Goal: Task Accomplishment & Management: Manage account settings

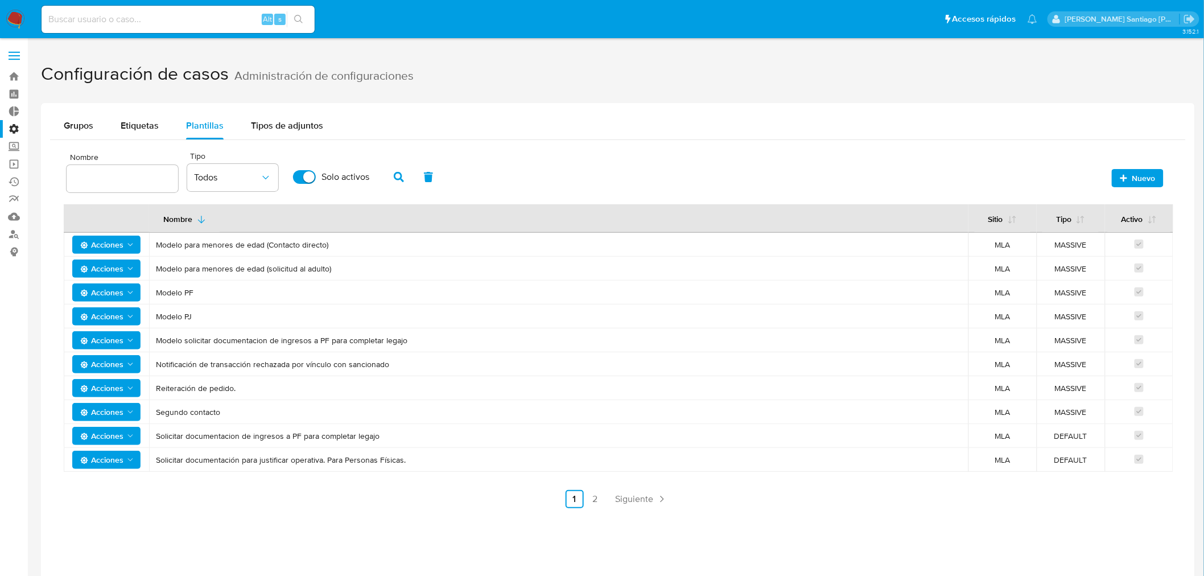
click at [17, 9] on nav "Pausado Ver notificaciones Alt s Accesos rápidos Presiona las siguientes teclas…" at bounding box center [602, 19] width 1204 height 38
click at [18, 16] on img at bounding box center [15, 19] width 19 height 19
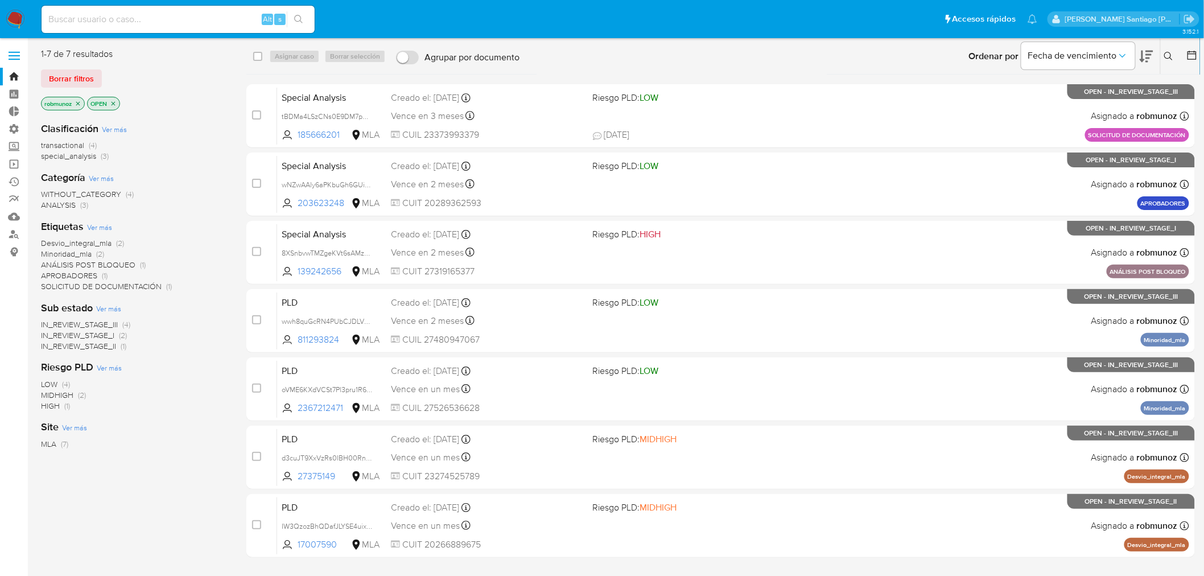
click at [1164, 57] on icon at bounding box center [1168, 56] width 9 height 9
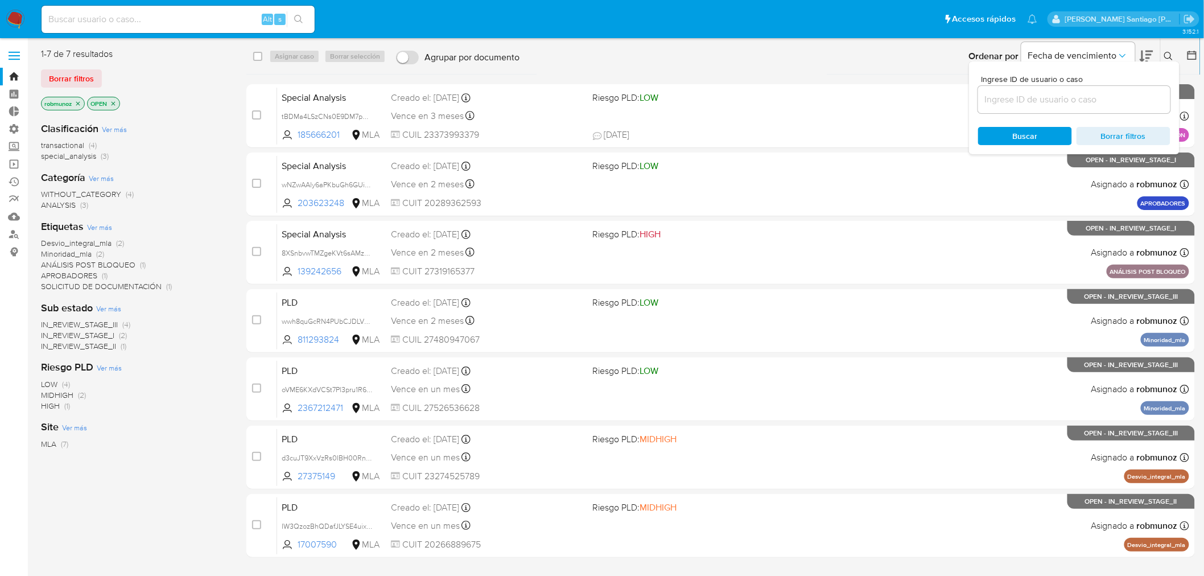
click at [1110, 101] on input at bounding box center [1074, 99] width 192 height 15
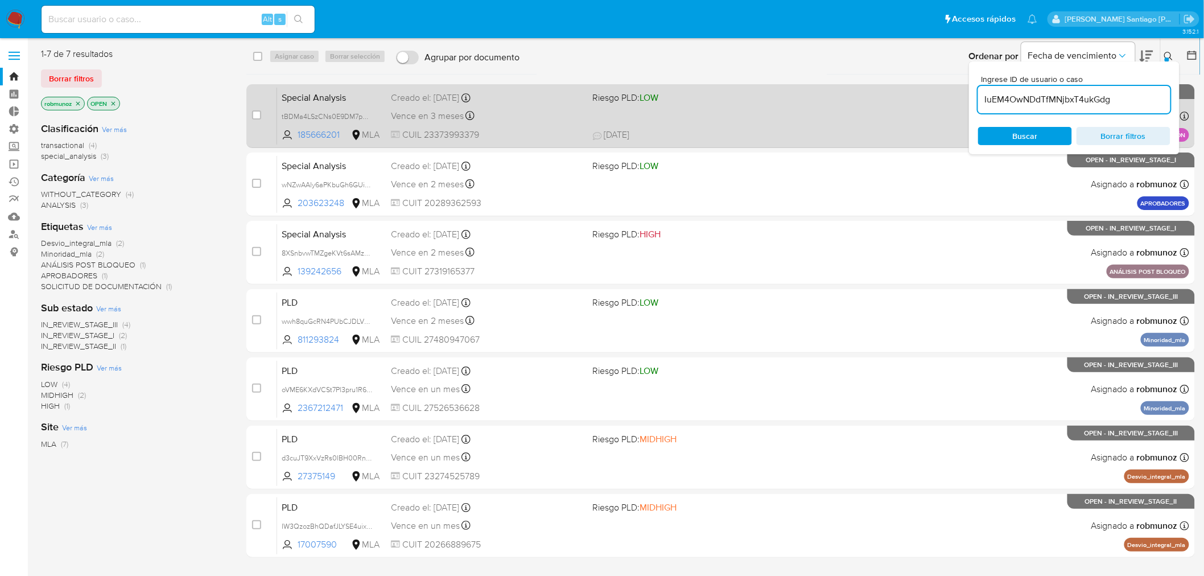
type input "IuEM4OwNDdTfMNjbxT4ukGdg"
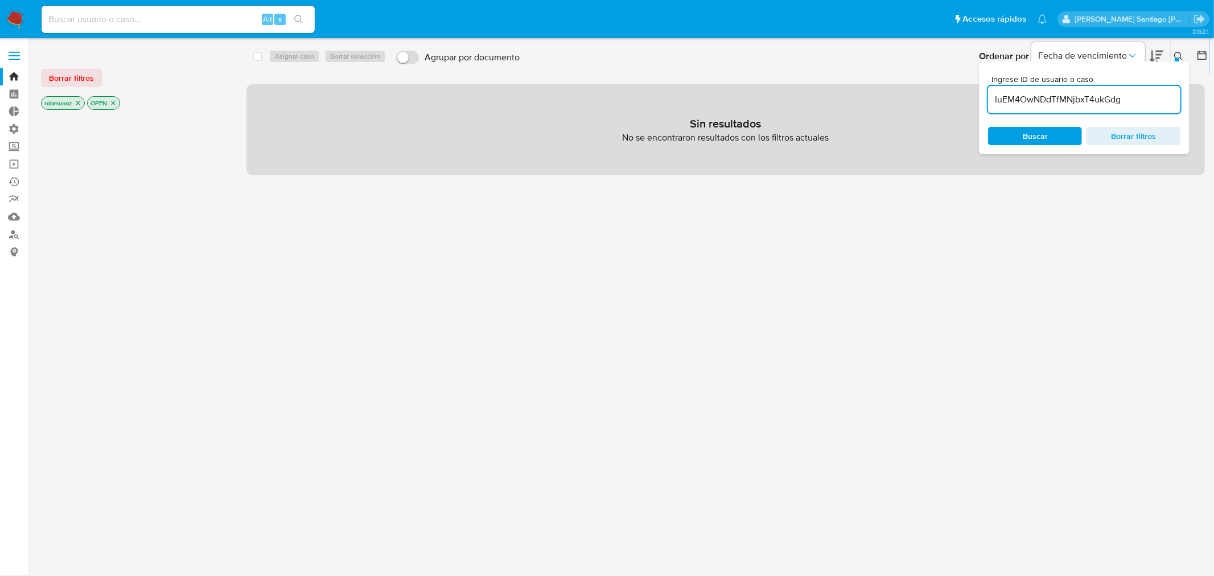
drag, startPoint x: 63, startPoint y: 73, endPoint x: 157, endPoint y: 81, distance: 94.3
click at [63, 72] on span "Borrar filtros" at bounding box center [71, 78] width 45 height 16
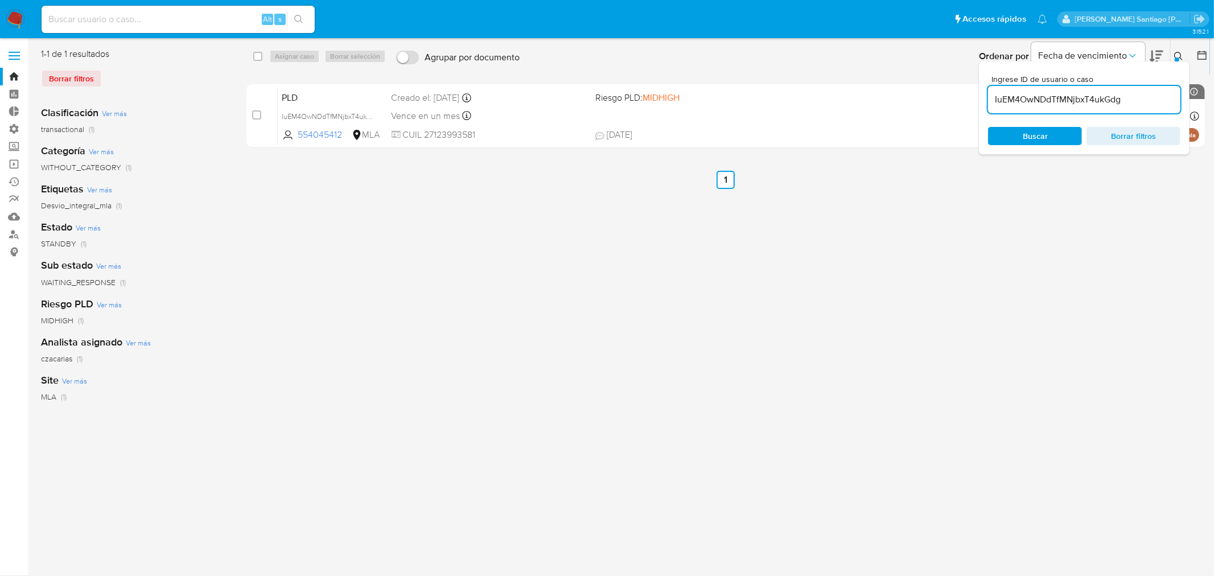
click at [1176, 52] on icon at bounding box center [1178, 56] width 9 height 9
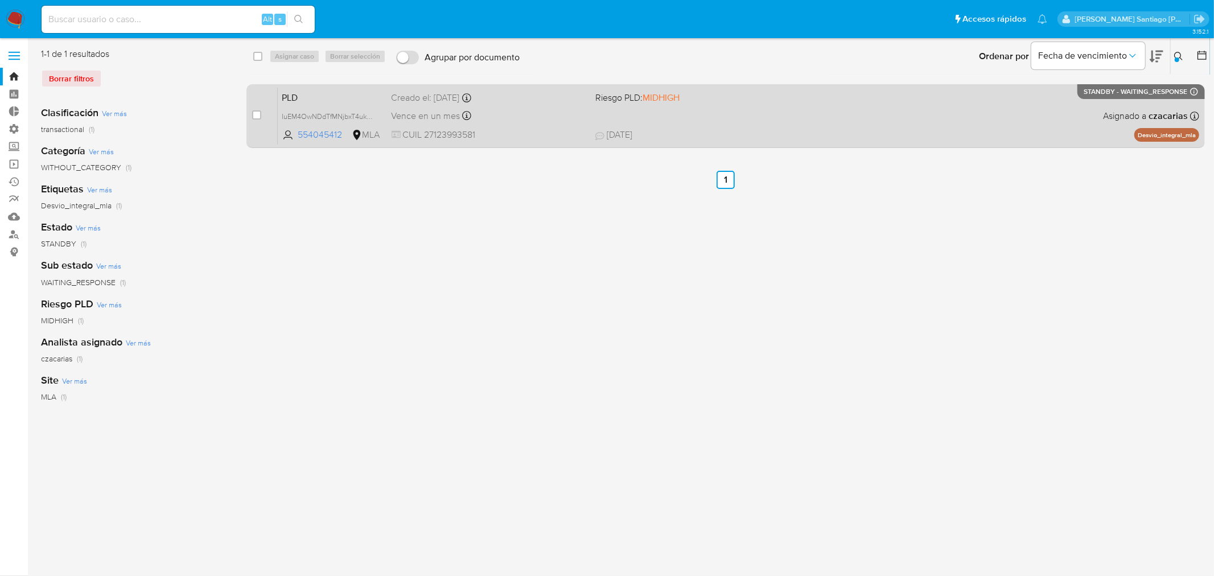
drag, startPoint x: 254, startPoint y: 118, endPoint x: 261, endPoint y: 103, distance: 16.1
click at [254, 117] on input "checkbox" at bounding box center [256, 114] width 9 height 9
checkbox input "true"
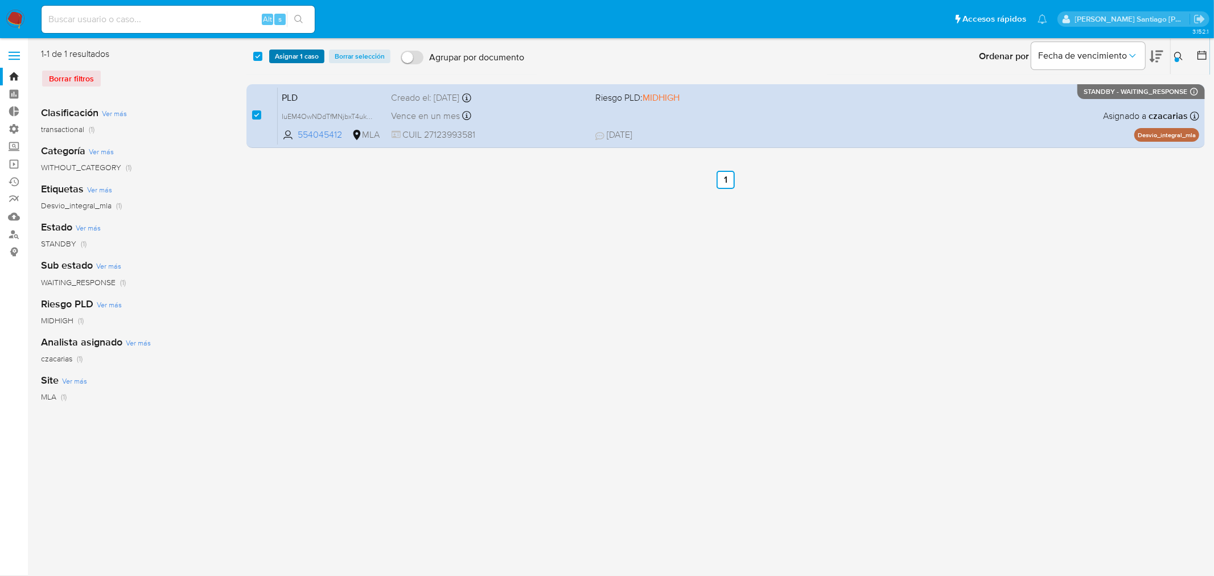
click at [285, 59] on span "Asignar 1 caso" at bounding box center [297, 56] width 44 height 11
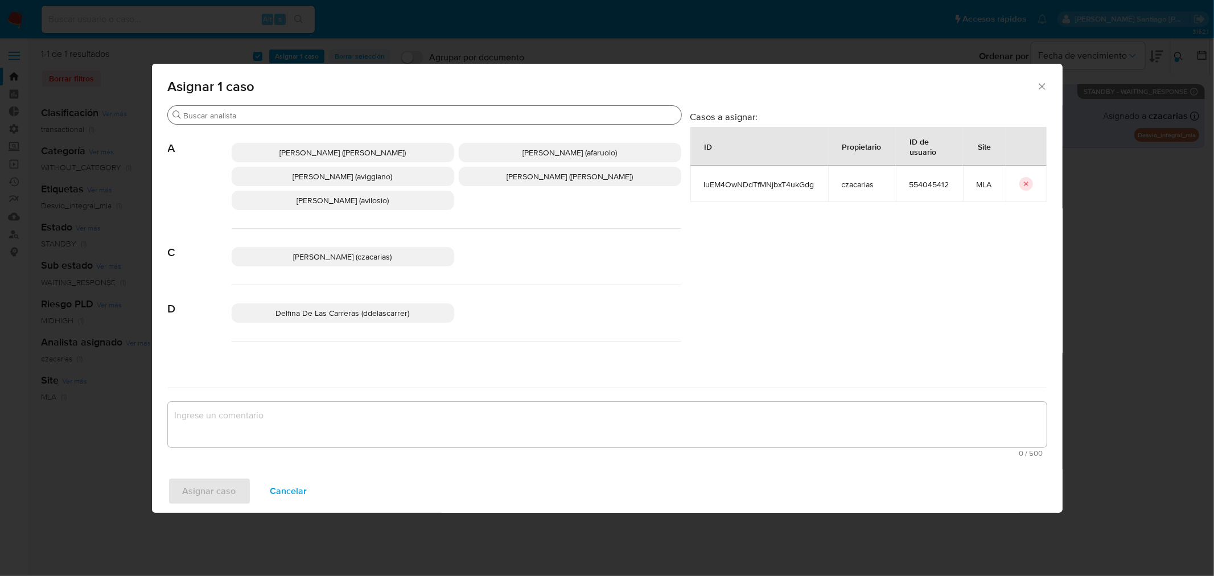
click at [281, 113] on input "Buscar" at bounding box center [430, 115] width 493 height 10
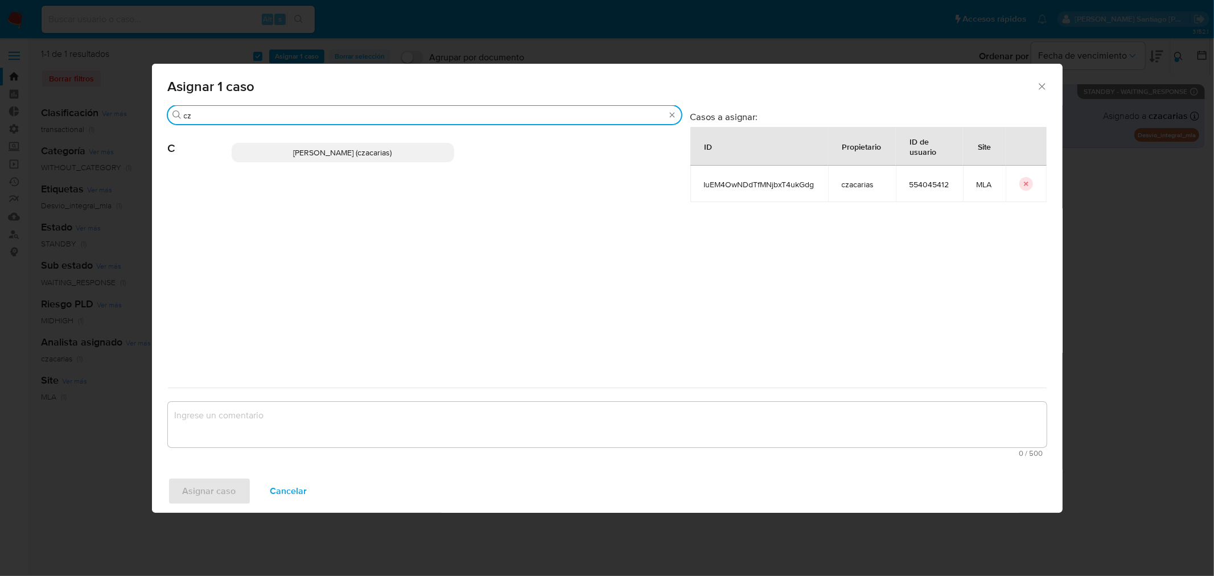
type input "cz"
drag, startPoint x: 297, startPoint y: 146, endPoint x: 326, endPoint y: 314, distance: 170.5
click at [297, 163] on div "[PERSON_NAME] (czacarias)" at bounding box center [457, 153] width 450 height 56
click at [376, 155] on span "[PERSON_NAME] (czacarias)" at bounding box center [343, 152] width 98 height 11
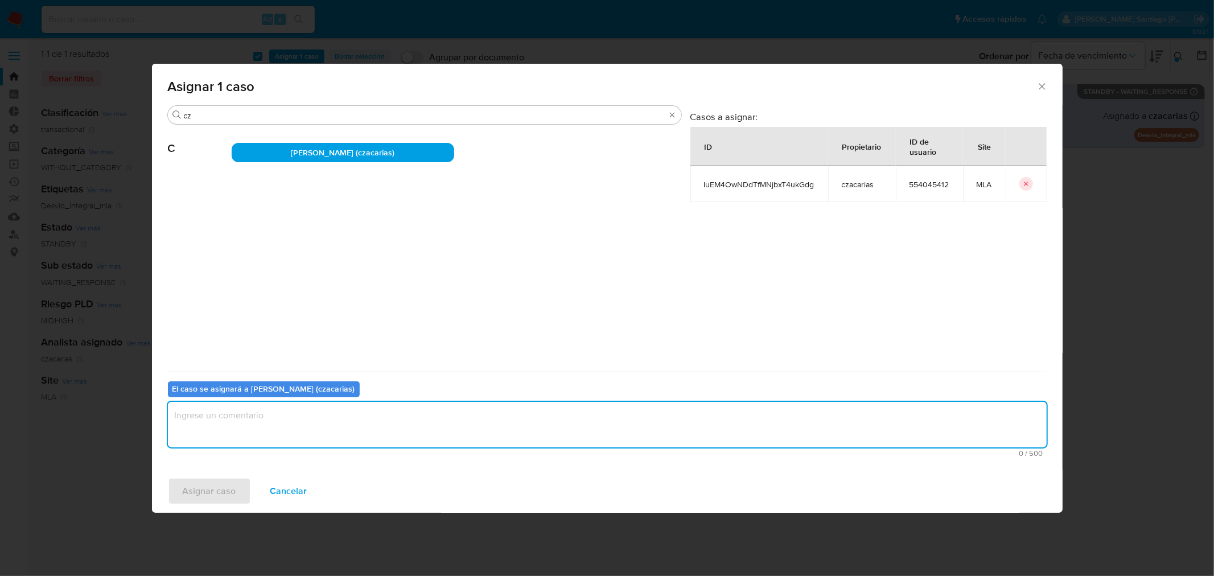
drag, startPoint x: 423, startPoint y: 430, endPoint x: 351, endPoint y: 463, distance: 79.5
click at [423, 429] on textarea "assign-modal" at bounding box center [607, 425] width 879 height 46
click at [224, 489] on span "Asignar caso" at bounding box center [209, 491] width 53 height 25
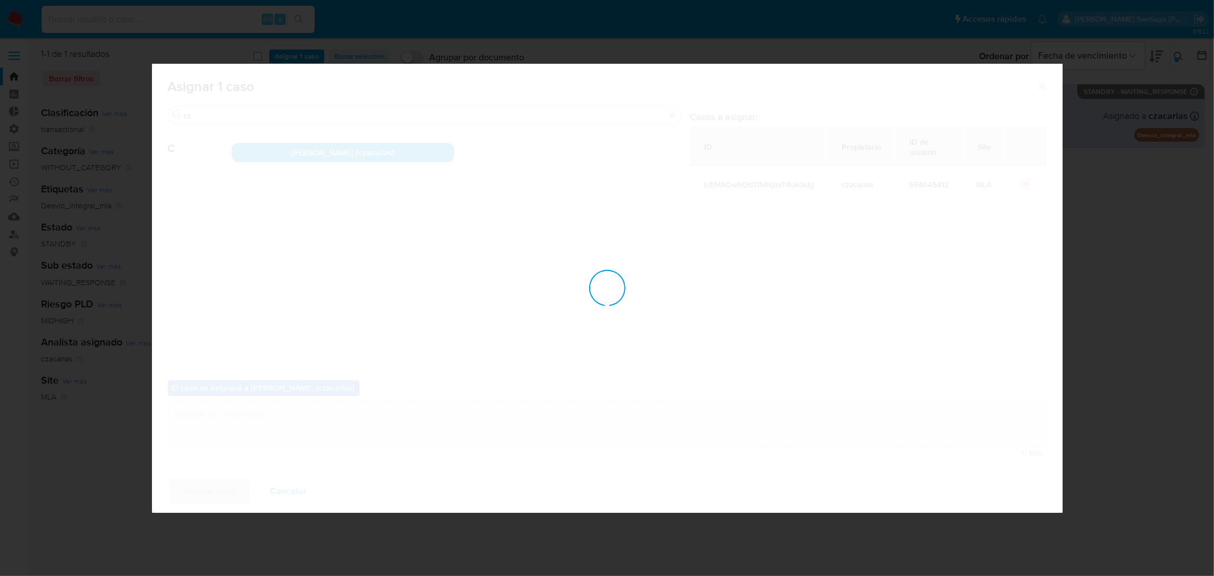
checkbox input "false"
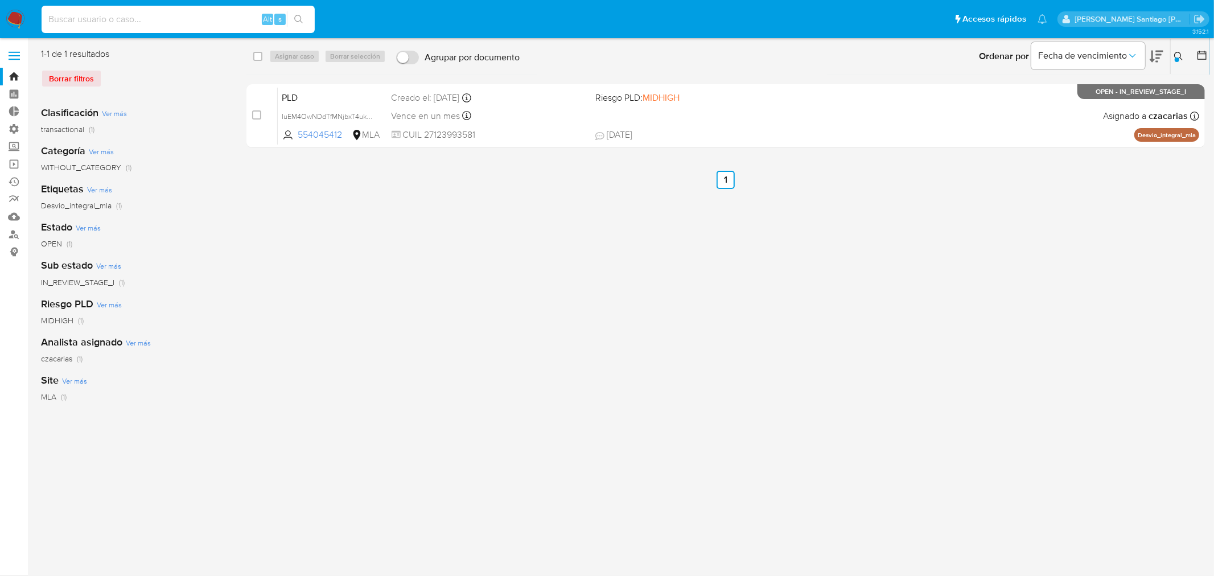
click at [213, 19] on input at bounding box center [178, 19] width 273 height 15
paste input "1007833062"
type input "1007833062"
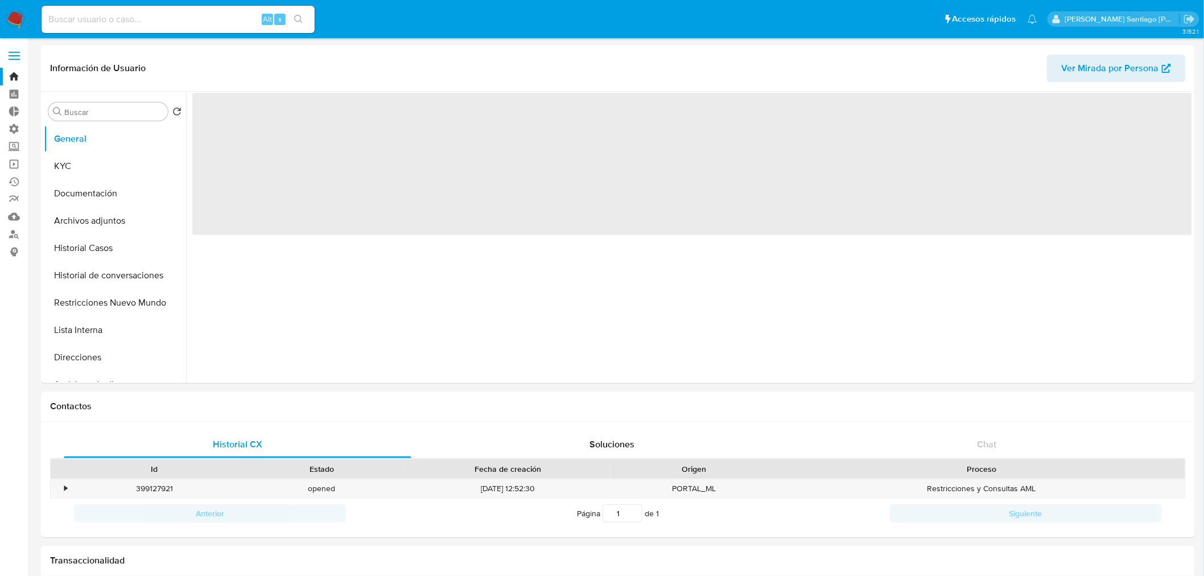
select select "10"
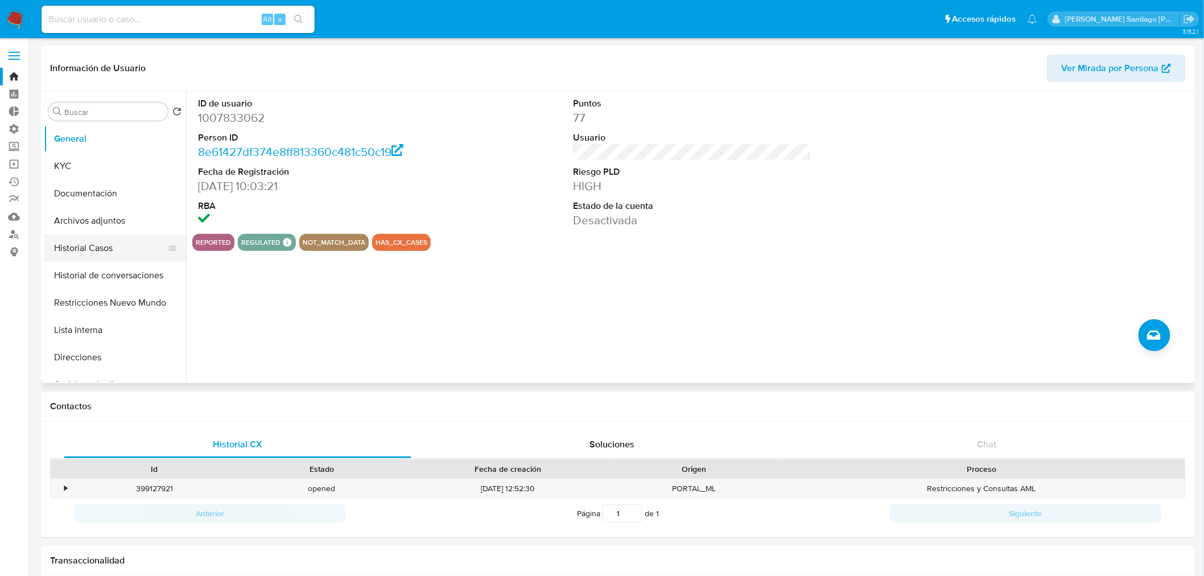
click at [114, 252] on button "Historial Casos" at bounding box center [110, 247] width 133 height 27
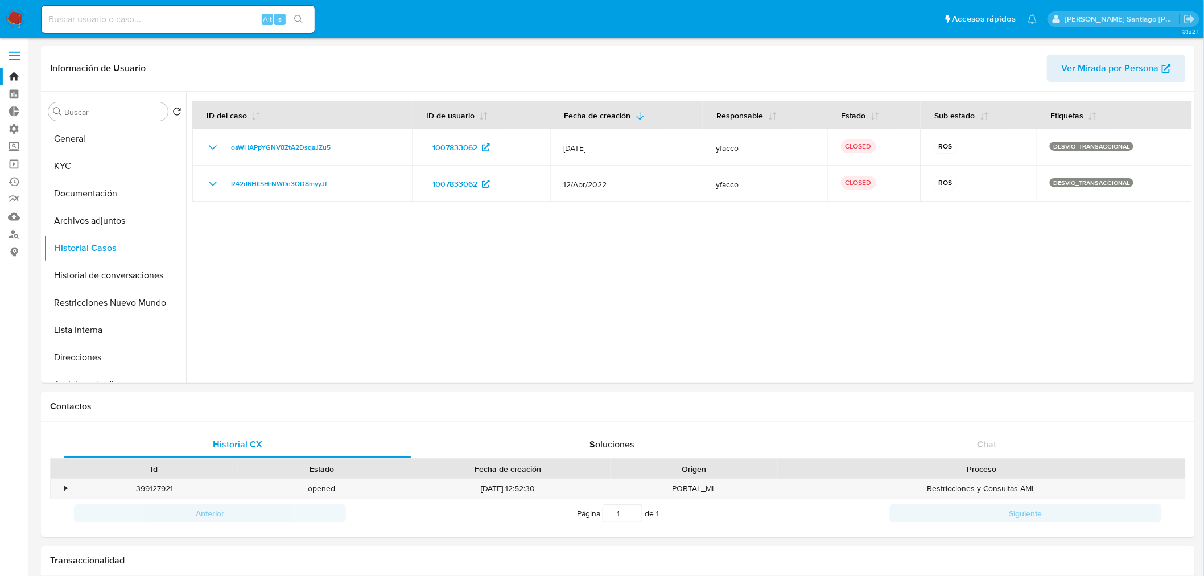
click at [207, 19] on input at bounding box center [178, 19] width 273 height 15
paste input "CERRADO"
type input "CERRADO"
click at [13, 15] on img at bounding box center [15, 19] width 19 height 19
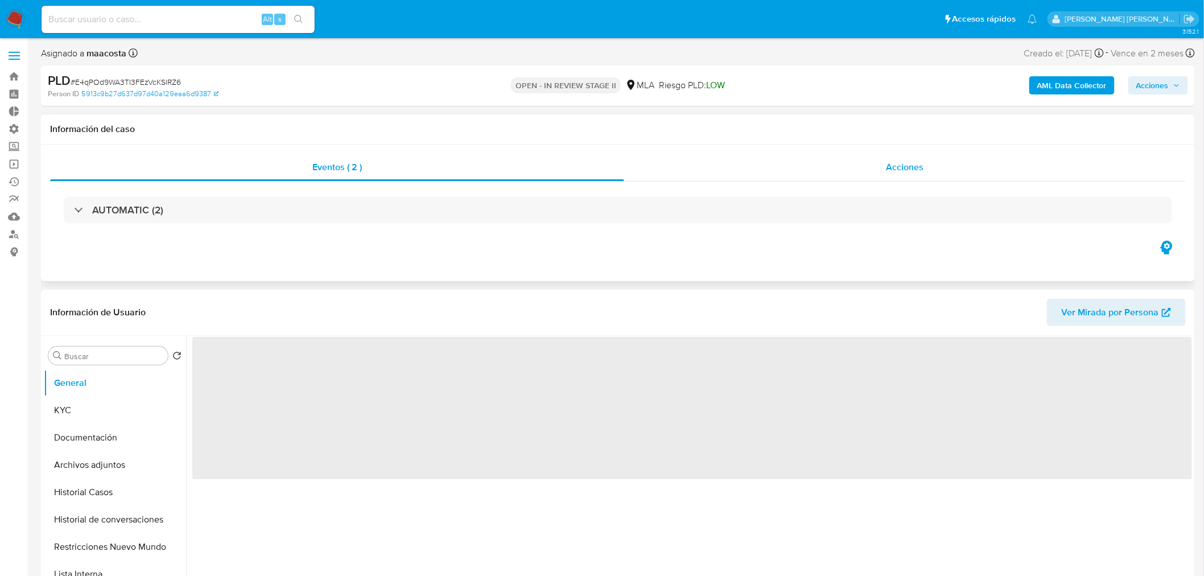
click at [931, 163] on div "Acciones" at bounding box center [905, 167] width 562 height 27
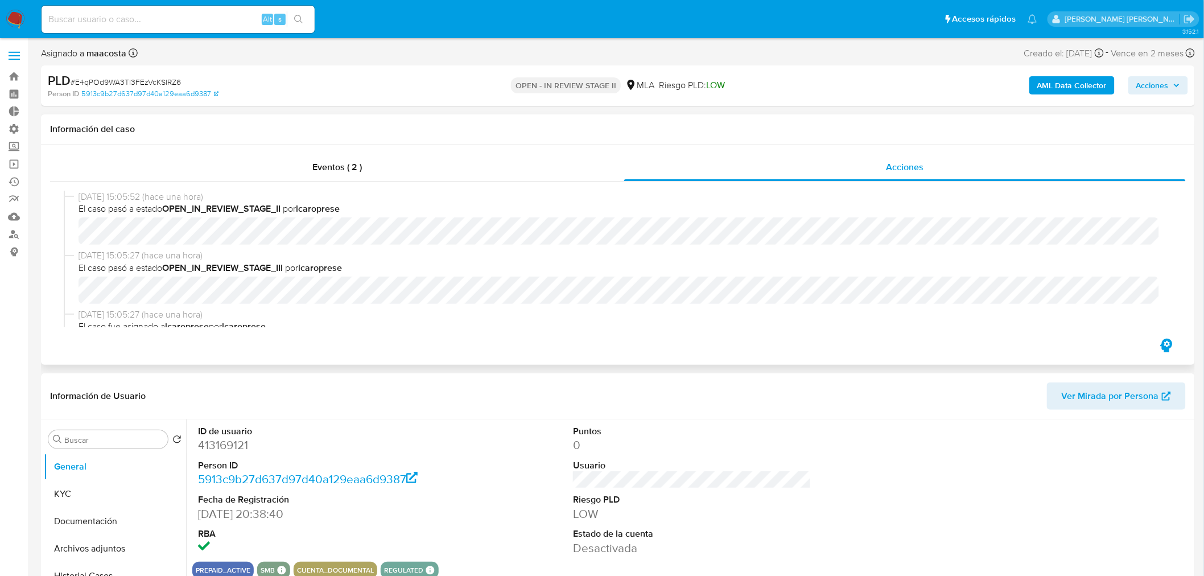
select select "10"
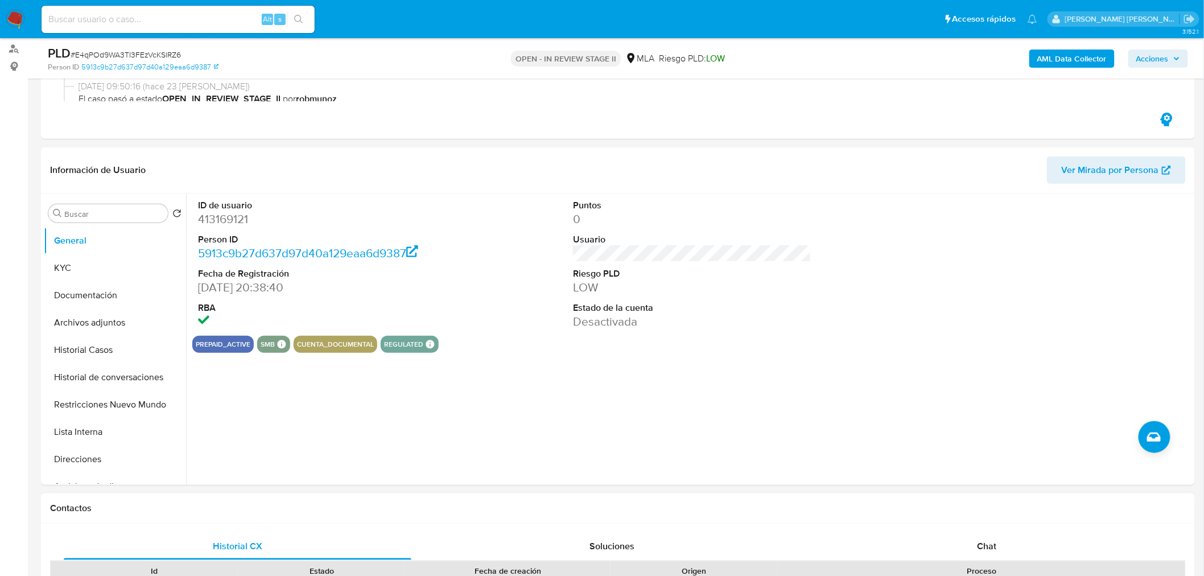
scroll to position [190, 0]
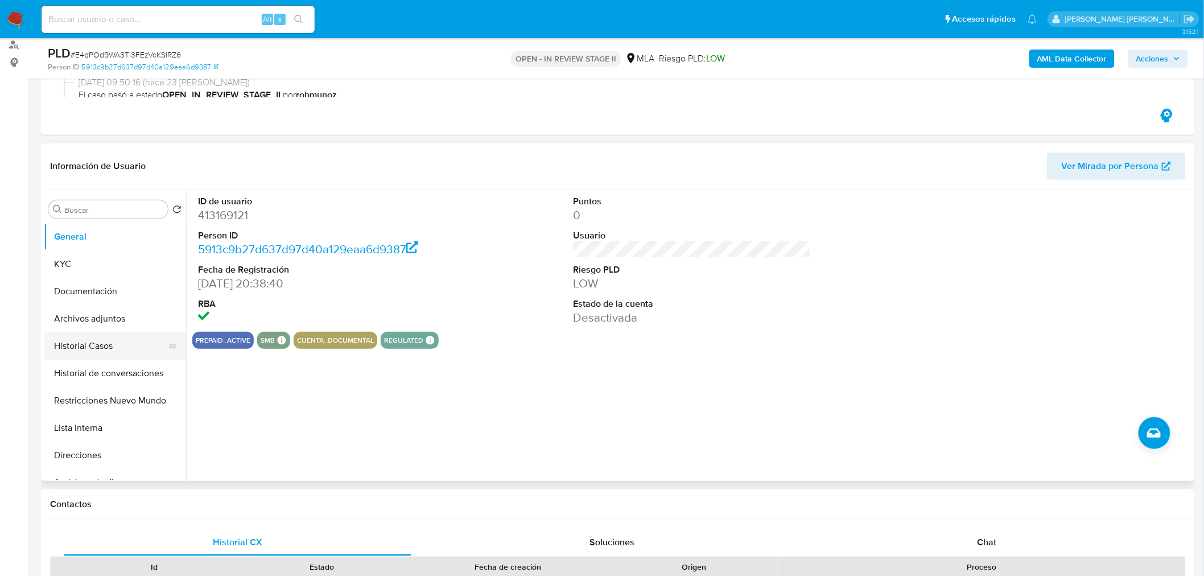
click at [125, 337] on button "Historial Casos" at bounding box center [110, 345] width 133 height 27
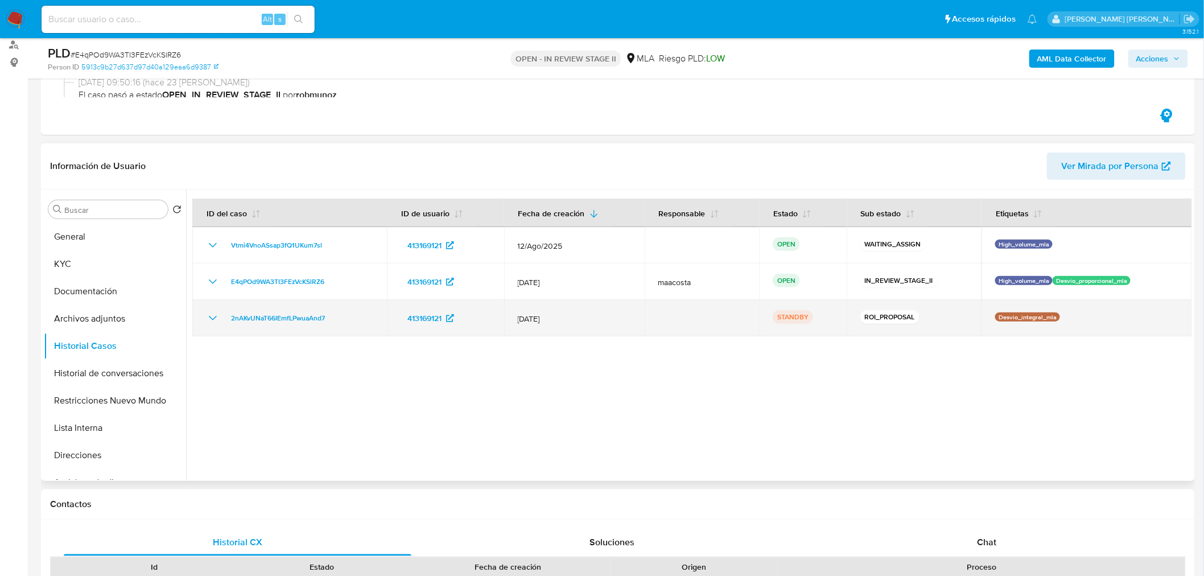
click at [347, 315] on div "2nAKvUNaT66IEmfLPwuaAnd7" at bounding box center [289, 318] width 167 height 14
drag, startPoint x: 347, startPoint y: 316, endPoint x: 230, endPoint y: 308, distance: 116.9
click at [230, 310] on td "2nAKvUNaT66IEmfLPwuaAnd7" at bounding box center [289, 318] width 195 height 36
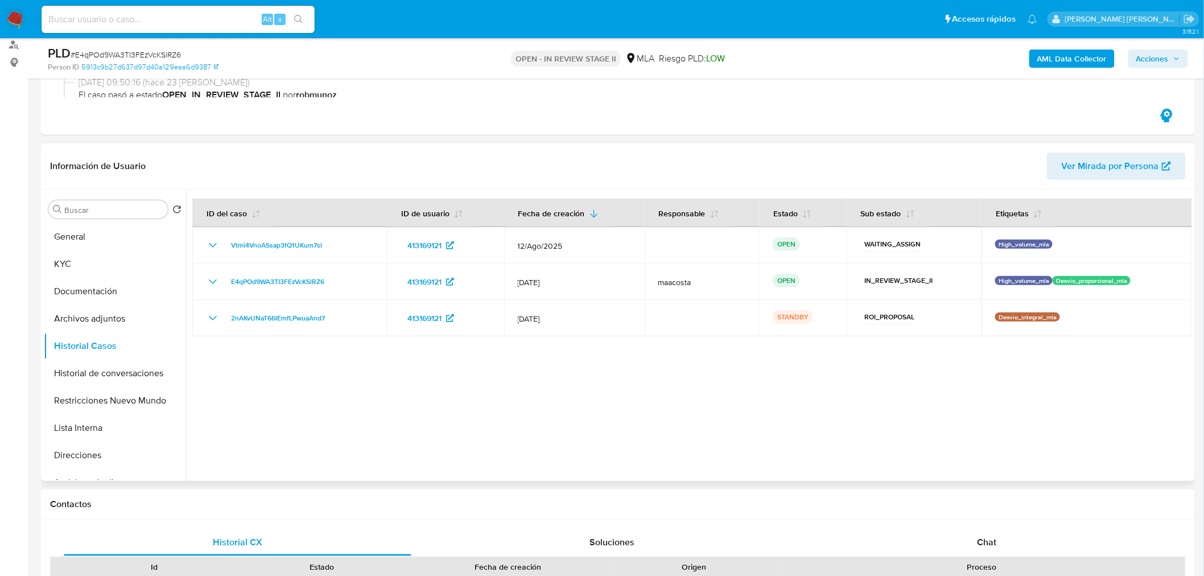
click at [677, 430] on div at bounding box center [689, 335] width 1006 height 291
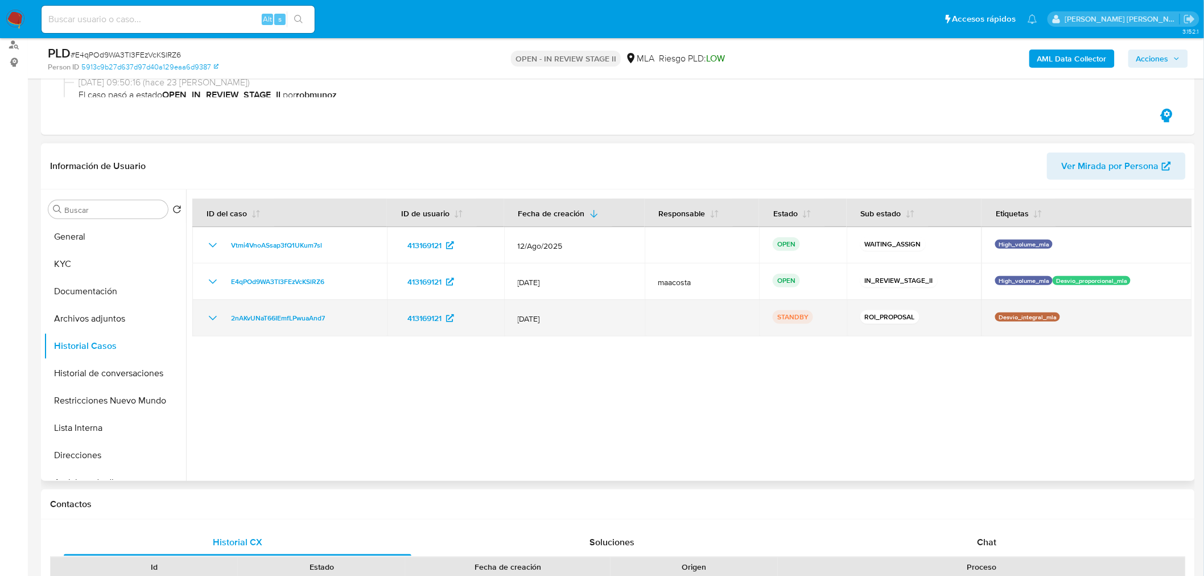
drag, startPoint x: 332, startPoint y: 322, endPoint x: 216, endPoint y: 311, distance: 116.6
click at [216, 311] on div "2nAKvUNaT66IEmfLPwuaAnd7" at bounding box center [289, 318] width 167 height 14
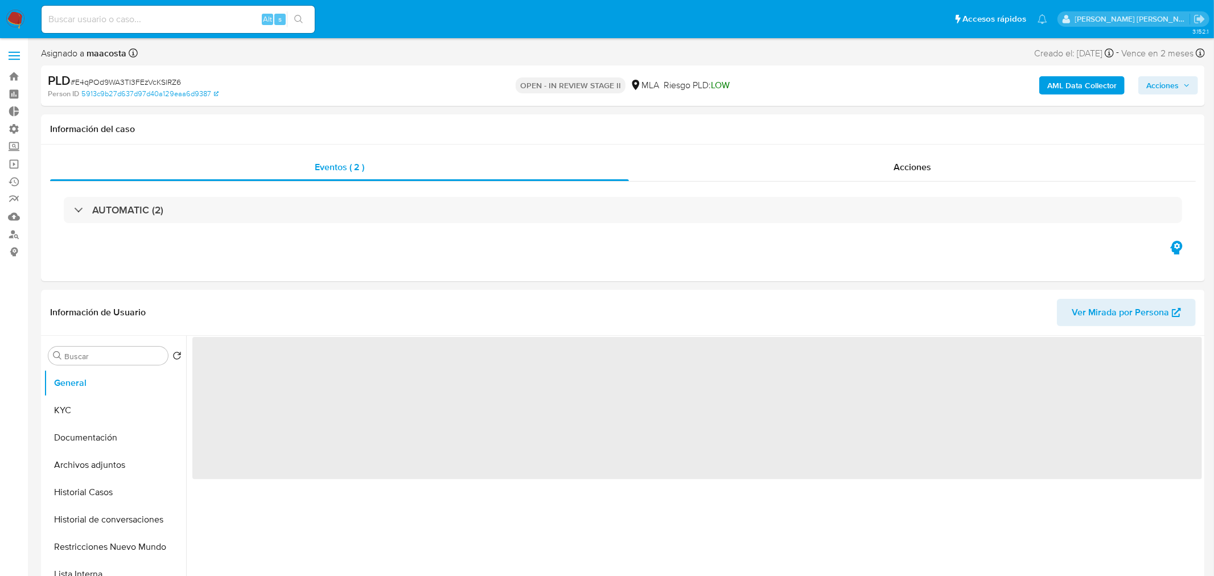
select select "10"
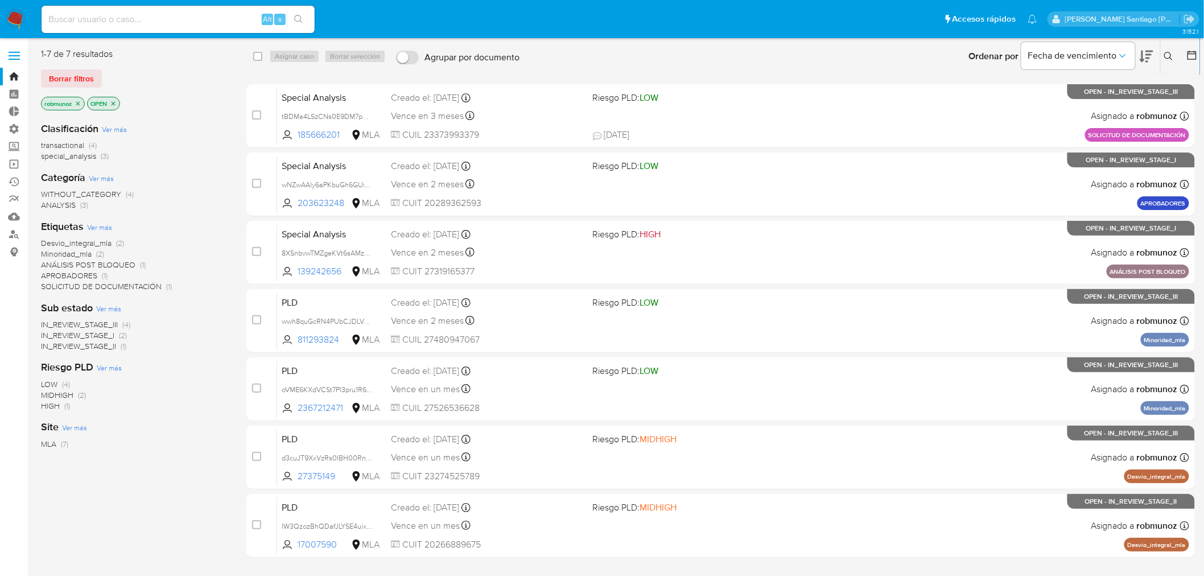
click at [1187, 50] on icon at bounding box center [1192, 55] width 11 height 11
click at [1188, 57] on icon at bounding box center [1192, 55] width 9 height 9
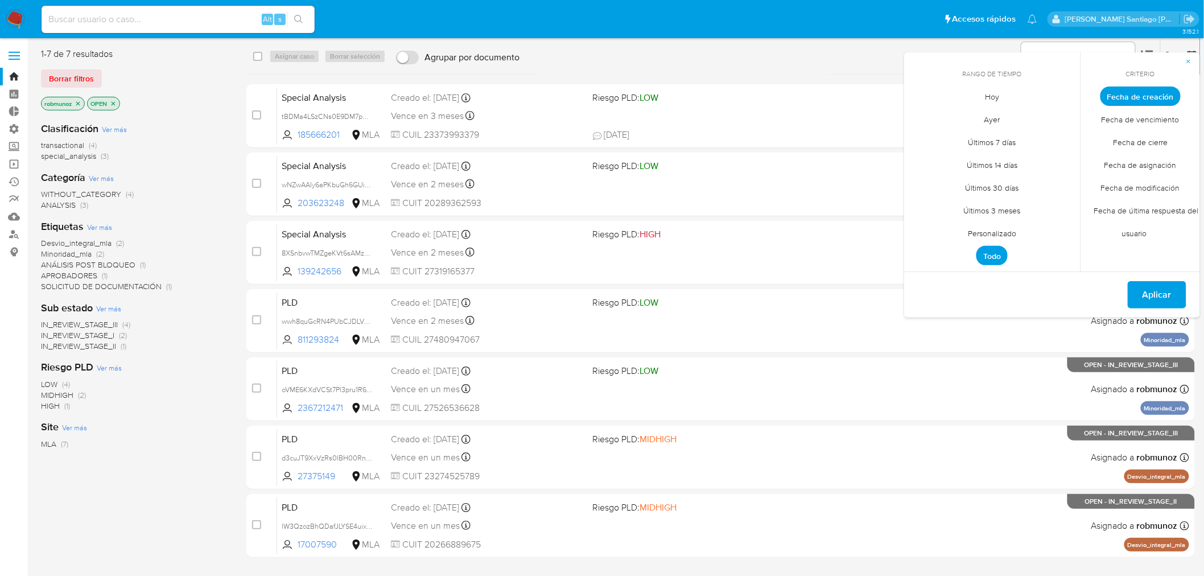
click at [999, 230] on span "Personalizado" at bounding box center [992, 233] width 72 height 23
click at [926, 122] on icon "Mes anterior" at bounding box center [922, 117] width 14 height 14
click at [923, 121] on icon "Mes anterior" at bounding box center [922, 117] width 14 height 14
click at [992, 207] on button "12" at bounding box center [992, 205] width 18 height 18
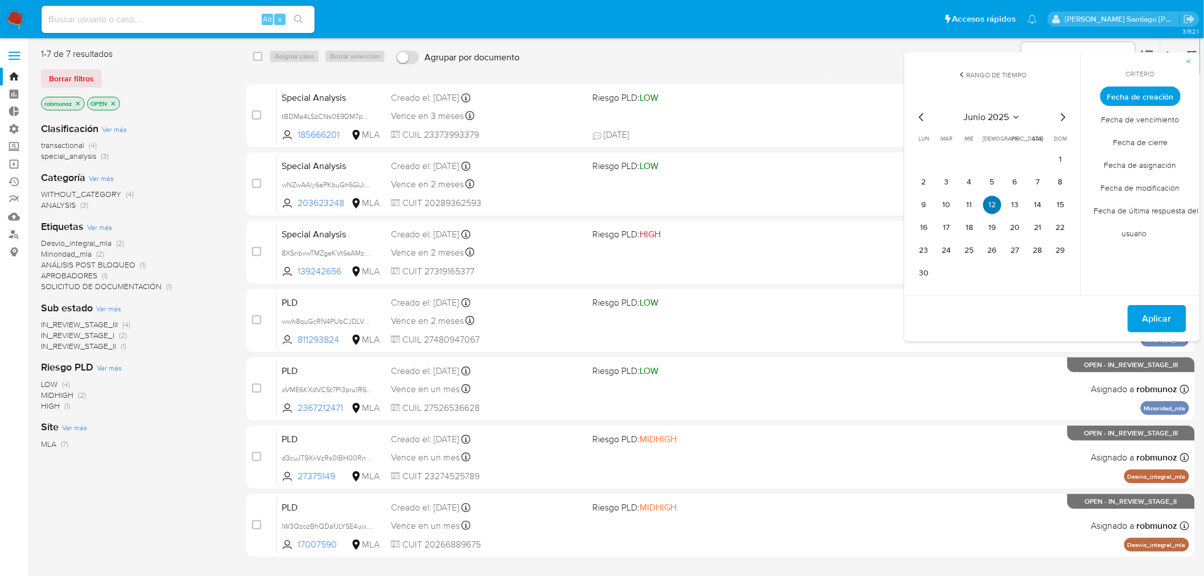
click at [992, 207] on button "12" at bounding box center [992, 205] width 18 height 18
click at [929, 225] on button "16" at bounding box center [924, 228] width 18 height 18
click at [997, 205] on button "12" at bounding box center [992, 205] width 18 height 18
click at [1156, 315] on span "Aplicar" at bounding box center [1157, 318] width 29 height 25
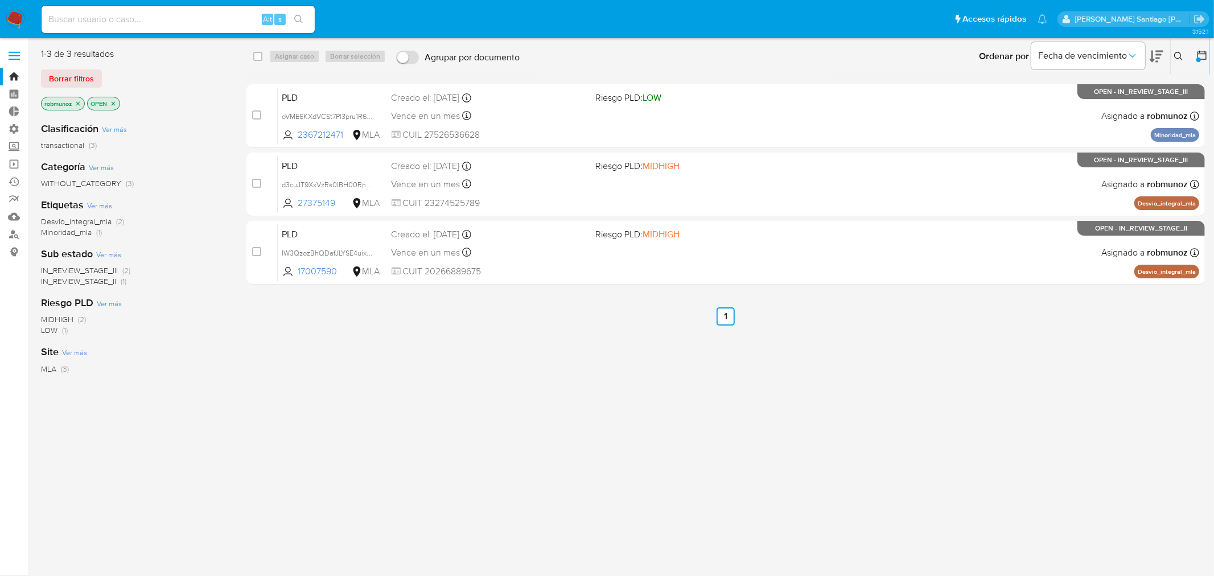
click at [77, 103] on icon "close-filter" at bounding box center [78, 103] width 7 height 7
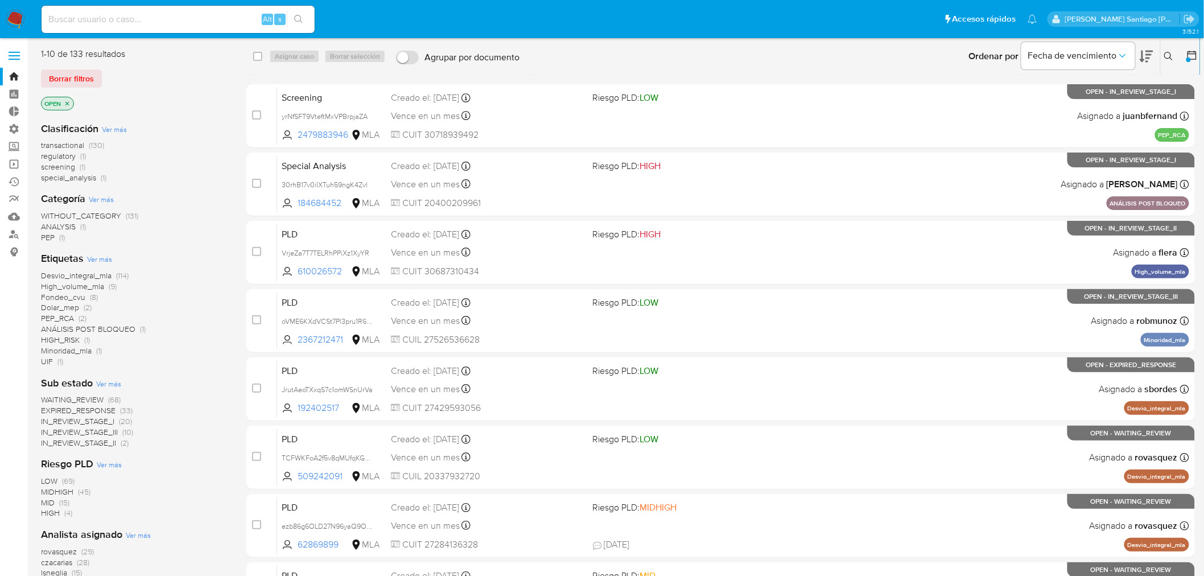
click at [97, 260] on span "Ver más" at bounding box center [99, 259] width 25 height 10
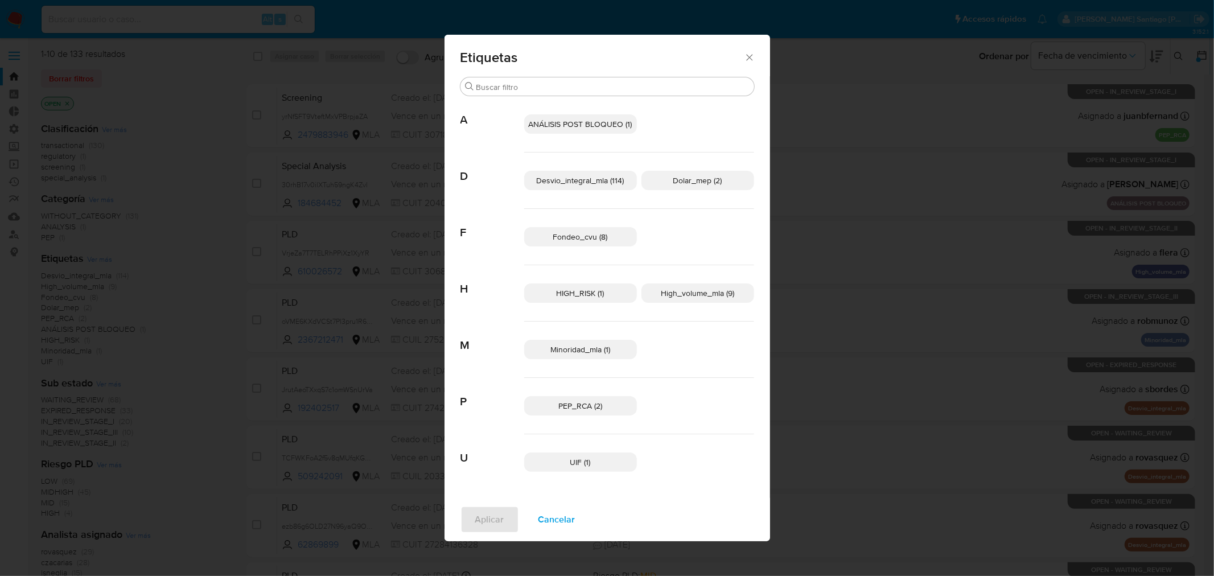
click at [602, 352] on span "Minoridad_mla (1)" at bounding box center [580, 349] width 60 height 11
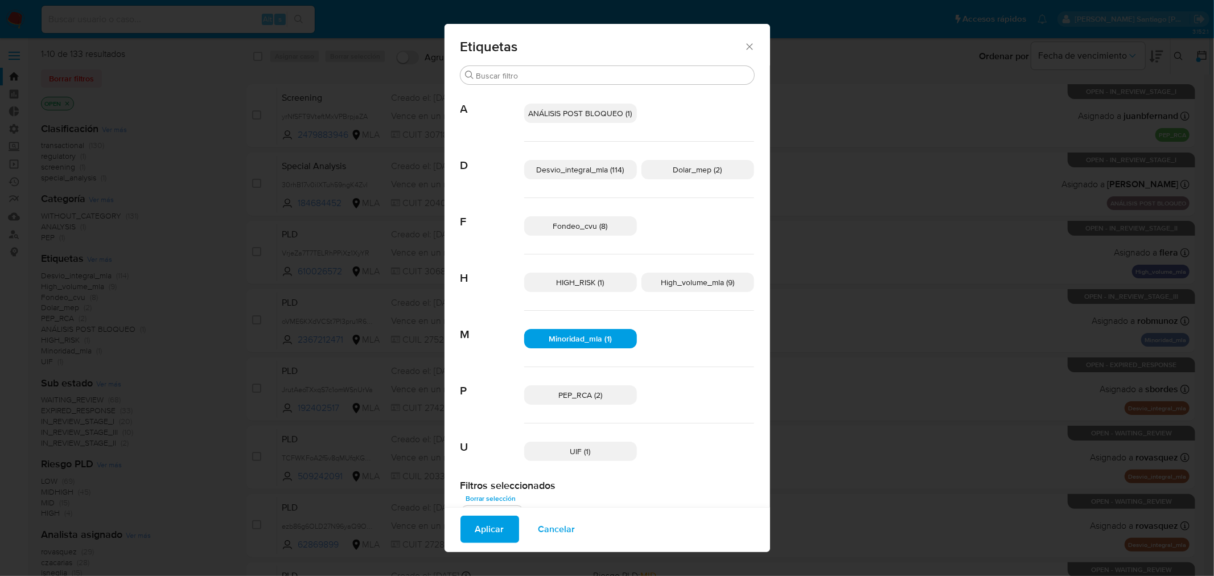
click at [602, 281] on p "HIGH_RISK (1)" at bounding box center [580, 282] width 113 height 19
click at [685, 287] on p "High_volume_mla (9)" at bounding box center [697, 282] width 113 height 19
click at [494, 527] on span "Aplicar" at bounding box center [489, 529] width 29 height 25
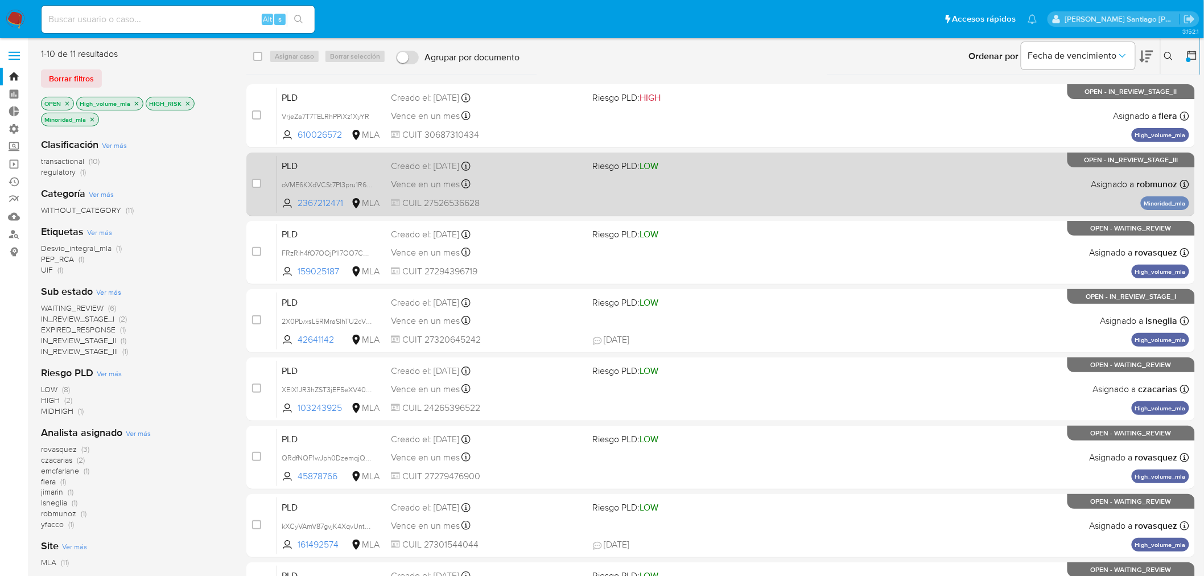
click at [857, 184] on div "PLD oVME6KXdVCSt7Pl3pru1R6Ln 2367212471 MLA Riesgo PLD: LOW Creado el: 12/06/20…" at bounding box center [733, 183] width 912 height 57
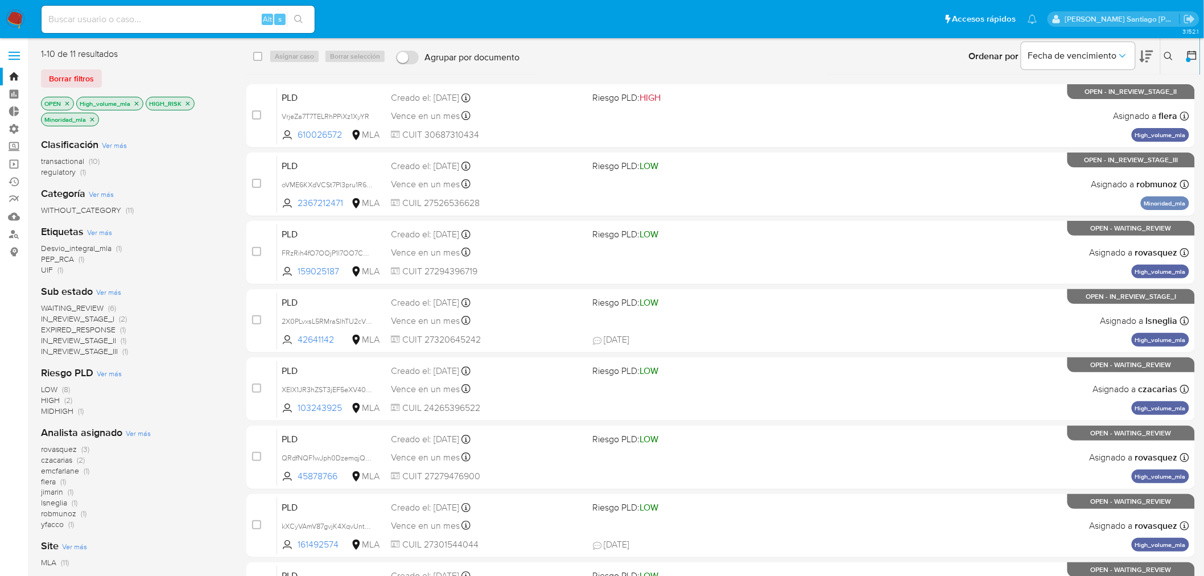
drag, startPoint x: 1166, startPoint y: 53, endPoint x: 1163, endPoint y: 63, distance: 10.1
click at [1166, 55] on icon at bounding box center [1168, 56] width 9 height 9
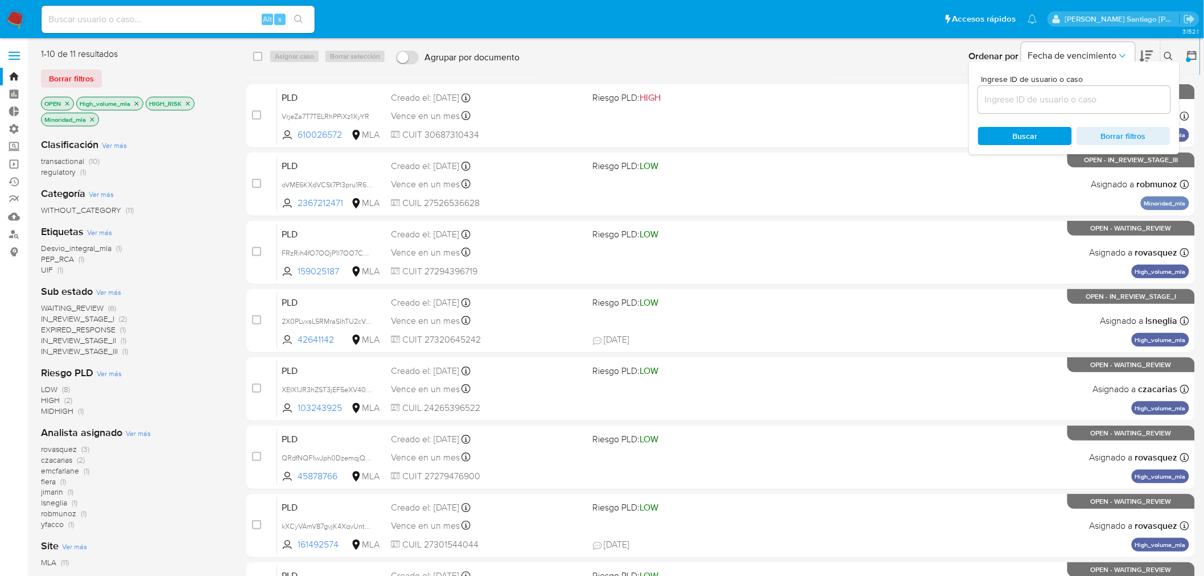
click at [1057, 98] on input at bounding box center [1074, 99] width 192 height 15
type input "oVME6KXdVCSt7Pl3pru1R6Ln"
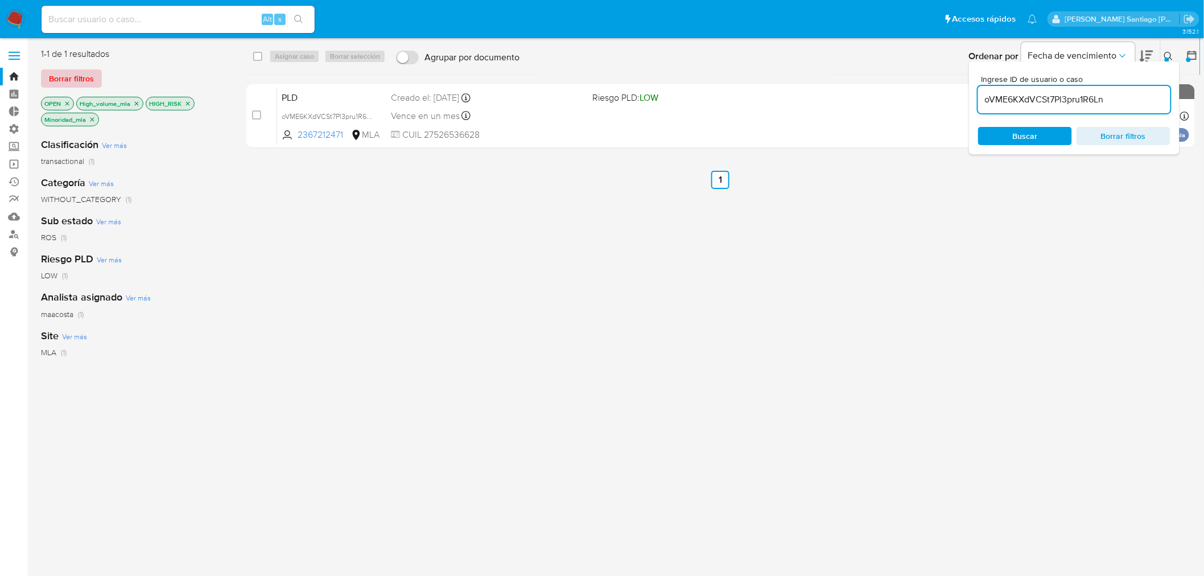
click at [89, 74] on span "Borrar filtros" at bounding box center [71, 79] width 45 height 16
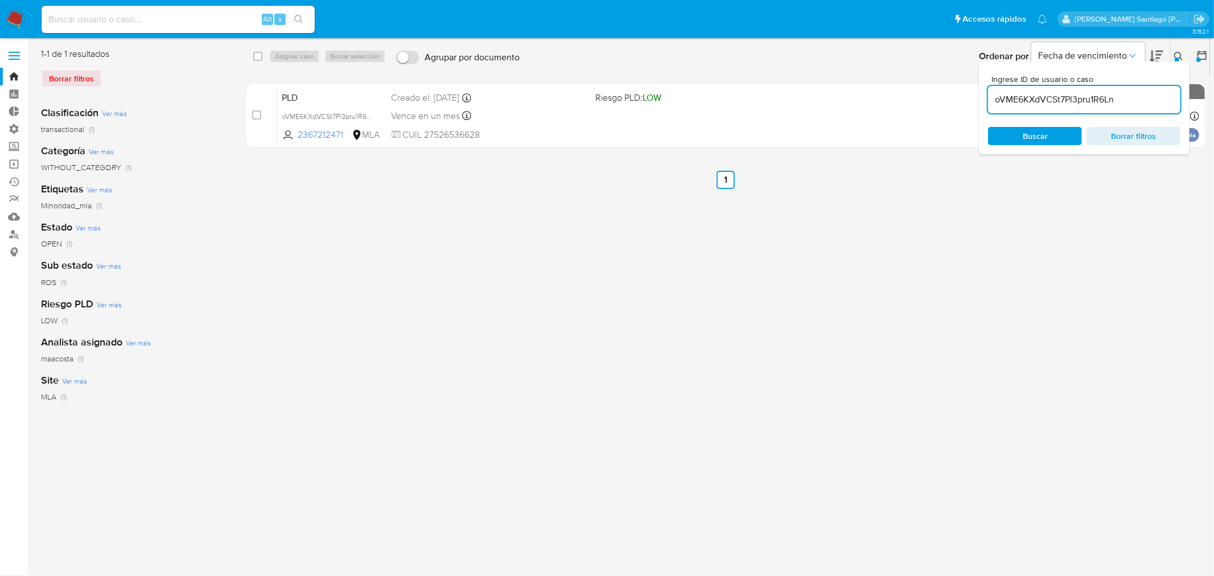
click at [1173, 50] on button at bounding box center [1180, 57] width 19 height 14
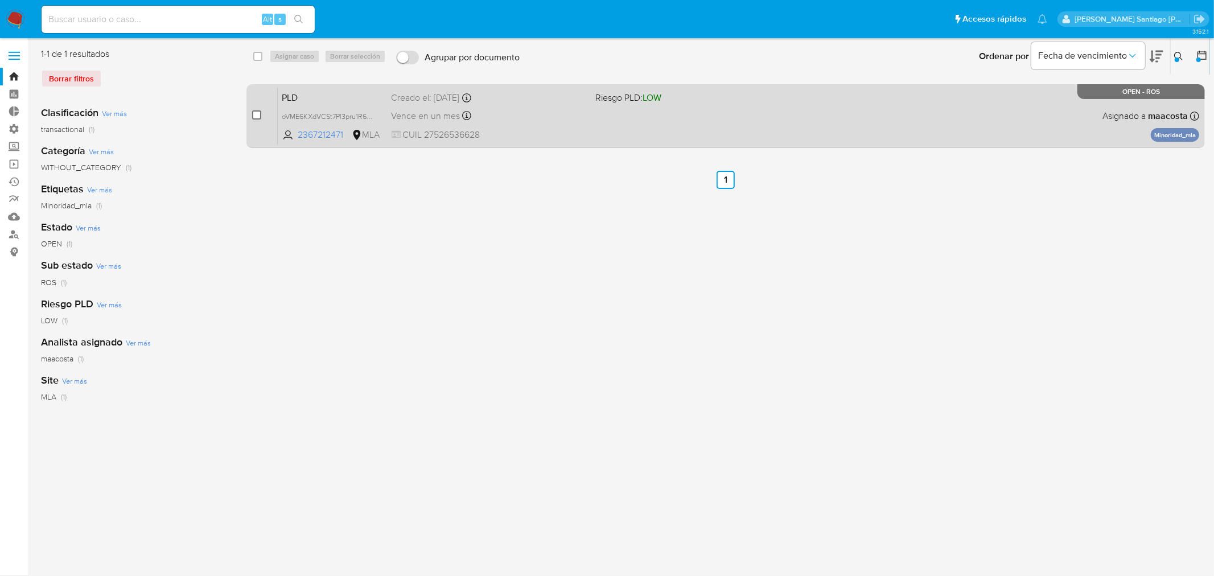
click at [255, 114] on input "checkbox" at bounding box center [256, 114] width 9 height 9
checkbox input "true"
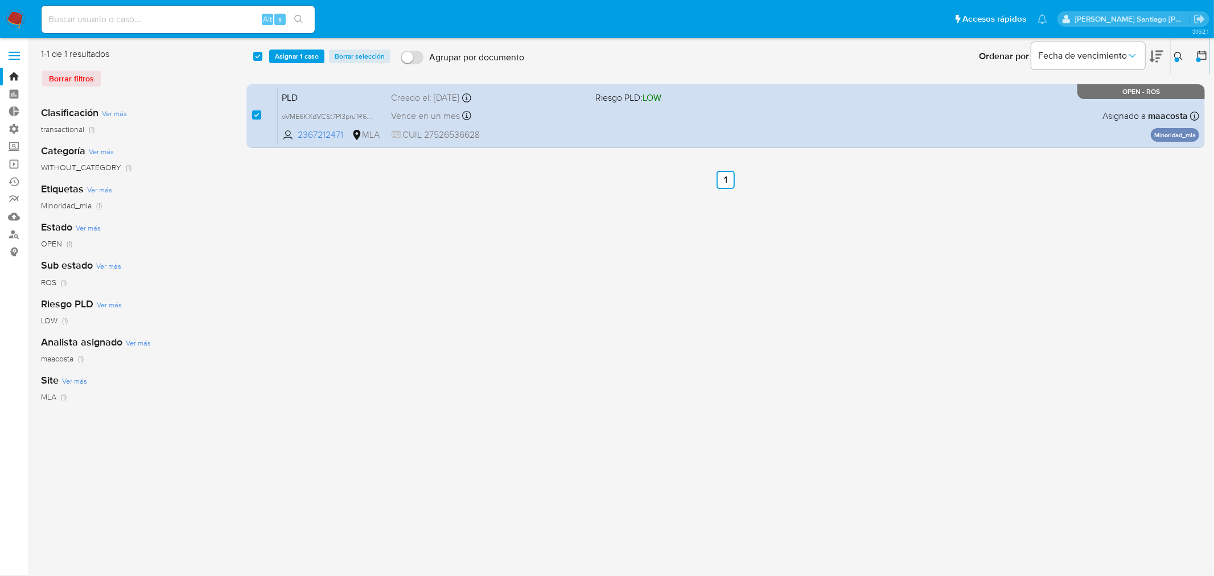
click at [306, 47] on div "select-all-cases-checkbox Asignar 1 caso Borrar selección Agrupar por documento…" at bounding box center [728, 56] width 964 height 35
click at [308, 51] on span "Asignar 1 caso" at bounding box center [297, 56] width 44 height 11
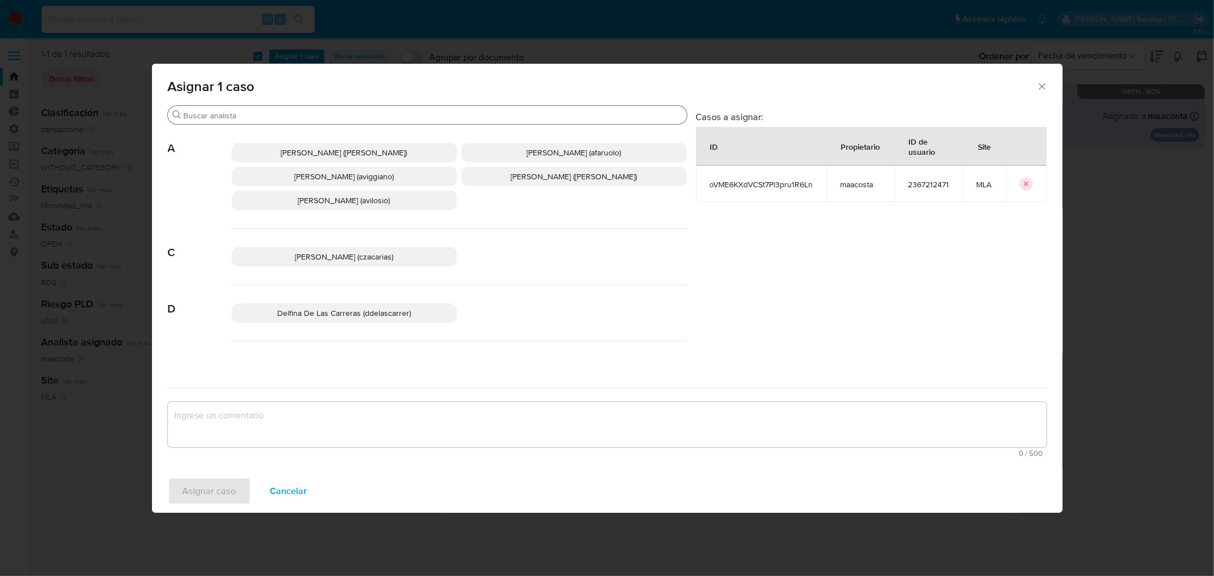
click at [315, 117] on input "Buscar" at bounding box center [433, 115] width 499 height 10
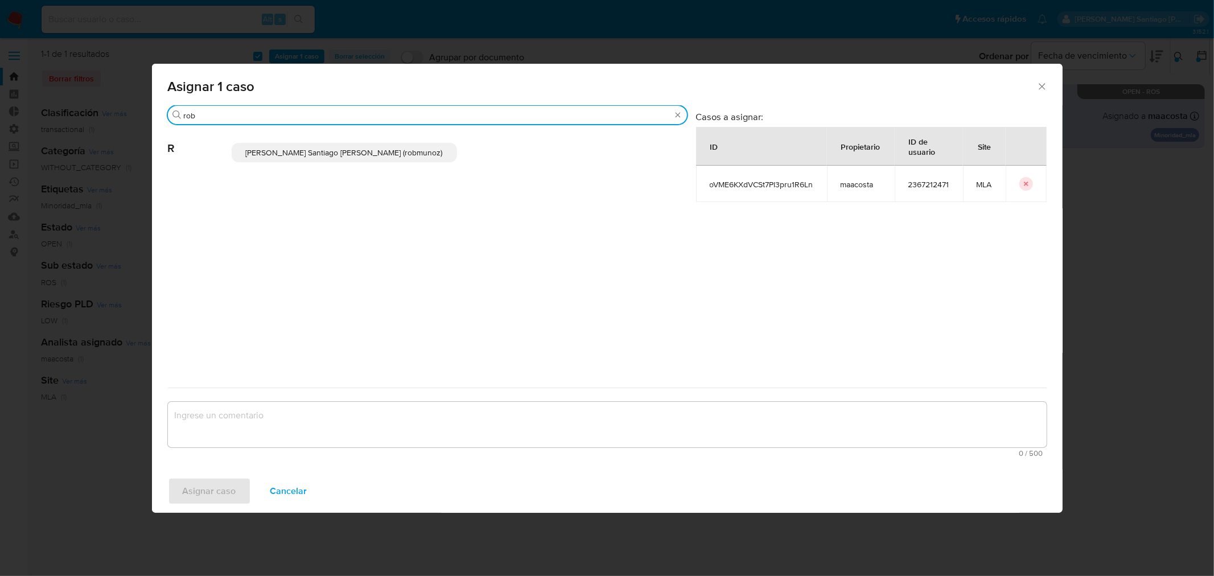
type input "rob"
click at [363, 153] on span "Roberto Santiago Munoz (robmunoz)" at bounding box center [344, 152] width 197 height 11
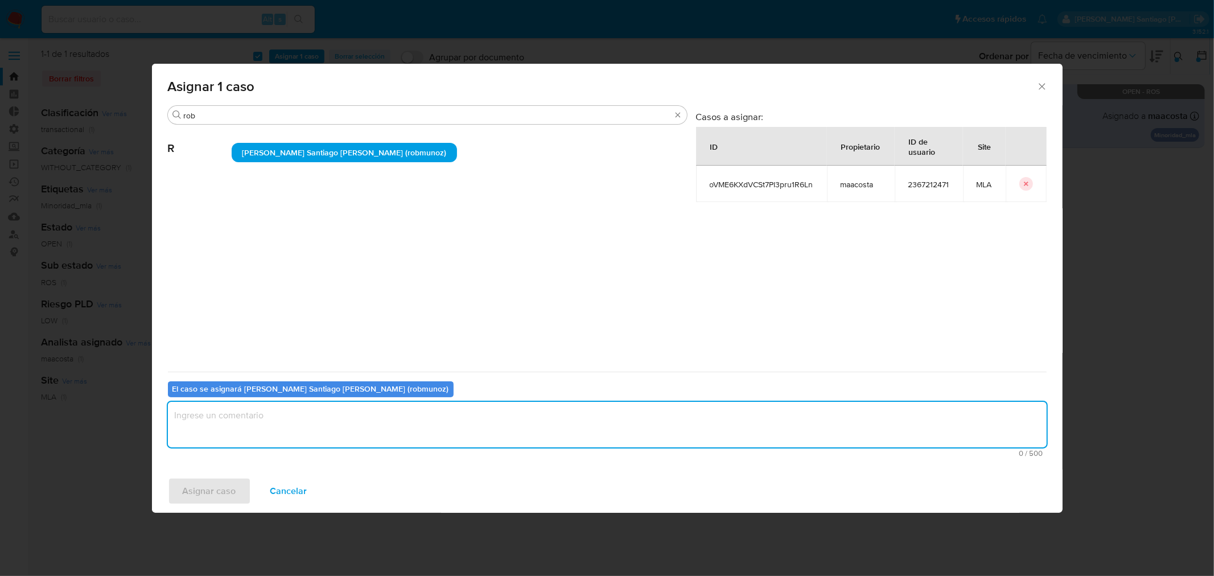
click at [343, 408] on textarea "assign-modal" at bounding box center [607, 425] width 879 height 46
click at [189, 479] on span "Asignar caso" at bounding box center [209, 491] width 53 height 25
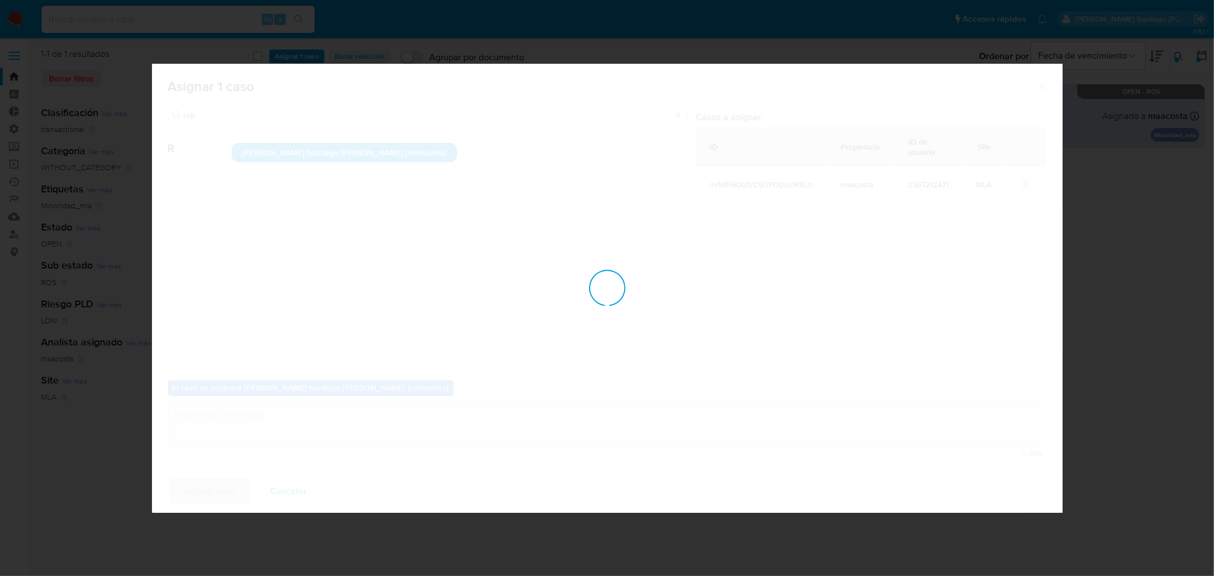
checkbox input "false"
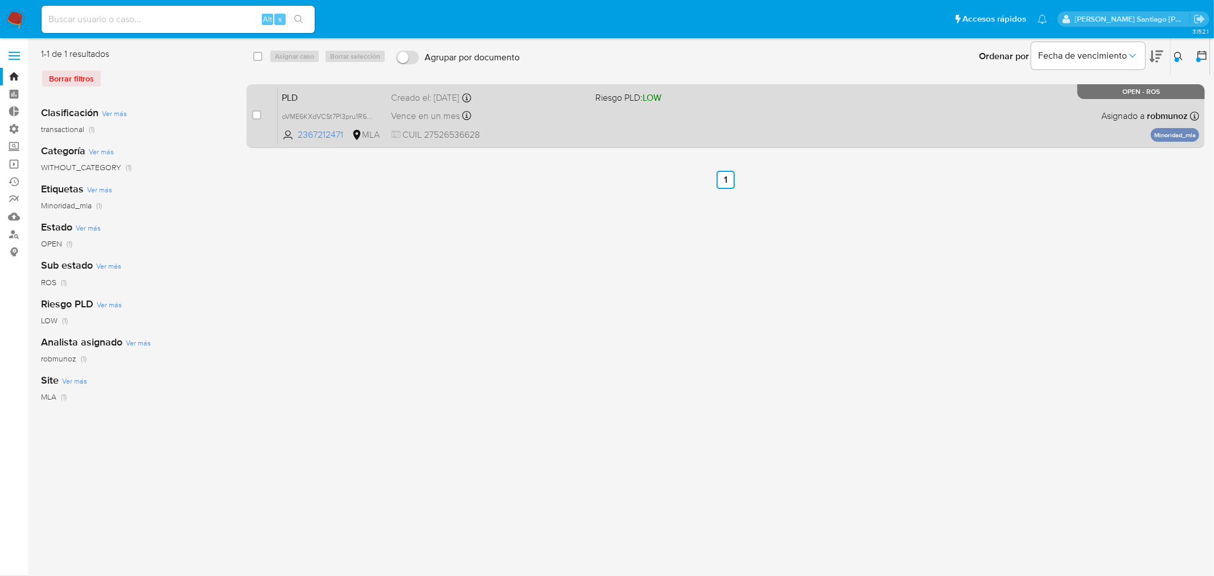
click at [839, 102] on div "PLD oVME6KXdVCSt7Pl3pru1R6Ln 2367212471 MLA Riesgo PLD: LOW Creado el: 12/06/20…" at bounding box center [738, 115] width 921 height 57
click at [329, 117] on span "oVME6KXdVCSt7Pl3pru1R6Ln" at bounding box center [328, 115] width 92 height 13
click at [582, 124] on div "PLD oVME6KXdVCSt7Pl3pru1R6Ln Copiado Copiado 2367212471 MLA Riesgo PLD: LOW Cre…" at bounding box center [738, 115] width 921 height 57
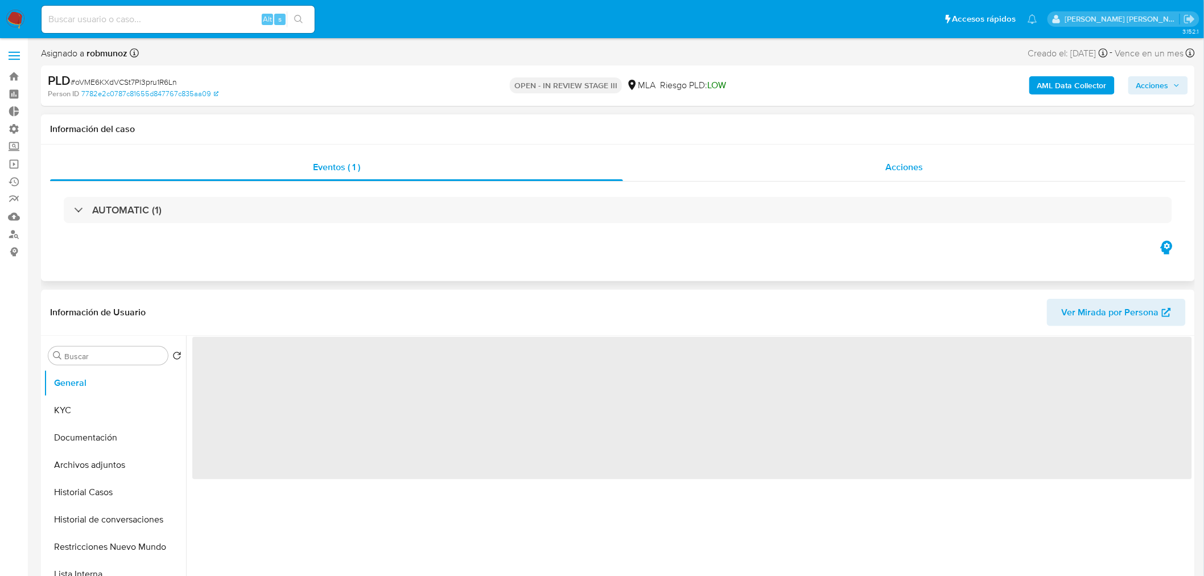
click at [922, 162] on span "Acciones" at bounding box center [905, 166] width 38 height 13
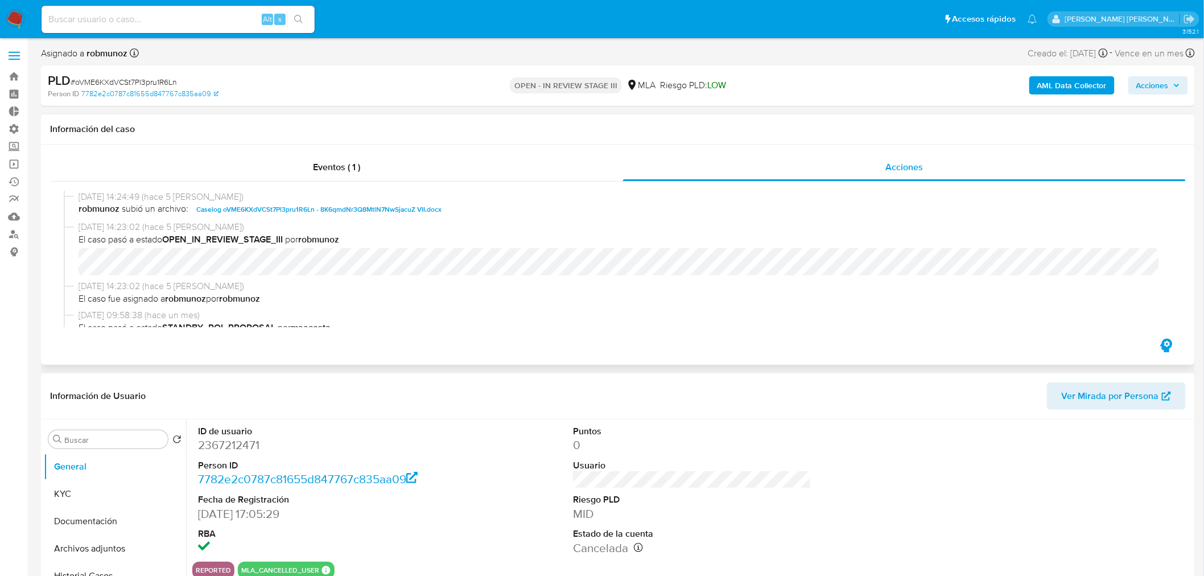
select select "10"
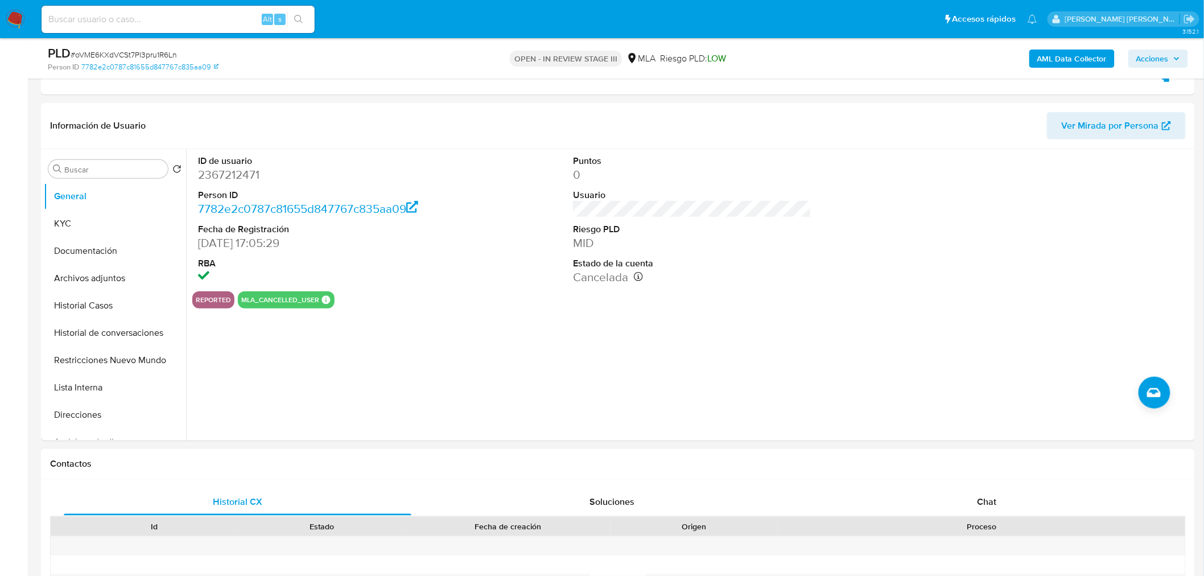
scroll to position [253, 0]
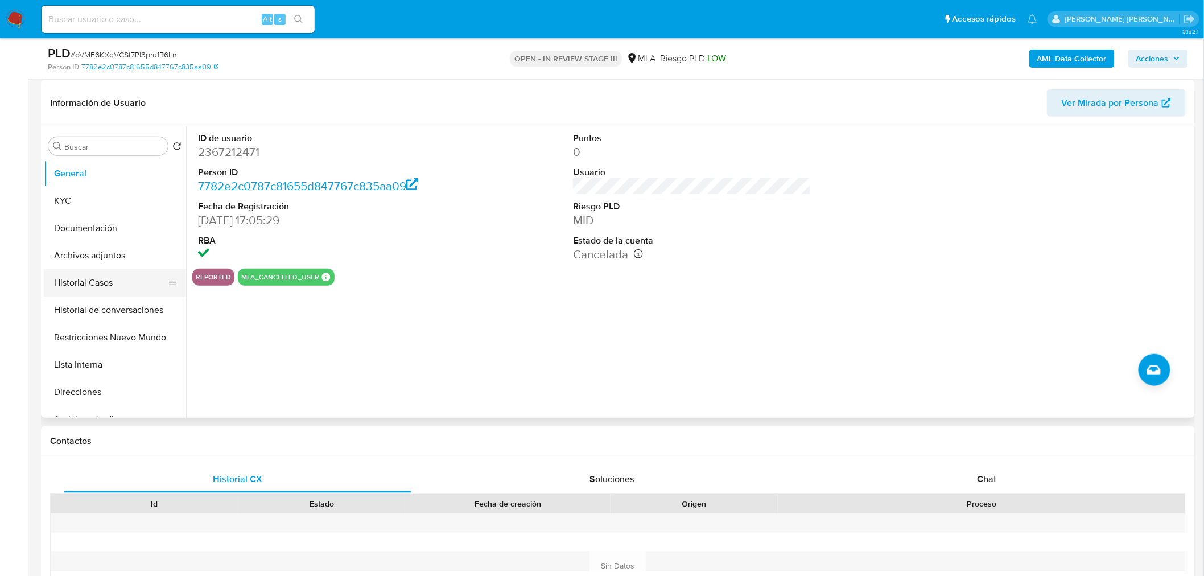
click at [101, 286] on button "Historial Casos" at bounding box center [110, 282] width 133 height 27
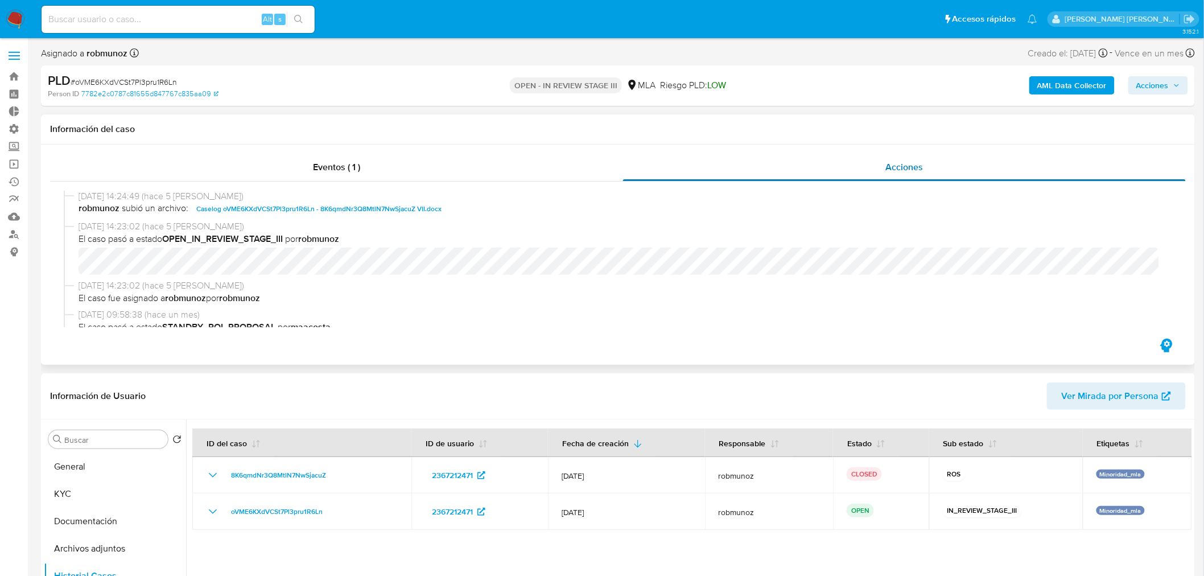
scroll to position [0, 0]
click at [1165, 87] on span "Acciones" at bounding box center [1153, 85] width 32 height 18
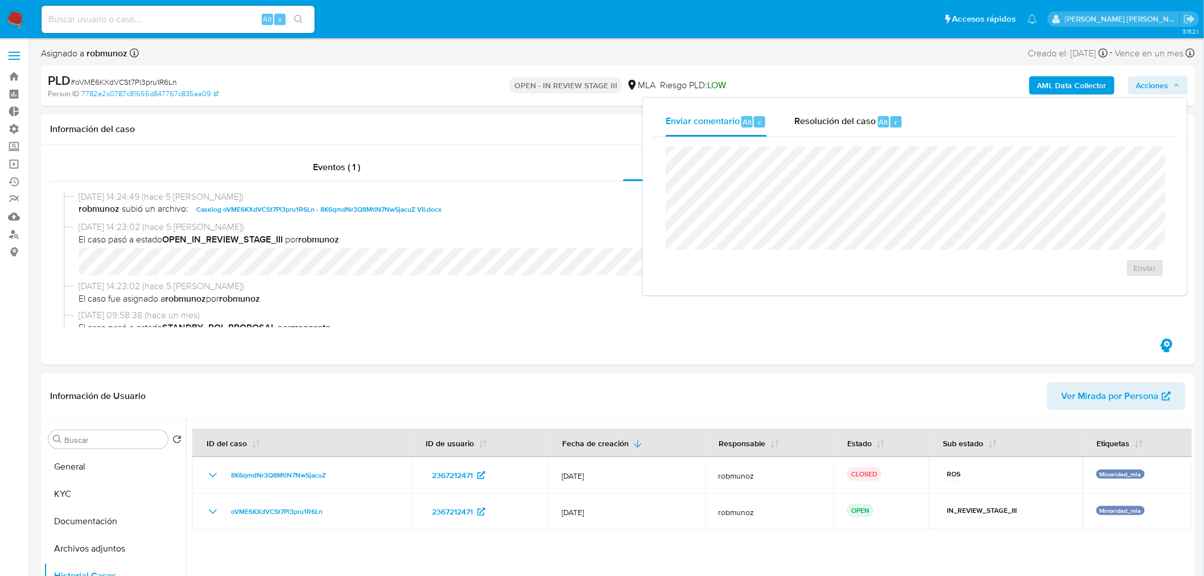
drag, startPoint x: 894, startPoint y: 120, endPoint x: 891, endPoint y: 138, distance: 18.4
click at [895, 120] on span "r" at bounding box center [896, 122] width 3 height 11
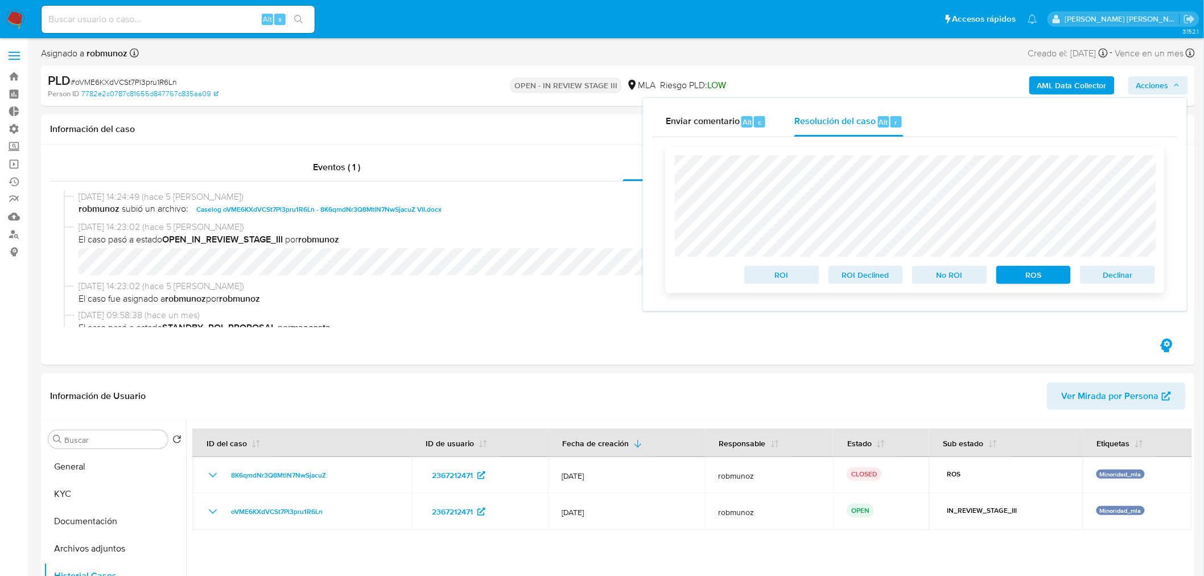
click at [1014, 276] on span "ROS" at bounding box center [1033, 275] width 59 height 16
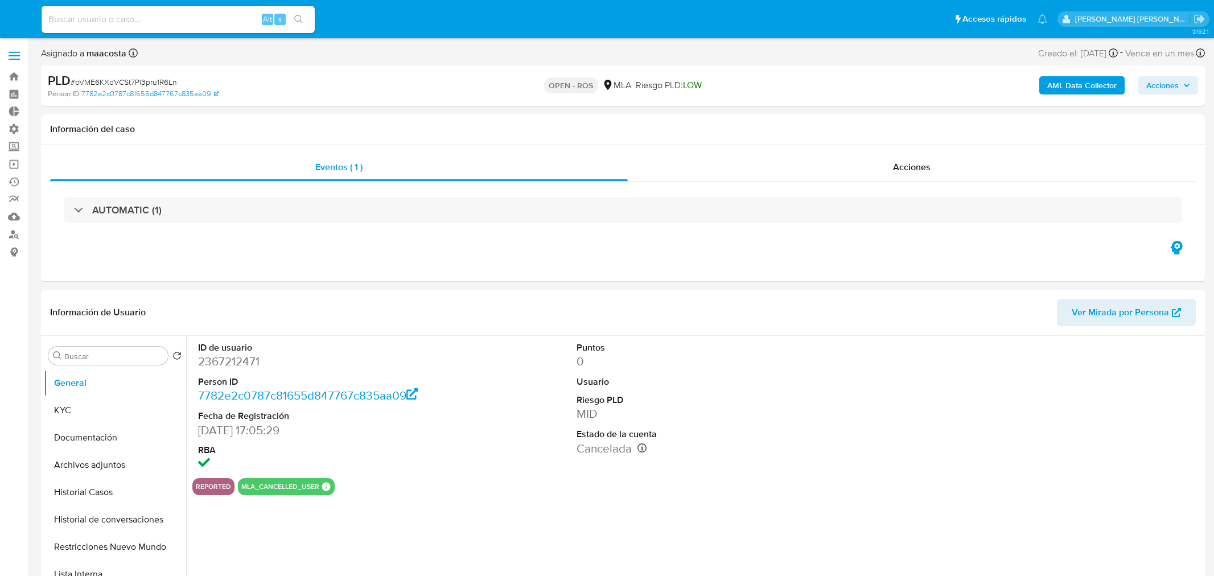
select select "10"
click at [151, 77] on span "# oVME6KXdVCSt7Pl3pru1R6Ln" at bounding box center [124, 81] width 106 height 11
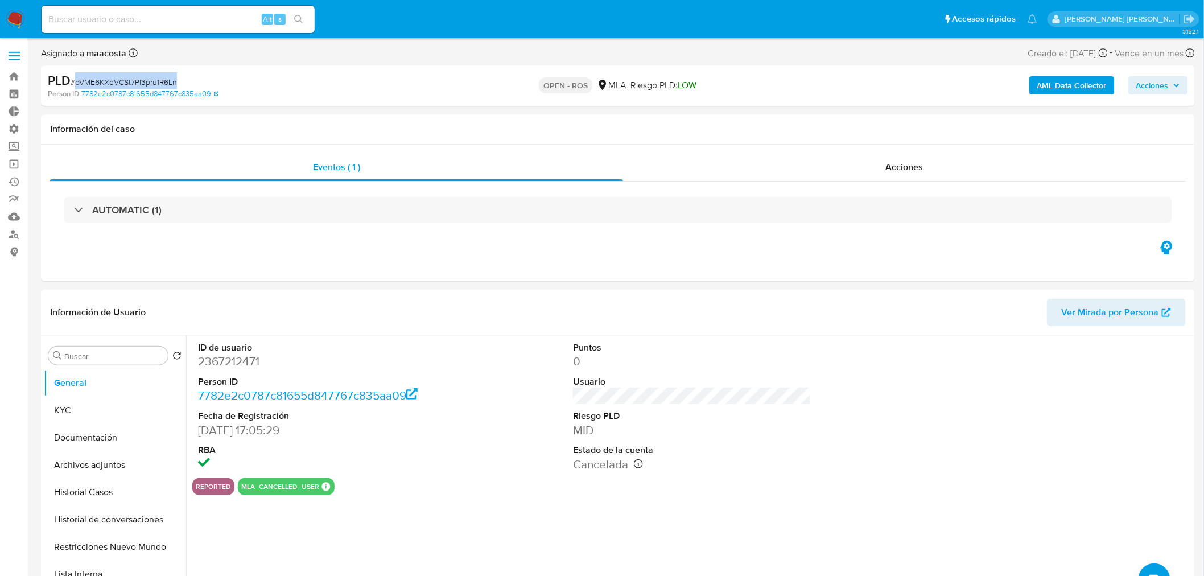
click at [151, 77] on span "# oVME6KXdVCSt7Pl3pru1R6Ln" at bounding box center [124, 81] width 106 height 11
copy span "oVME6KXdVCSt7Pl3pru1R6Ln"
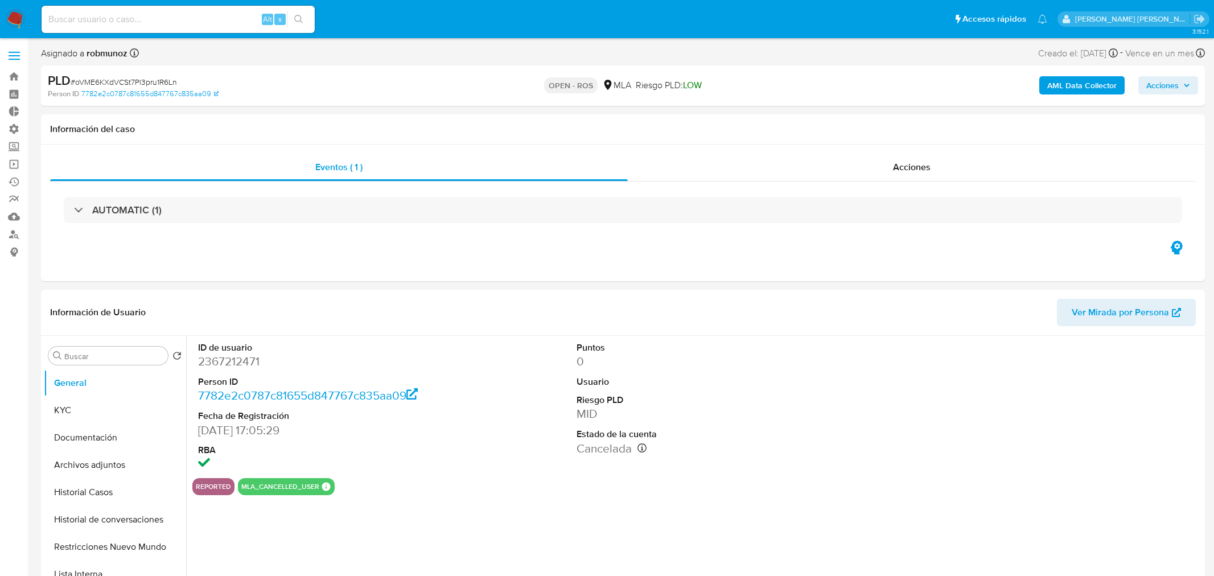
select select "10"
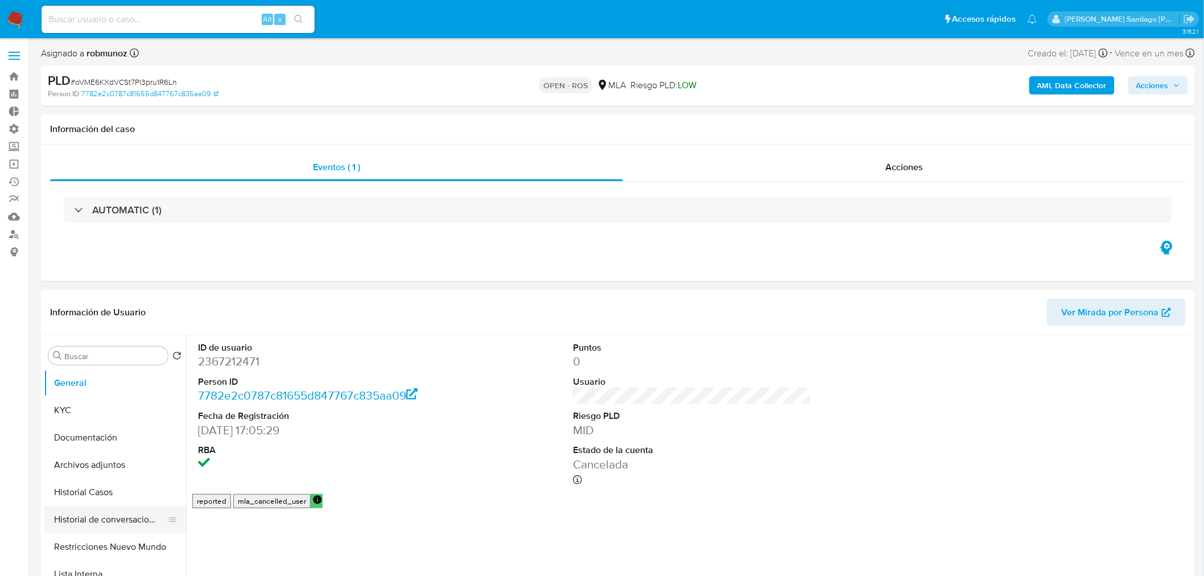
select select "10"
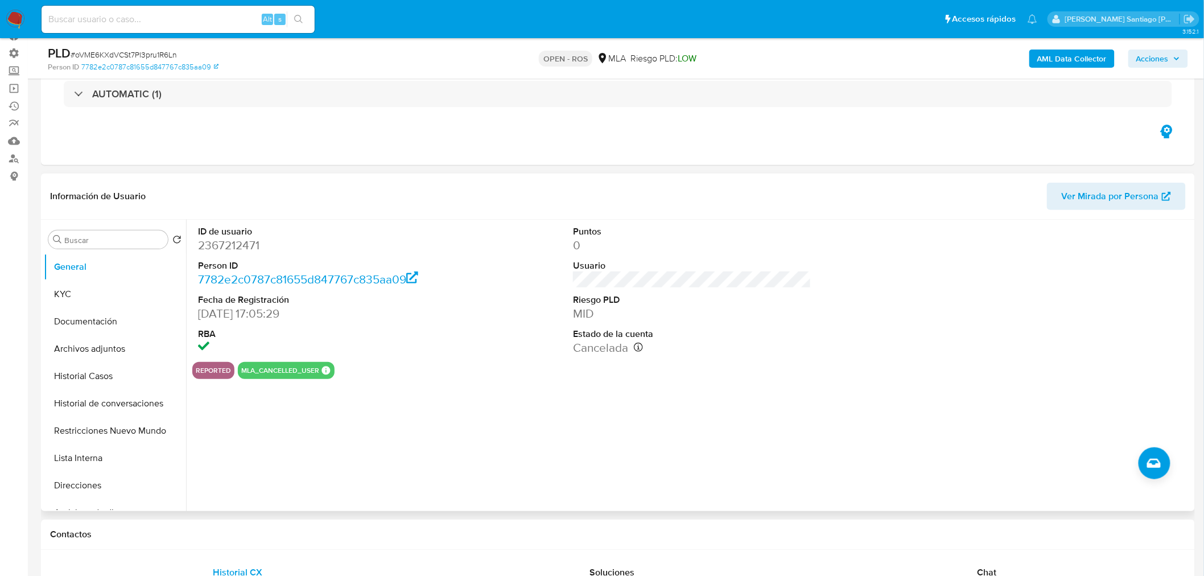
scroll to position [253, 0]
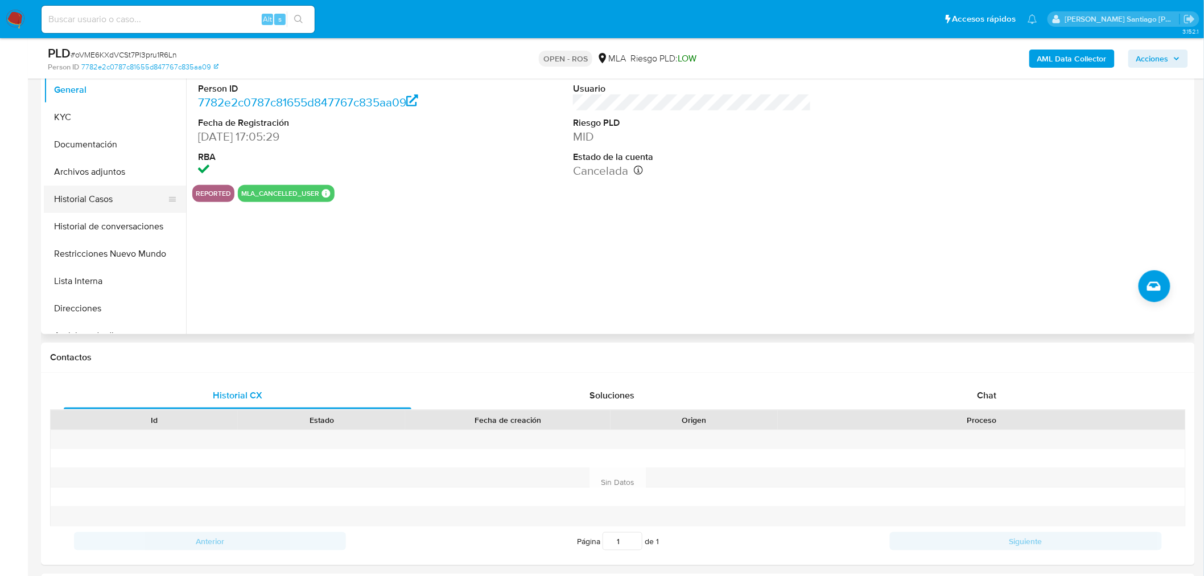
click at [123, 207] on button "Historial Casos" at bounding box center [110, 199] width 133 height 27
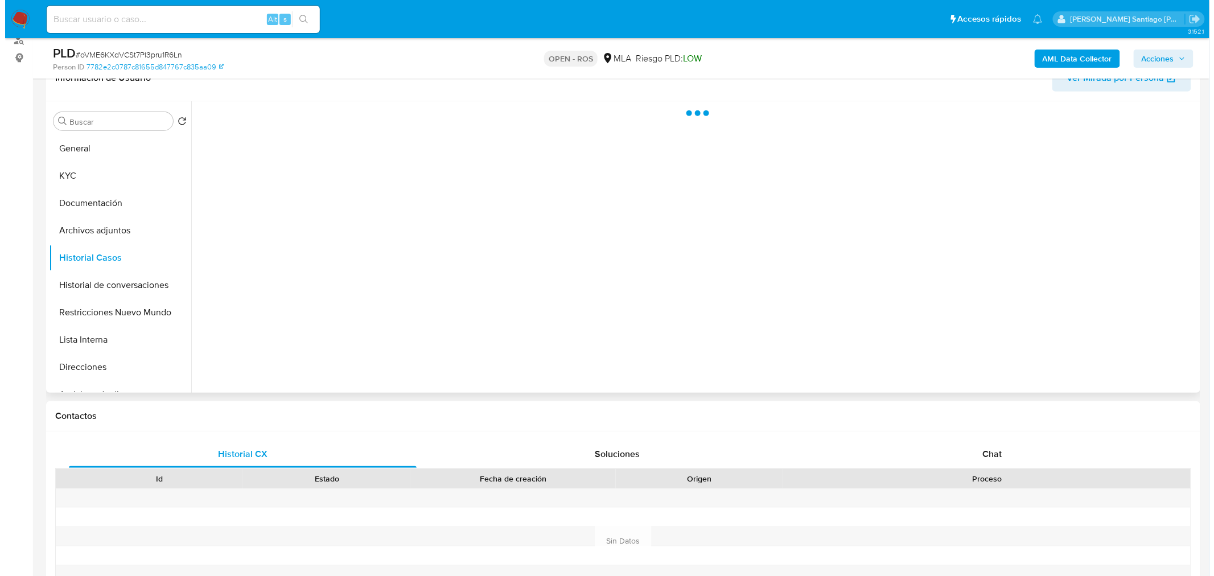
scroll to position [126, 0]
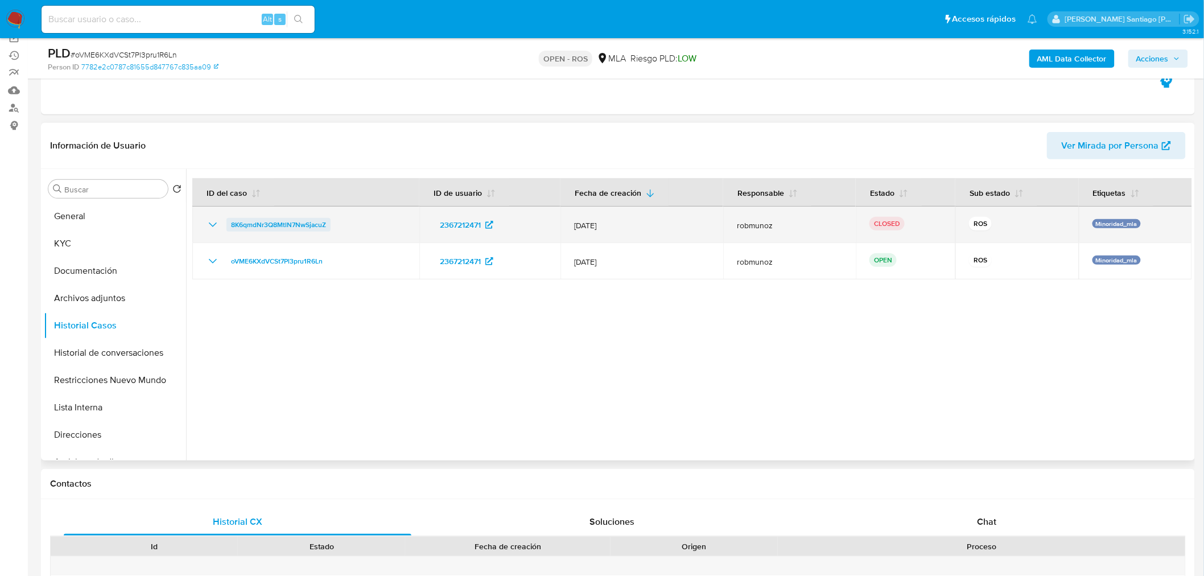
click at [291, 225] on span "8K6qmdNr3Q8MtlN7NwSjacuZ" at bounding box center [278, 225] width 95 height 14
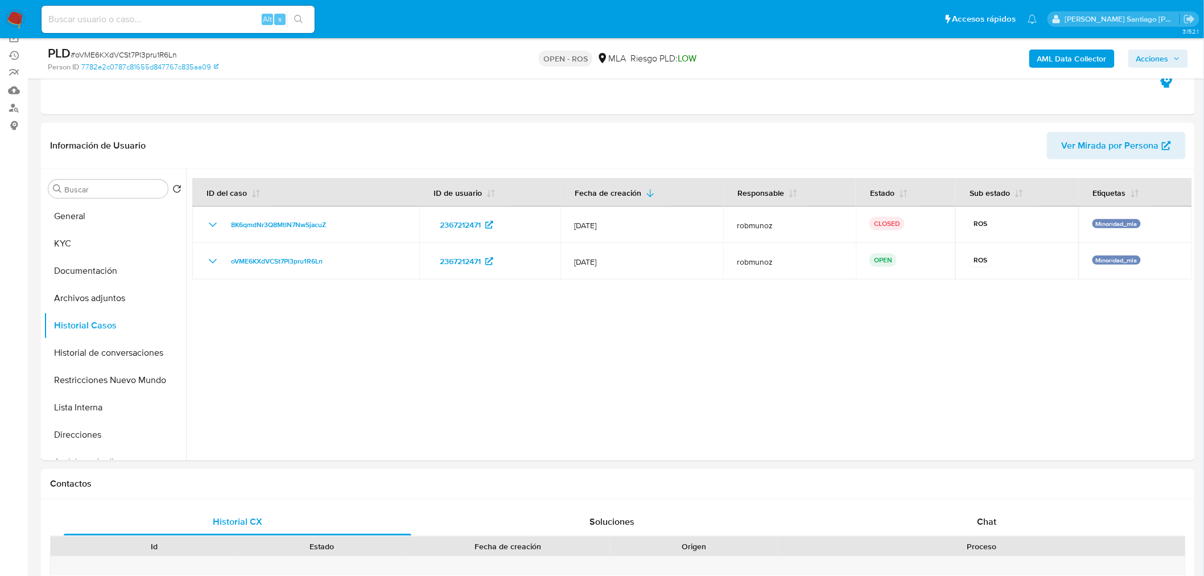
click at [1155, 56] on span "Acciones" at bounding box center [1153, 59] width 32 height 18
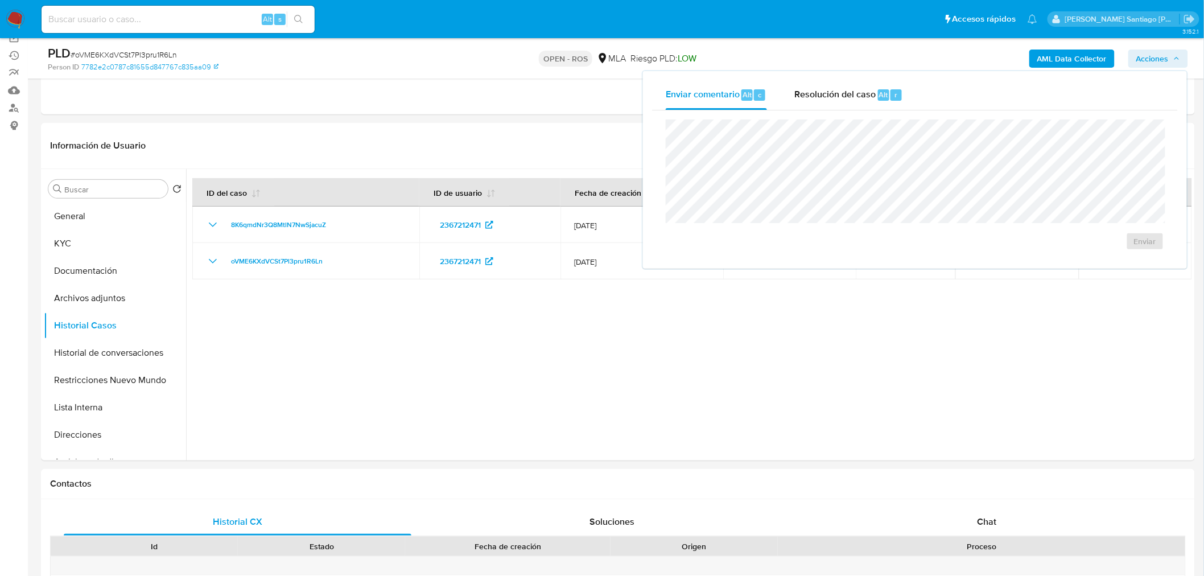
click at [824, 93] on span "Resolución del caso" at bounding box center [834, 94] width 81 height 13
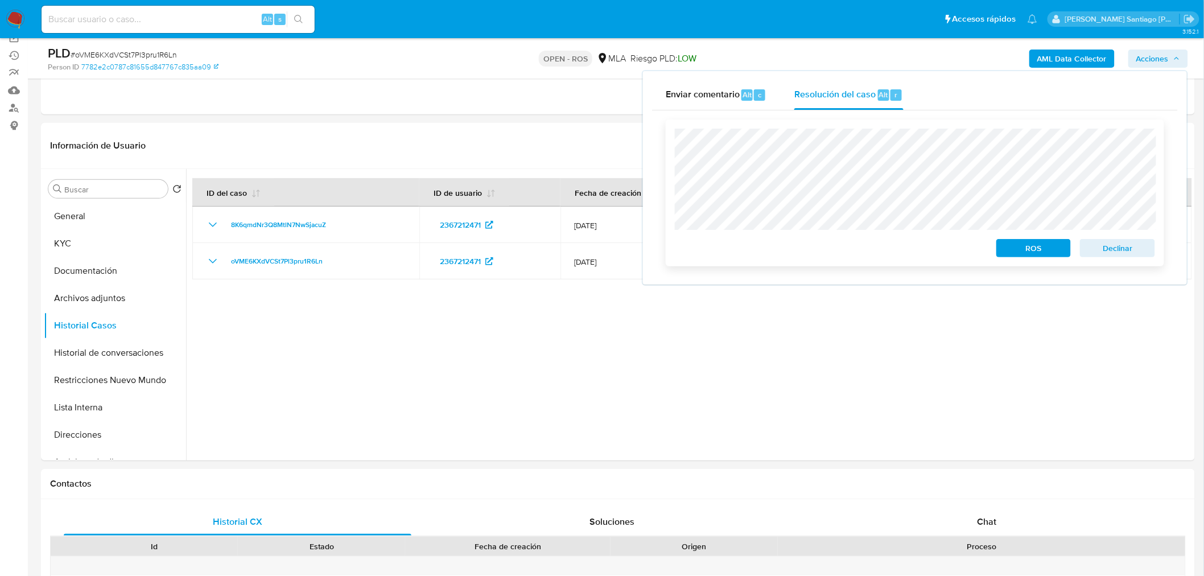
click at [1046, 242] on span "ROS" at bounding box center [1033, 248] width 59 height 16
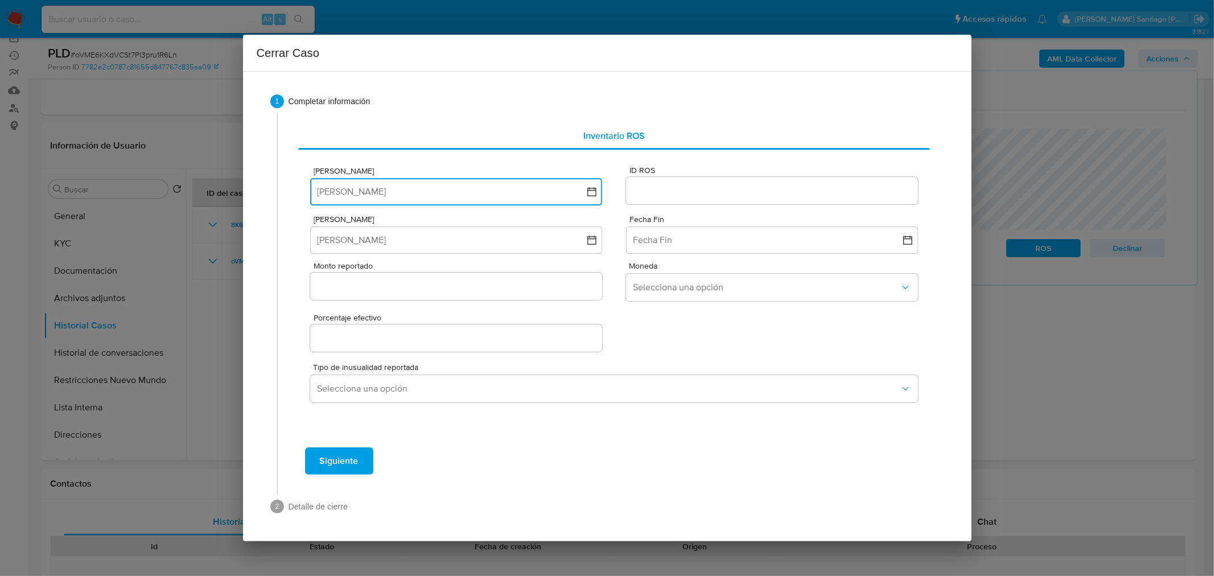
click at [479, 192] on button "Fecha ROS" at bounding box center [455, 191] width 291 height 27
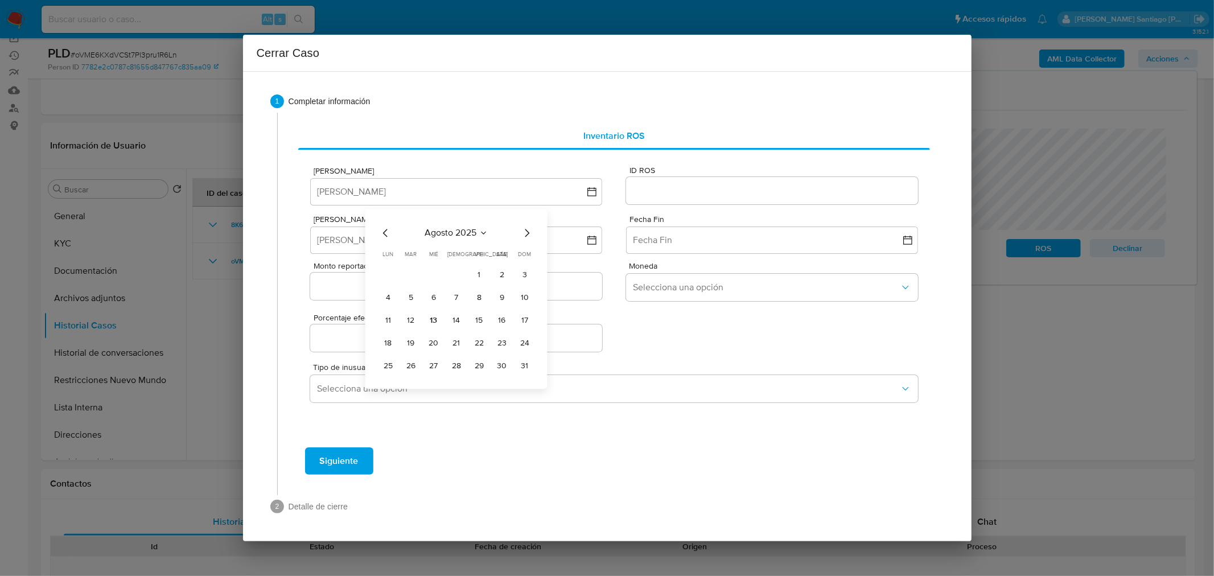
drag, startPoint x: 438, startPoint y: 318, endPoint x: 480, endPoint y: 308, distance: 43.1
click at [438, 317] on button "13" at bounding box center [434, 320] width 18 height 18
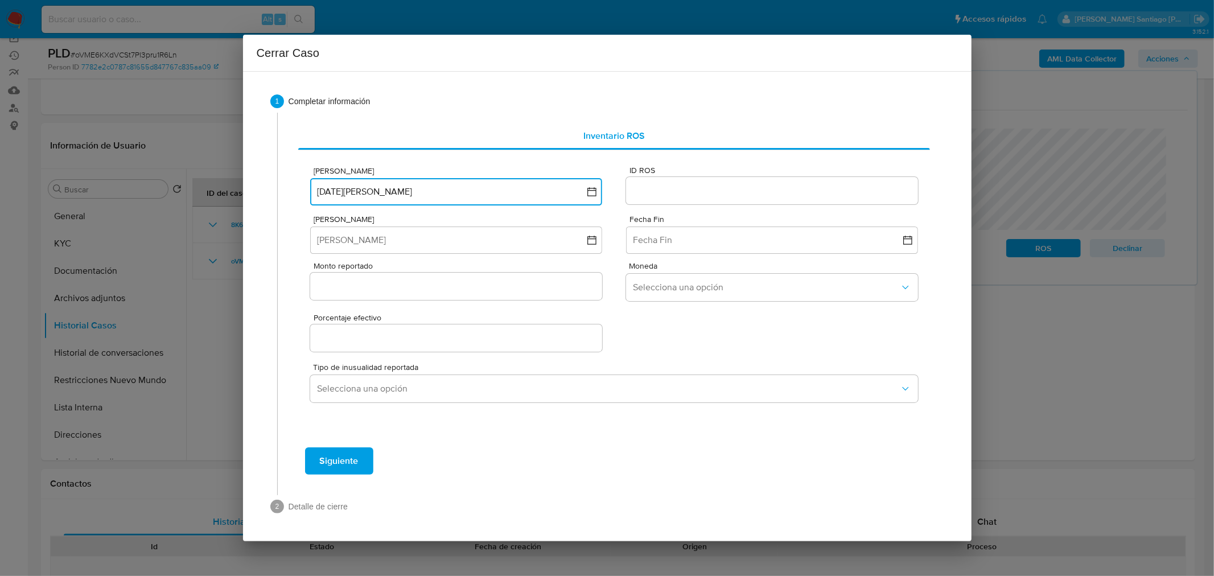
click at [428, 183] on button "13 de agosto de 2025" at bounding box center [455, 191] width 291 height 27
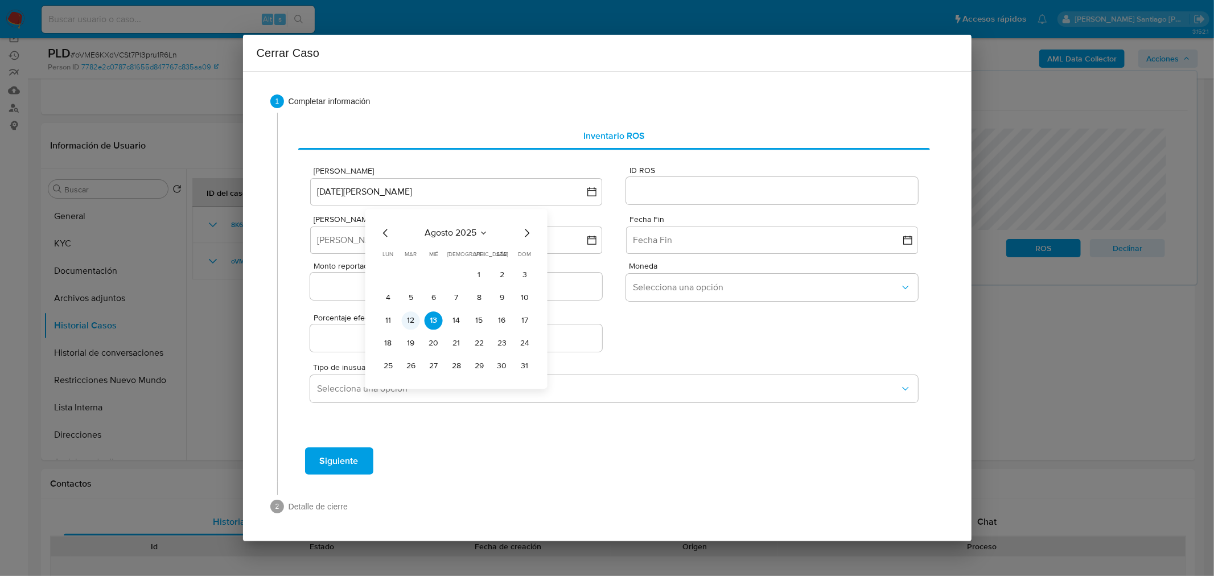
click at [410, 315] on button "12" at bounding box center [411, 320] width 18 height 18
click at [674, 188] on input "ID ROS" at bounding box center [771, 190] width 291 height 15
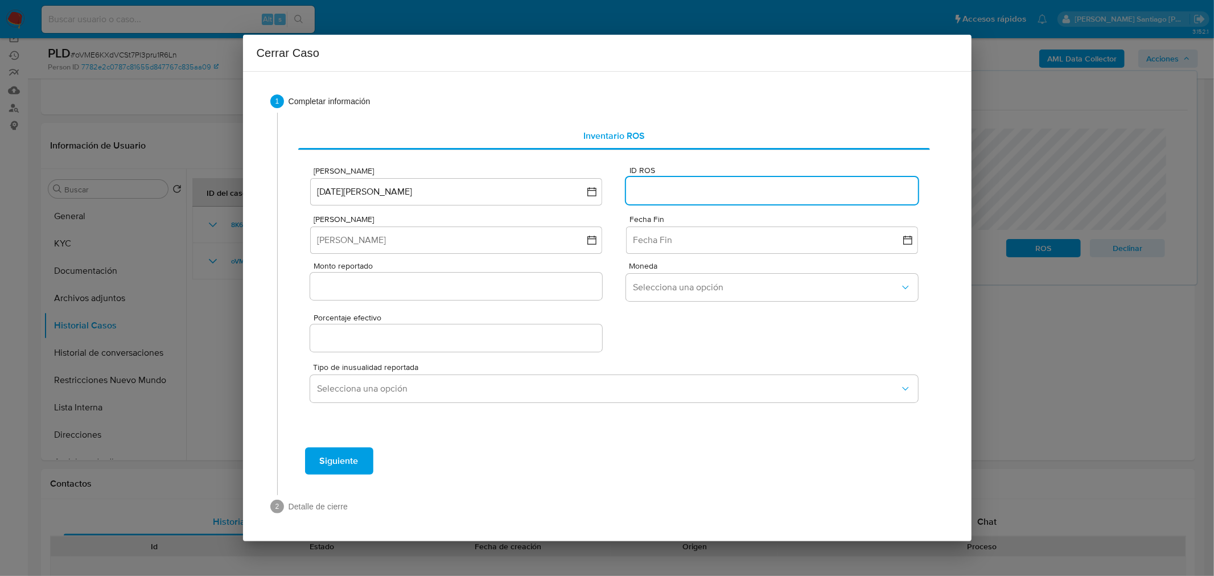
paste input "631622527"
type input "631622527"
click at [503, 239] on button "Fecha Inicio" at bounding box center [455, 240] width 291 height 27
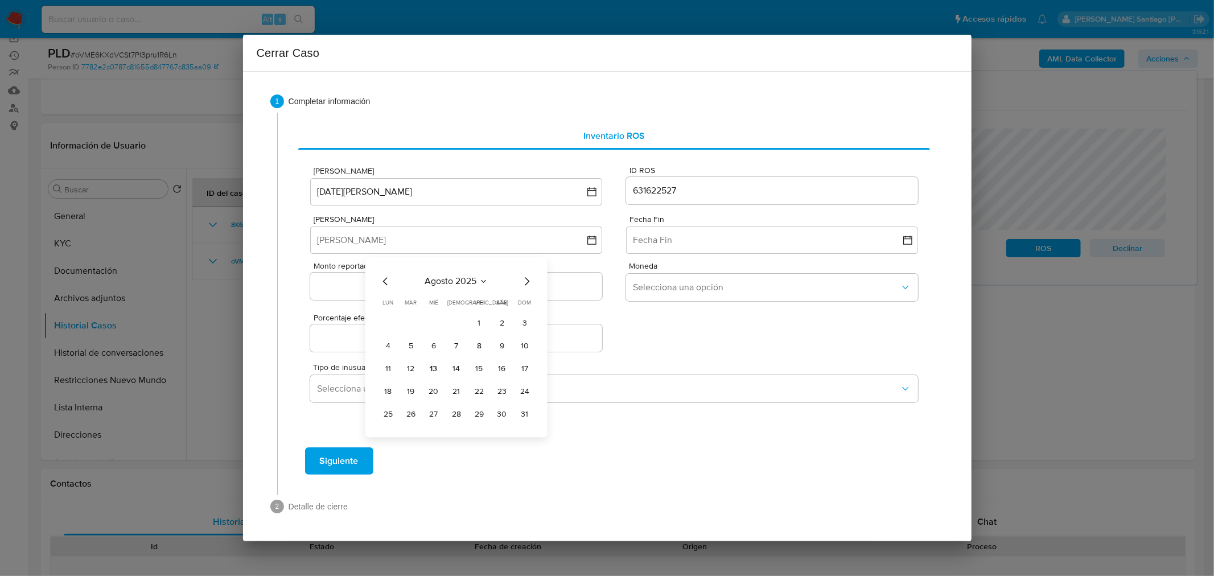
click at [385, 281] on icon "Mes anterior" at bounding box center [386, 281] width 14 height 14
click at [408, 324] on button "1" at bounding box center [411, 323] width 18 height 18
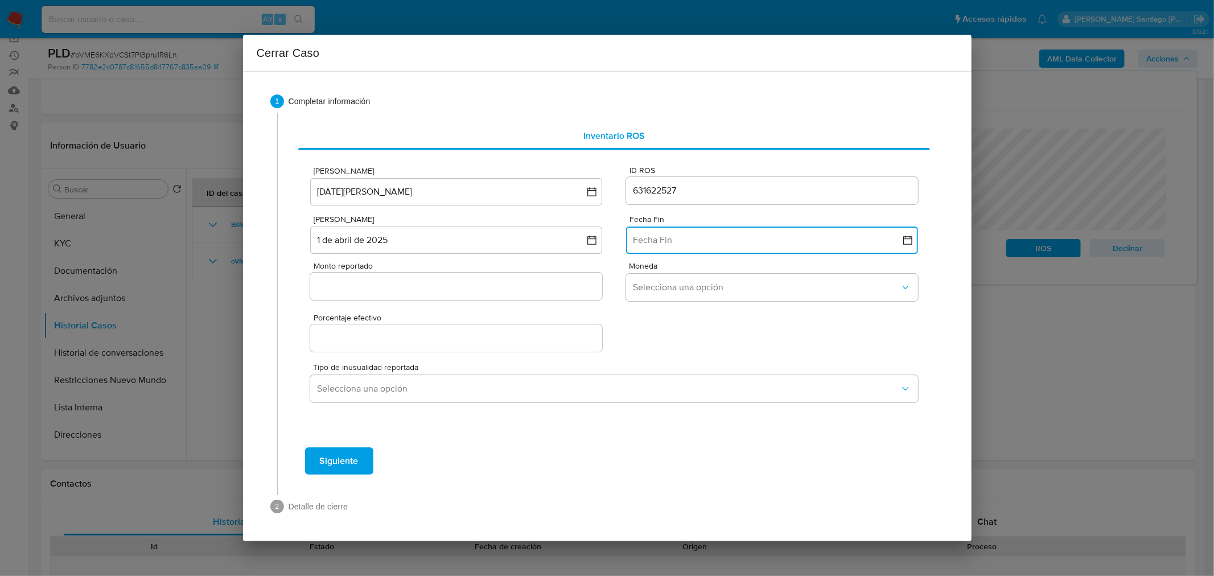
click at [670, 237] on button "Fecha Fin" at bounding box center [771, 240] width 291 height 27
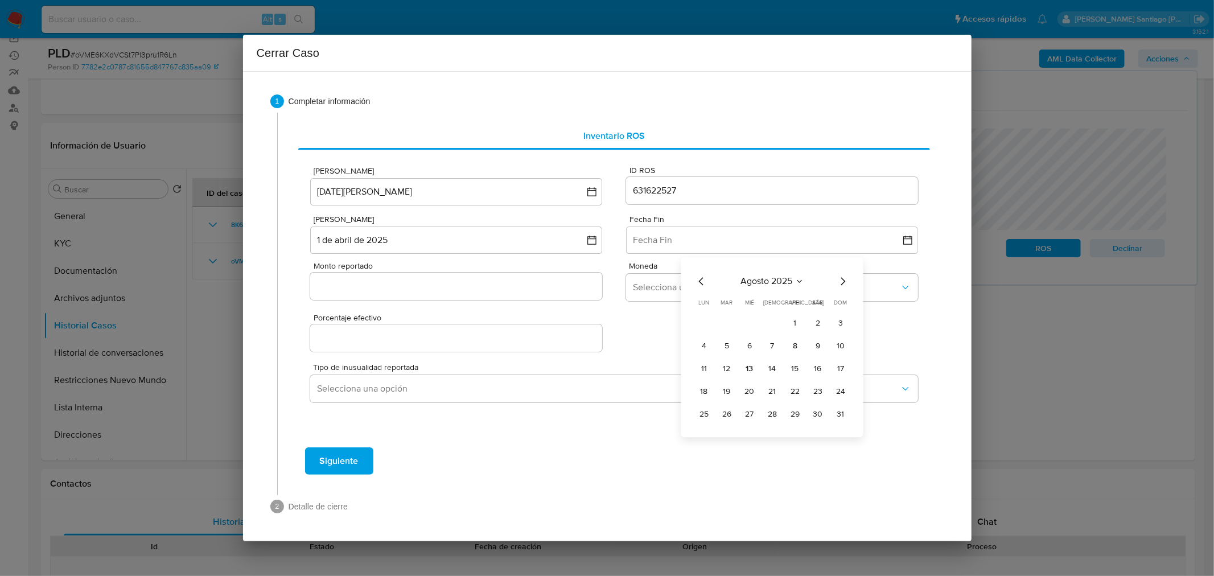
click at [845, 277] on icon "Mes siguiente" at bounding box center [843, 281] width 14 height 14
click at [698, 289] on div "septiembre 2025 septiembre 2025 lun lunes mar martes mié miércoles jue jueves v…" at bounding box center [772, 348] width 155 height 149
click at [698, 286] on icon "Mes anterior" at bounding box center [702, 281] width 14 height 14
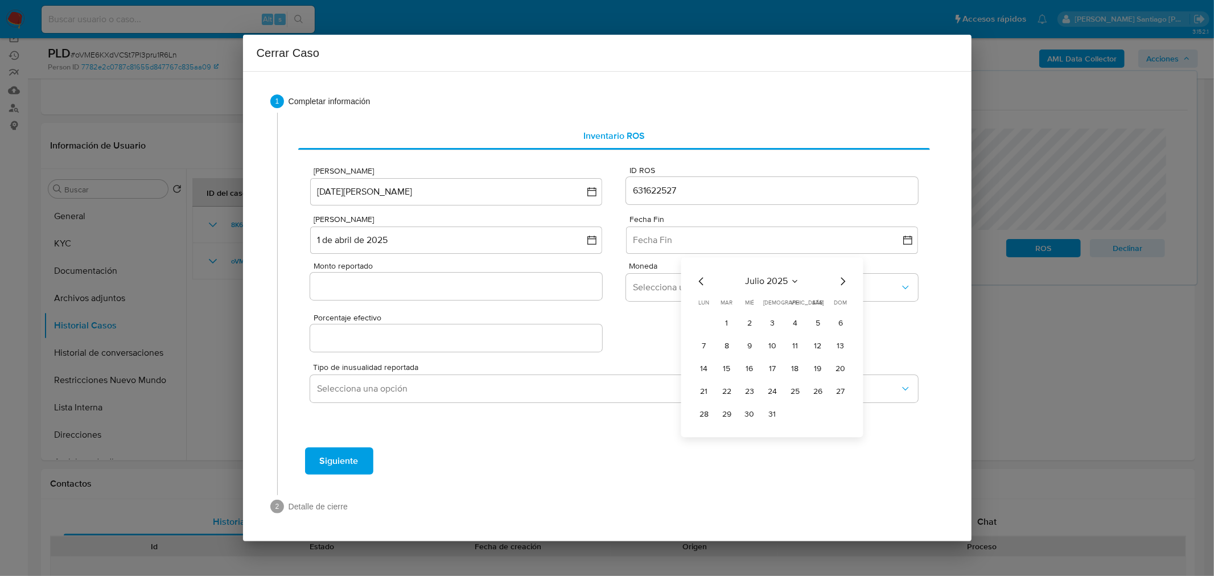
drag, startPoint x: 707, startPoint y: 279, endPoint x: 699, endPoint y: 280, distance: 8.0
click at [704, 280] on icon "Mes anterior" at bounding box center [702, 281] width 14 height 14
drag, startPoint x: 706, startPoint y: 436, endPoint x: 702, endPoint y: 427, distance: 9.9
click at [705, 436] on button "30" at bounding box center [704, 437] width 18 height 18
click at [407, 286] on input "Monto reportado" at bounding box center [455, 286] width 291 height 15
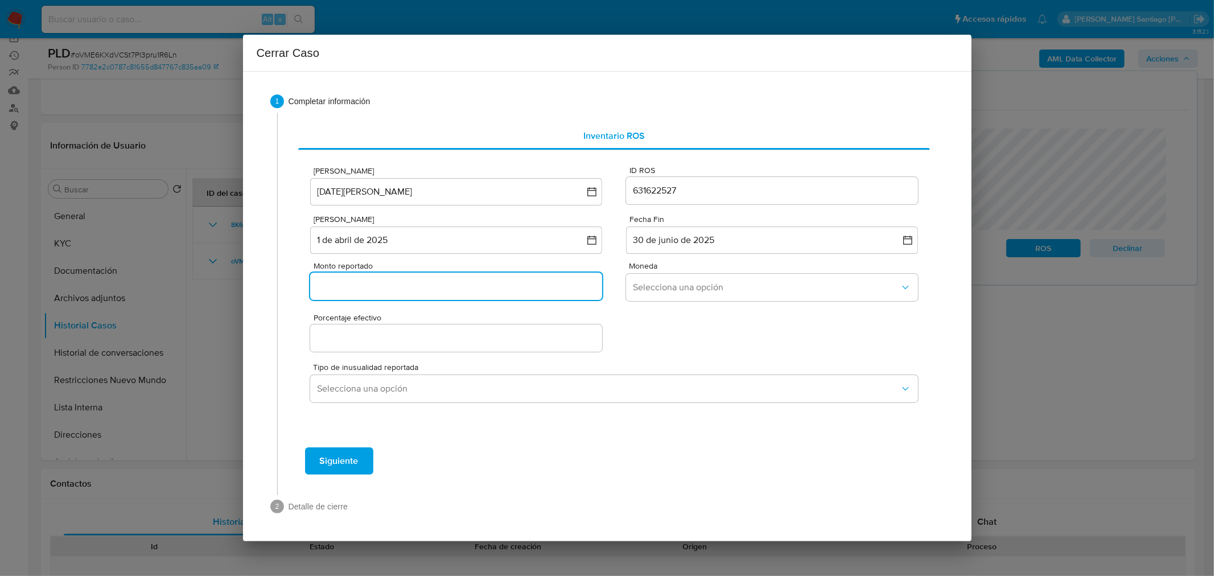
paste input "7351401"
type input "7351401"
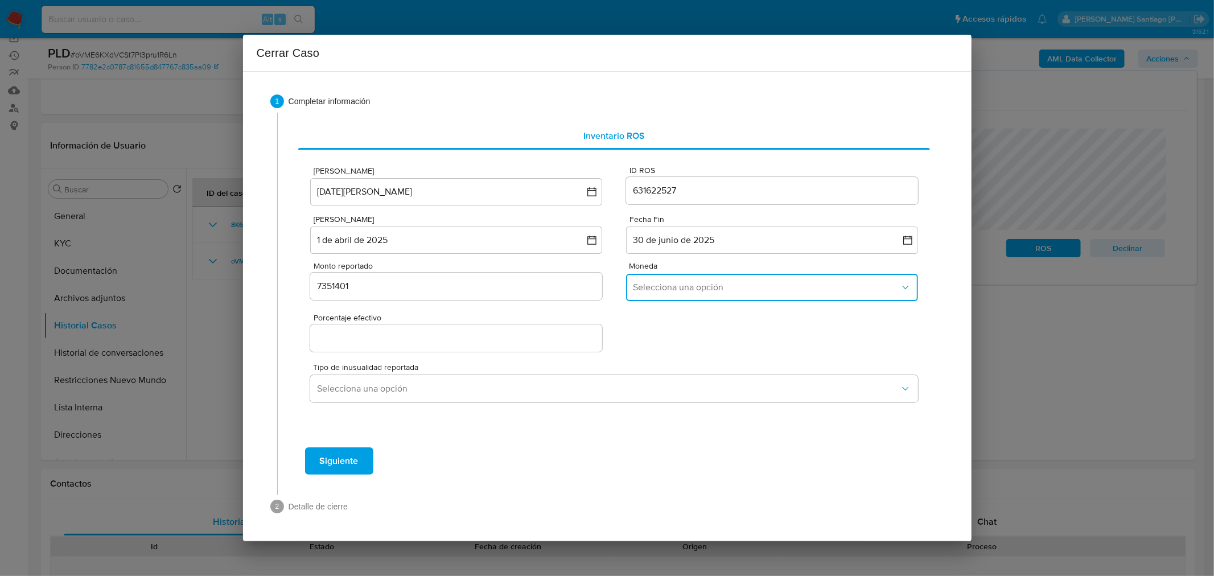
click at [718, 291] on span "Selecciona una opción" at bounding box center [766, 287] width 266 height 11
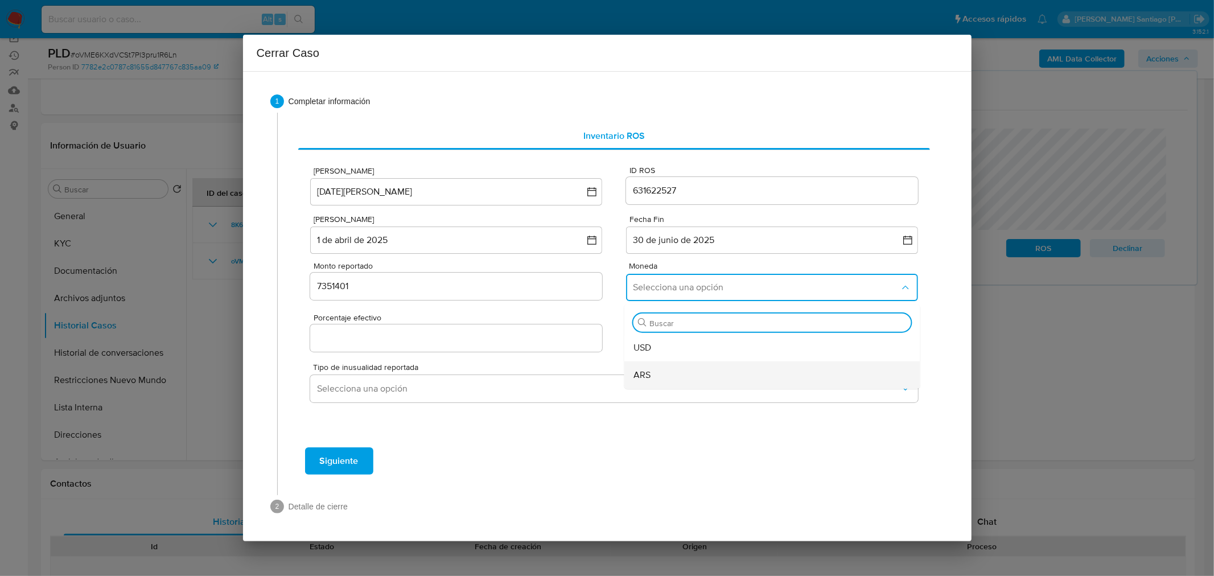
click at [687, 368] on div "ARS" at bounding box center [768, 374] width 271 height 27
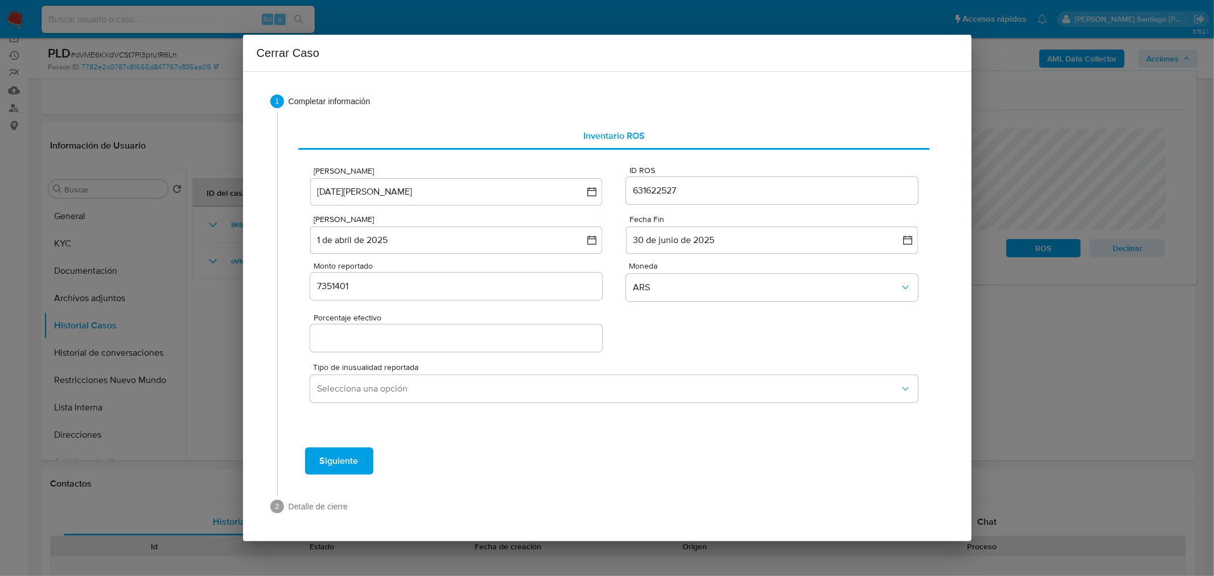
click at [424, 339] on input "Porcentaje efectivo" at bounding box center [455, 338] width 291 height 15
type input "0%"
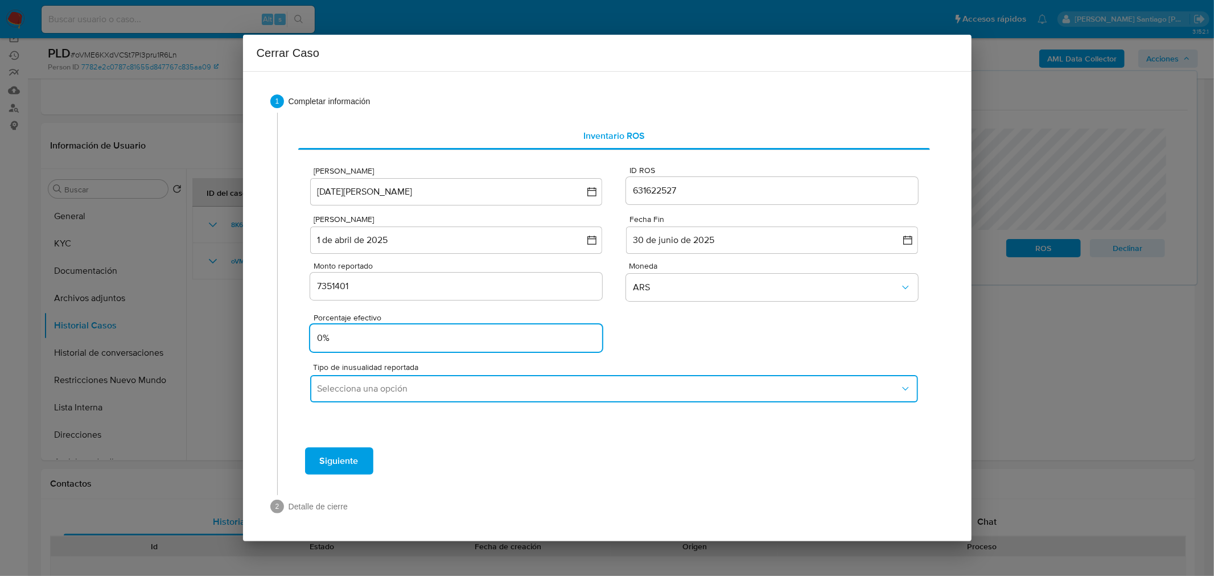
click at [494, 388] on span "Selecciona una opción" at bounding box center [608, 388] width 582 height 11
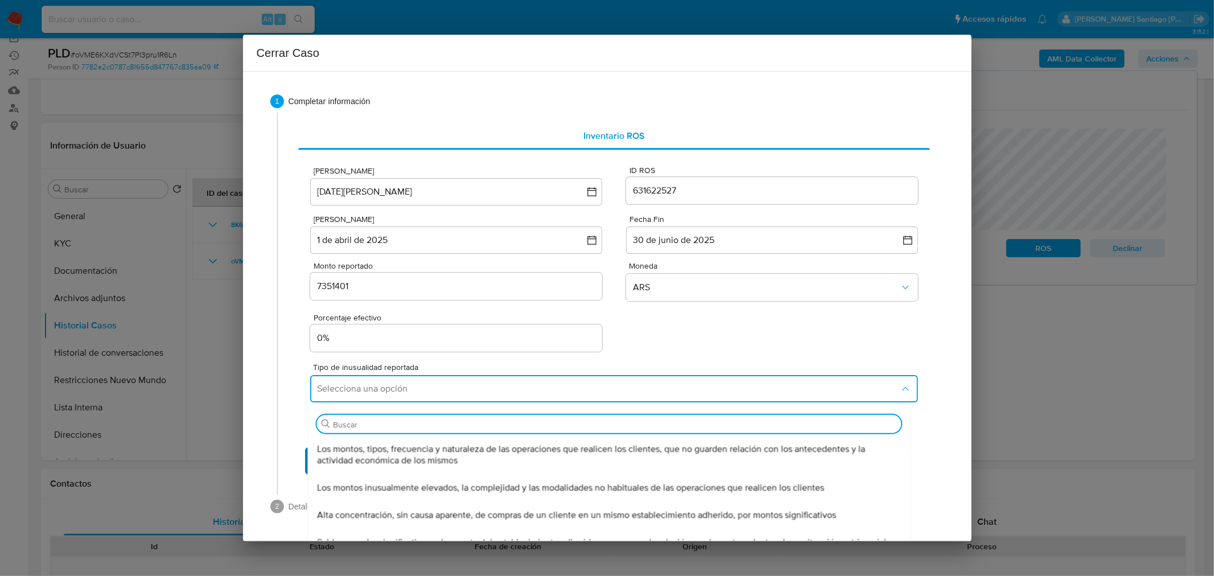
drag, startPoint x: 480, startPoint y: 459, endPoint x: 323, endPoint y: 458, distance: 156.5
click at [464, 452] on span "Los montos, tipos, frecuencia y naturaleza de las operaciones que realicen los …" at bounding box center [606, 454] width 578 height 23
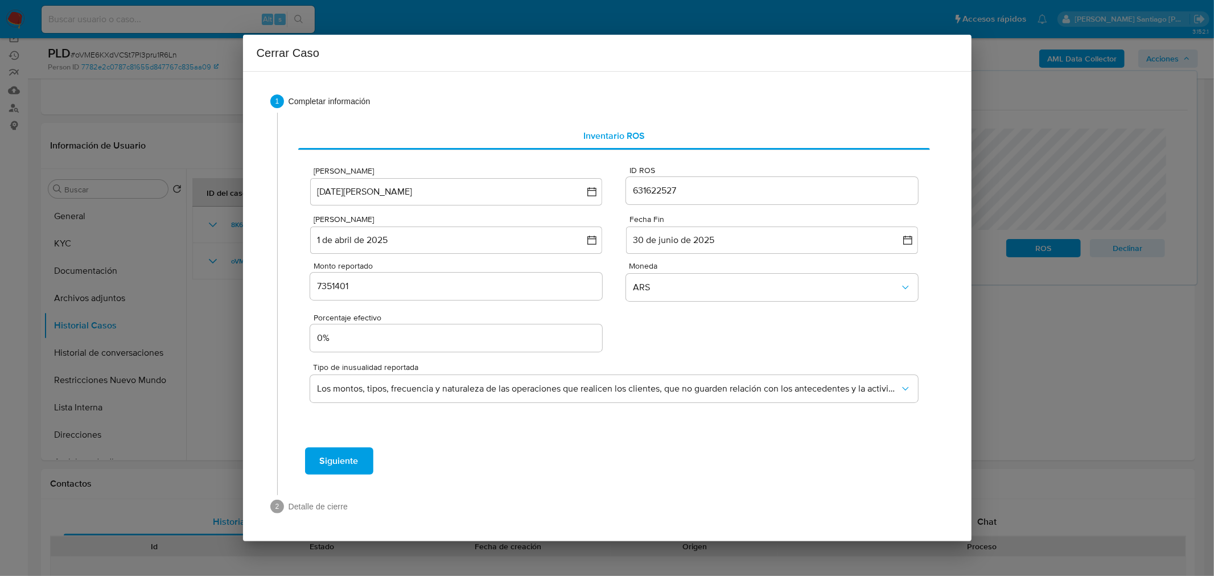
drag, startPoint x: 339, startPoint y: 464, endPoint x: 377, endPoint y: 468, distance: 37.8
click at [340, 463] on span "Siguiente" at bounding box center [339, 460] width 39 height 25
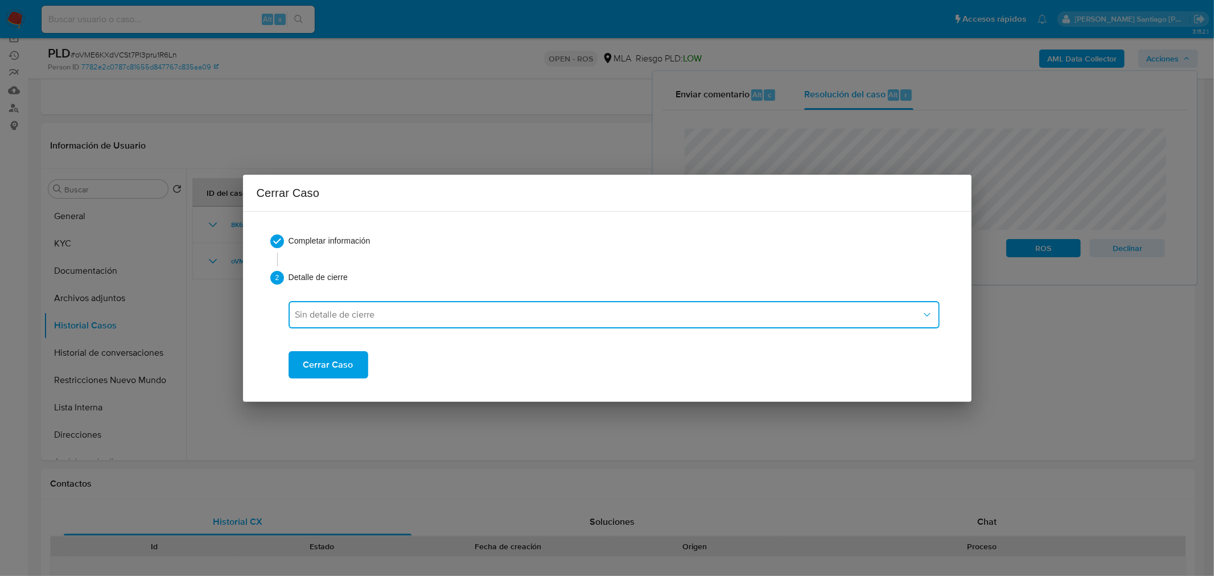
click at [401, 327] on button "Sin detalle de cierre" at bounding box center [614, 314] width 651 height 27
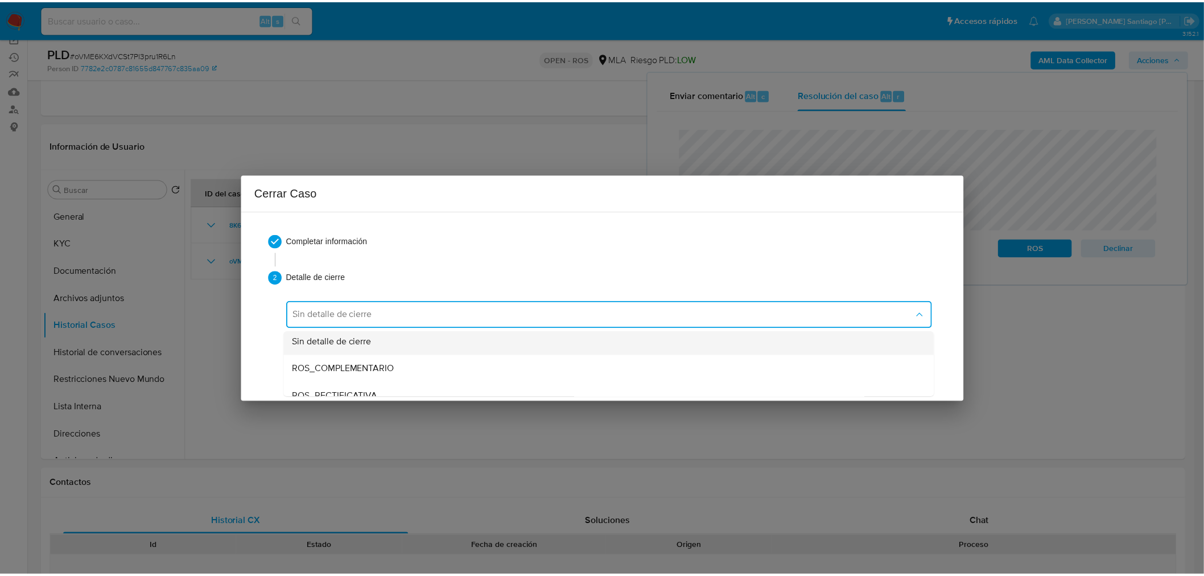
scroll to position [0, 0]
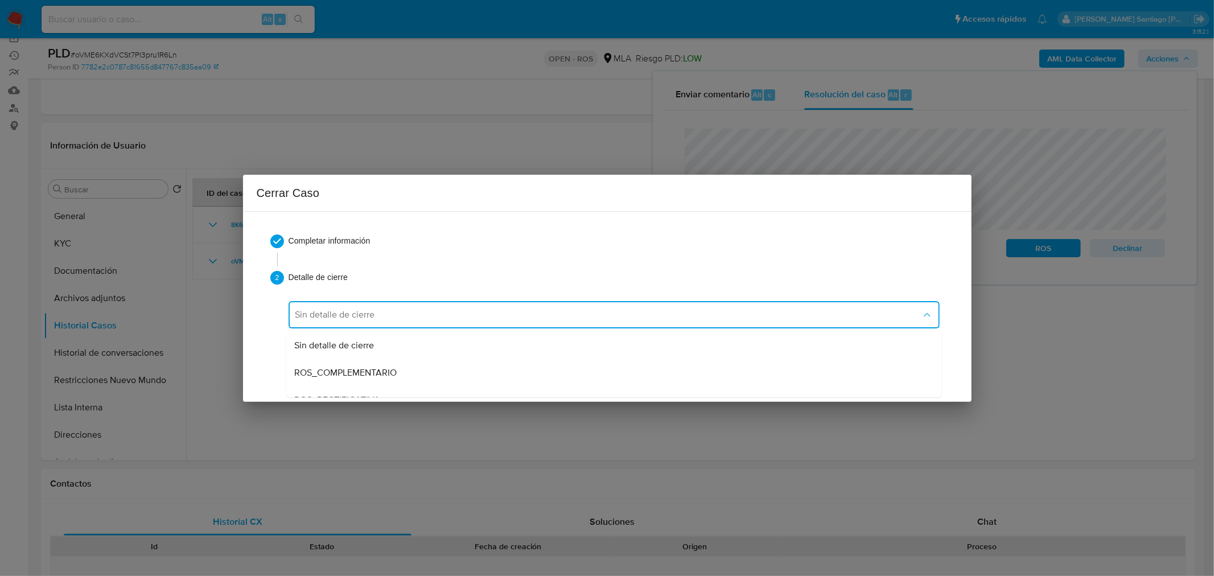
click at [410, 350] on div "Sin detalle de cierre" at bounding box center [610, 344] width 631 height 27
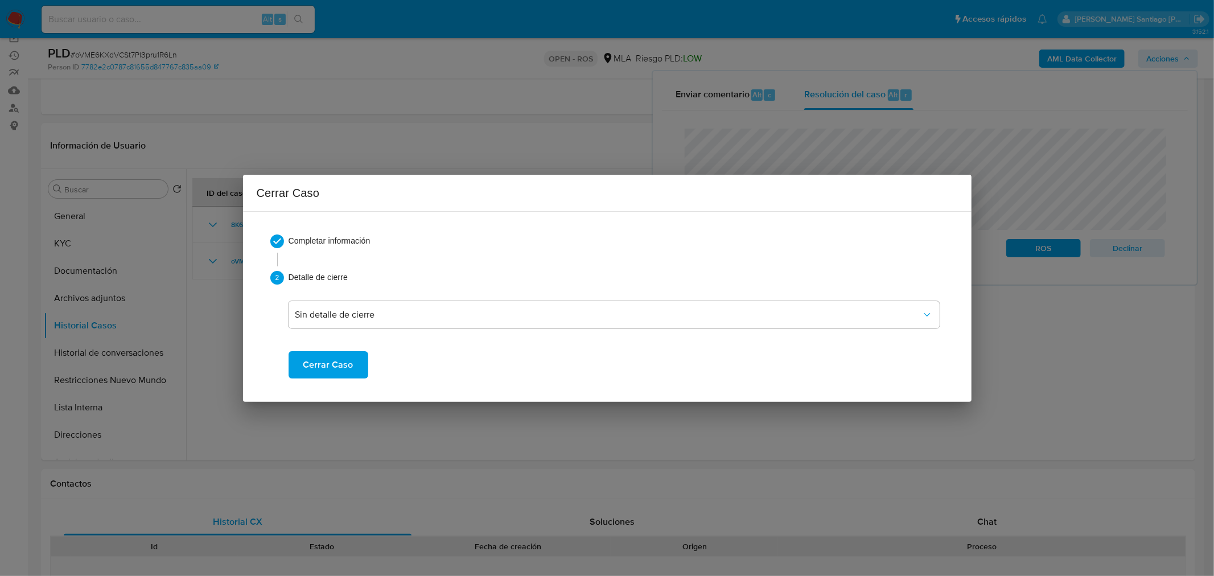
click at [330, 374] on span "Cerrar Caso" at bounding box center [328, 364] width 50 height 25
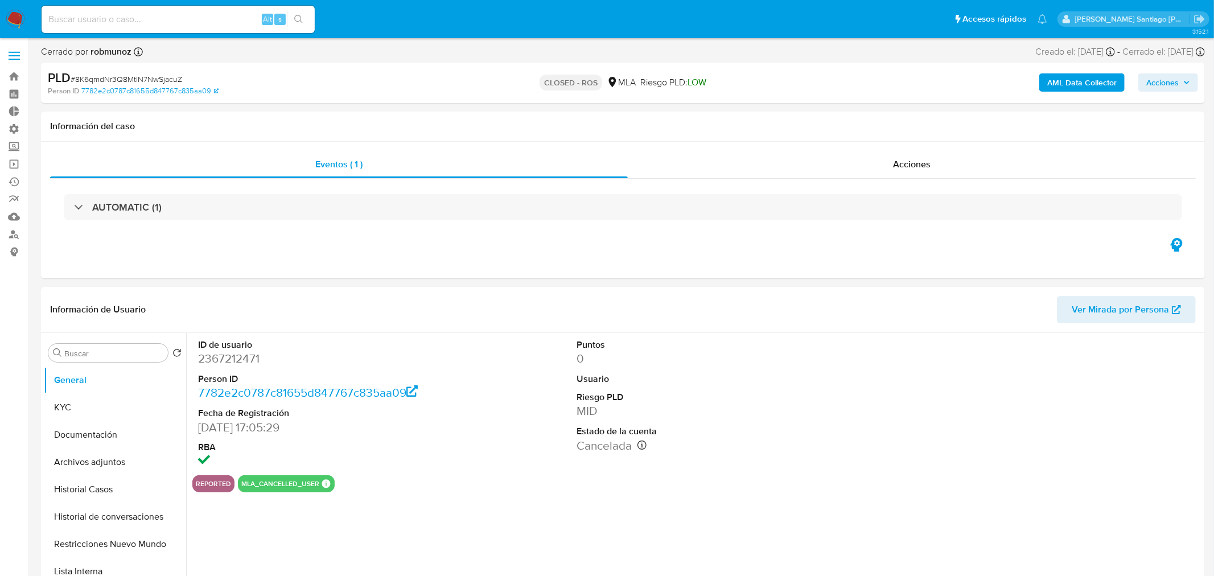
select select "10"
click at [899, 160] on span "Acciones" at bounding box center [905, 164] width 38 height 13
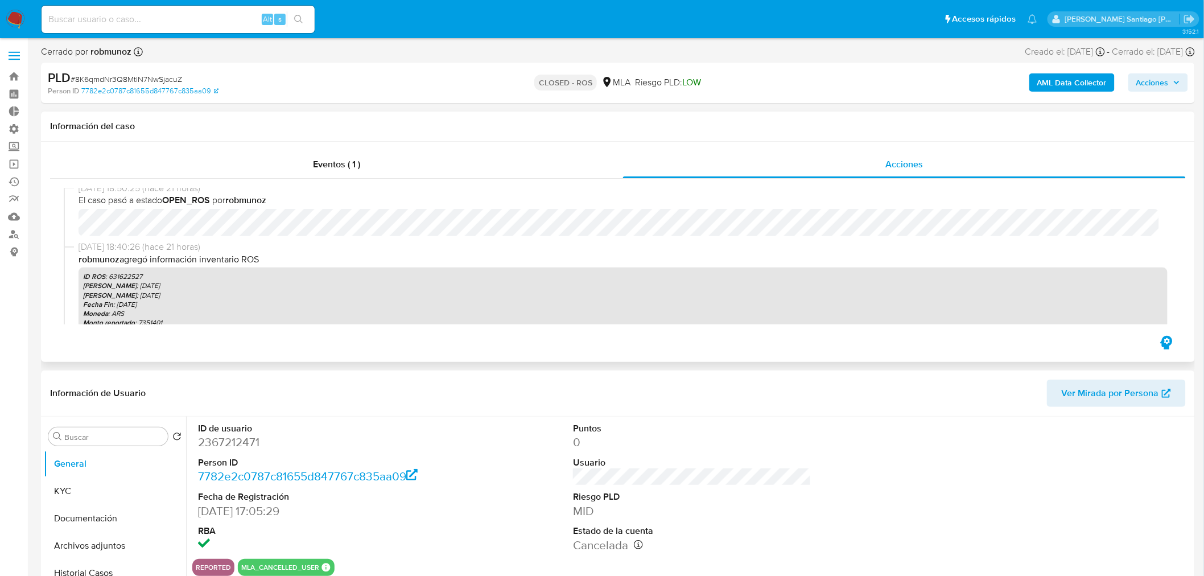
scroll to position [126, 0]
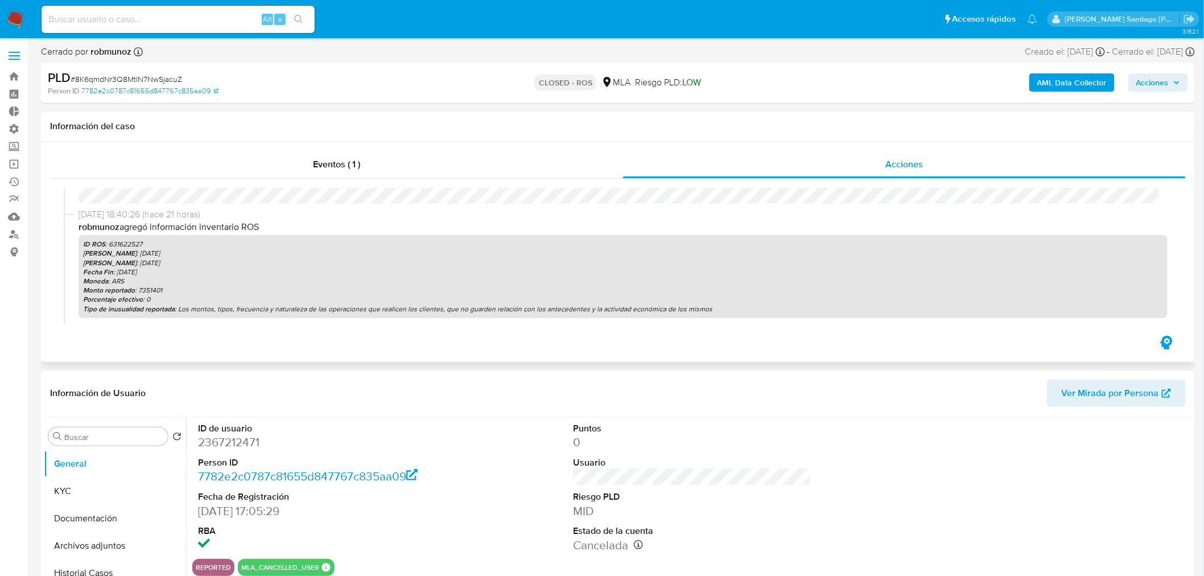
click at [148, 293] on p "Monto reportado : 7351401" at bounding box center [623, 290] width 1080 height 9
copy p "7351401"
drag, startPoint x: 11, startPoint y: 11, endPoint x: 460, endPoint y: 249, distance: 507.7
click at [12, 11] on img at bounding box center [15, 19] width 19 height 19
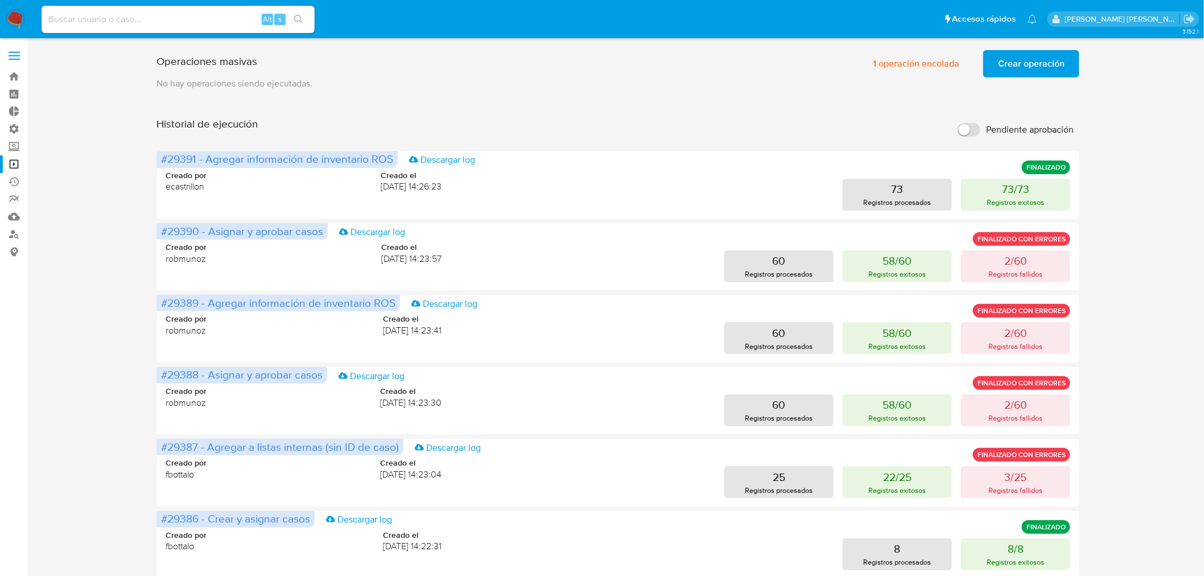
click at [10, 13] on img at bounding box center [15, 19] width 19 height 19
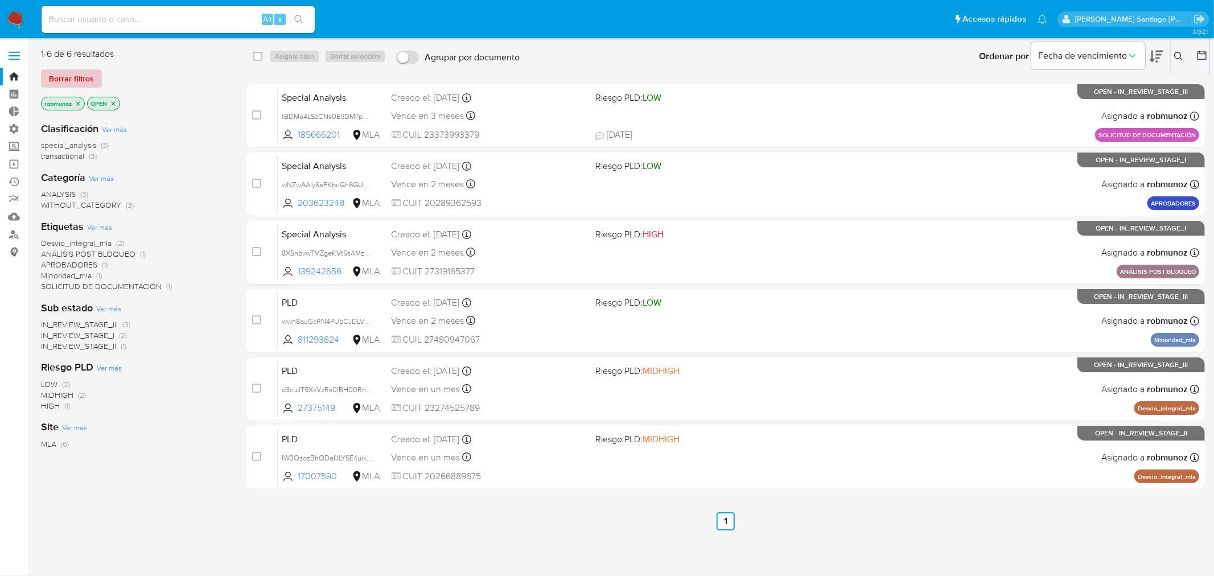
click at [87, 81] on span "Borrar filtros" at bounding box center [71, 79] width 45 height 16
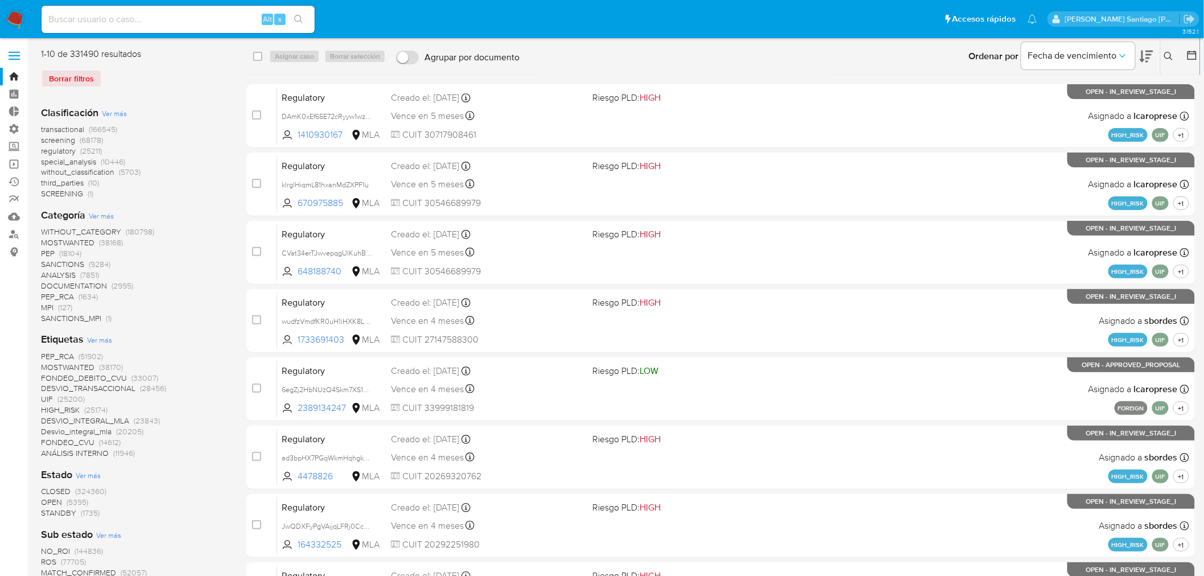
click at [1189, 60] on icon at bounding box center [1192, 55] width 11 height 11
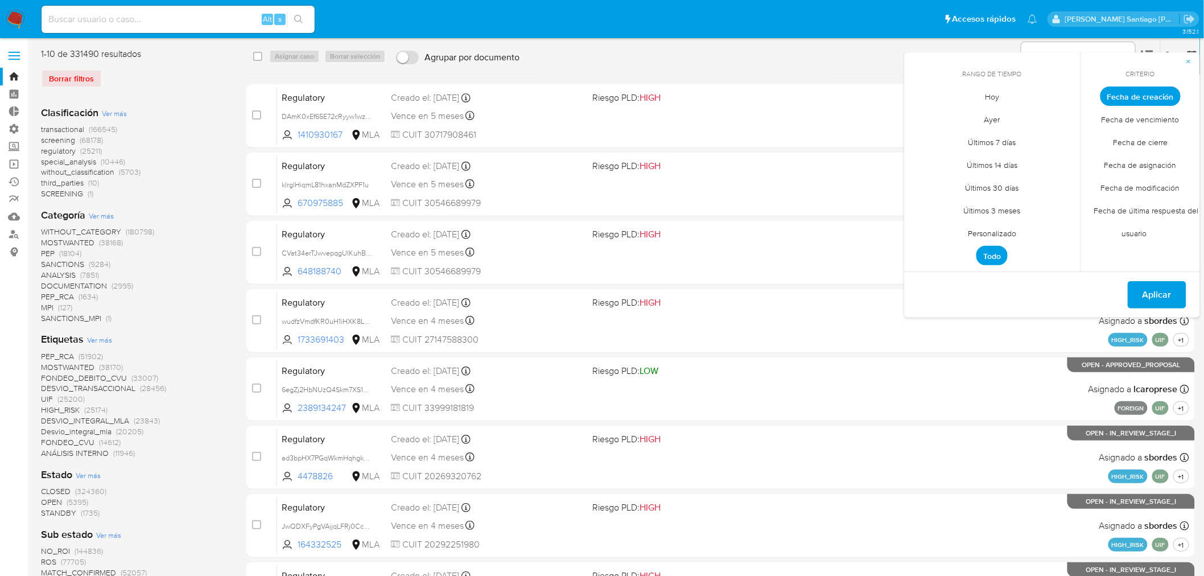
click at [999, 235] on span "Personalizado" at bounding box center [992, 233] width 72 height 23
click at [919, 117] on icon "Mes anterior" at bounding box center [922, 117] width 14 height 14
click at [994, 201] on button "12" at bounding box center [992, 205] width 18 height 18
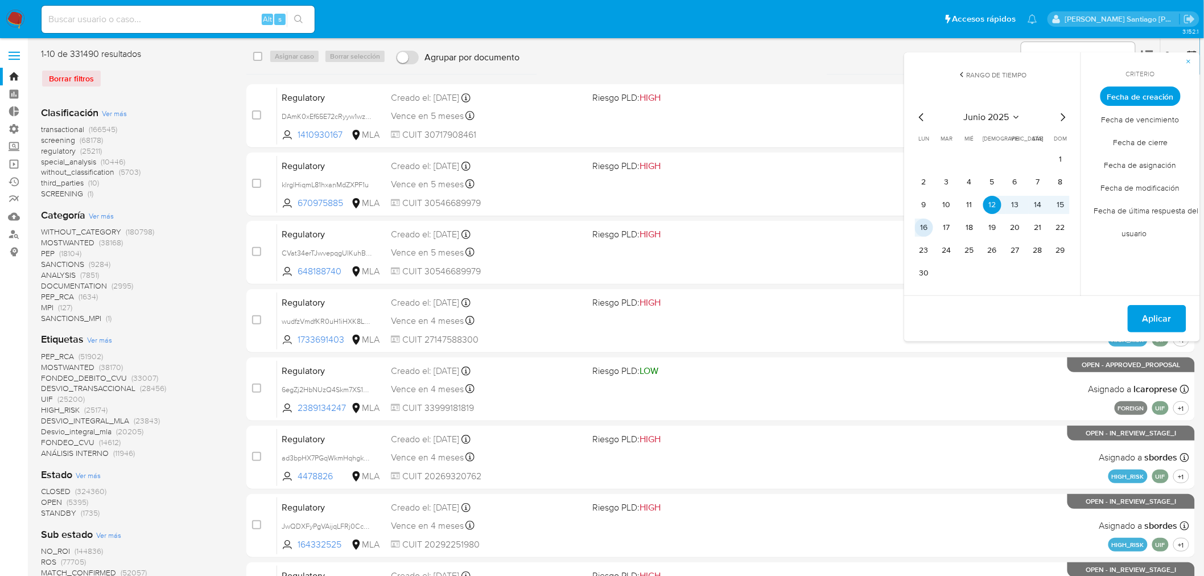
click at [925, 229] on button "16" at bounding box center [924, 228] width 18 height 18
click at [1150, 320] on span "Aplicar" at bounding box center [1157, 318] width 29 height 25
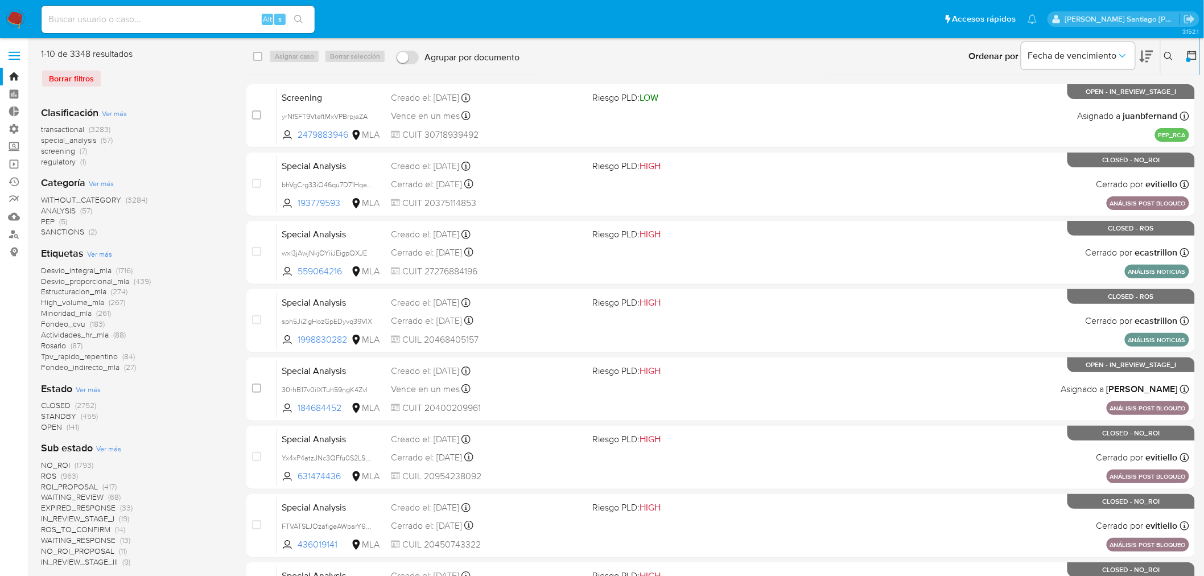
click at [101, 252] on span "Ver más" at bounding box center [99, 254] width 25 height 10
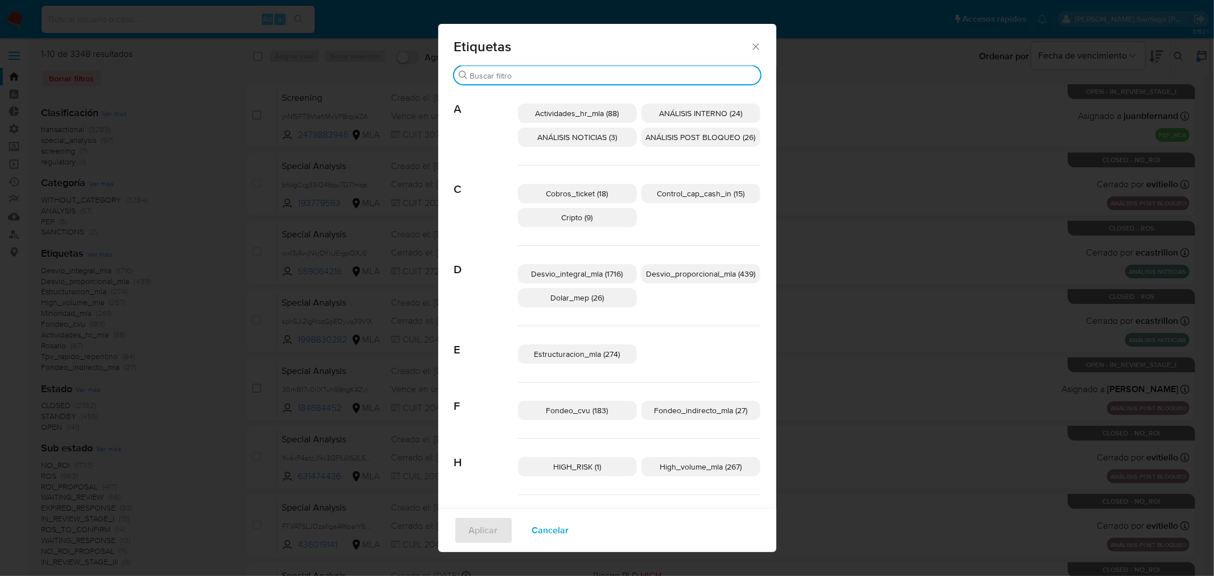
click at [538, 77] on input "Buscar" at bounding box center [613, 76] width 286 height 10
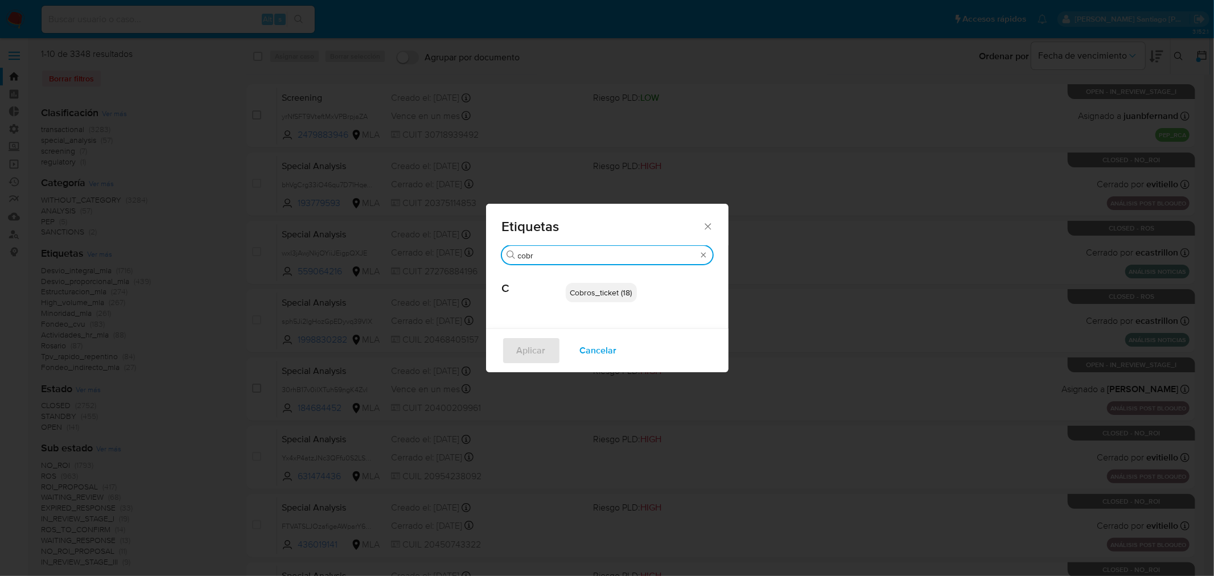
click at [606, 288] on span "Cobros_ticket (18)" at bounding box center [601, 292] width 62 height 11
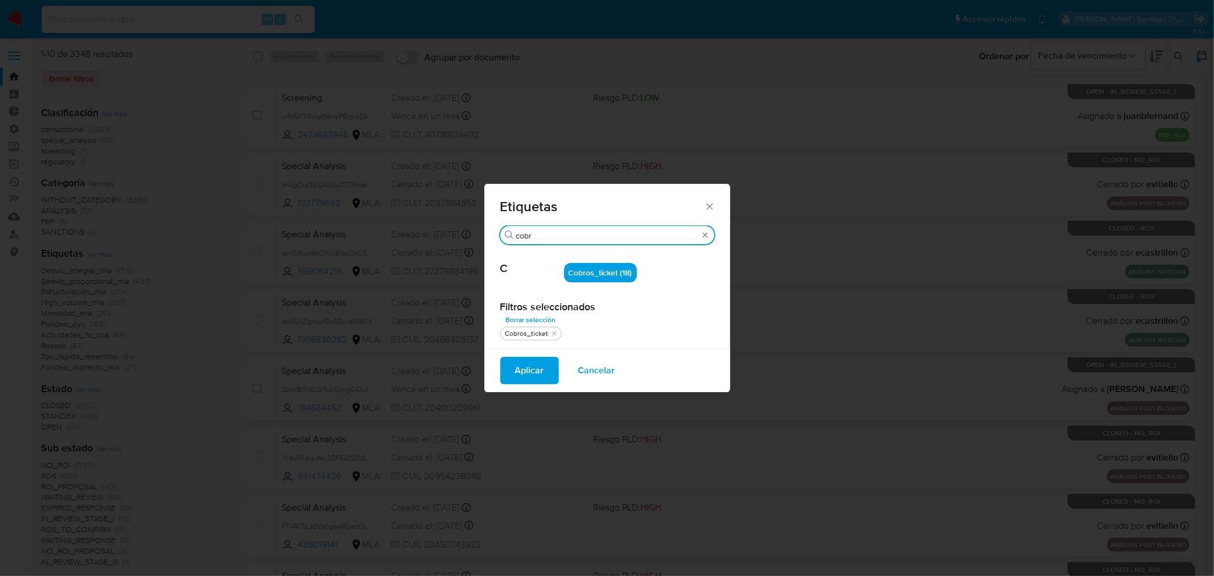
click at [583, 236] on input "cobr" at bounding box center [607, 235] width 182 height 10
type input "c"
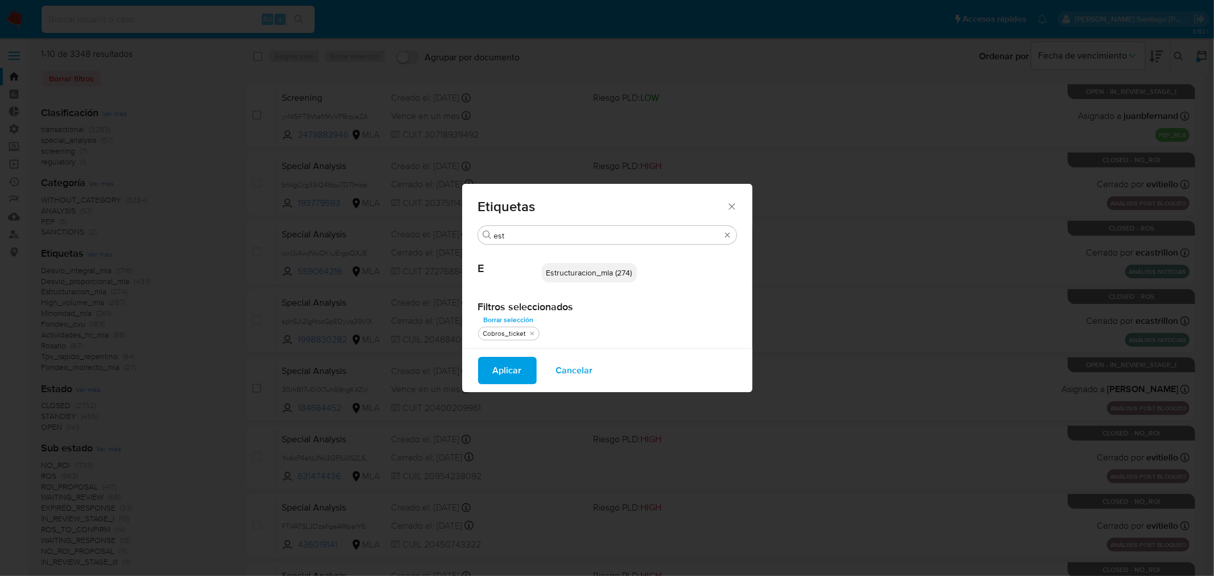
click at [616, 271] on span "Estructuracion_mla (274)" at bounding box center [589, 272] width 86 height 11
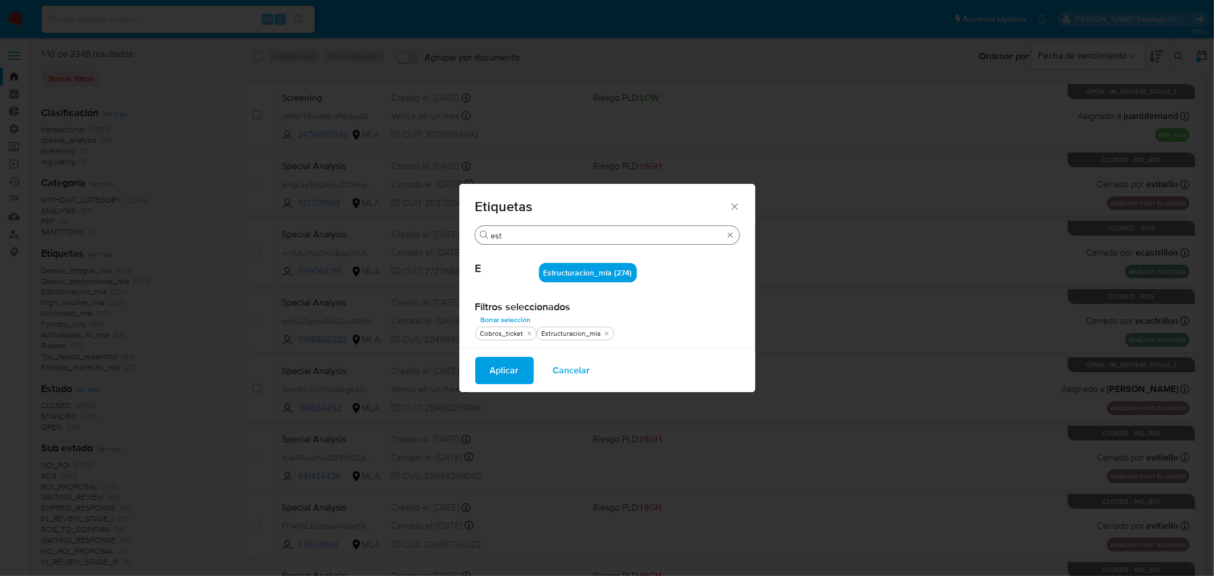
click at [554, 229] on div "Buscar est" at bounding box center [607, 235] width 264 height 18
drag, startPoint x: 555, startPoint y: 234, endPoint x: 447, endPoint y: 228, distance: 108.9
click at [447, 228] on div "Etiquetas Buscar f E Estructuracion_mla (274) Filtros seleccionados Borrar sele…" at bounding box center [607, 288] width 1214 height 576
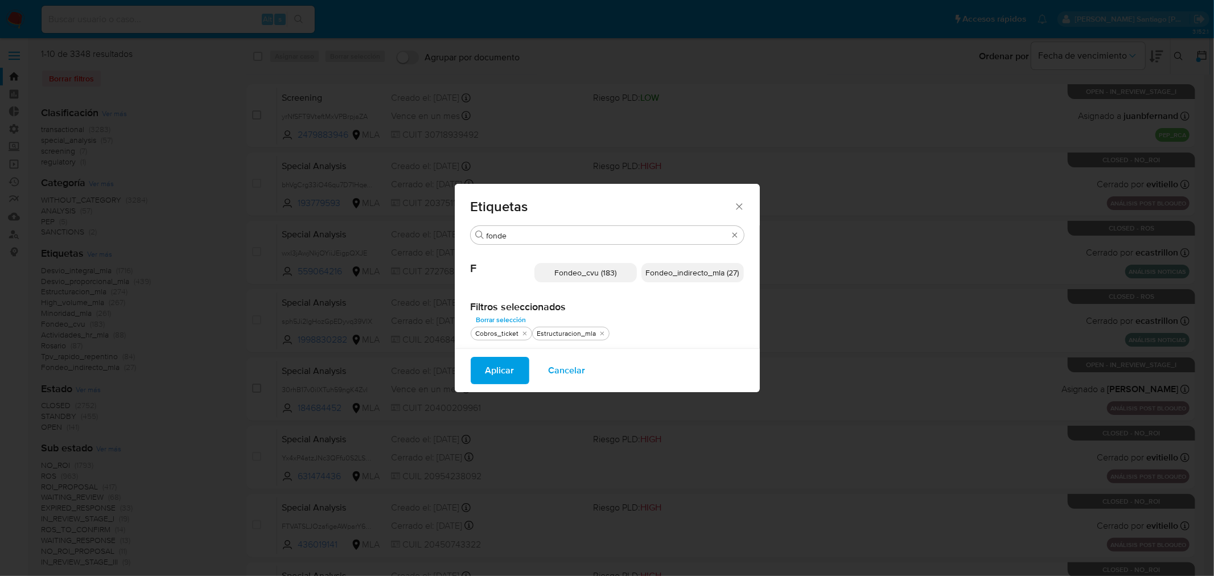
click at [668, 270] on span "Fondeo_indirecto_mla (27)" at bounding box center [692, 272] width 93 height 11
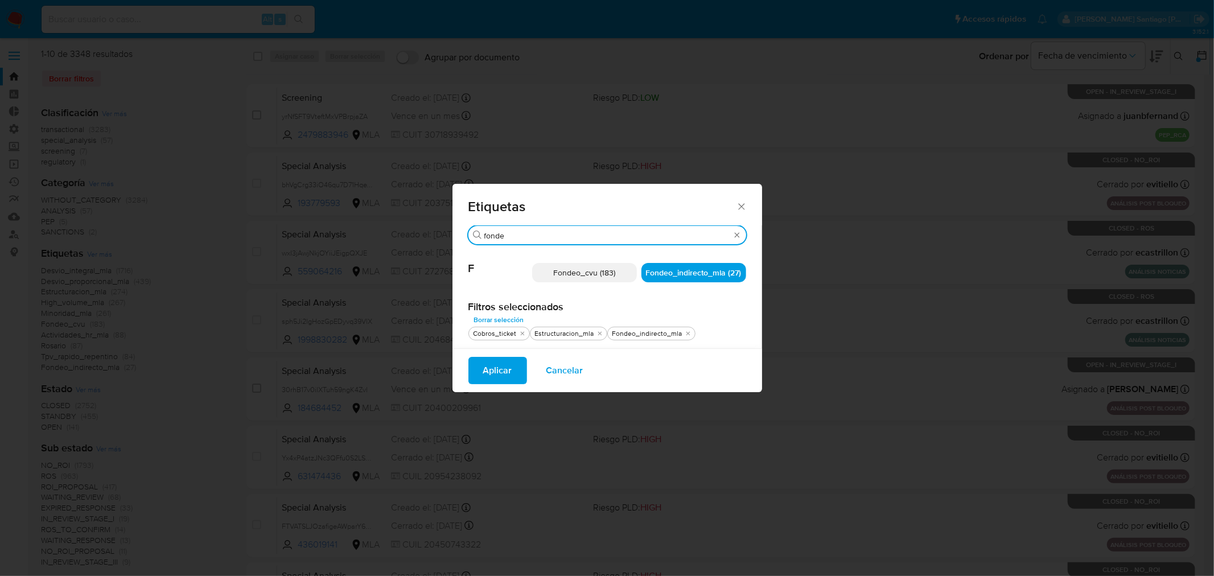
drag, startPoint x: 511, startPoint y: 234, endPoint x: 407, endPoint y: 219, distance: 105.3
click at [407, 220] on div "Etiquetas Buscar fonde F Fondeo_cvu (183) Fondeo_indirecto_mla (27) Filtros sel…" at bounding box center [607, 288] width 1214 height 576
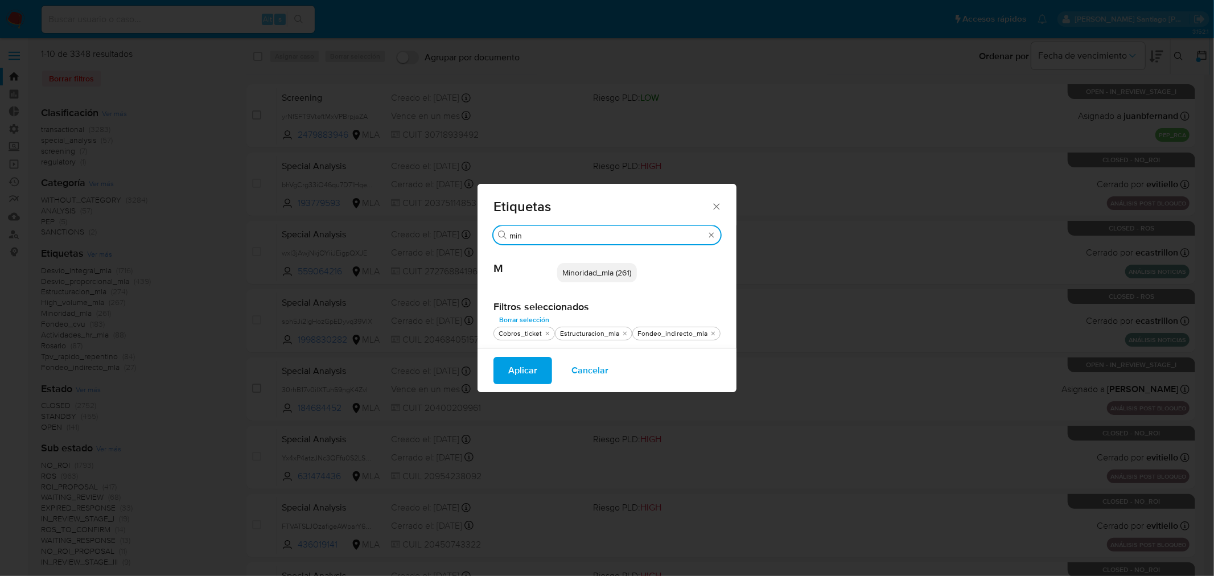
click at [610, 270] on span "Minoridad_mla (261)" at bounding box center [596, 272] width 69 height 11
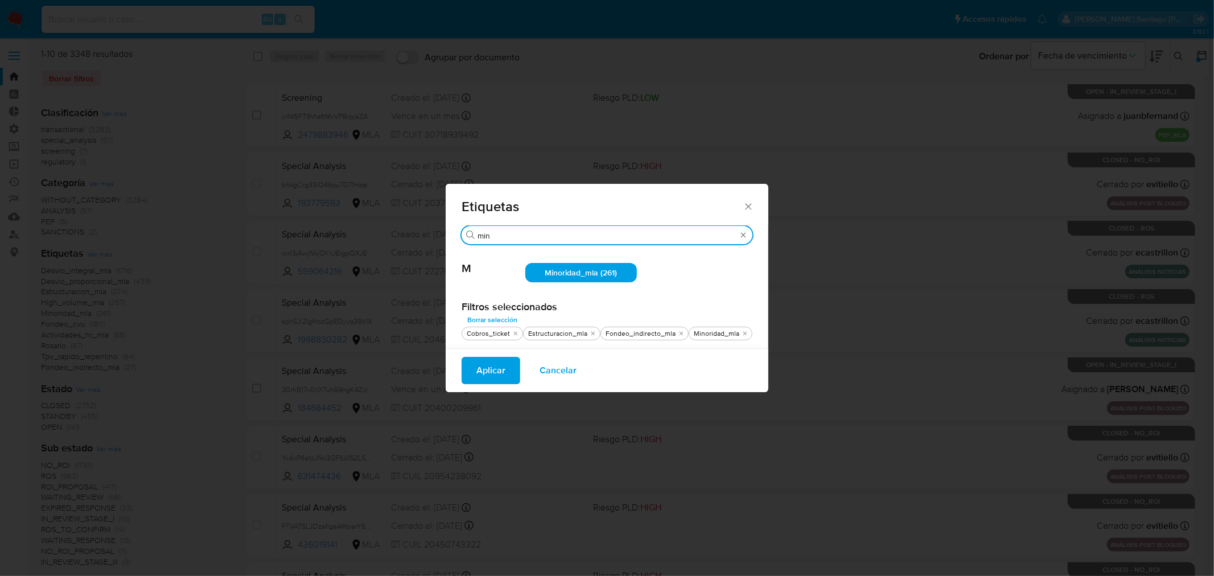
drag, startPoint x: 516, startPoint y: 234, endPoint x: 355, endPoint y: 223, distance: 162.0
click at [355, 223] on div "Etiquetas Buscar min M Minoridad_mla (261) Filtros seleccionados Borrar selecci…" at bounding box center [607, 288] width 1214 height 576
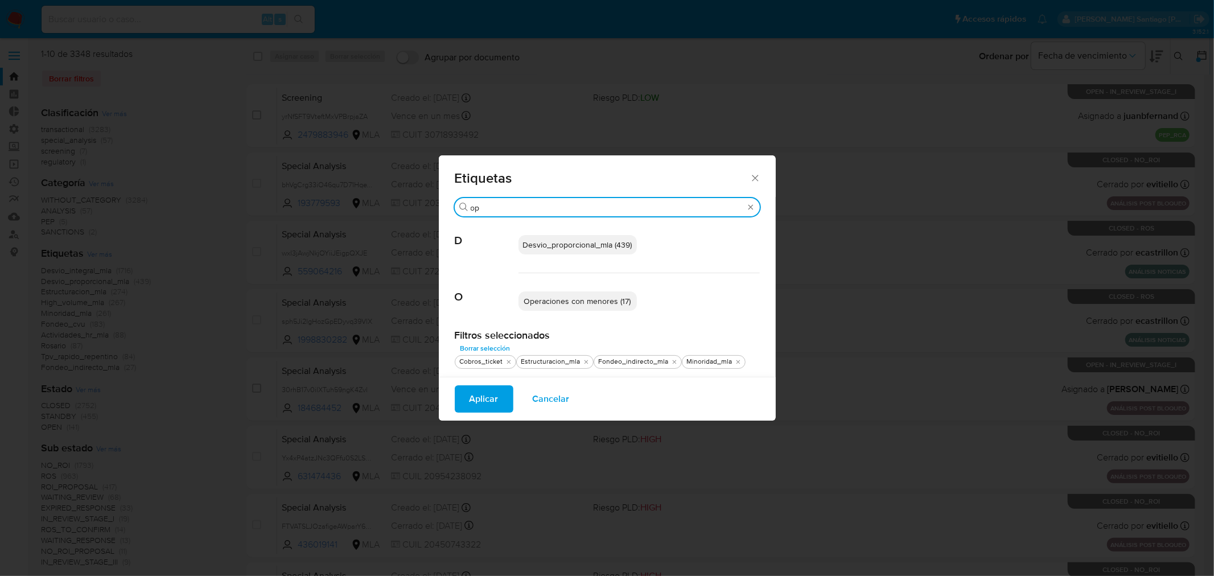
drag, startPoint x: 593, startPoint y: 303, endPoint x: 578, endPoint y: 243, distance: 62.3
click at [592, 303] on span "Operaciones con menores (17)" at bounding box center [577, 300] width 107 height 11
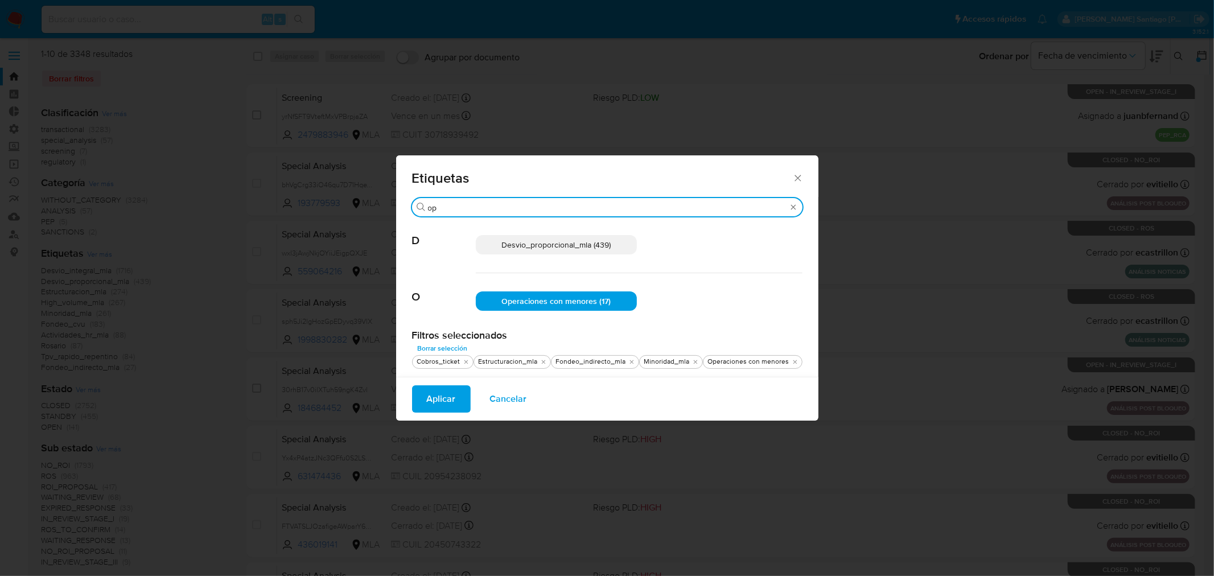
drag, startPoint x: 527, startPoint y: 211, endPoint x: 269, endPoint y: 185, distance: 259.1
click at [269, 185] on div "Etiquetas Buscar op D Desvio_proporcional_mla (439) O Operaciones con menores (…" at bounding box center [607, 288] width 1214 height 576
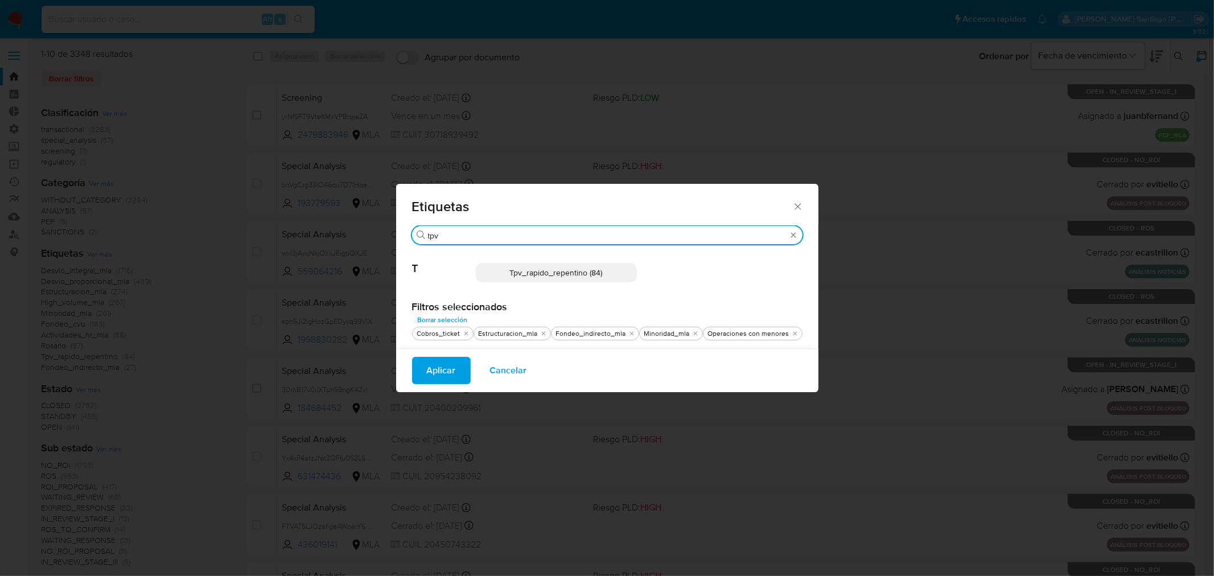
type input "tpv"
click at [564, 271] on span "Tpv_rapido_repentino (84)" at bounding box center [556, 272] width 93 height 11
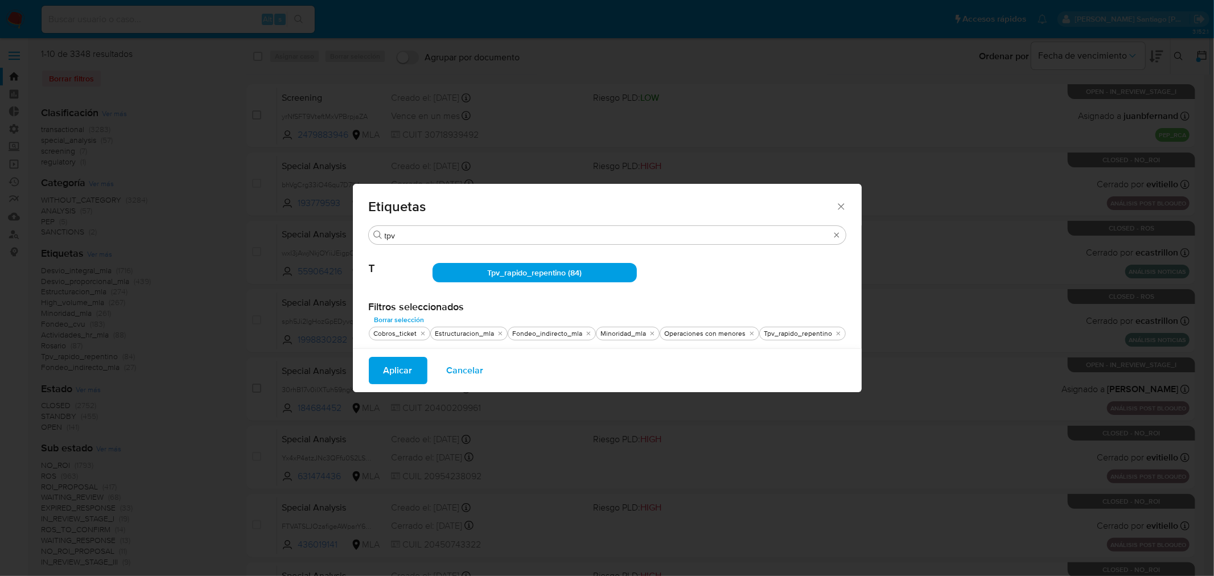
click at [415, 365] on button "Aplicar" at bounding box center [398, 370] width 59 height 27
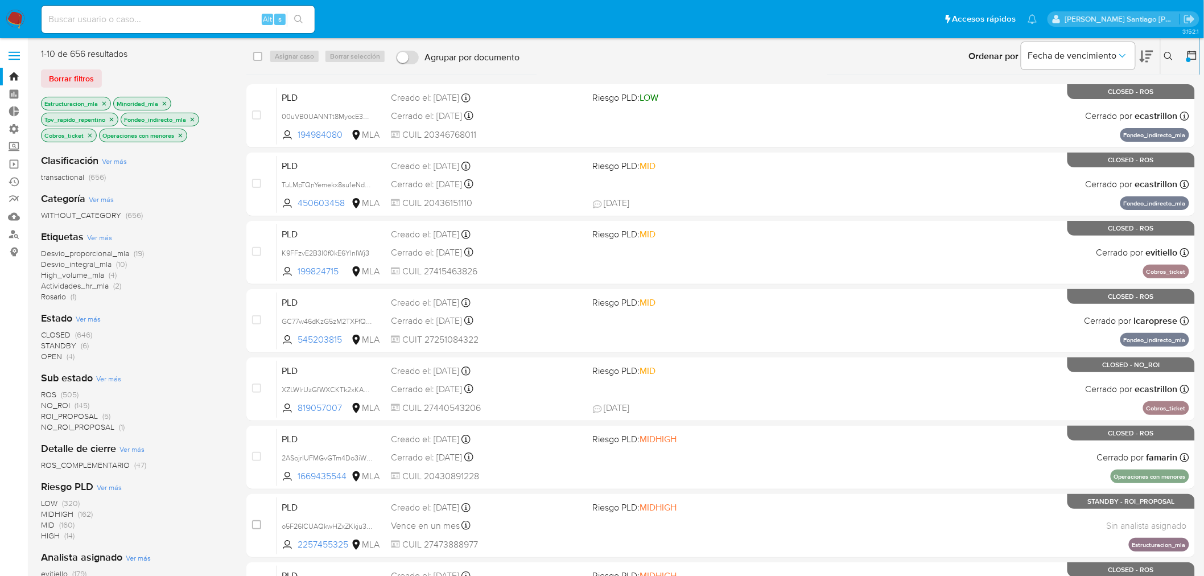
click at [50, 355] on span "OPEN" at bounding box center [51, 356] width 21 height 11
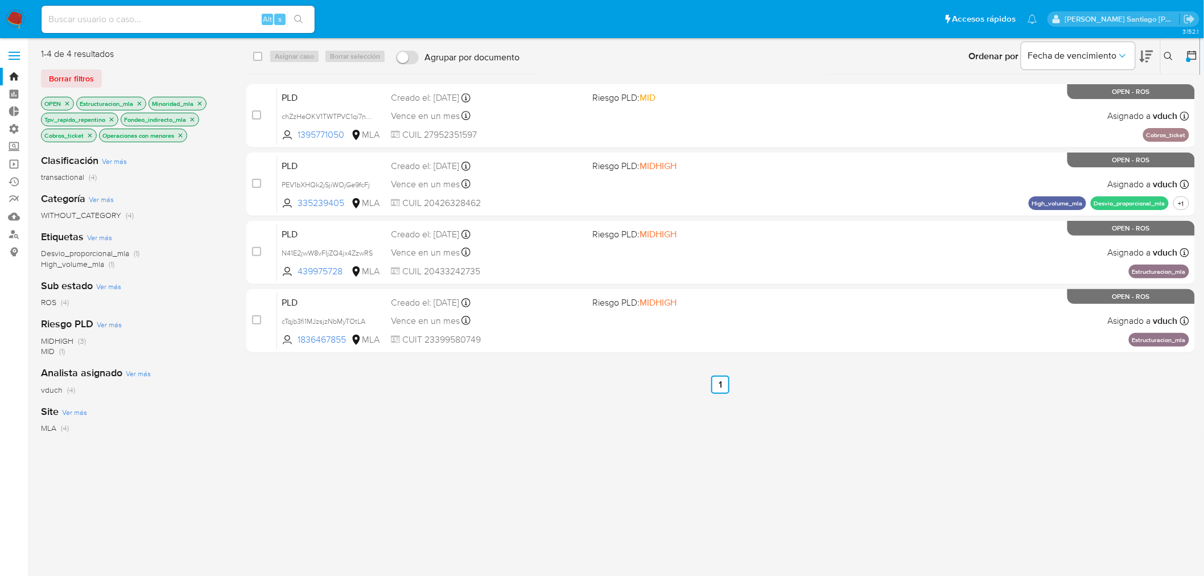
click at [71, 101] on icon "close-filter" at bounding box center [67, 103] width 7 height 7
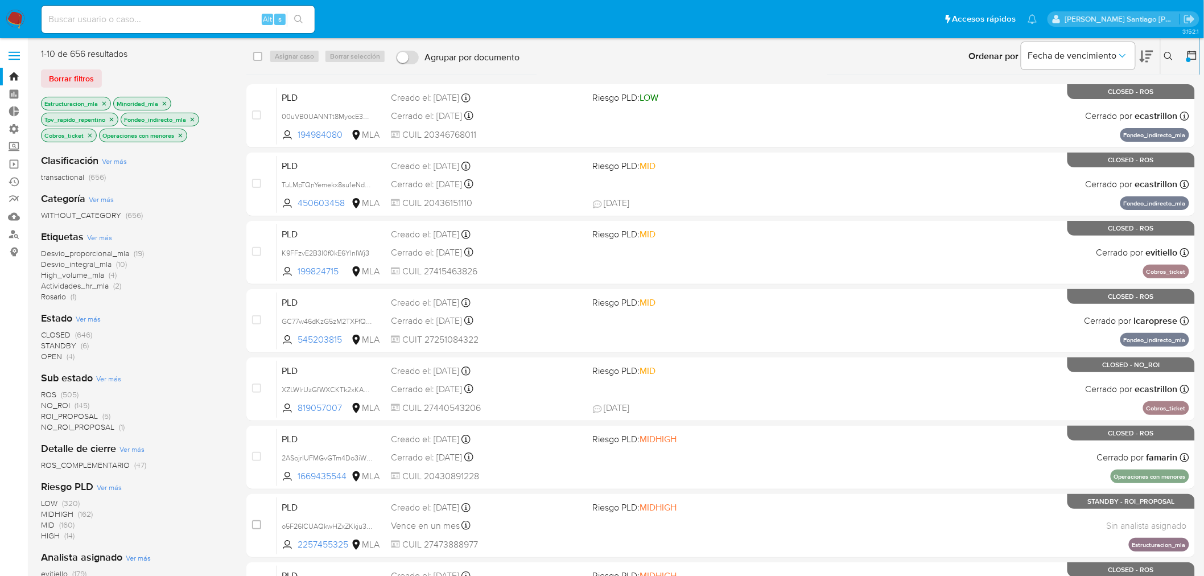
click at [71, 345] on span "STANDBY" at bounding box center [58, 345] width 35 height 11
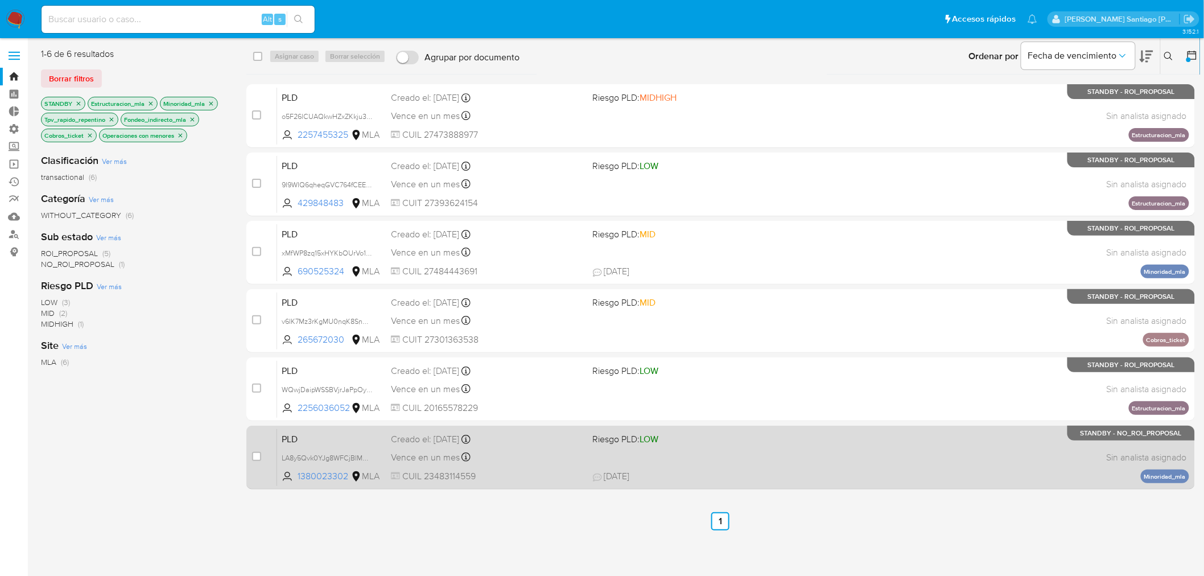
click at [936, 463] on div "PLD LA8y5Qvk0YJg8WFCjBIM00tT 1380023302 MLA Riesgo PLD: LOW Creado el: 12/06/20…" at bounding box center [733, 457] width 912 height 57
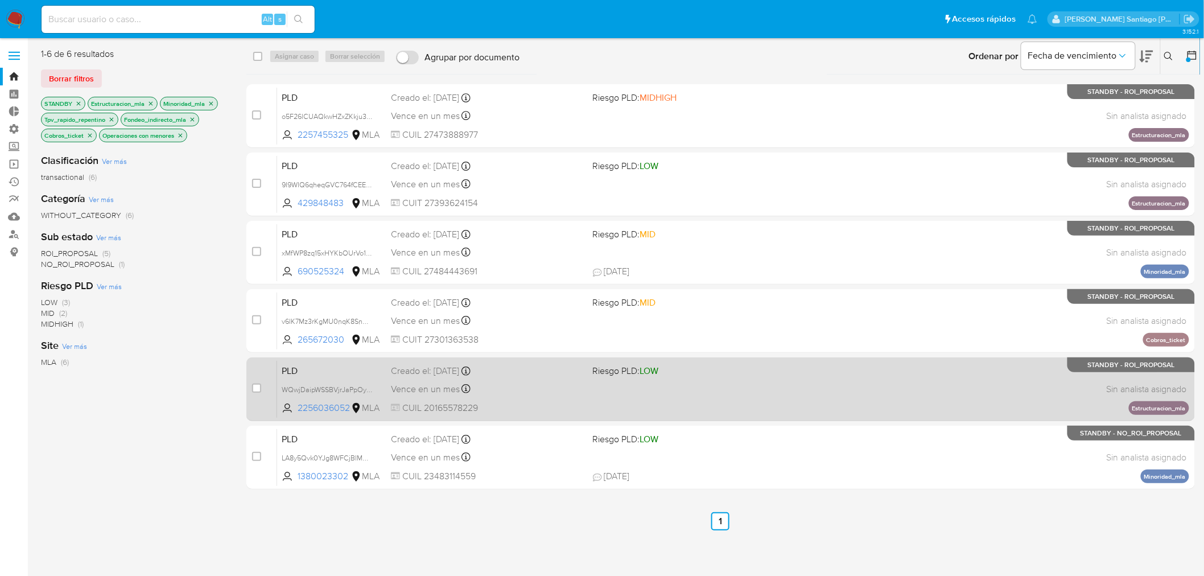
click at [613, 377] on span "Riesgo PLD: LOW" at bounding box center [626, 370] width 66 height 13
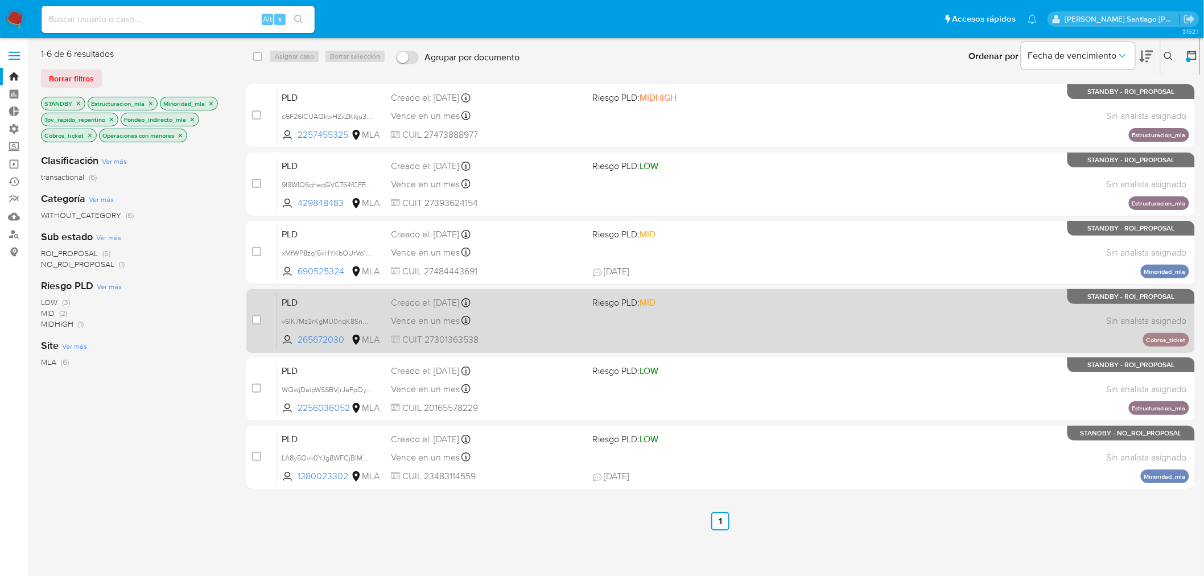
click at [766, 326] on div "PLD v6IK7Mz3rKgMU0nqK8SnNxdm 265672030 MLA Riesgo PLD: MID Creado el: 12/06/202…" at bounding box center [733, 320] width 912 height 57
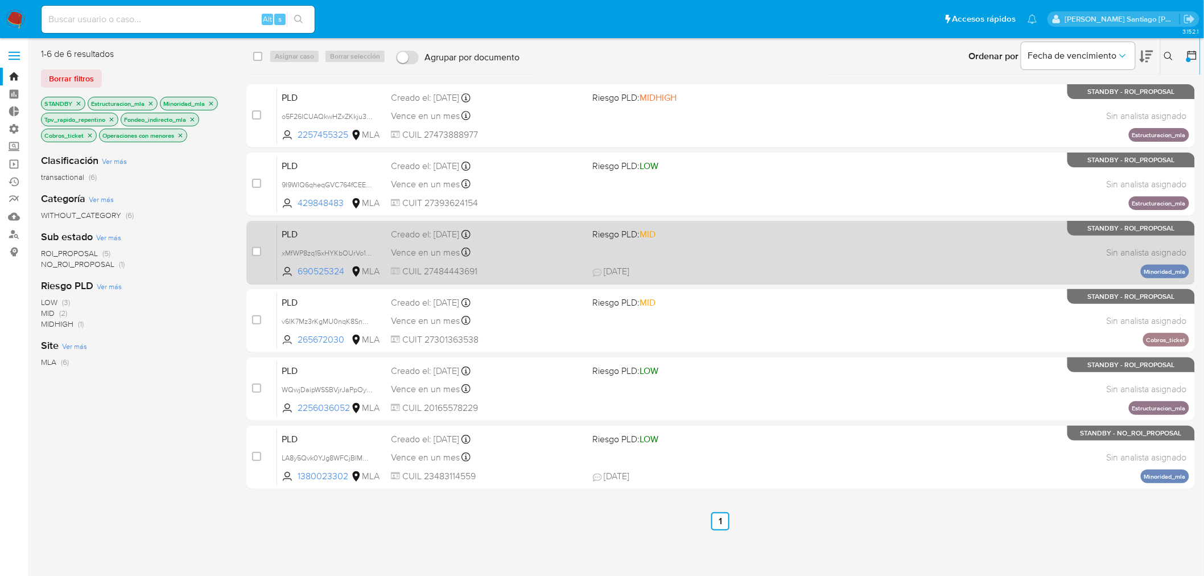
click at [817, 267] on span "02/07/2025 02/07/2025 16:16" at bounding box center [790, 271] width 395 height 13
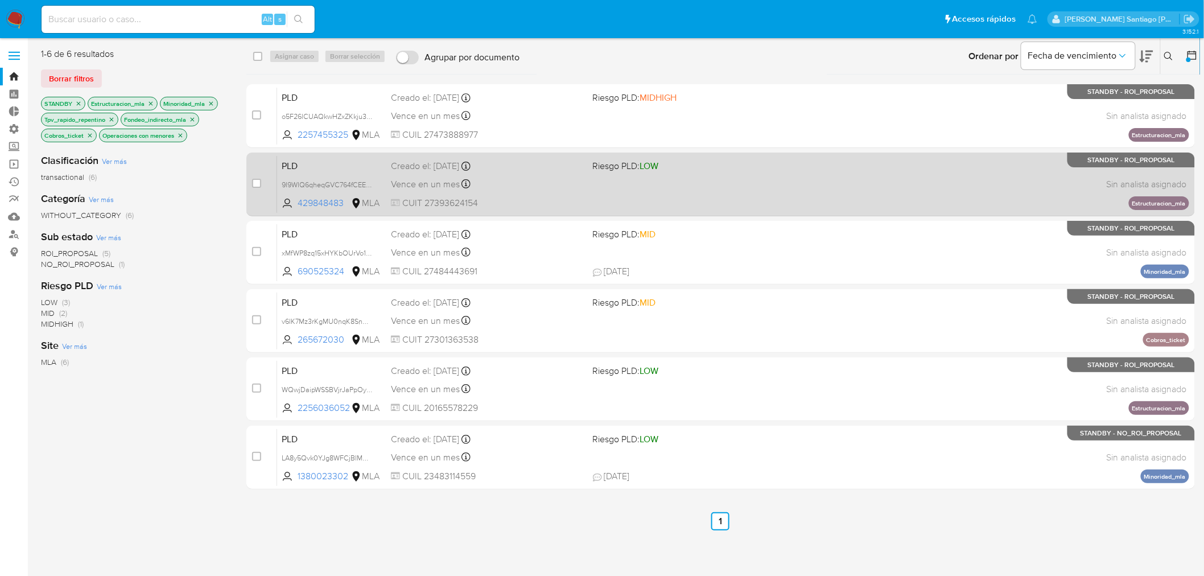
click at [842, 180] on div "PLD 9I9WIQ6qheqGVC764fCEEm68 429848483 MLA Riesgo PLD: LOW Creado el: 12/06/202…" at bounding box center [733, 183] width 912 height 57
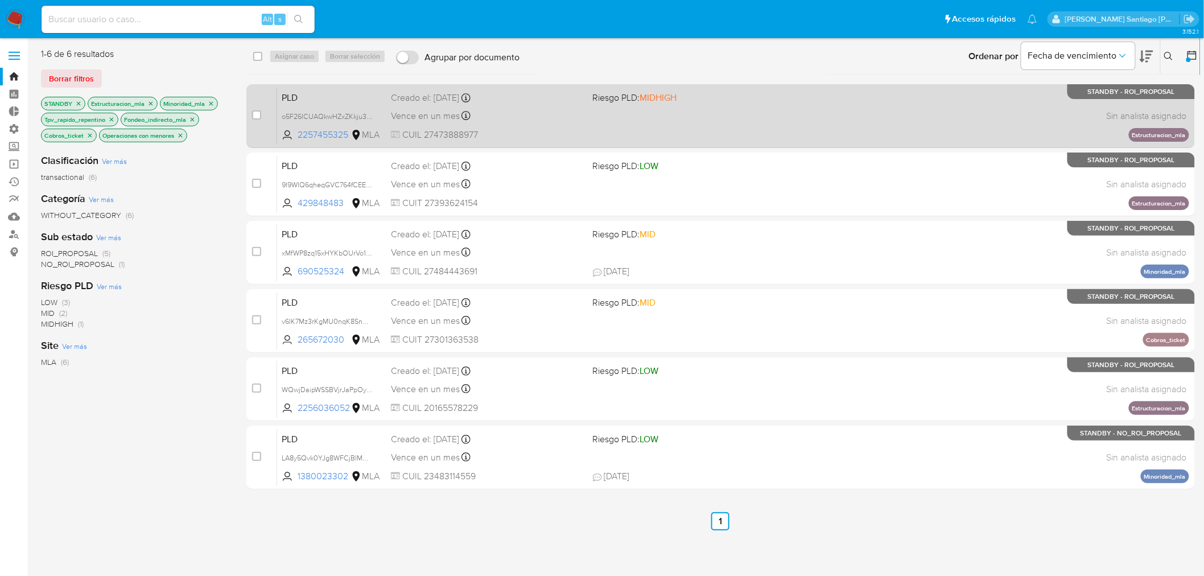
click at [792, 118] on div "PLD o5F26lCUAQkwHZxZKkju3hRL 2257455325 MLA Riesgo PLD: MIDHIGH Creado el: 12/0…" at bounding box center [733, 115] width 912 height 57
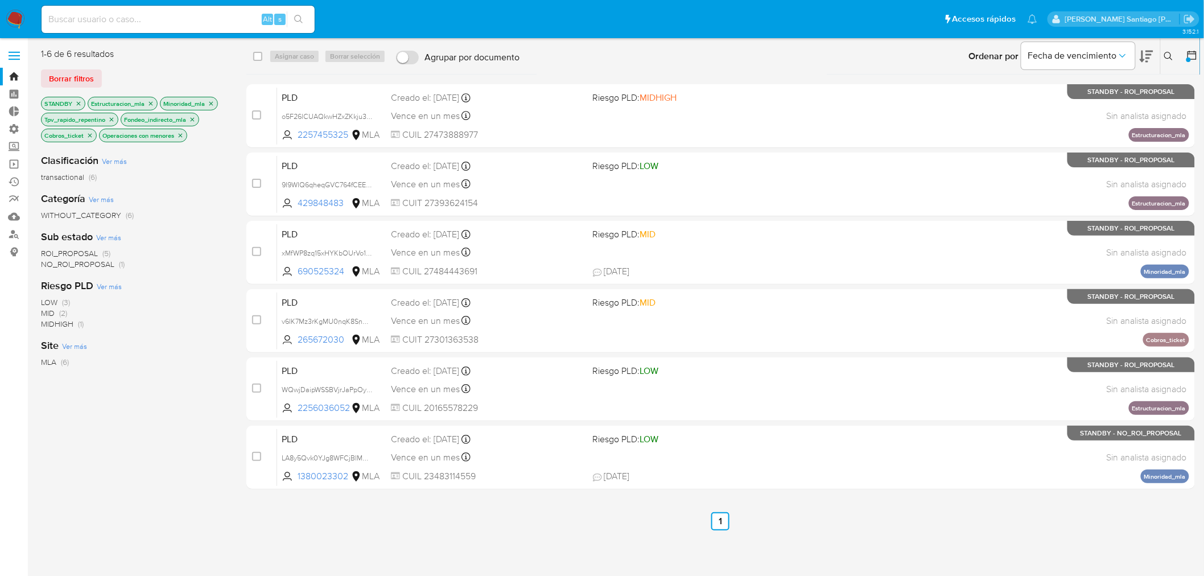
click at [150, 24] on input at bounding box center [178, 19] width 273 height 15
paste input "Dj4u2YEbCF2GKQAKiGRTEYY2"
type input "Dj4u2YEbCF2GKQAKiGRTEYY2"
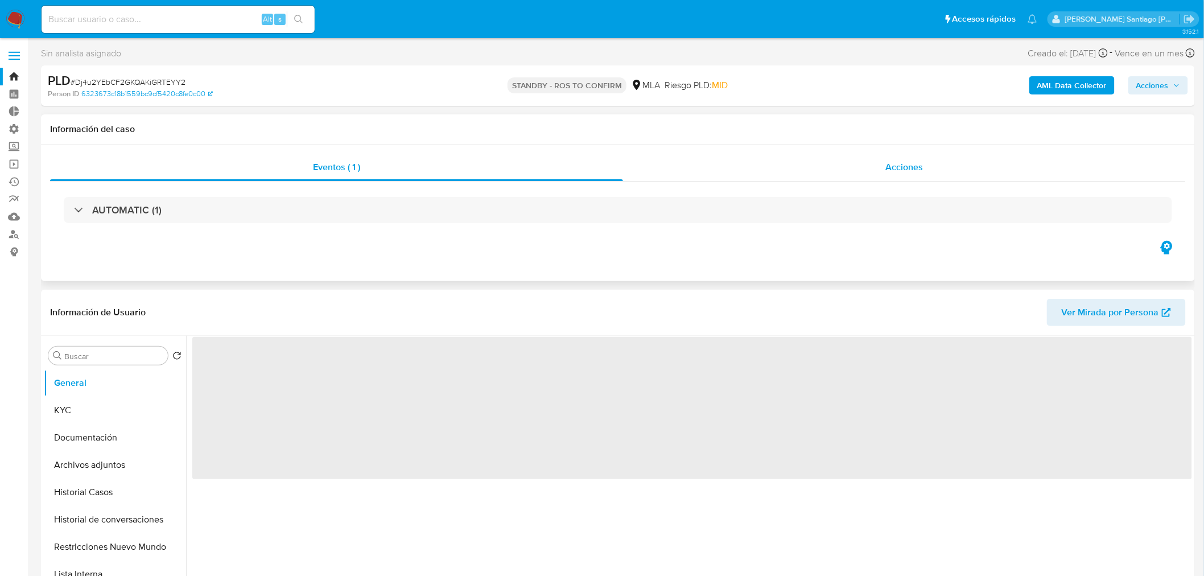
click at [860, 170] on div "Acciones" at bounding box center [904, 167] width 563 height 27
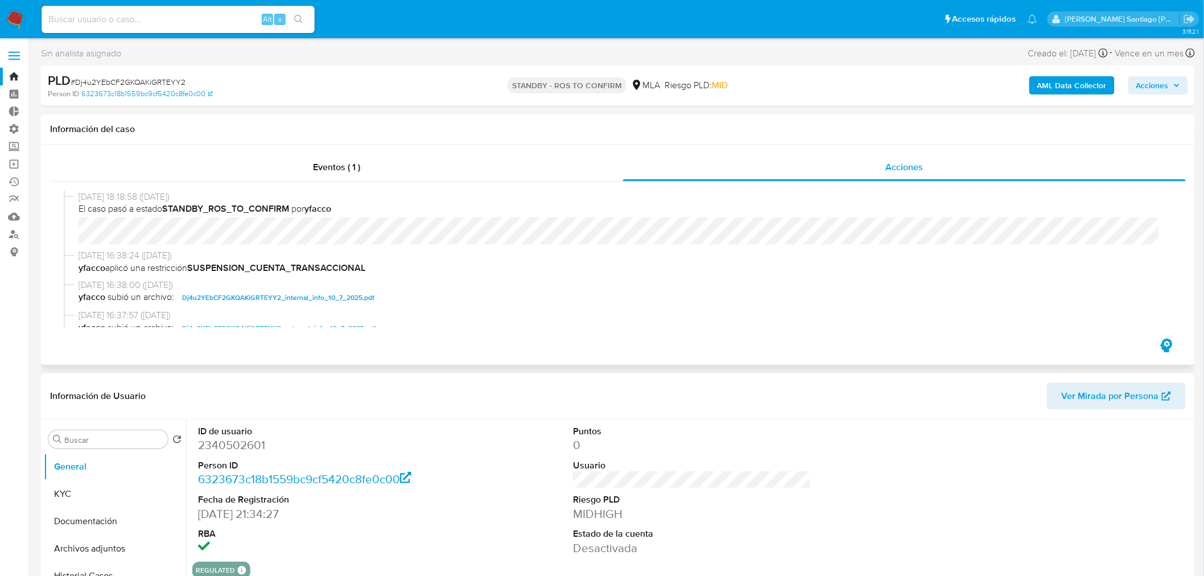
select select "10"
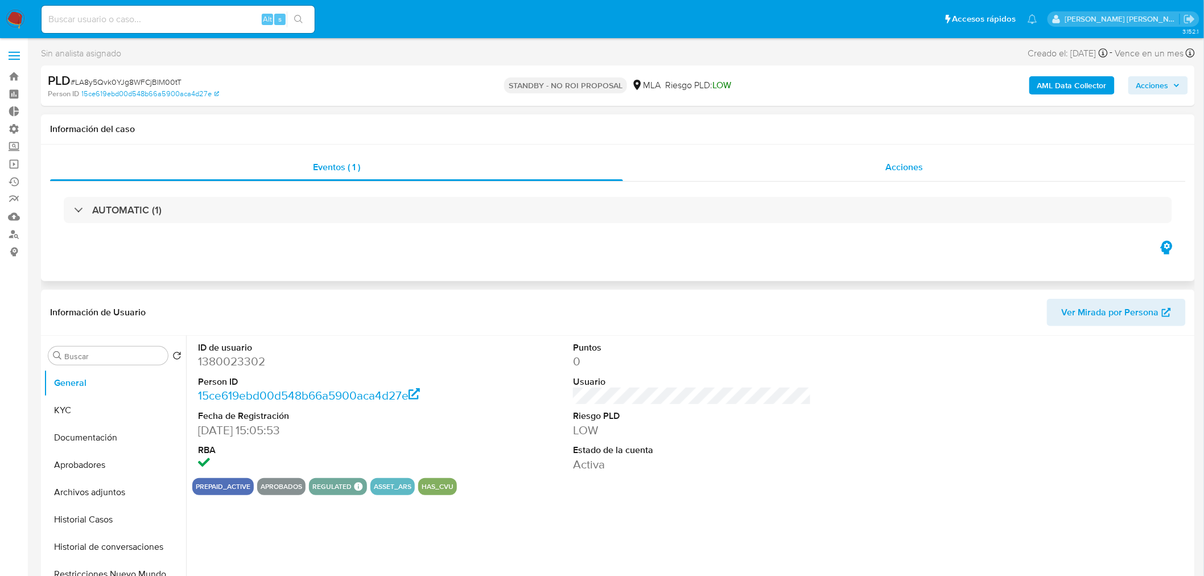
click at [917, 168] on span "Acciones" at bounding box center [905, 166] width 38 height 13
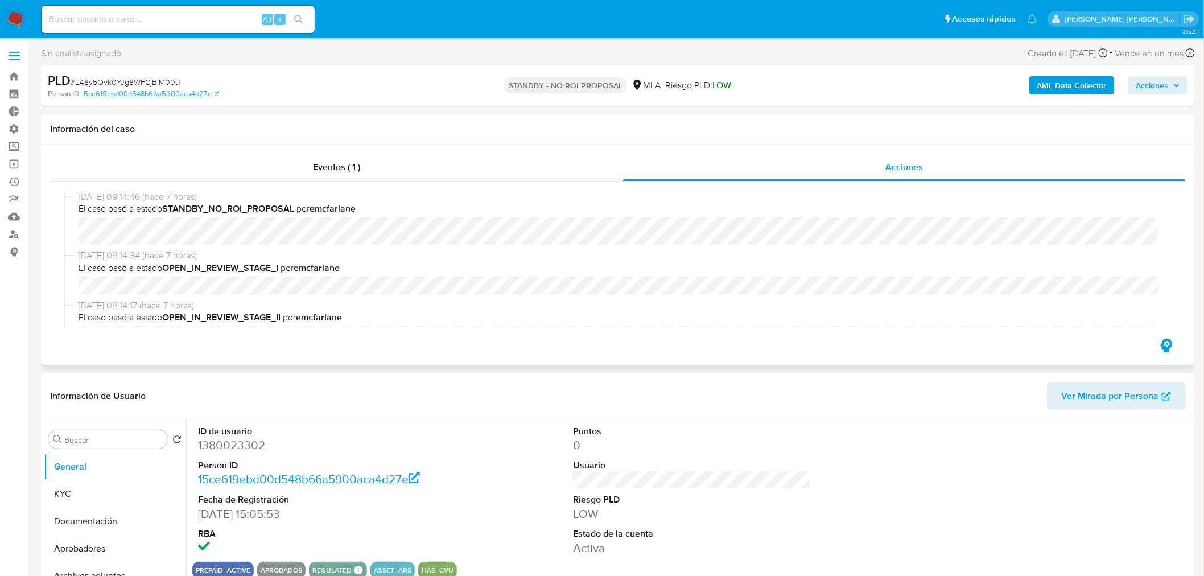
select select "10"
click at [20, 24] on img at bounding box center [15, 19] width 19 height 19
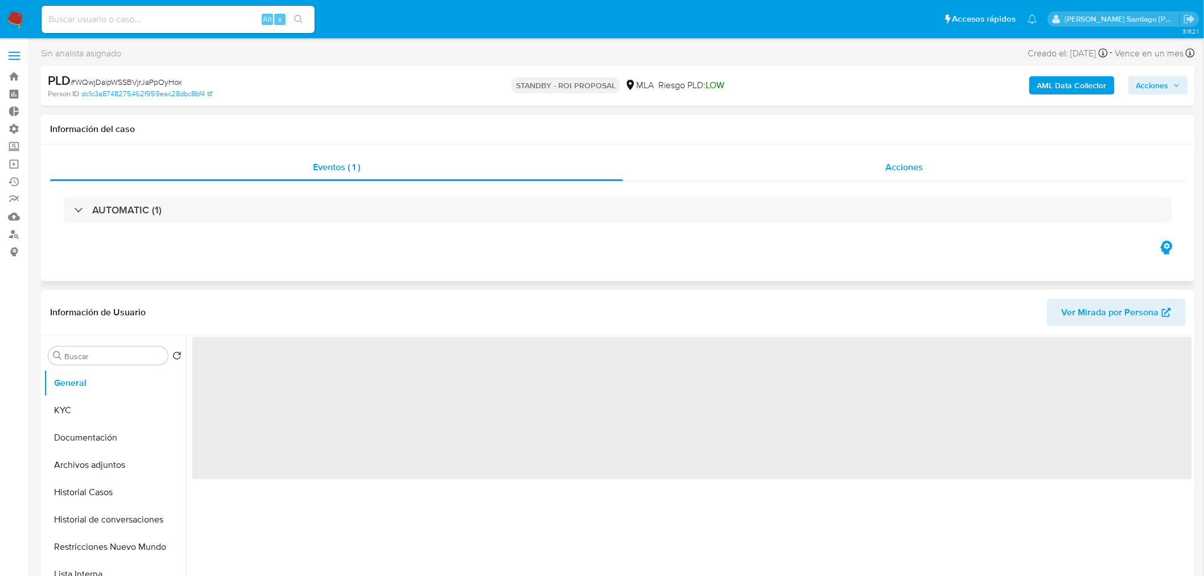
click at [883, 166] on div "Acciones" at bounding box center [904, 167] width 563 height 27
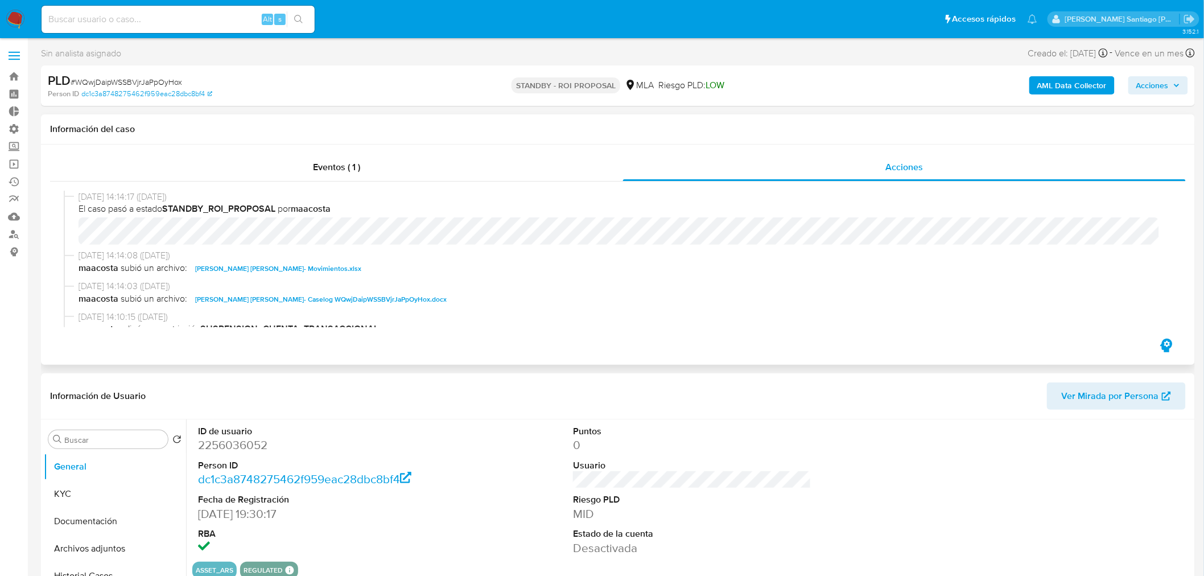
select select "10"
click at [109, 513] on button "Historial Casos" at bounding box center [110, 512] width 133 height 27
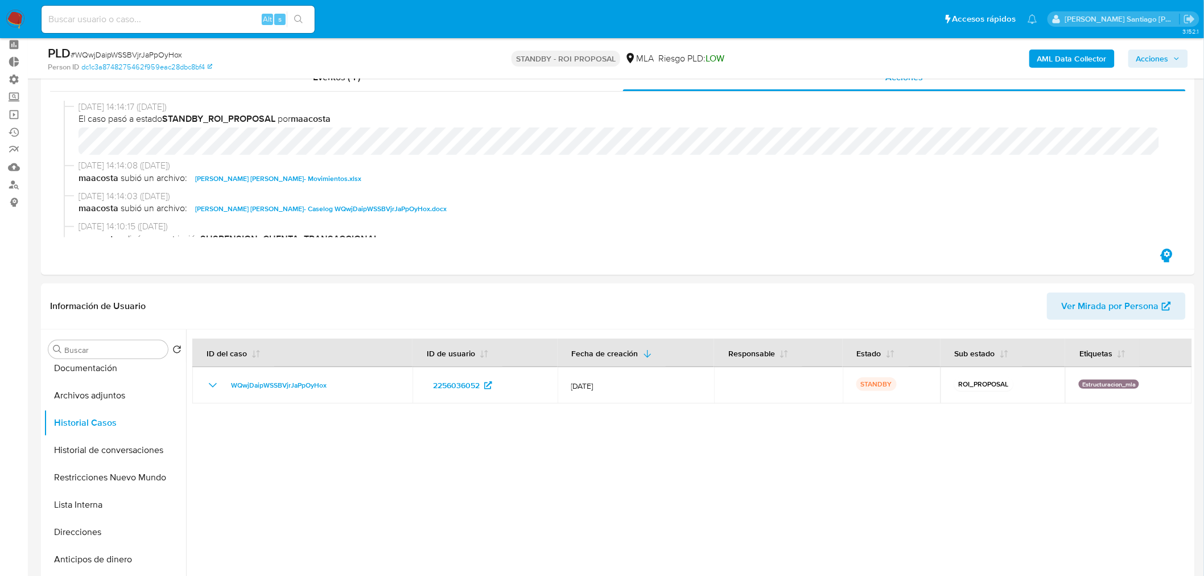
scroll to position [0, 0]
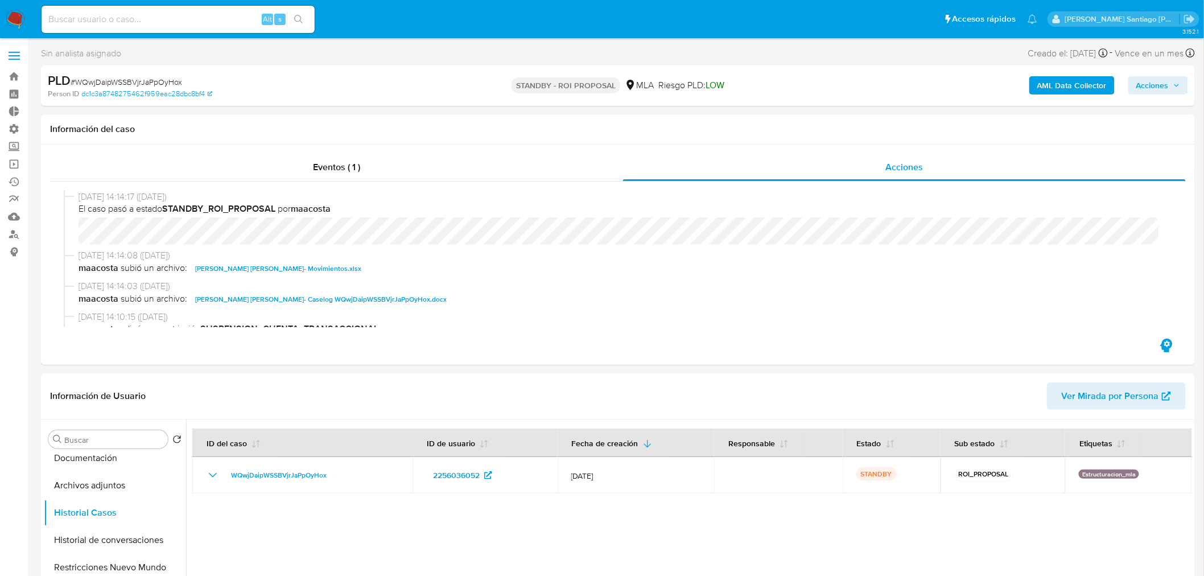
click at [150, 78] on span "# WQwjDaipWSSBVjrJaPpOyHox" at bounding box center [127, 81] width 112 height 11
copy span "WQwjDaipWSSBVjrJaPpOyHox"
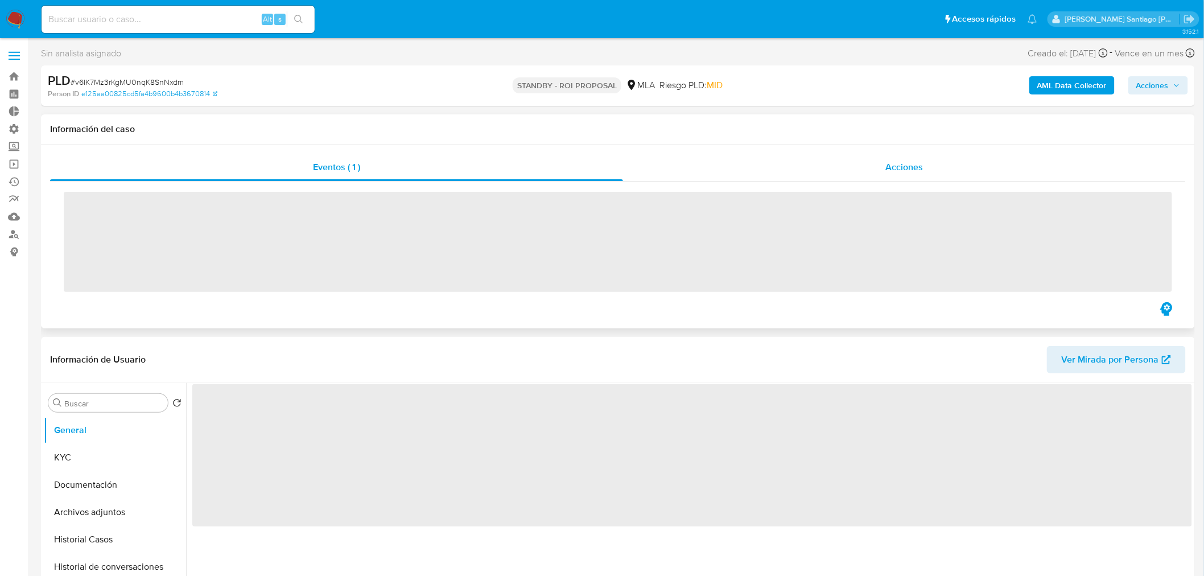
click at [937, 179] on div "Acciones" at bounding box center [904, 167] width 563 height 27
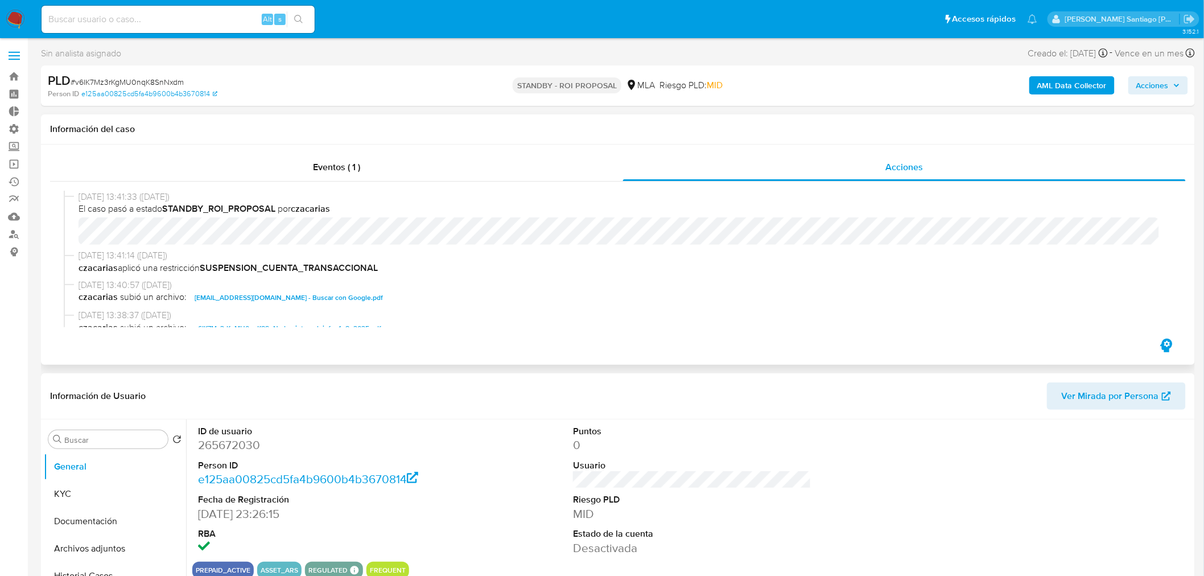
select select "10"
click at [157, 79] on span "# v6IK7Mz3rKgMU0nqK8SnNxdm" at bounding box center [127, 81] width 113 height 11
copy span "v6IK7Mz3rKgMU0nqK8SnNxdm"
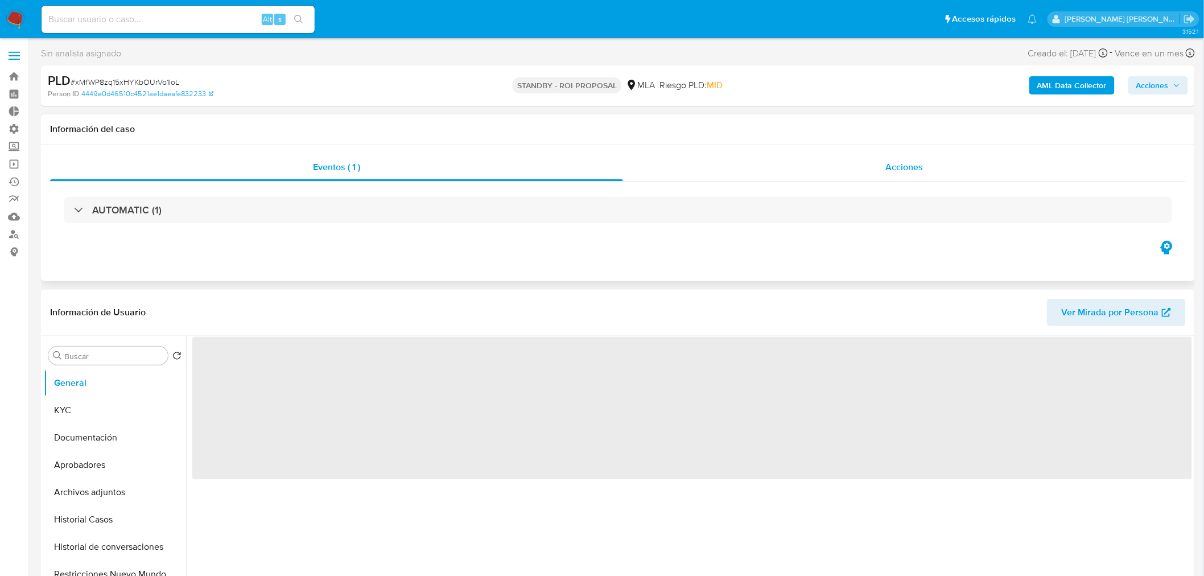
drag, startPoint x: 888, startPoint y: 187, endPoint x: 884, endPoint y: 178, distance: 9.9
click at [884, 184] on div "AUTOMATIC (1)" at bounding box center [618, 210] width 1136 height 57
click at [885, 175] on div "Acciones" at bounding box center [904, 167] width 563 height 27
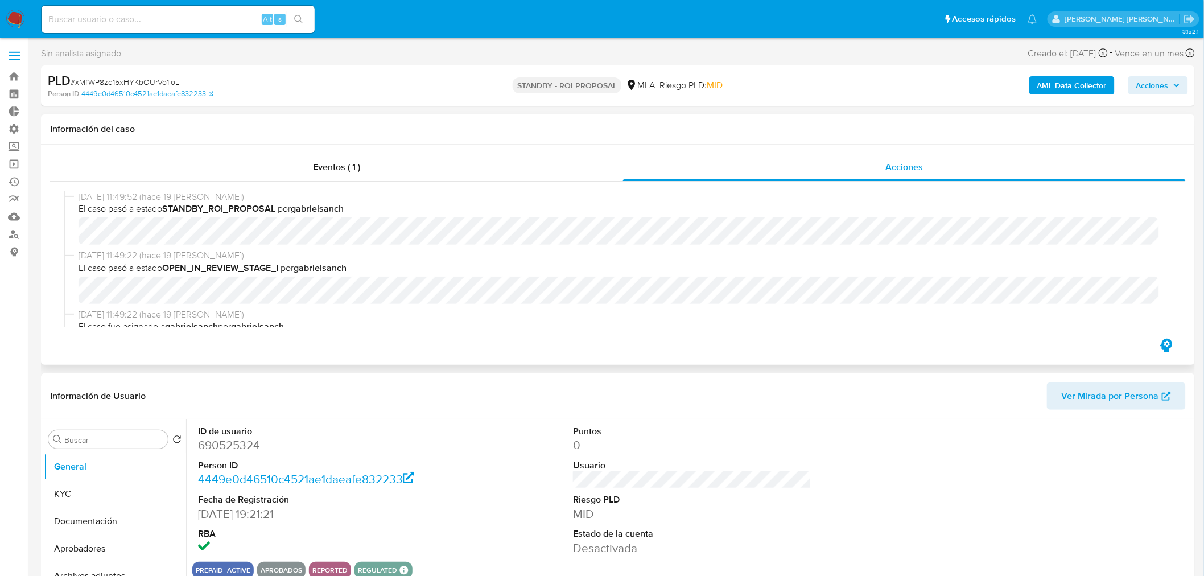
select select "10"
click at [174, 79] on span "# xMfWP8zq15xHYKbOUrVo1IoL" at bounding box center [125, 81] width 109 height 11
click at [174, 78] on span "# xMfWP8zq15xHYKbOUrVo1IoL" at bounding box center [125, 81] width 109 height 11
copy span "xMfWP8zq15xHYKbOUrVo1IoL"
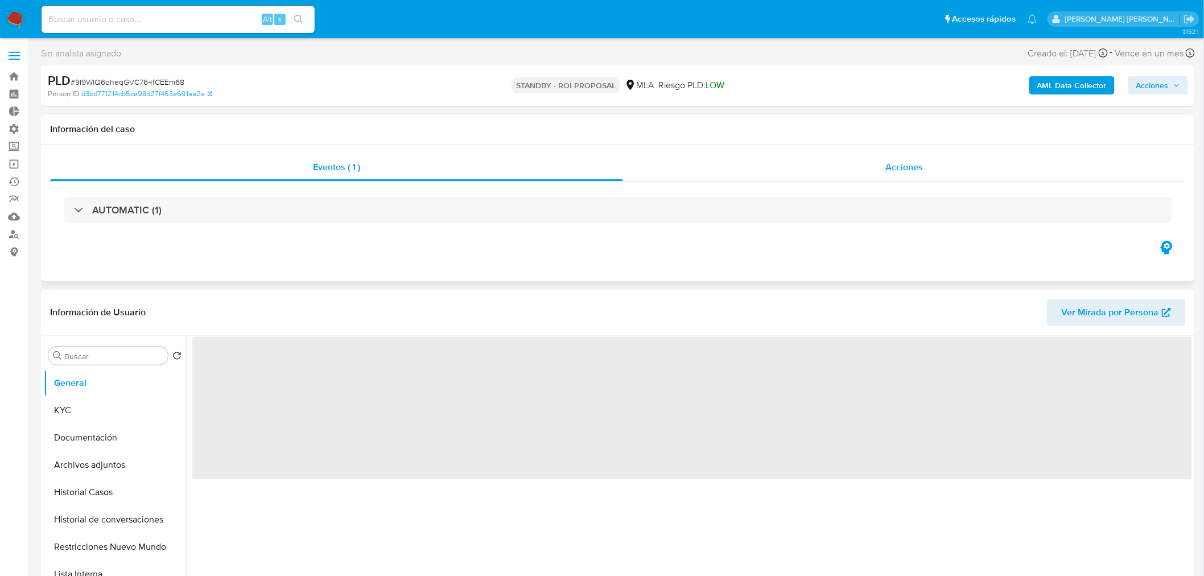
click at [867, 171] on div "Acciones" at bounding box center [904, 167] width 563 height 27
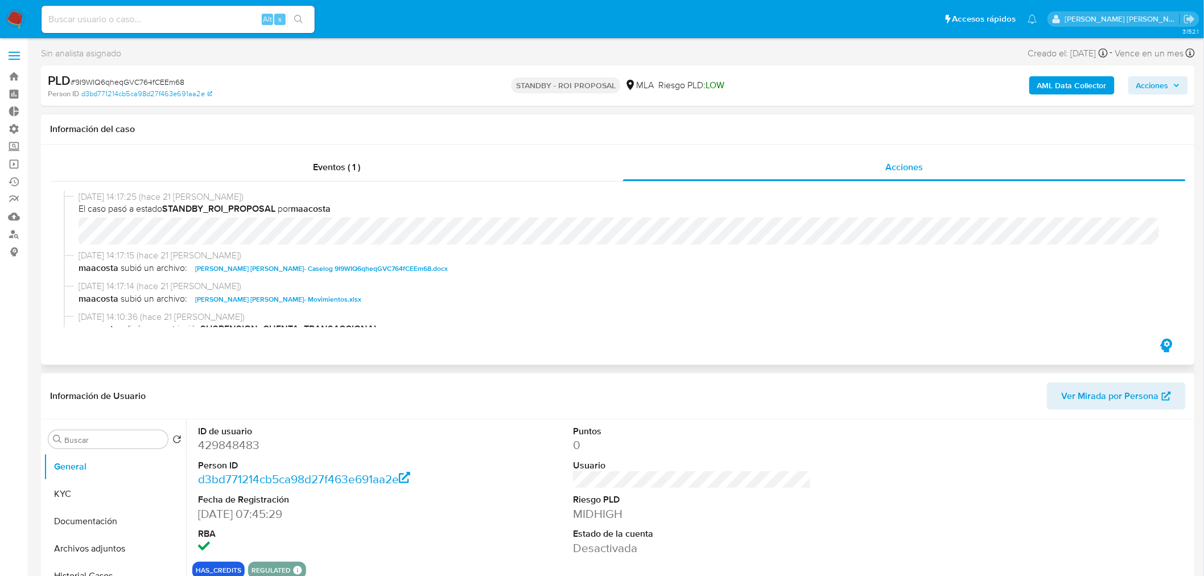
select select "10"
click at [167, 79] on span "# 9I9WIQ6qheqGVC764fCEEm68" at bounding box center [128, 81] width 114 height 11
click at [167, 78] on span "# 9I9WIQ6qheqGVC764fCEEm68" at bounding box center [128, 81] width 114 height 11
copy span "9I9WIQ6qheqGVC764fCEEm68"
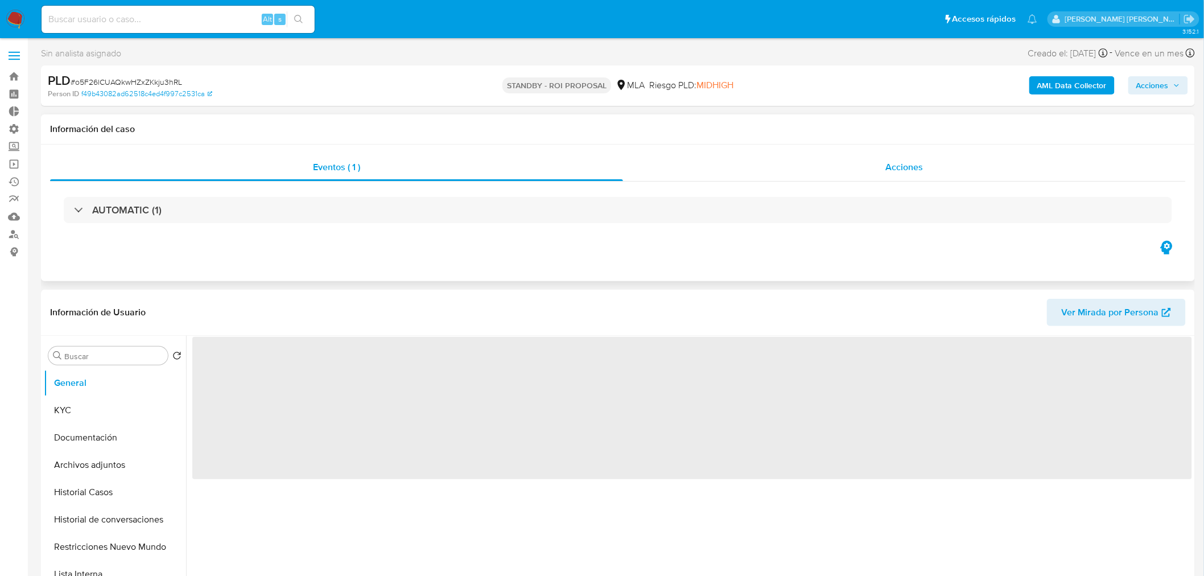
click at [825, 165] on div "Acciones" at bounding box center [904, 167] width 563 height 27
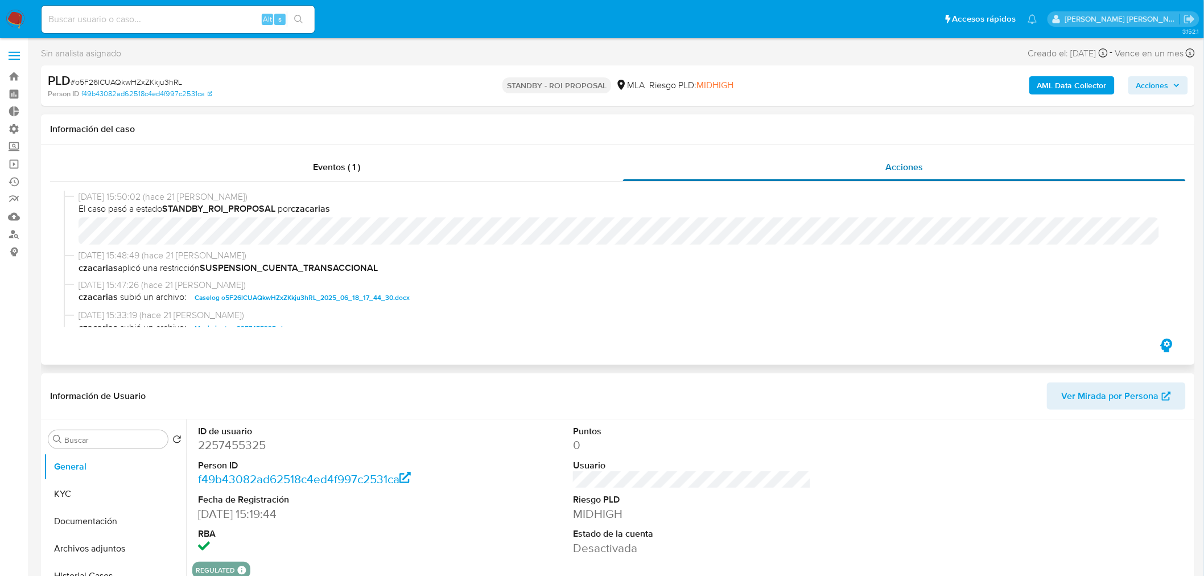
select select "10"
click at [173, 79] on span "# o5F26lCUAQkwHZxZKkju3hRL" at bounding box center [127, 81] width 112 height 11
click at [173, 78] on span "# o5F26lCUAQkwHZxZKkju3hRL" at bounding box center [127, 81] width 112 height 11
copy span "o5F26lCUAQkwHZxZKkju3hRL"
click at [239, 14] on input at bounding box center [178, 19] width 273 height 15
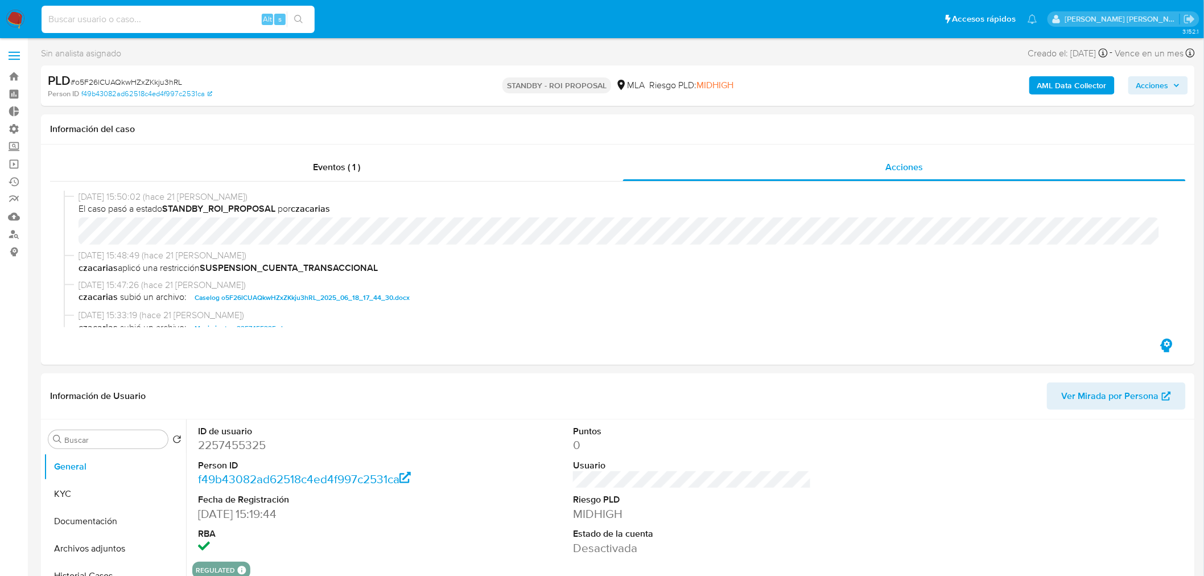
paste input "c2wDQ1hQO9Rsh0ZFwMIxgssl"
type input "c2wDQ1hQO9Rsh0ZFwMIxgssl"
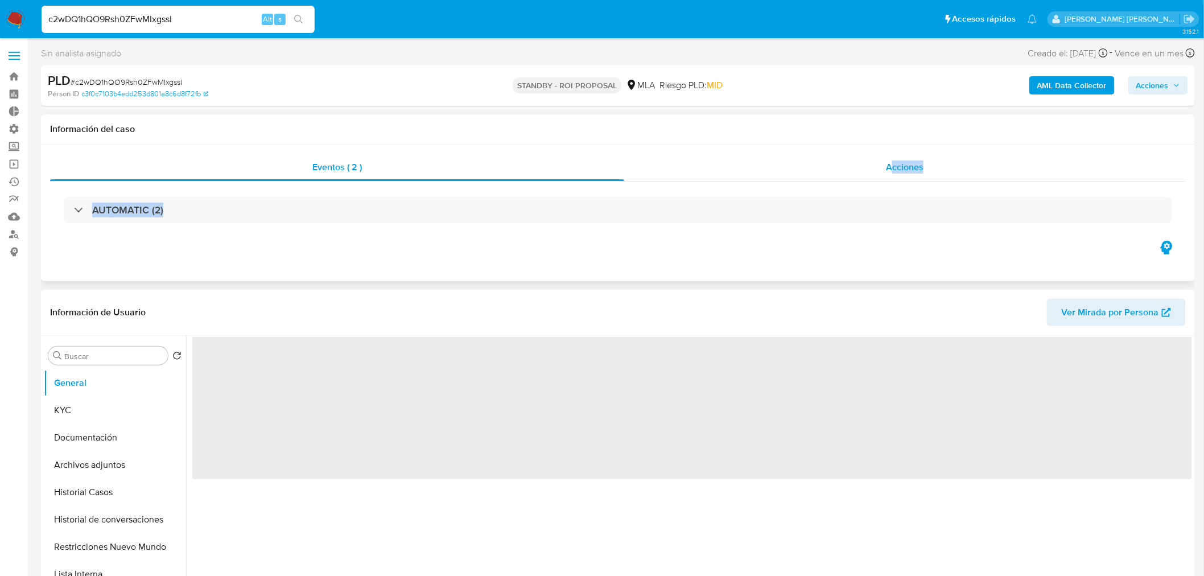
click at [890, 180] on div "Eventos ( 2 ) Acciones AUTOMATIC (2)" at bounding box center [618, 196] width 1136 height 85
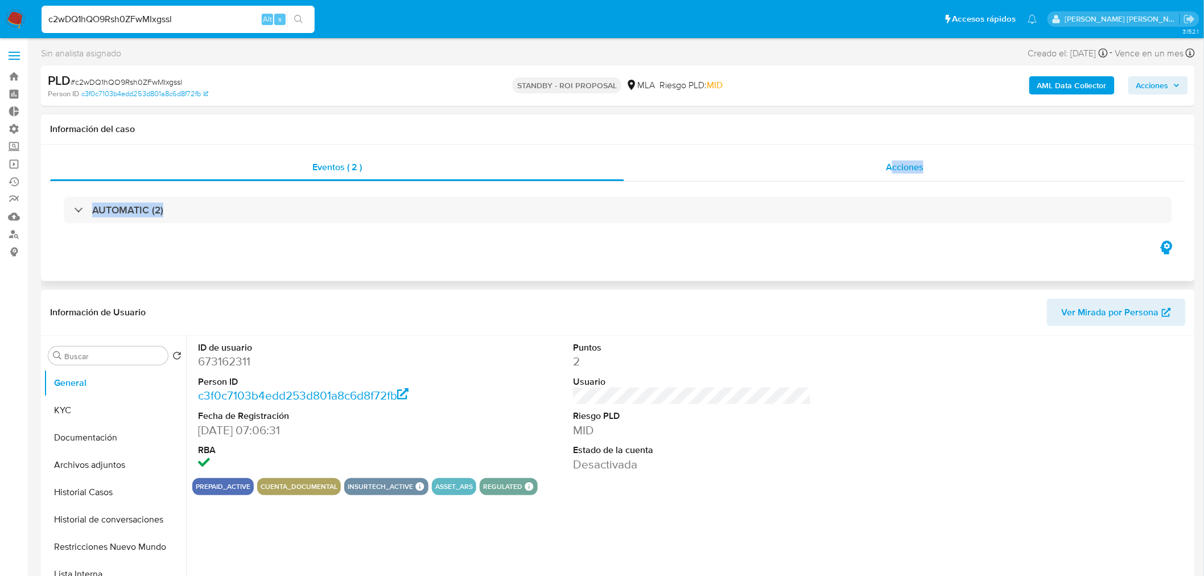
click at [891, 172] on span "Acciones" at bounding box center [905, 166] width 38 height 13
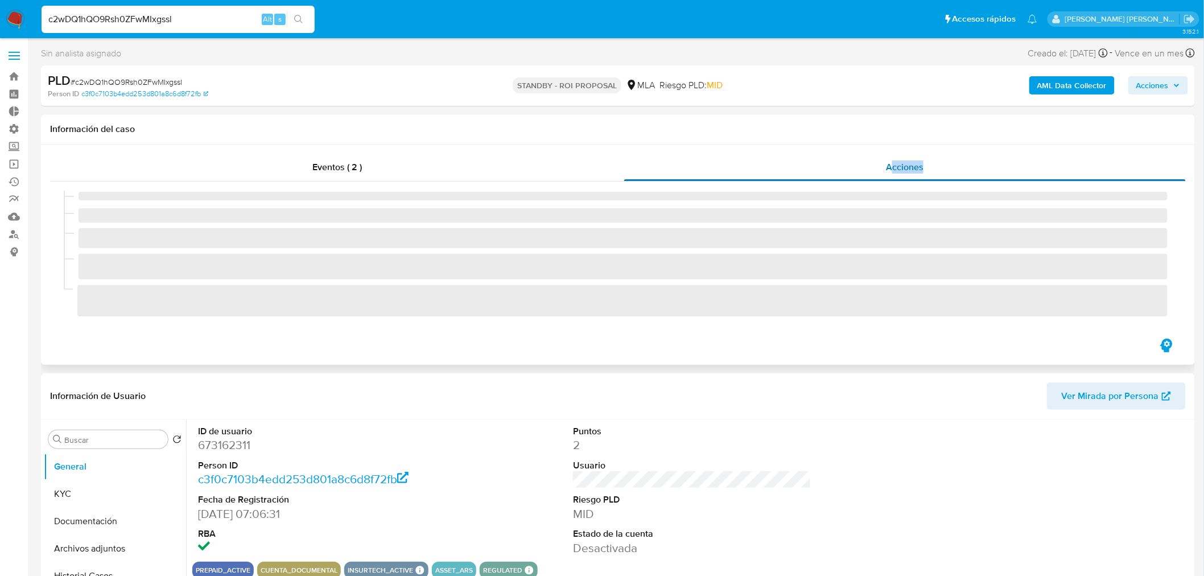
select select "10"
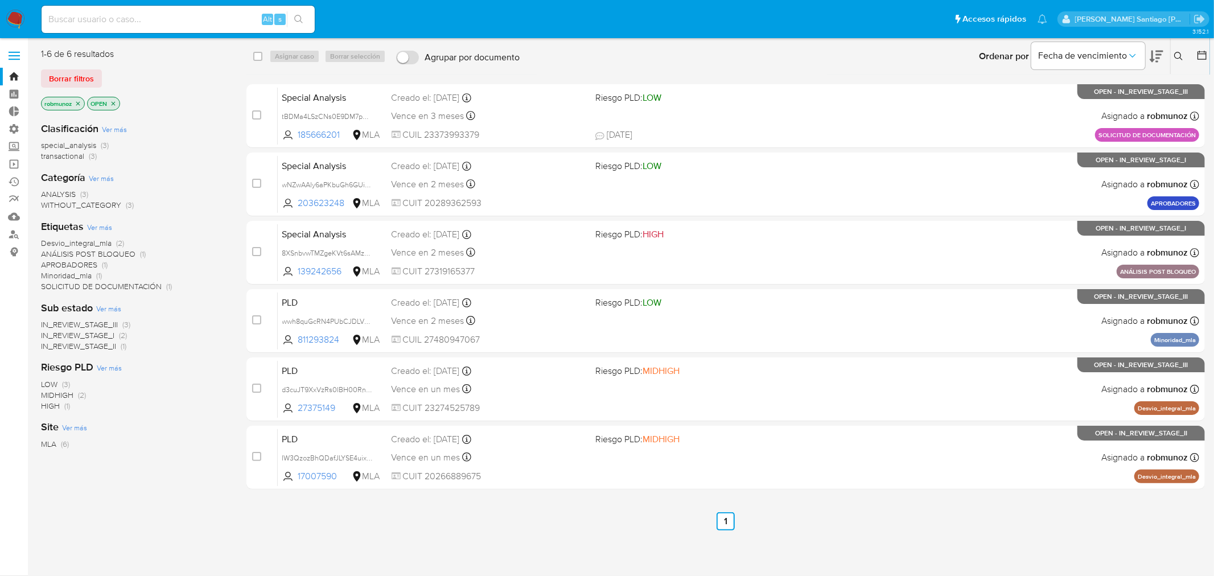
click at [81, 73] on span "Borrar filtros" at bounding box center [71, 79] width 45 height 16
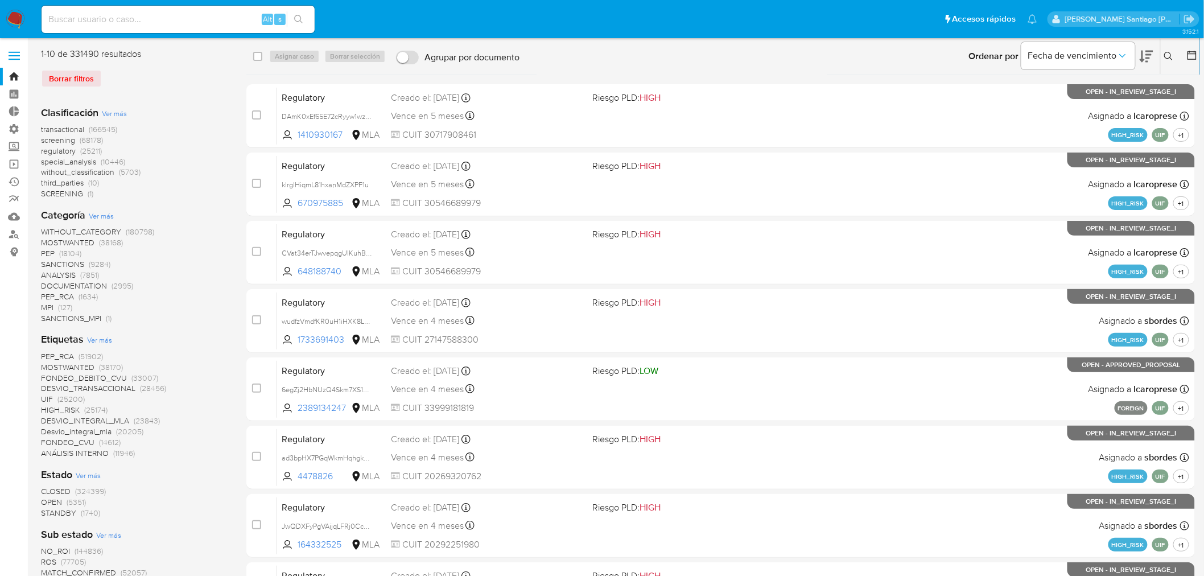
click at [1199, 56] on button at bounding box center [1194, 57] width 14 height 14
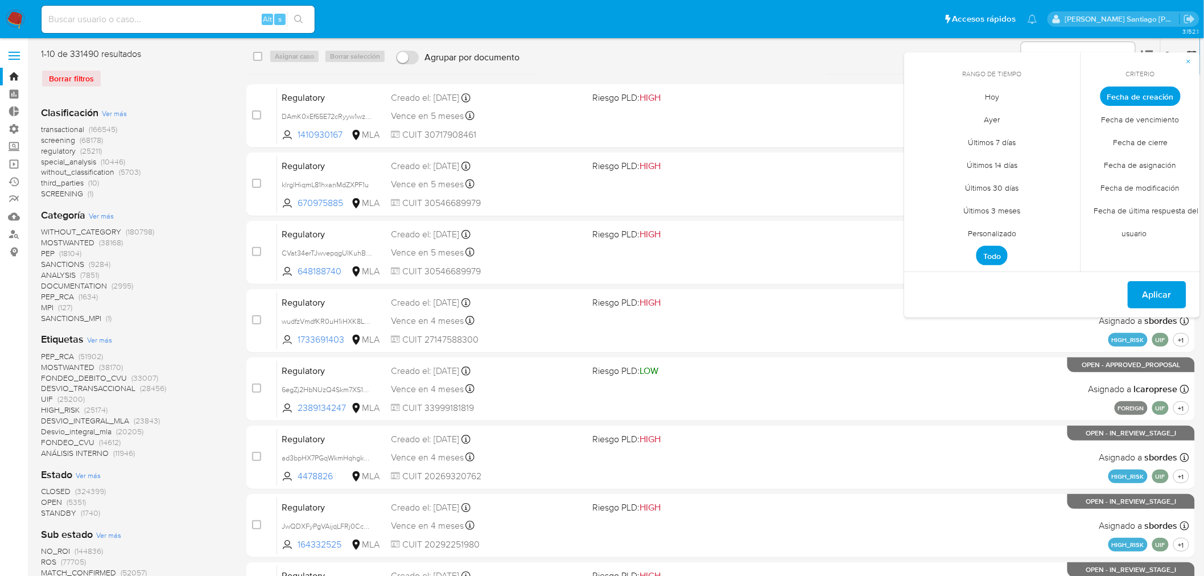
click at [1002, 236] on span "Personalizado" at bounding box center [992, 233] width 72 height 23
click at [917, 118] on icon "Mes anterior" at bounding box center [922, 117] width 14 height 14
click at [985, 207] on button "12" at bounding box center [992, 205] width 18 height 18
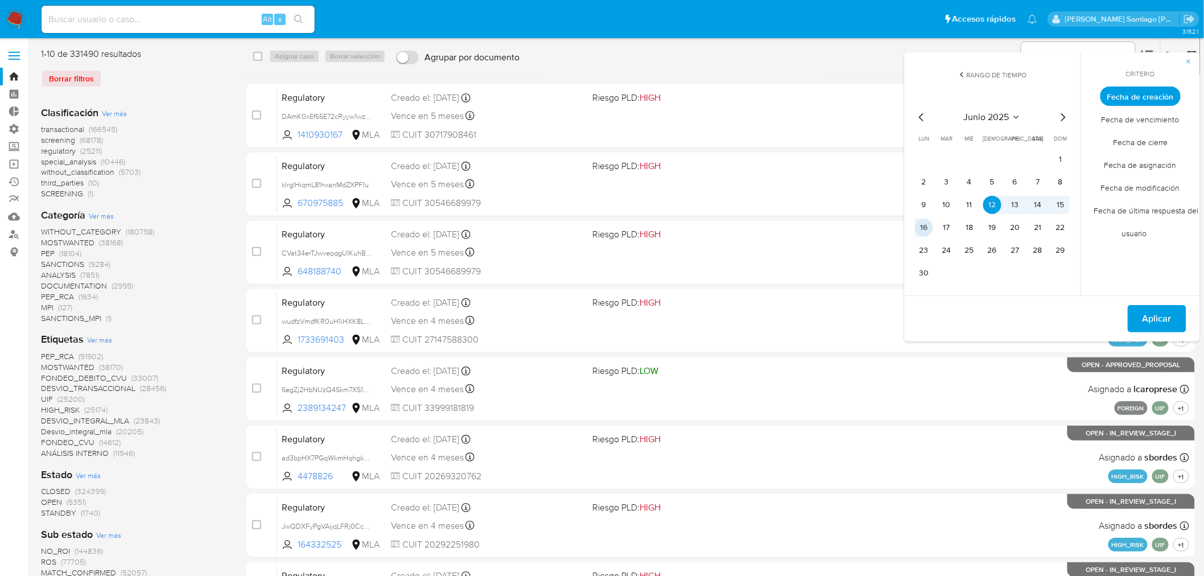
click at [922, 231] on button "16" at bounding box center [924, 228] width 18 height 18
click at [1166, 314] on span "Aplicar" at bounding box center [1157, 318] width 29 height 25
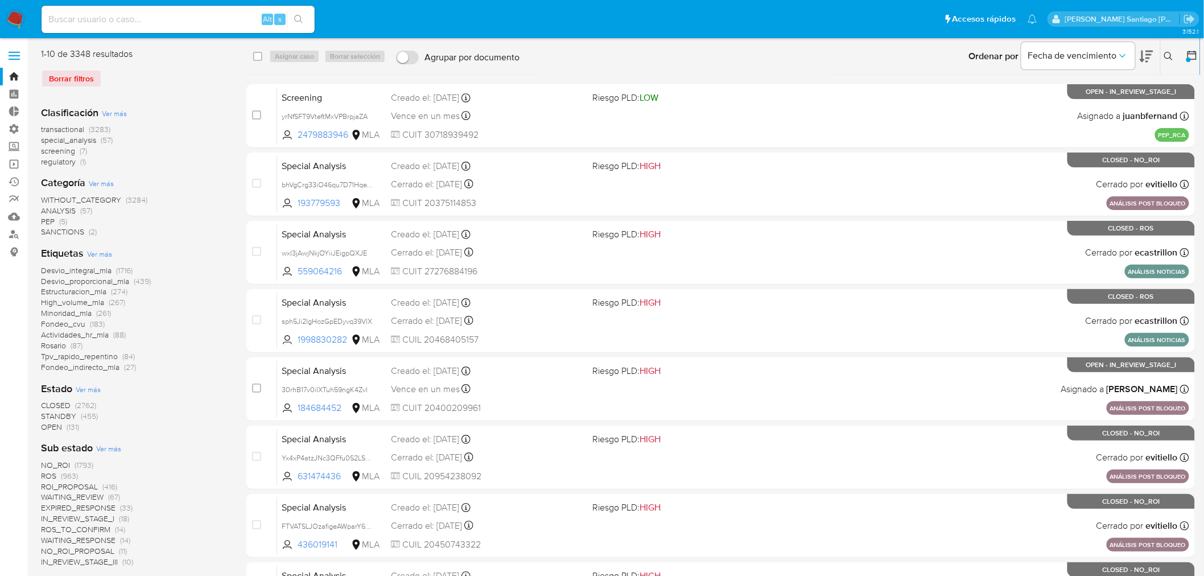
click at [109, 253] on span "Ver más" at bounding box center [99, 254] width 25 height 10
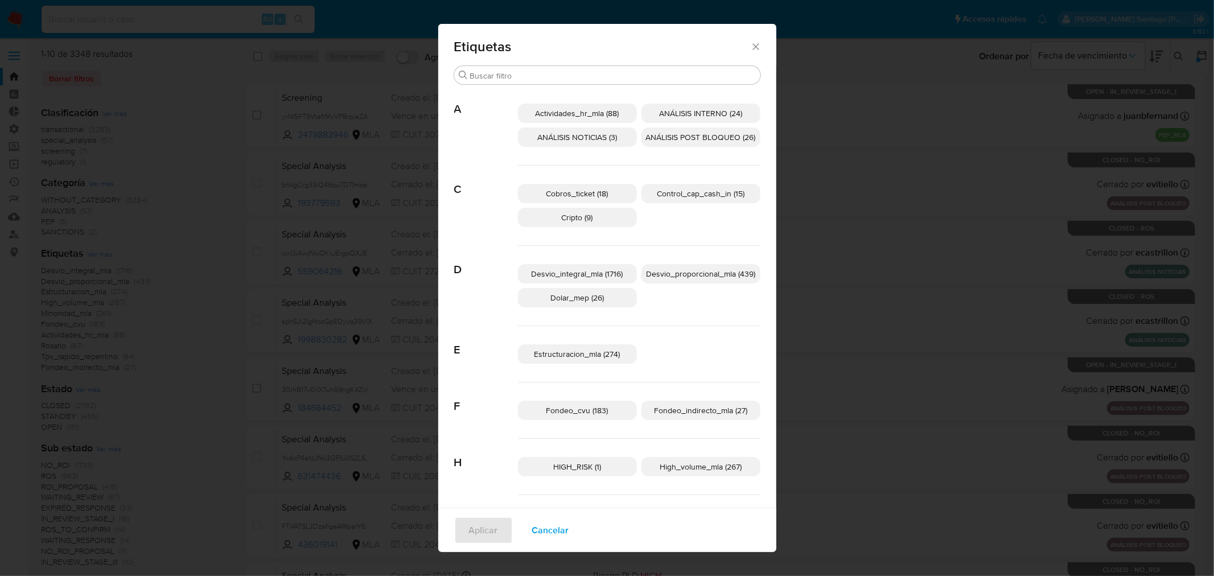
click at [600, 195] on span "Cobros_ticket (18)" at bounding box center [577, 193] width 62 height 11
drag, startPoint x: 584, startPoint y: 355, endPoint x: 599, endPoint y: 134, distance: 220.7
click at [583, 354] on span "Estructuracion_mla (274)" at bounding box center [577, 353] width 86 height 11
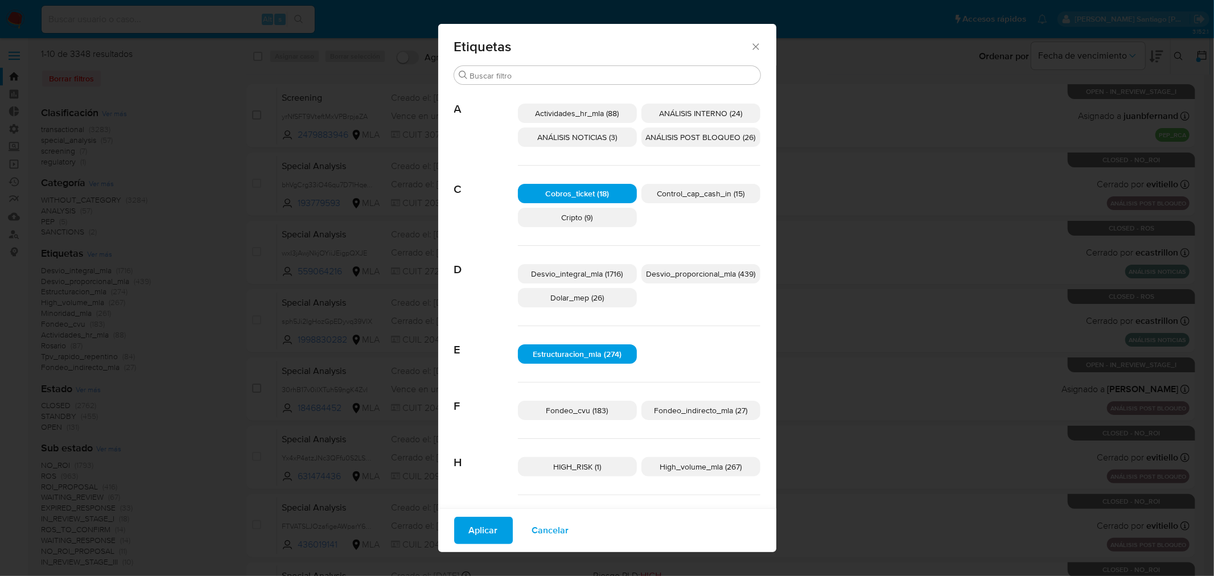
click at [707, 411] on span "Fondeo_indirecto_mla (27)" at bounding box center [700, 410] width 93 height 11
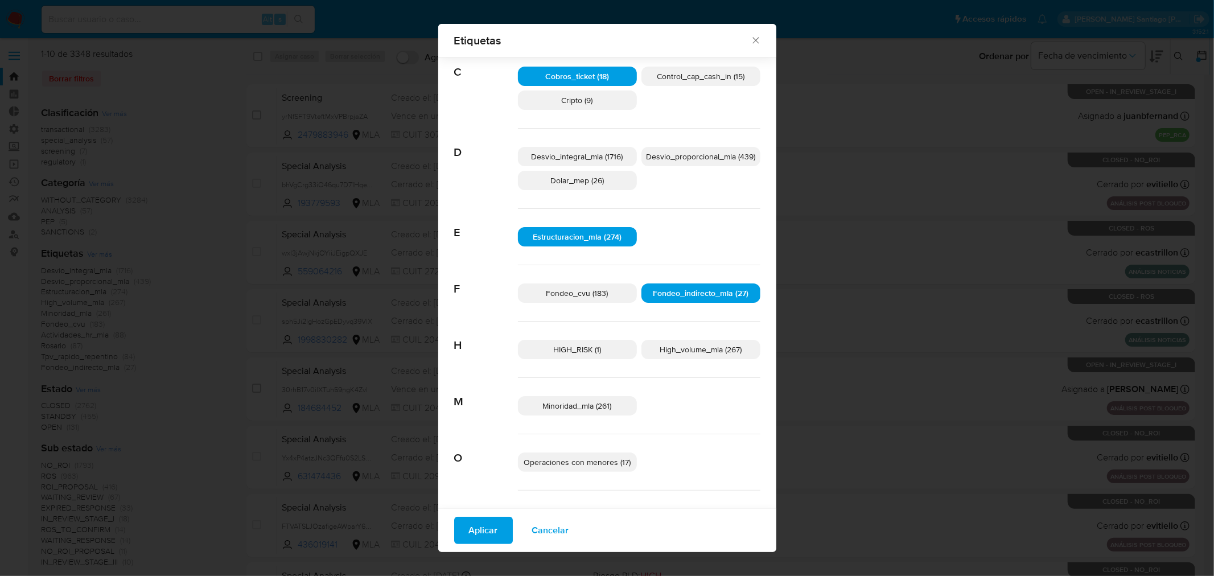
scroll to position [118, 0]
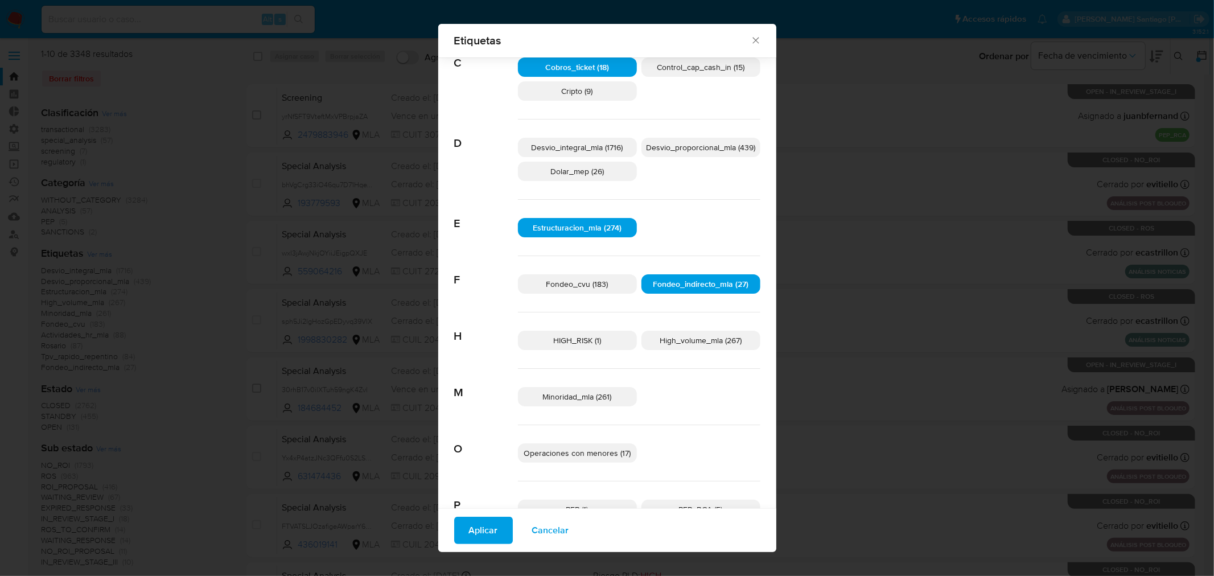
click at [592, 395] on span "Minoridad_mla (261)" at bounding box center [577, 396] width 69 height 11
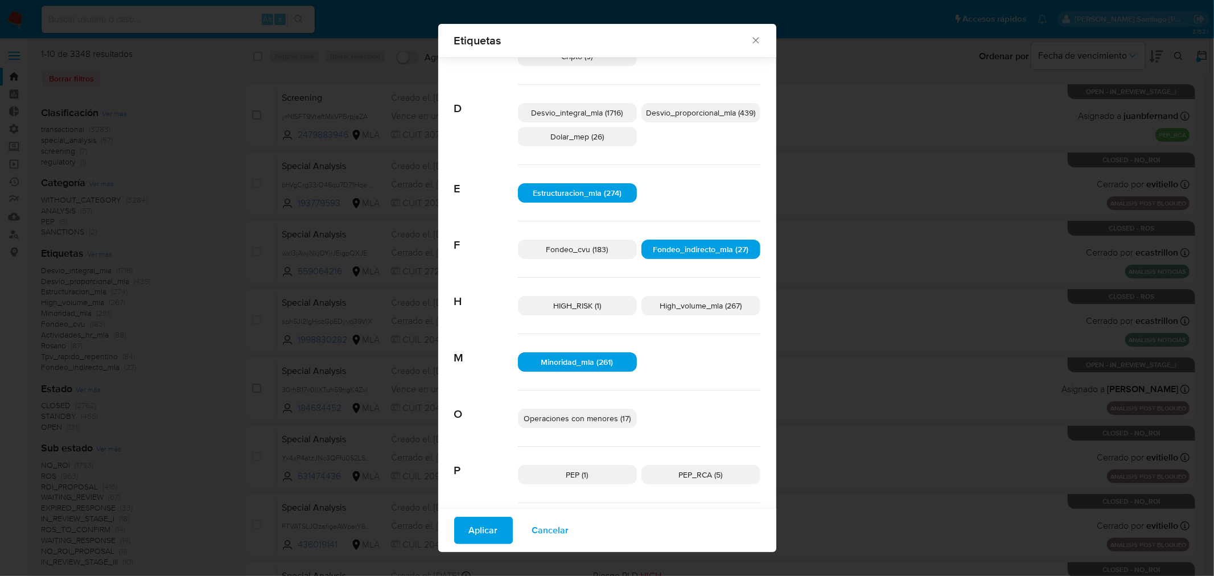
scroll to position [181, 0]
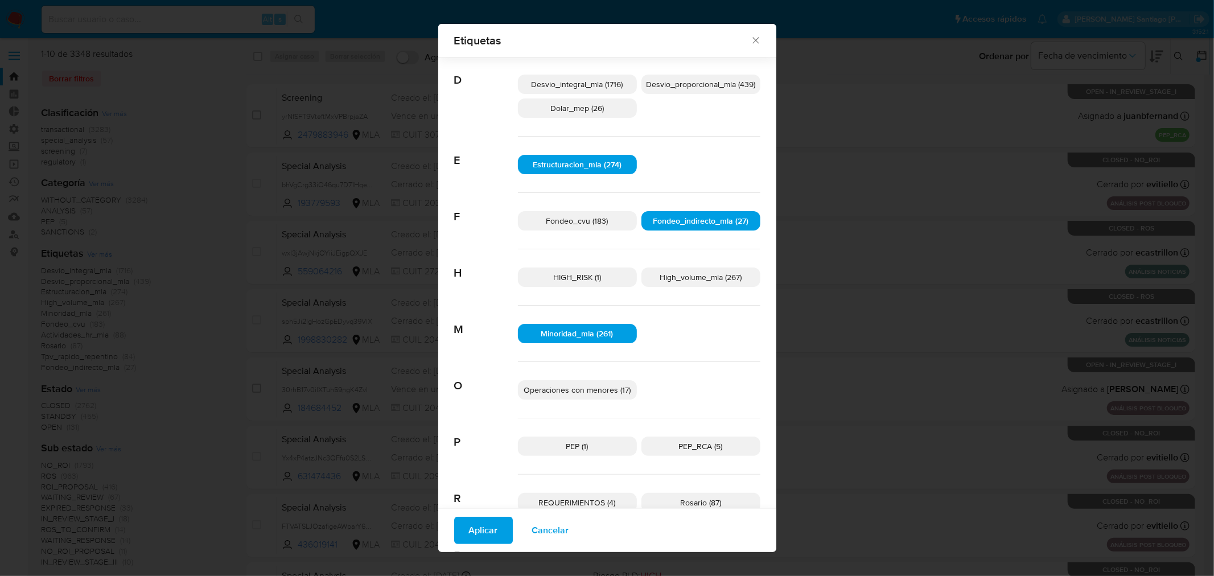
click at [575, 391] on span "Operaciones con menores (17)" at bounding box center [577, 389] width 107 height 11
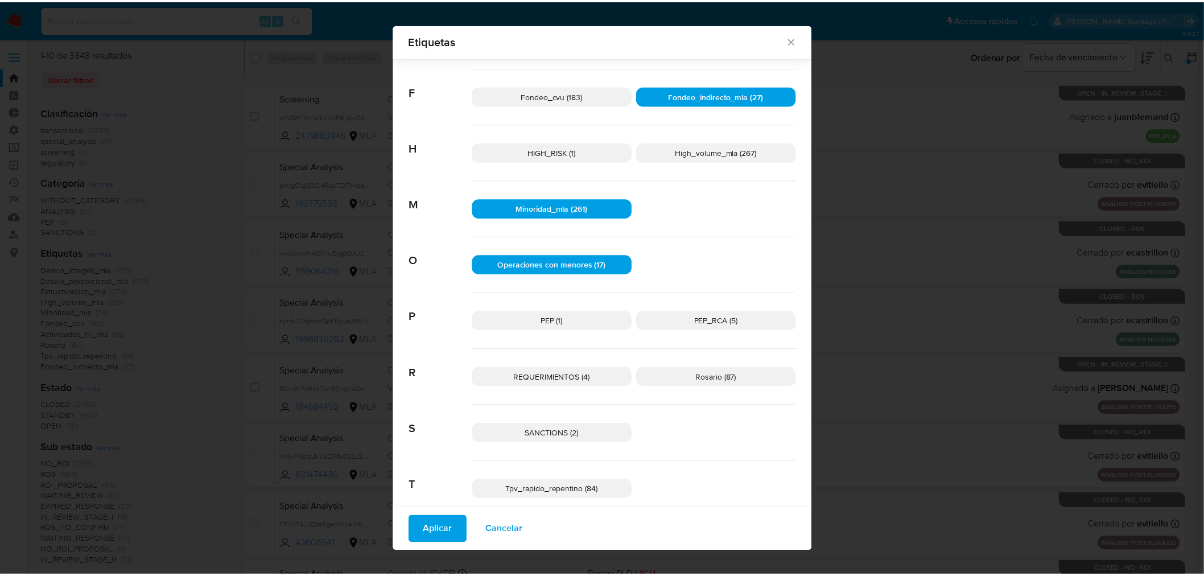
scroll to position [420, 0]
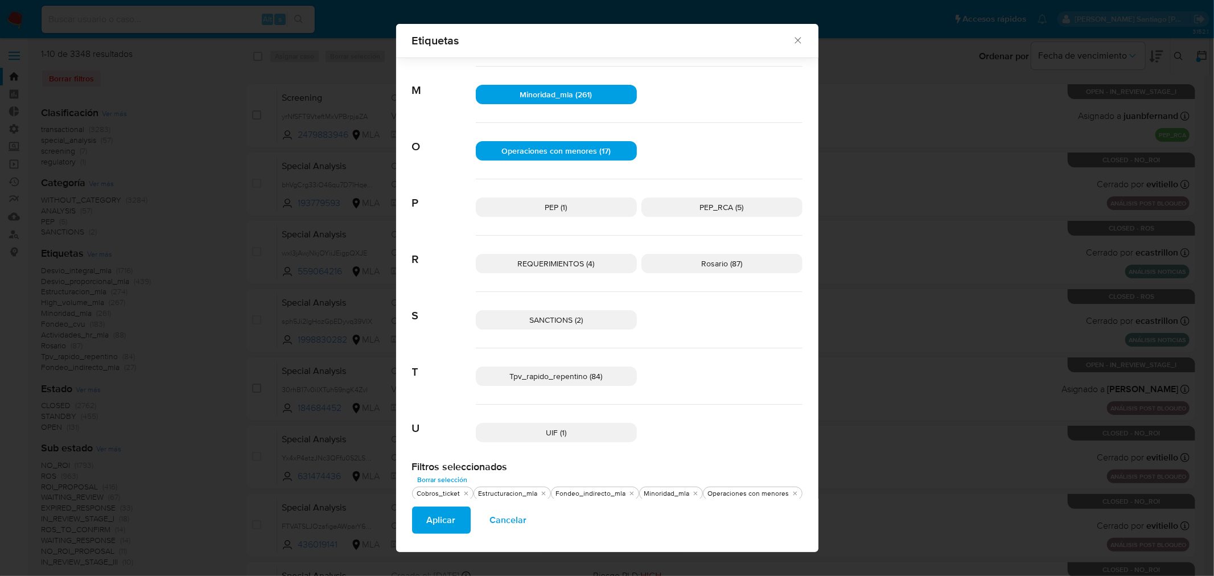
click at [558, 378] on span "Tpv_rapido_repentino (84)" at bounding box center [556, 375] width 93 height 11
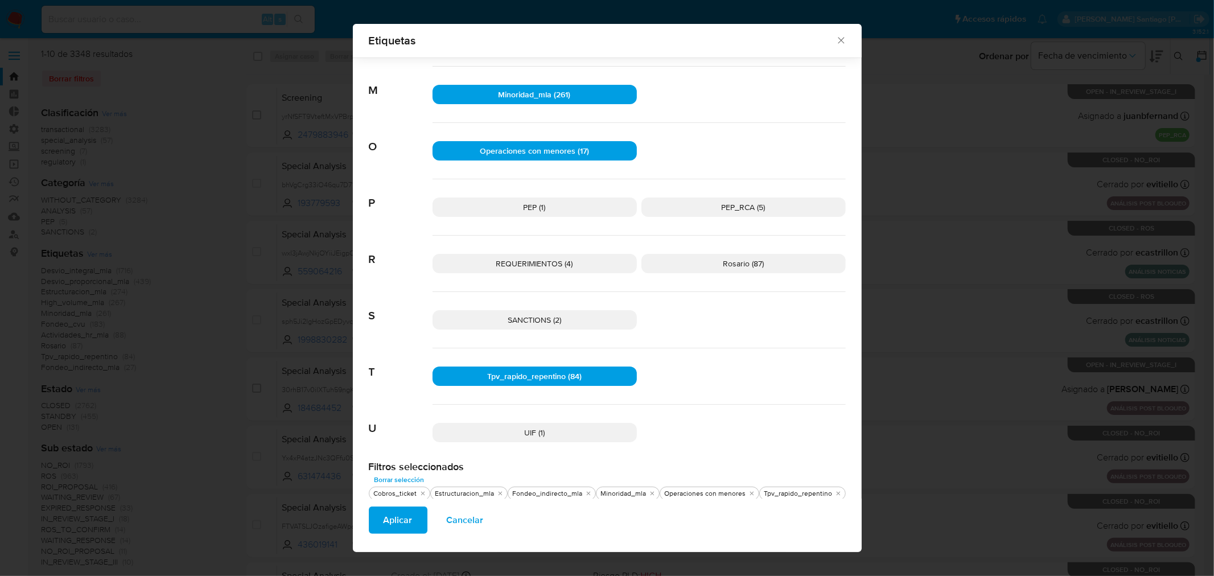
click at [381, 514] on button "Aplicar" at bounding box center [398, 520] width 59 height 27
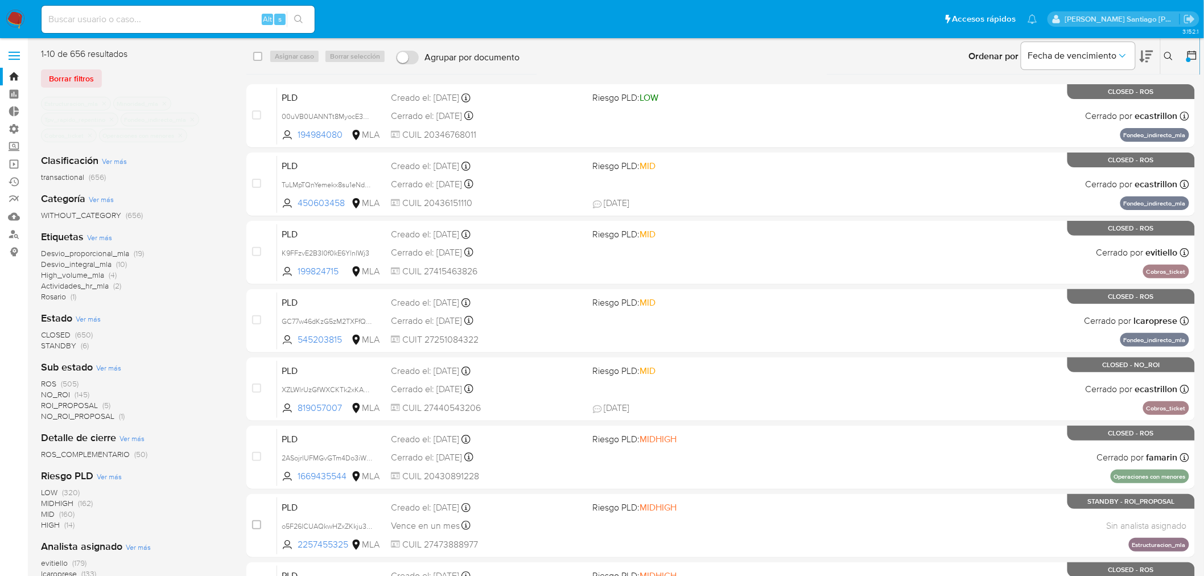
click at [63, 346] on span "STANDBY" at bounding box center [58, 345] width 35 height 11
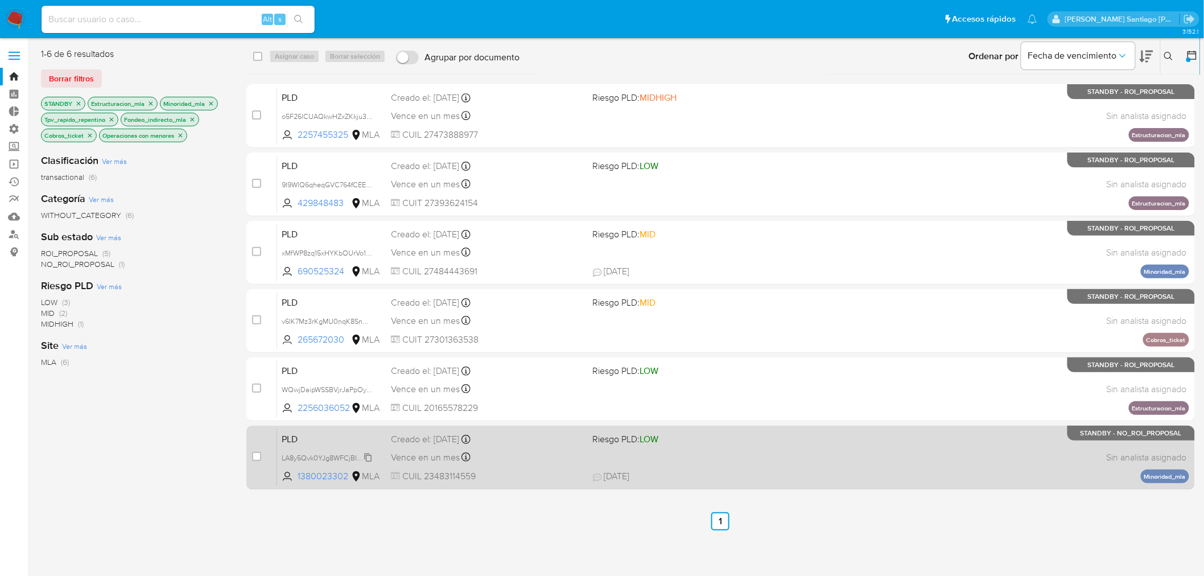
click at [364, 456] on span "LA8y5Qvk0YJg8WFCjBIM00tT" at bounding box center [330, 457] width 96 height 13
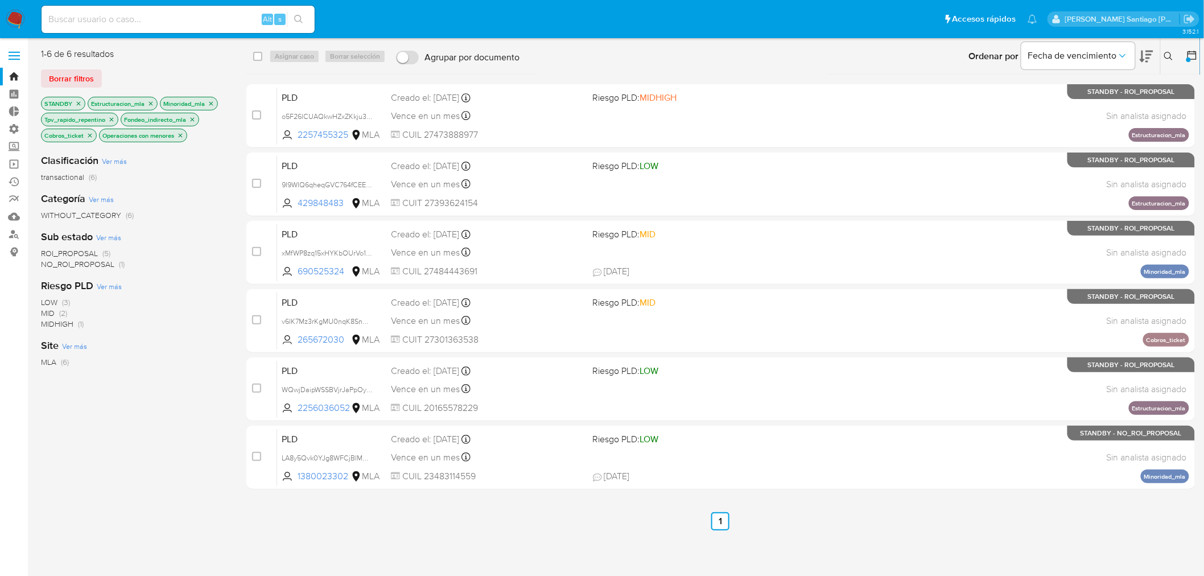
click at [77, 102] on icon "close-filter" at bounding box center [78, 103] width 7 height 7
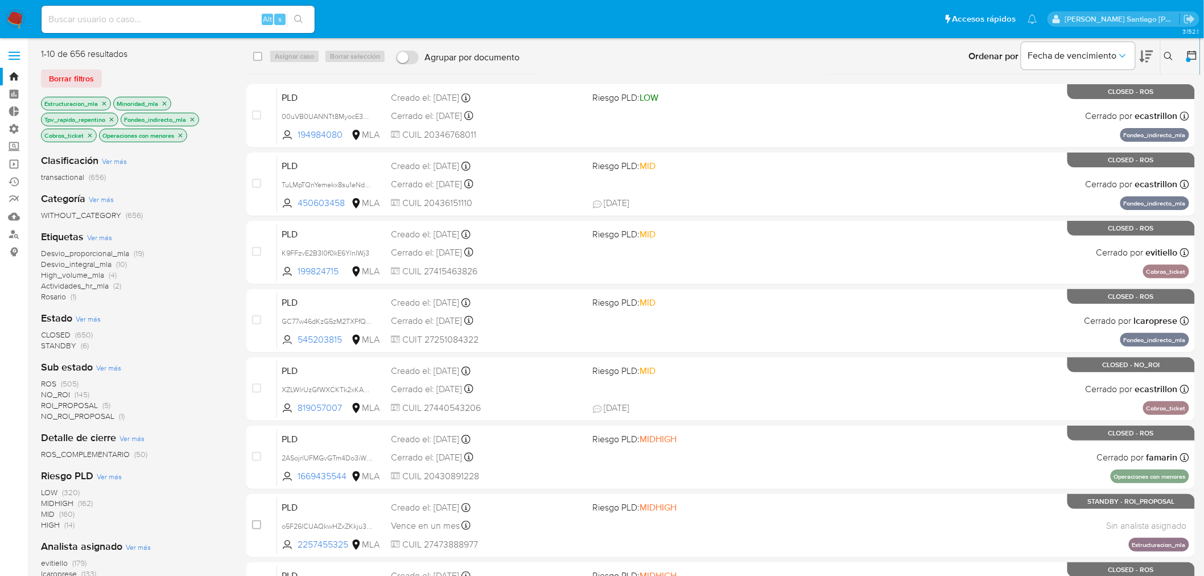
click at [63, 345] on span "STANDBY" at bounding box center [58, 345] width 35 height 11
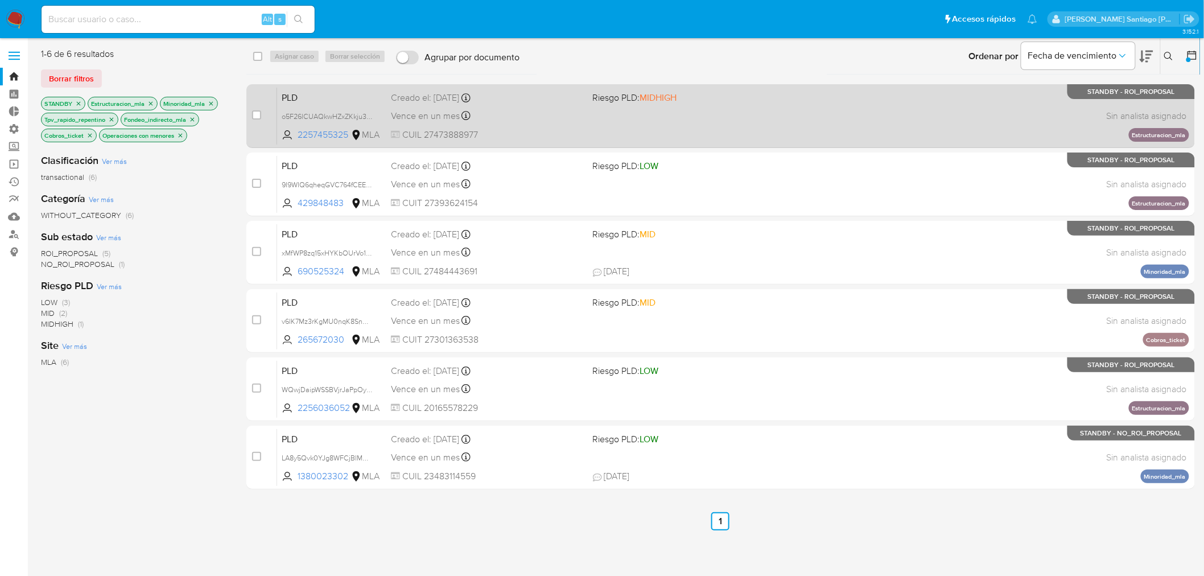
click at [837, 109] on div "PLD o5F26lCUAQkwHZxZKkju3hRL 2257455325 MLA Riesgo PLD: MIDHIGH Creado el: 12/0…" at bounding box center [733, 115] width 912 height 57
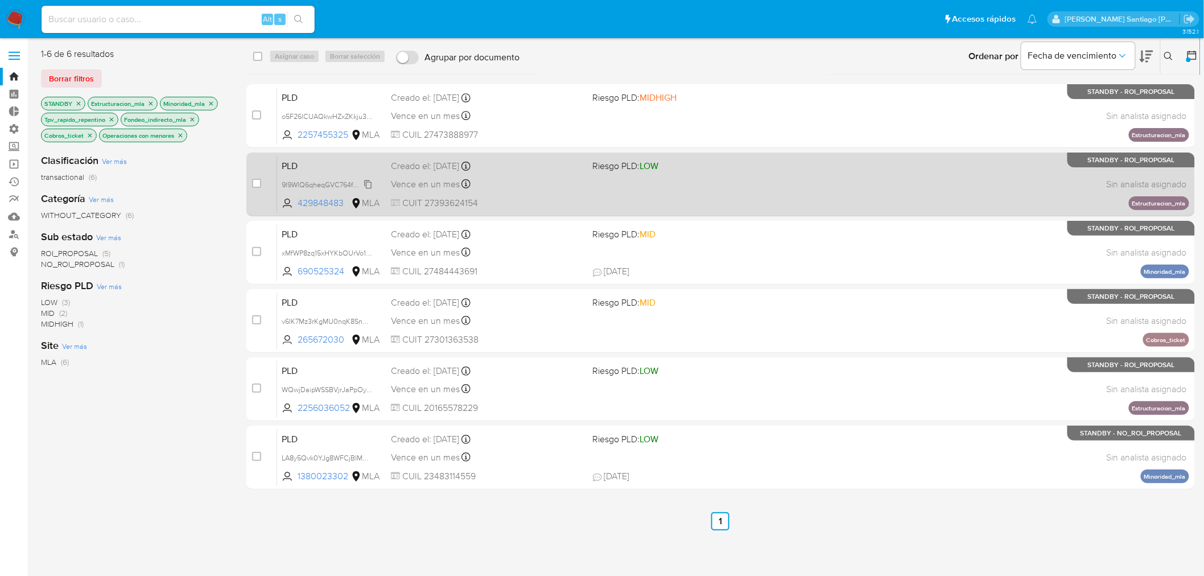
click at [367, 185] on span "9I9WIQ6qheqGVC764fCEEm68" at bounding box center [331, 184] width 98 height 13
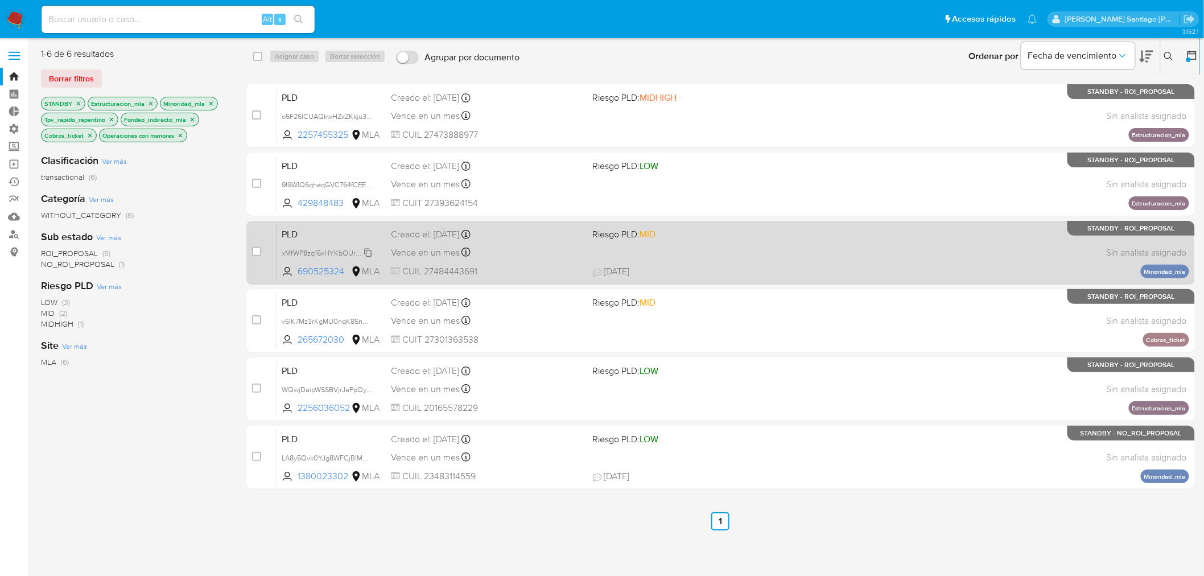
click at [370, 252] on span "xMfWP8zq15xHYKbOUrVo1IoL" at bounding box center [328, 252] width 93 height 13
click at [369, 255] on span "xMfWP8zq15xHYKbOUrVo1IoL" at bounding box center [328, 252] width 93 height 13
click at [538, 253] on div "Vence en un mes Vence el 10/09/2025 03:23:28" at bounding box center [487, 252] width 193 height 15
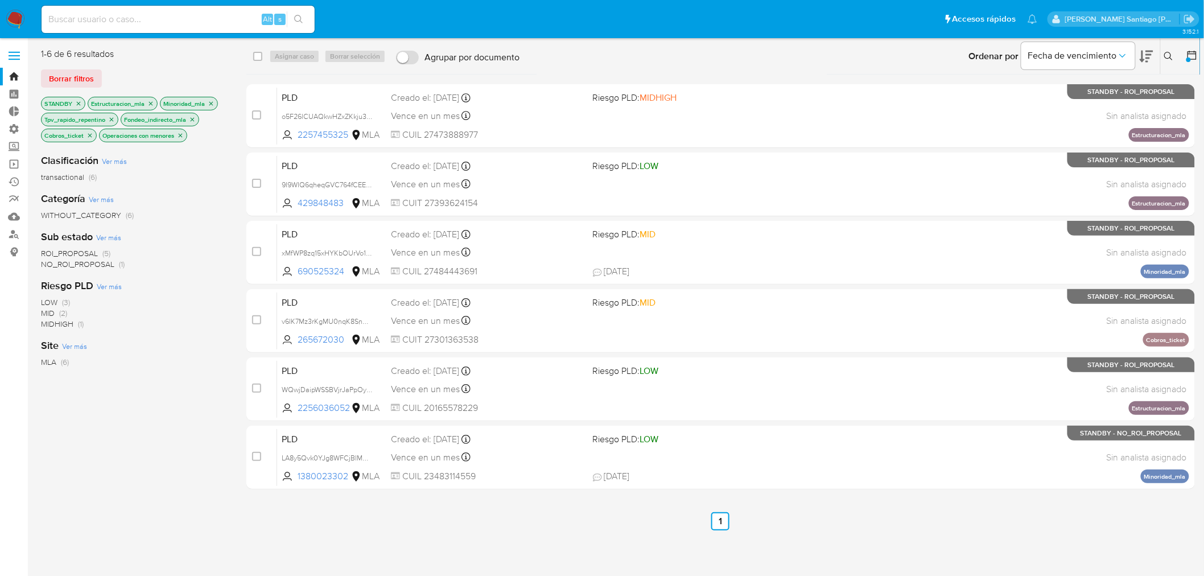
click at [237, 9] on div "Alt s" at bounding box center [178, 19] width 273 height 27
click at [237, 13] on input at bounding box center [178, 19] width 273 height 15
paste input "v6IK7Mz3rKgMU0nqK8SnNxdm"
type input "v6IK7Mz3rKgMU0nqK8SnNxdm"
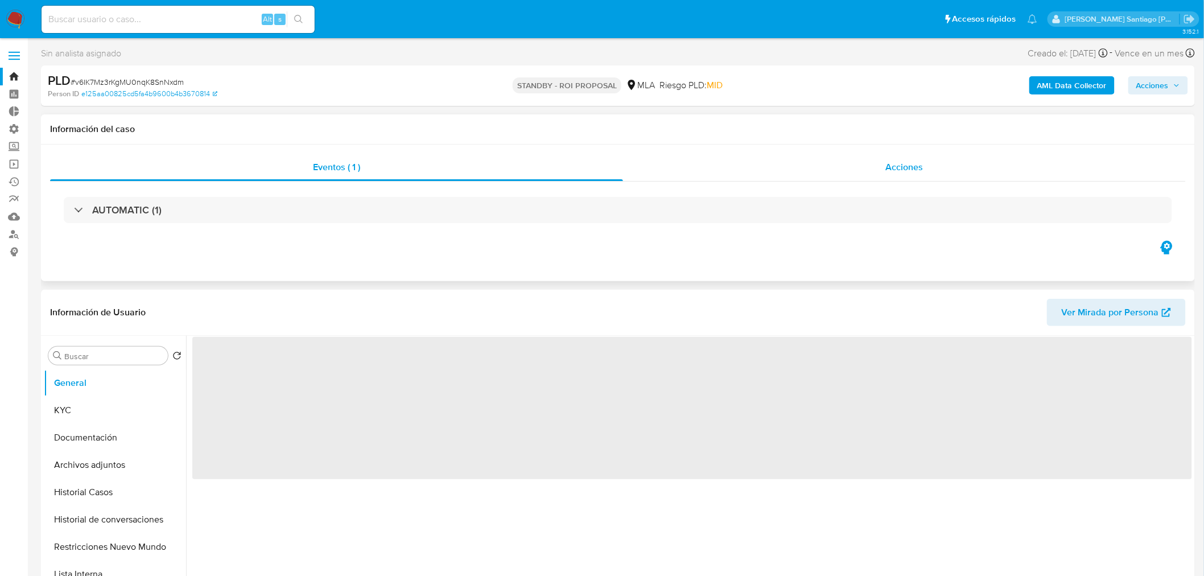
click at [889, 170] on span "Acciones" at bounding box center [905, 166] width 38 height 13
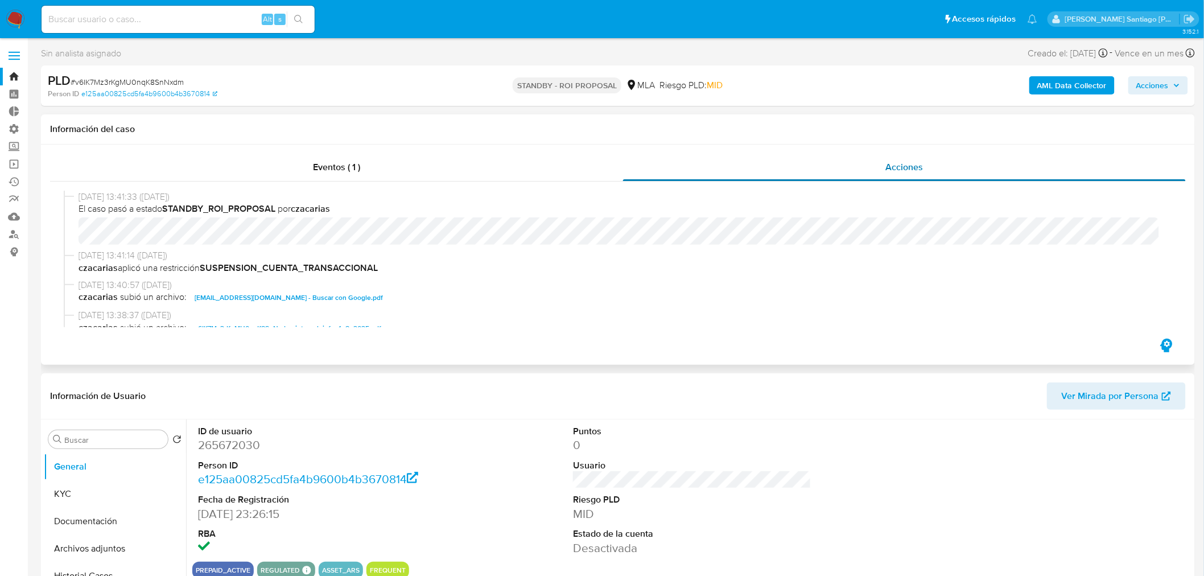
select select "10"
click at [396, 167] on div "Eventos ( 1 )" at bounding box center [336, 167] width 573 height 27
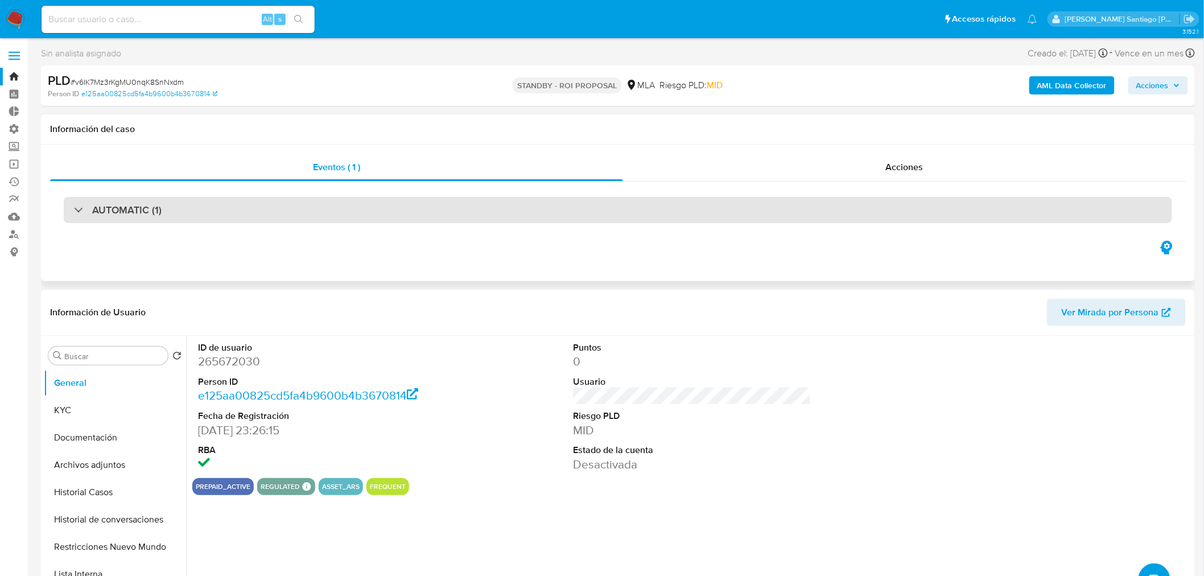
click at [290, 218] on div "AUTOMATIC (1)" at bounding box center [618, 210] width 1109 height 26
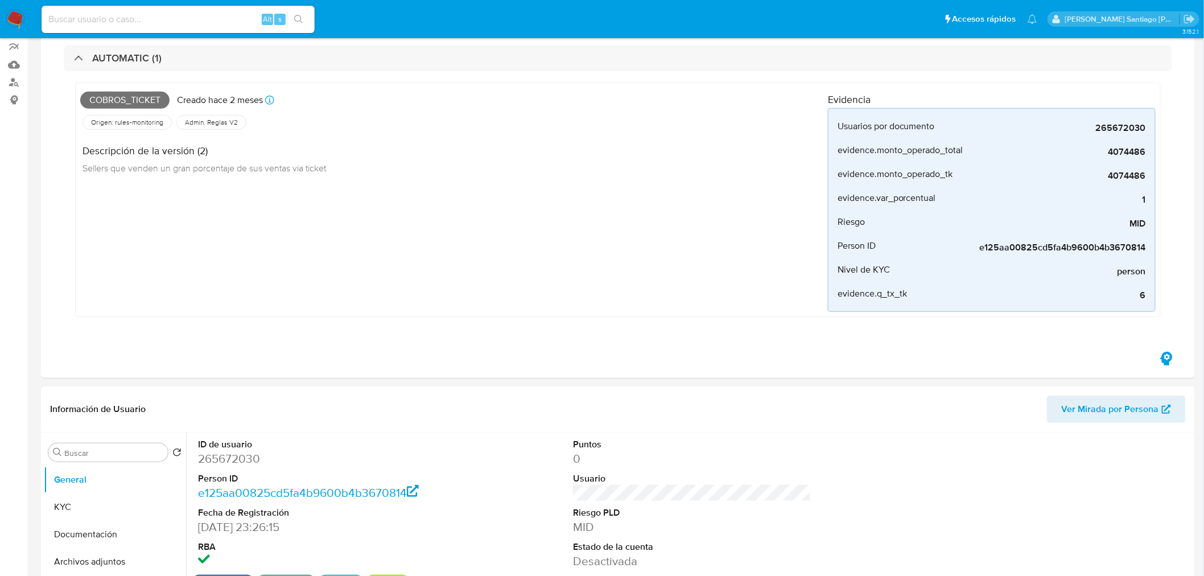
scroll to position [316, 0]
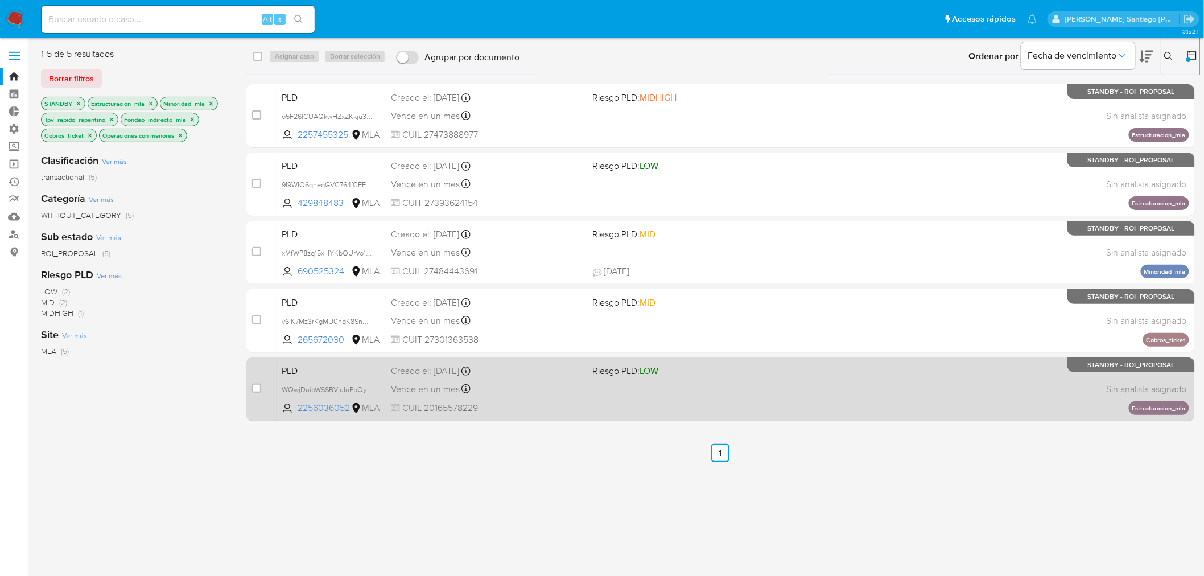
click at [985, 383] on div "PLD WQwjDaipWSSBVjrJaPpOyHox 2256036052 MLA Riesgo PLD: LOW Creado el: 12/06/20…" at bounding box center [733, 388] width 912 height 57
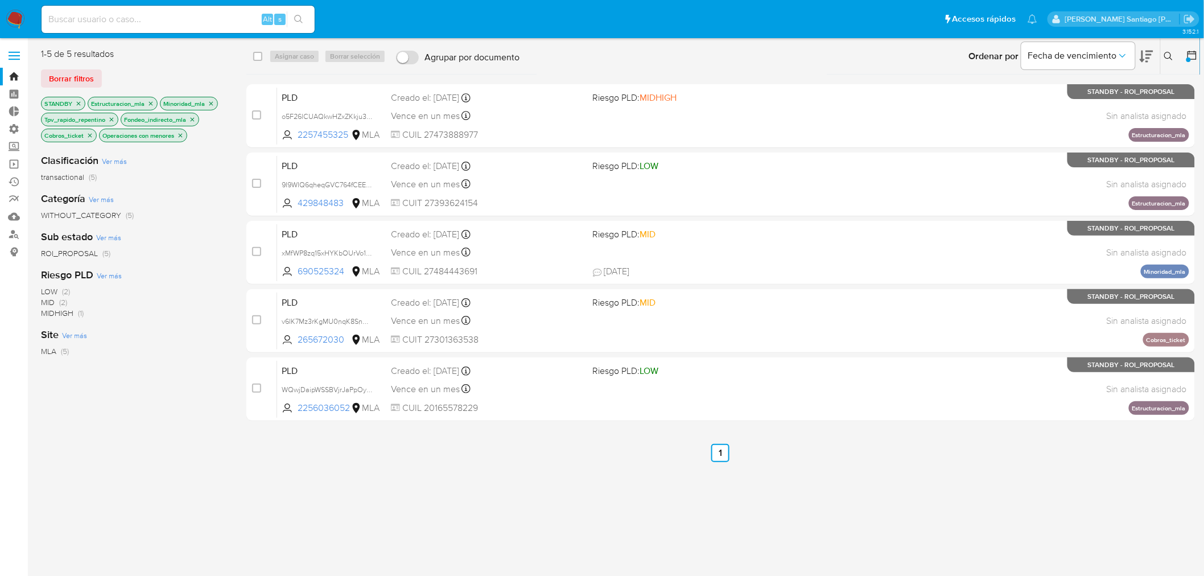
click at [120, 19] on input at bounding box center [178, 19] width 273 height 15
paste input "673162311"
type input "673162311"
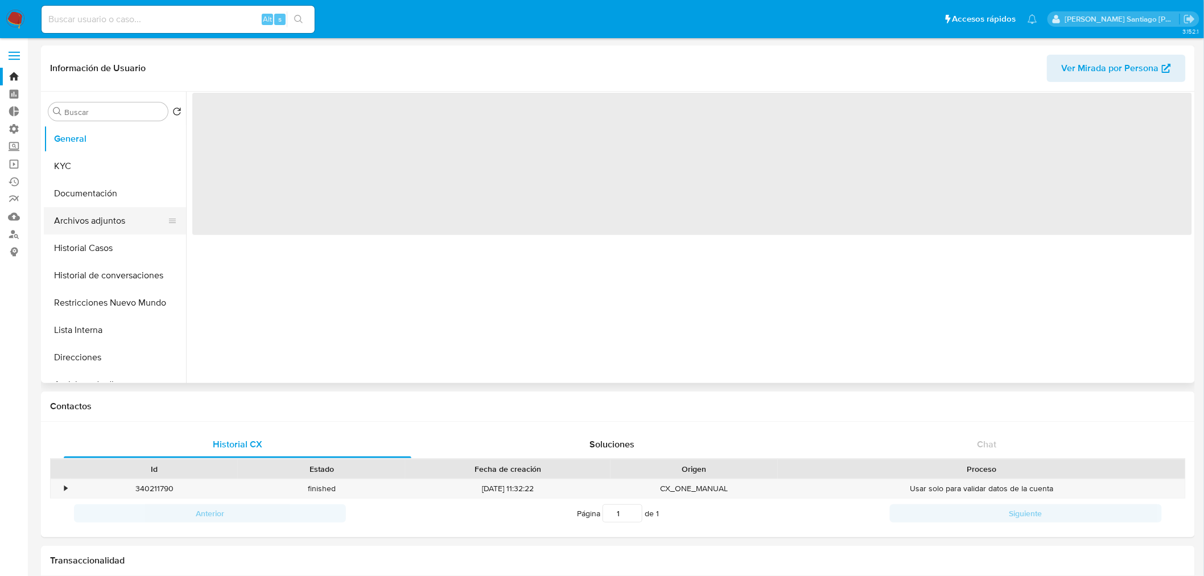
click at [116, 232] on button "Archivos adjuntos" at bounding box center [110, 220] width 133 height 27
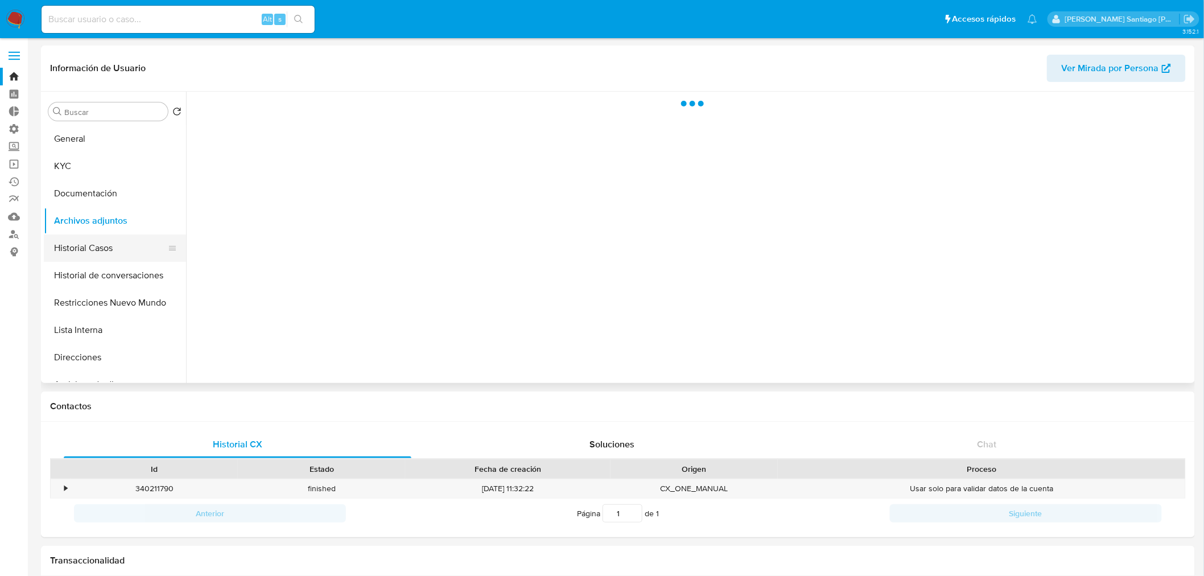
click at [116, 242] on button "Historial Casos" at bounding box center [110, 247] width 133 height 27
select select "10"
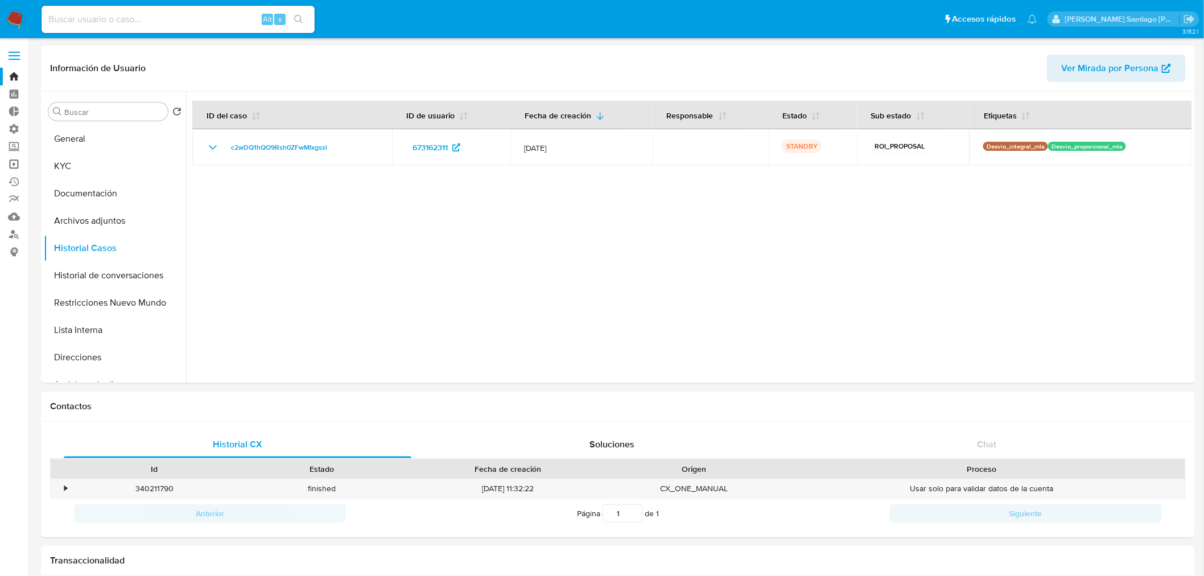
click at [9, 163] on link "Operaciones masivas" at bounding box center [67, 164] width 135 height 18
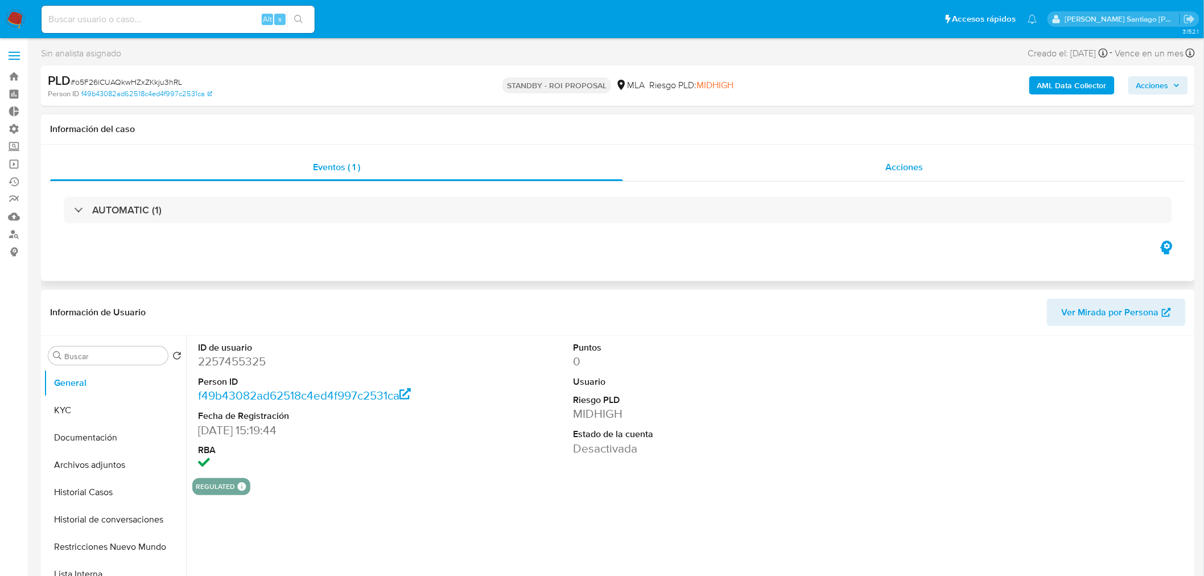
click at [928, 163] on div "Acciones" at bounding box center [904, 167] width 563 height 27
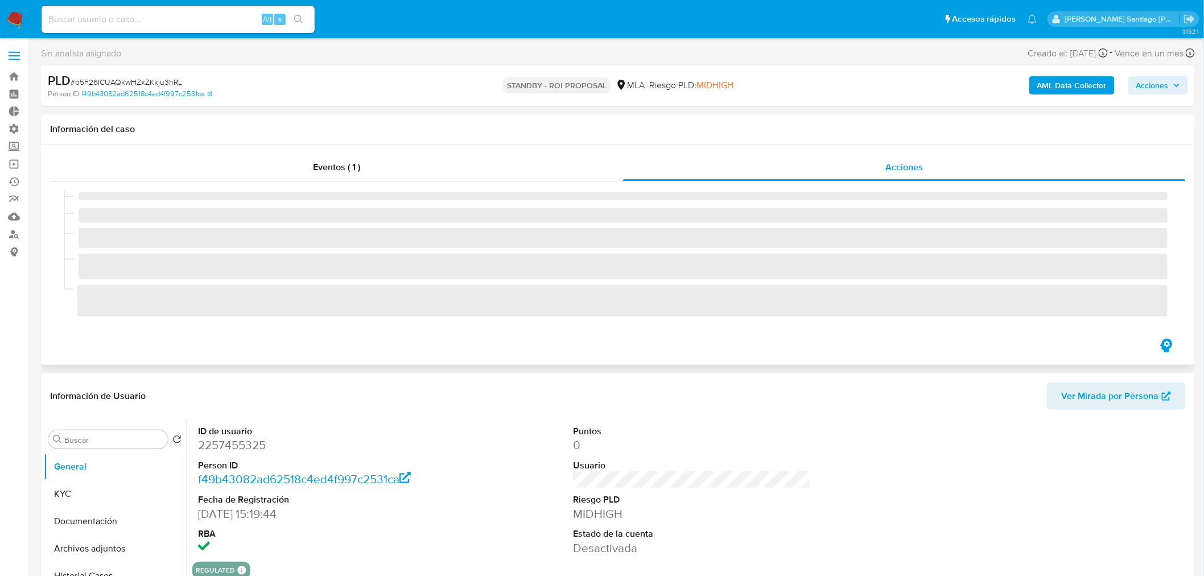
select select "10"
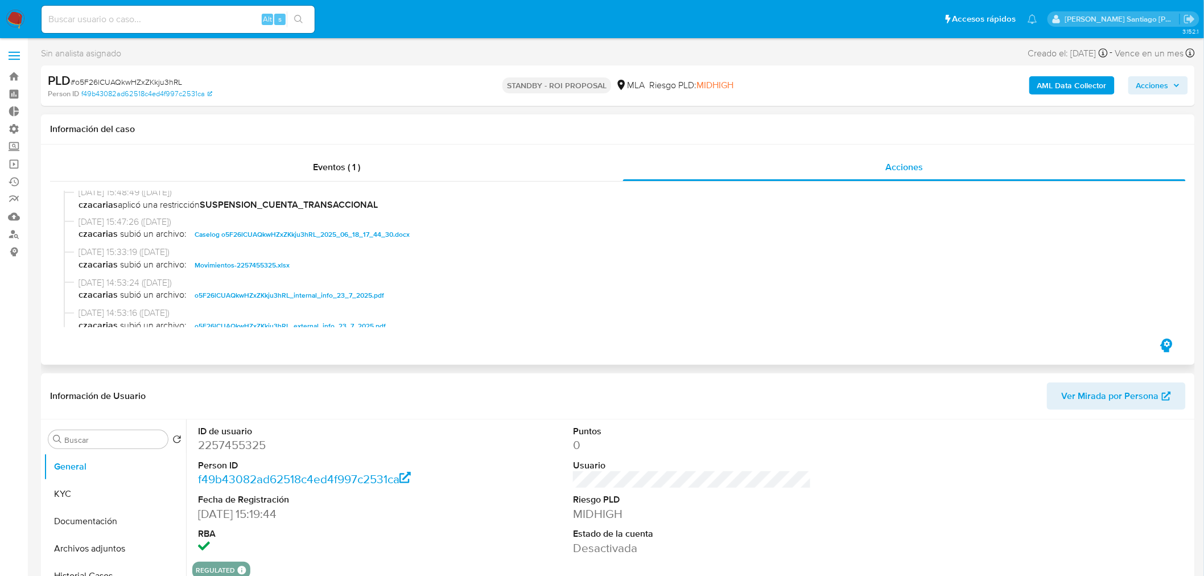
scroll to position [126, 0]
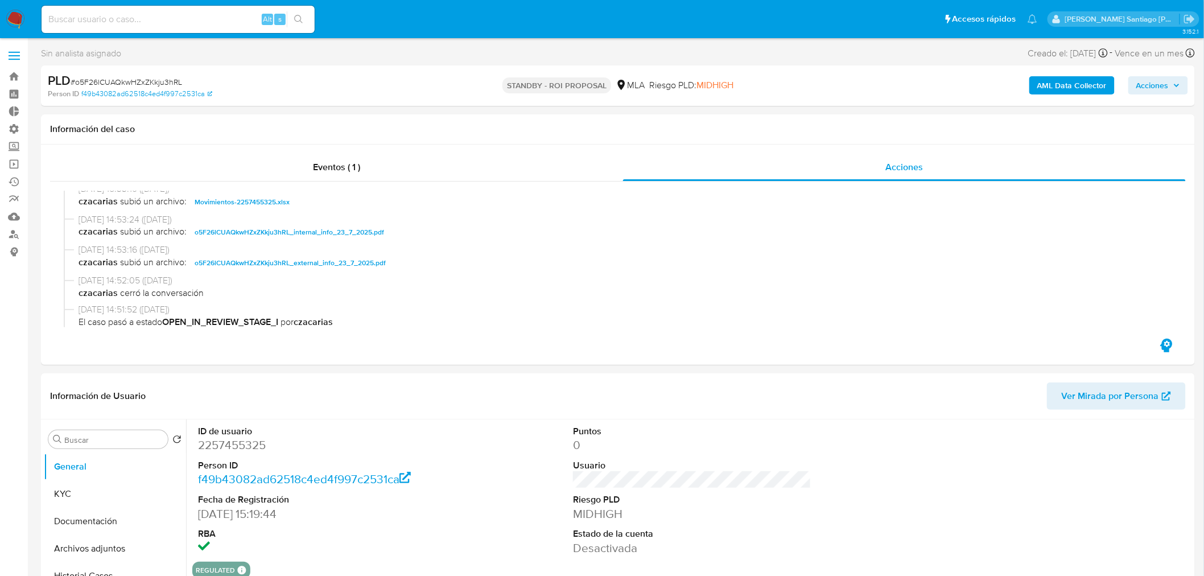
click at [159, 80] on span "# o5F26lCUAQkwHZxZKkju3hRL" at bounding box center [127, 81] width 112 height 11
copy span "o5F26lCUAQkwHZxZKkju3hRL"
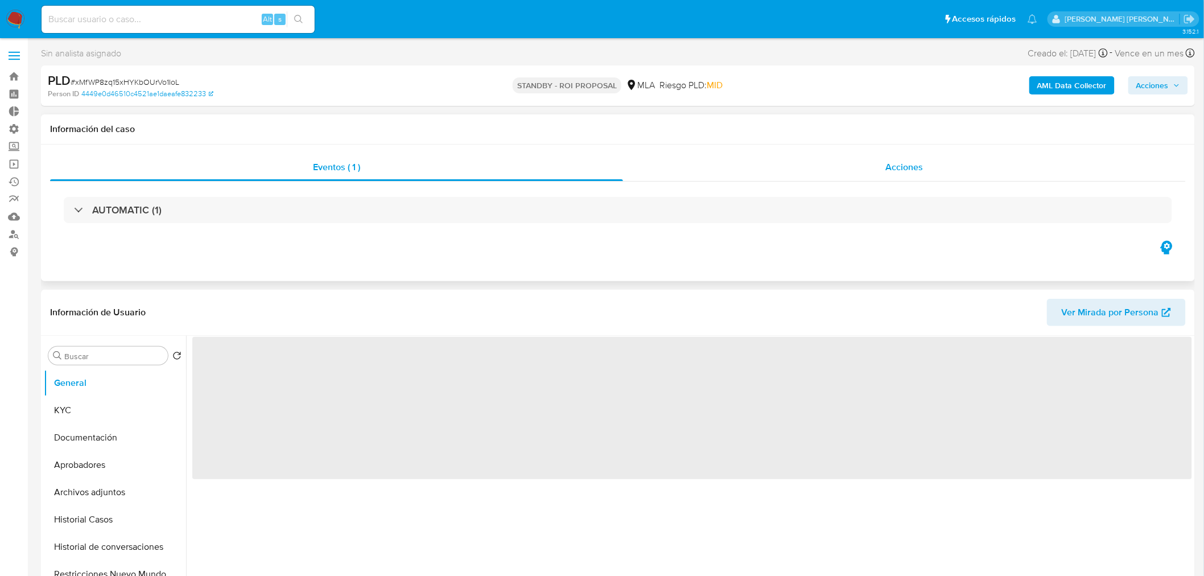
click at [888, 163] on span "Acciones" at bounding box center [905, 166] width 38 height 13
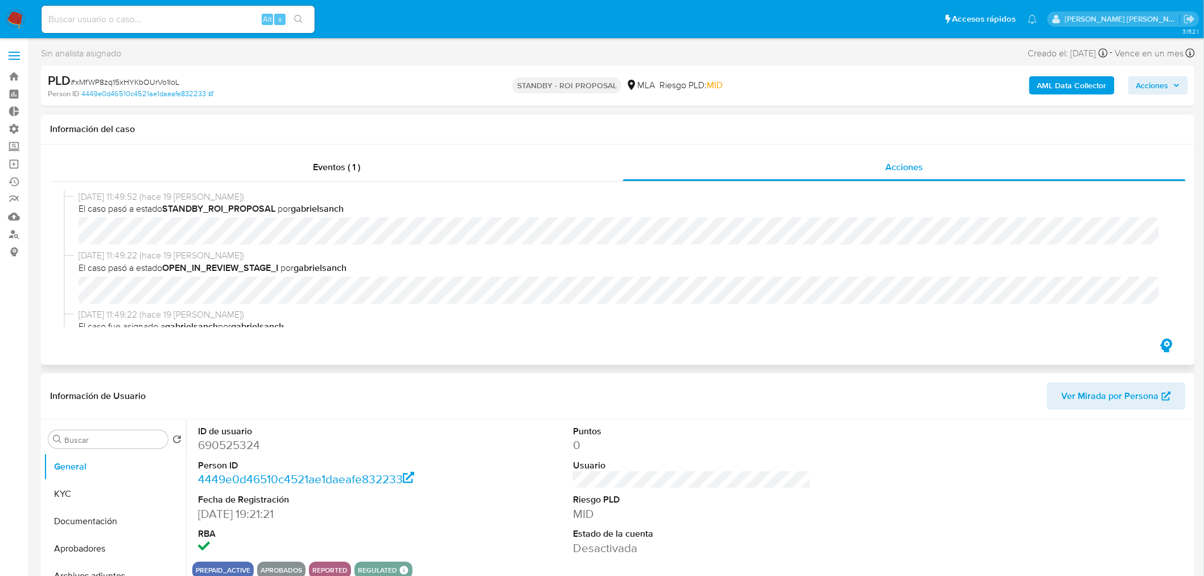
select select "10"
click at [151, 79] on span "# xMfWP8zq15xHYKbOUrVo1IoL" at bounding box center [125, 81] width 109 height 11
copy span "xMfWP8zq15xHYKbOUrVo1IoL"
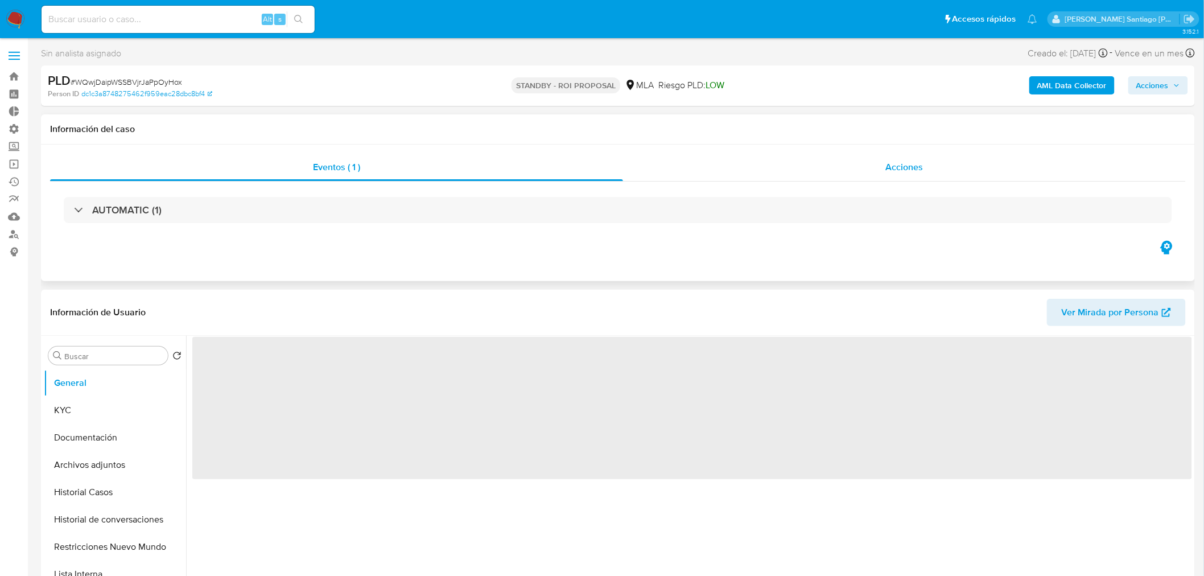
click at [907, 168] on span "Acciones" at bounding box center [905, 166] width 38 height 13
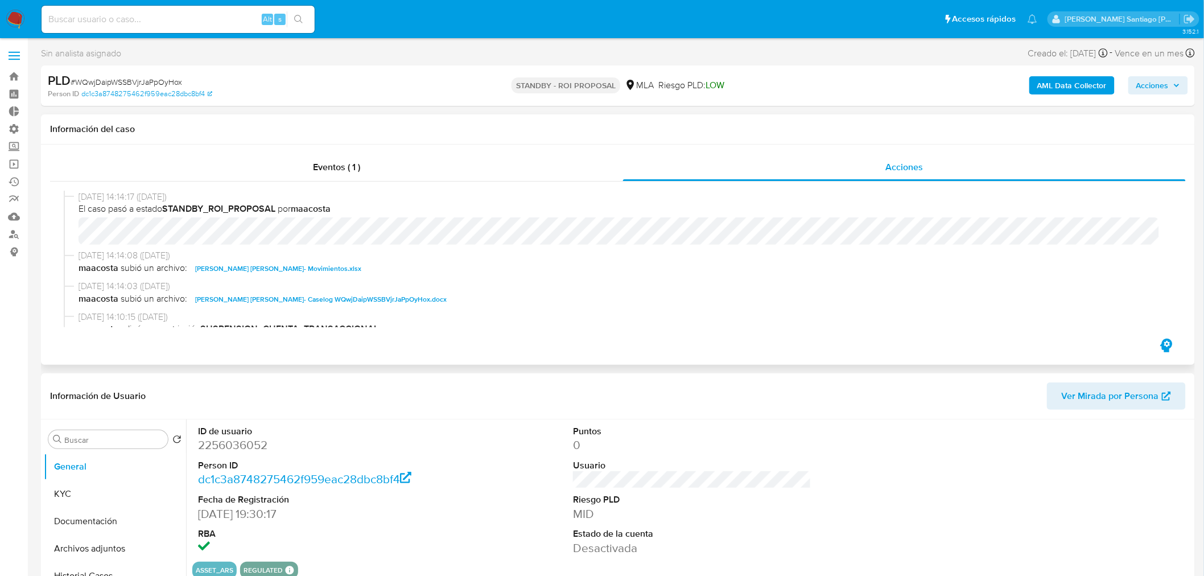
select select "10"
click at [178, 78] on span "# WQwjDaipWSSBVjrJaPpOyHox" at bounding box center [127, 81] width 112 height 11
click at [178, 77] on span "# WQwjDaipWSSBVjrJaPpOyHox" at bounding box center [127, 81] width 112 height 11
copy span "WQwjDaipWSSBVjrJaPpOyHox"
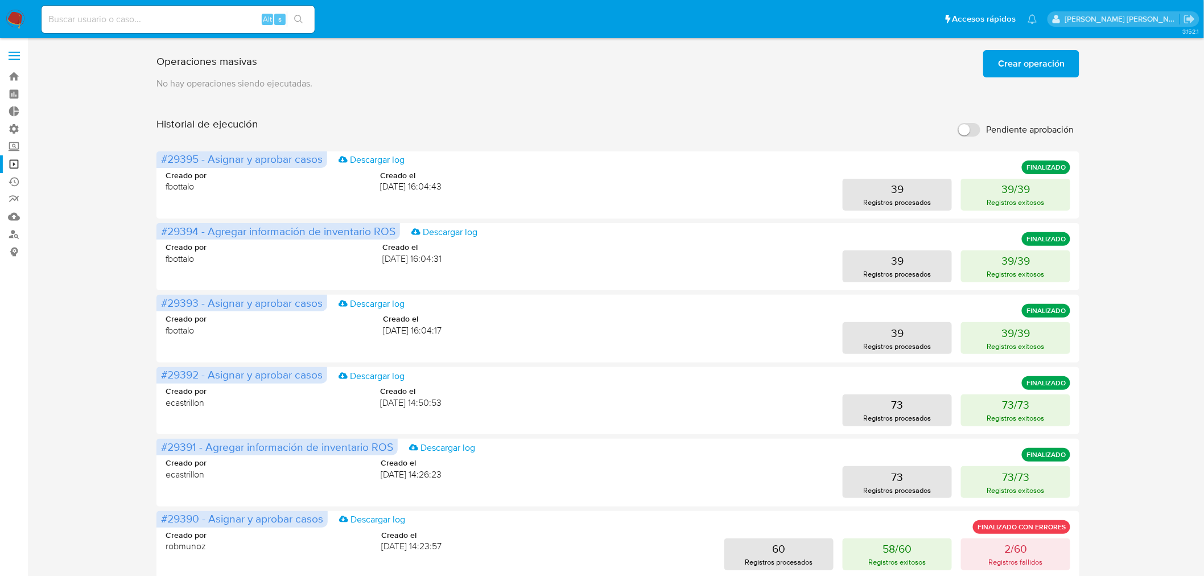
click at [1015, 64] on span "Crear operación" at bounding box center [1031, 63] width 67 height 25
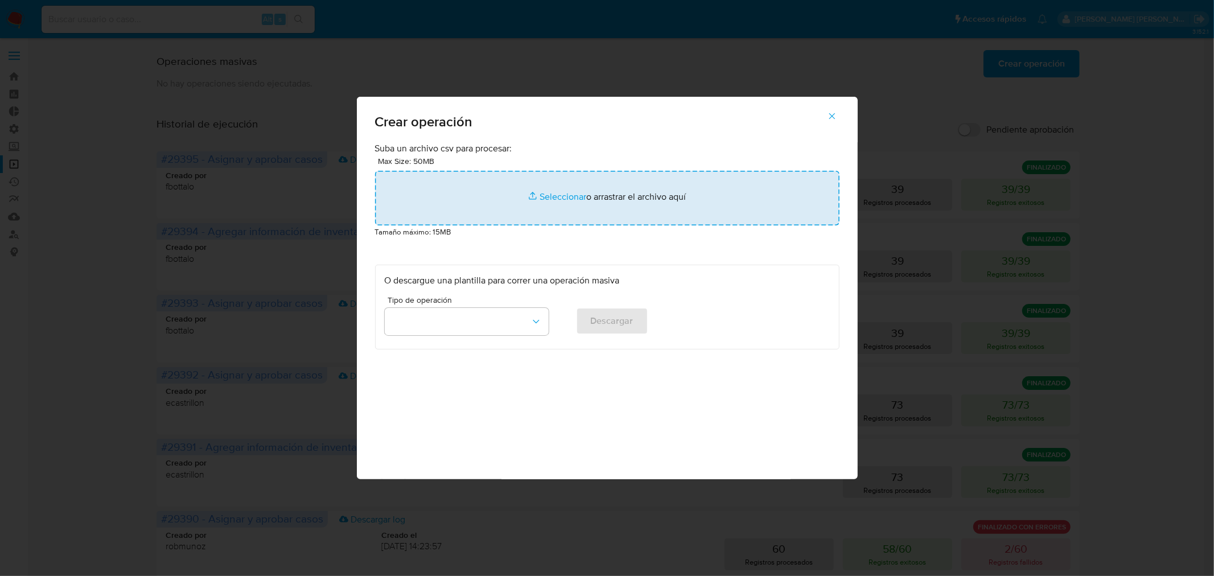
click at [633, 206] on input "file" at bounding box center [607, 198] width 464 height 55
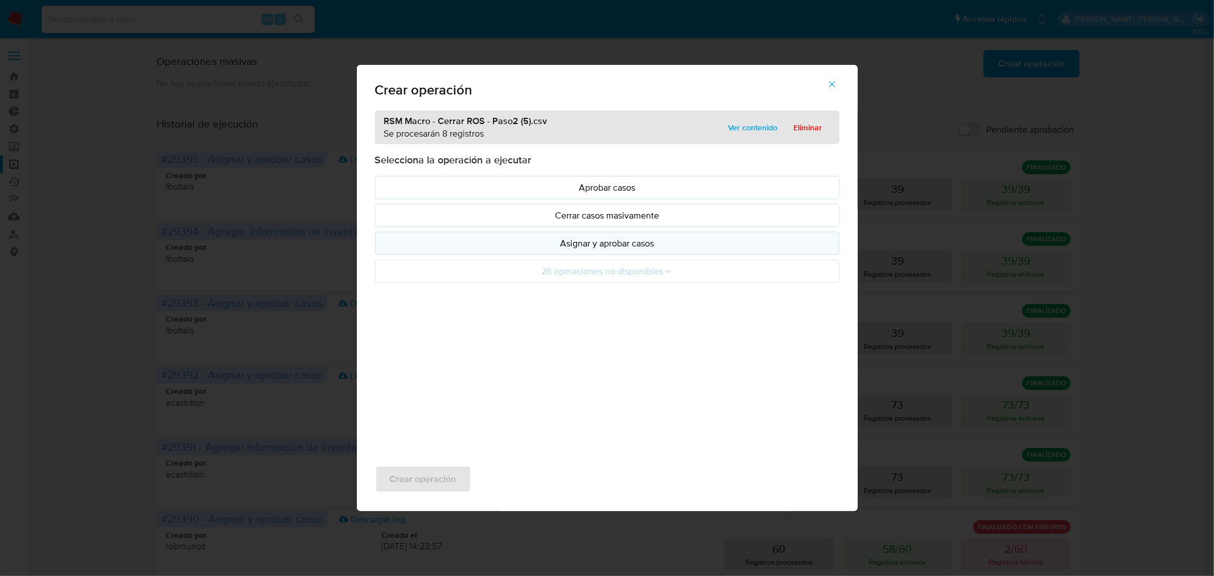
drag, startPoint x: 633, startPoint y: 206, endPoint x: 606, endPoint y: 242, distance: 45.5
click at [606, 242] on p "Asignar y aprobar casos" at bounding box center [607, 243] width 445 height 13
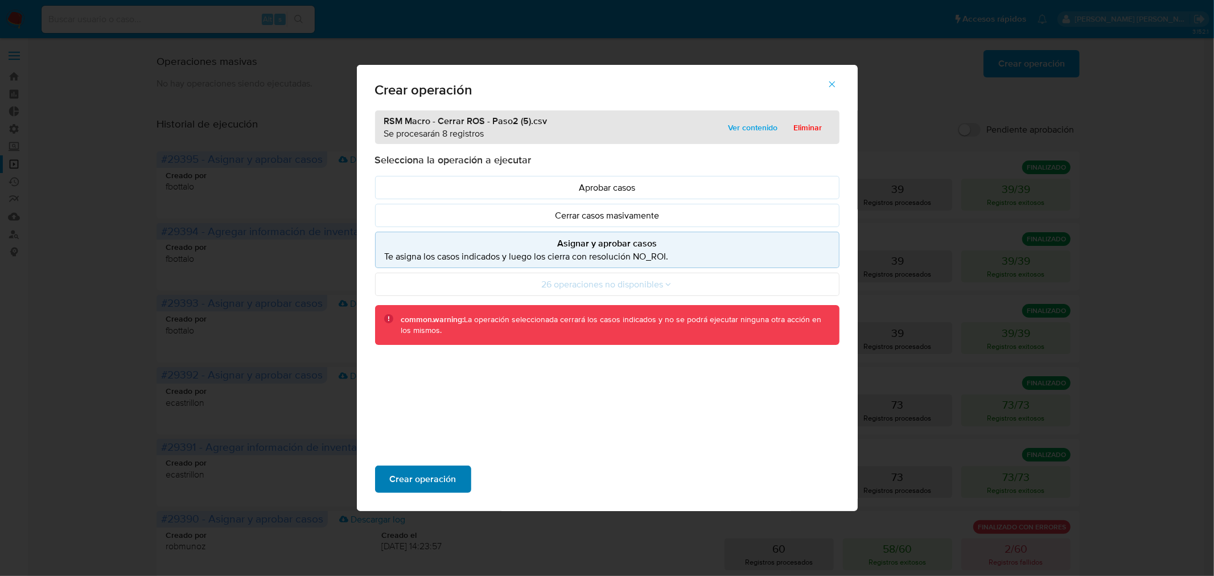
click at [455, 471] on button "Crear operación" at bounding box center [423, 479] width 96 height 27
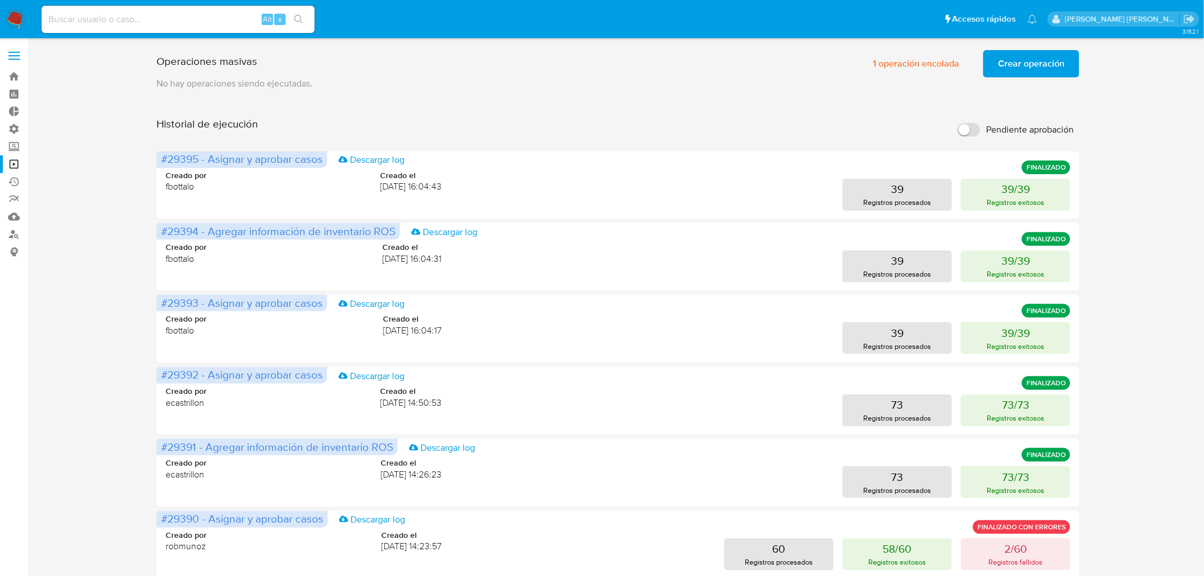
click at [1003, 69] on span "Crear operación" at bounding box center [1031, 63] width 67 height 25
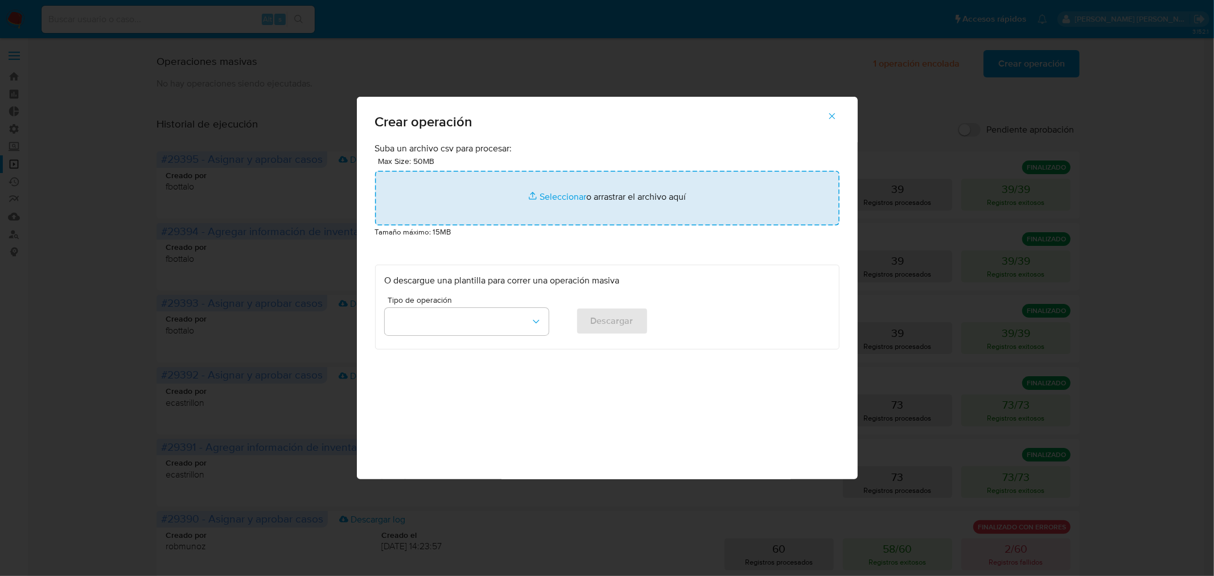
click at [668, 213] on input "file" at bounding box center [607, 198] width 464 height 55
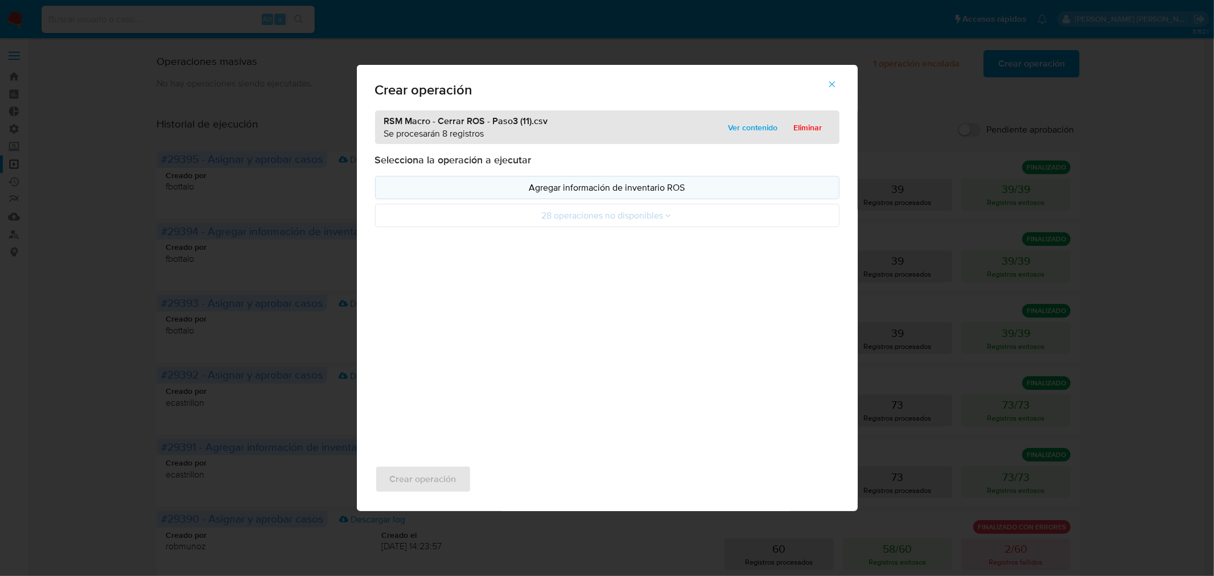
drag, startPoint x: 668, startPoint y: 213, endPoint x: 550, endPoint y: 183, distance: 121.8
click at [550, 183] on p "Agregar información de inventario ROS" at bounding box center [607, 187] width 445 height 13
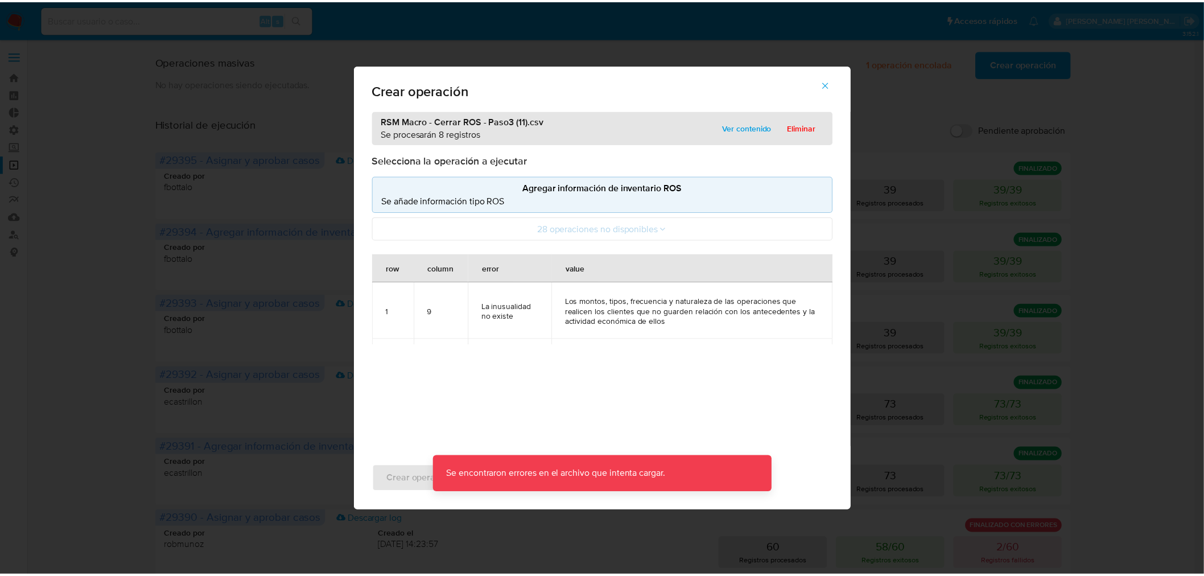
scroll to position [63, 0]
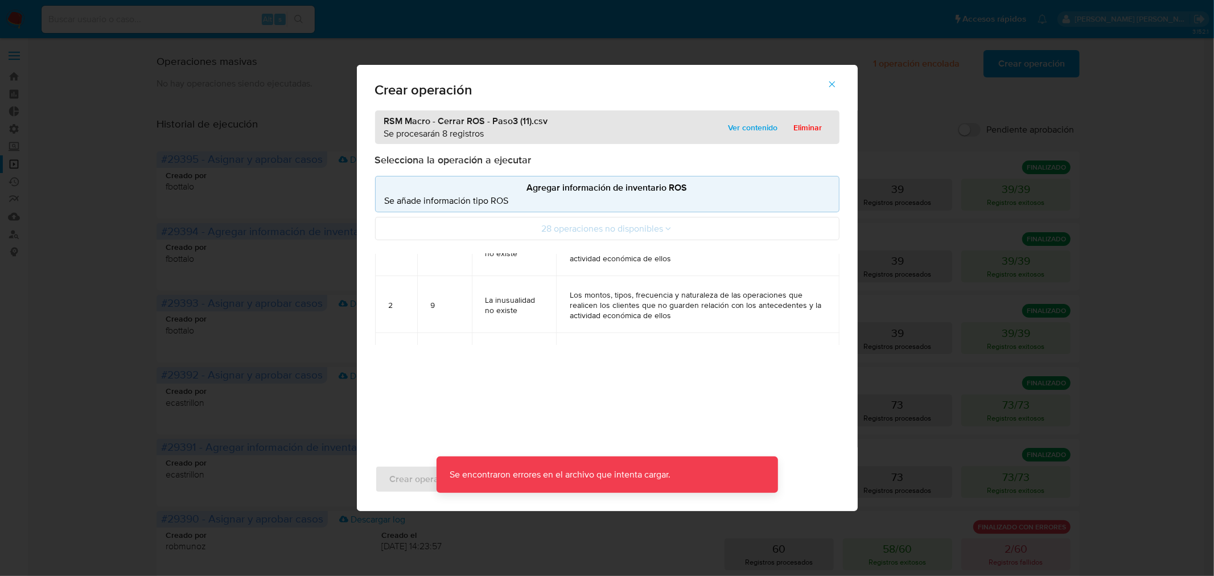
click at [833, 83] on icon "button" at bounding box center [832, 84] width 10 height 10
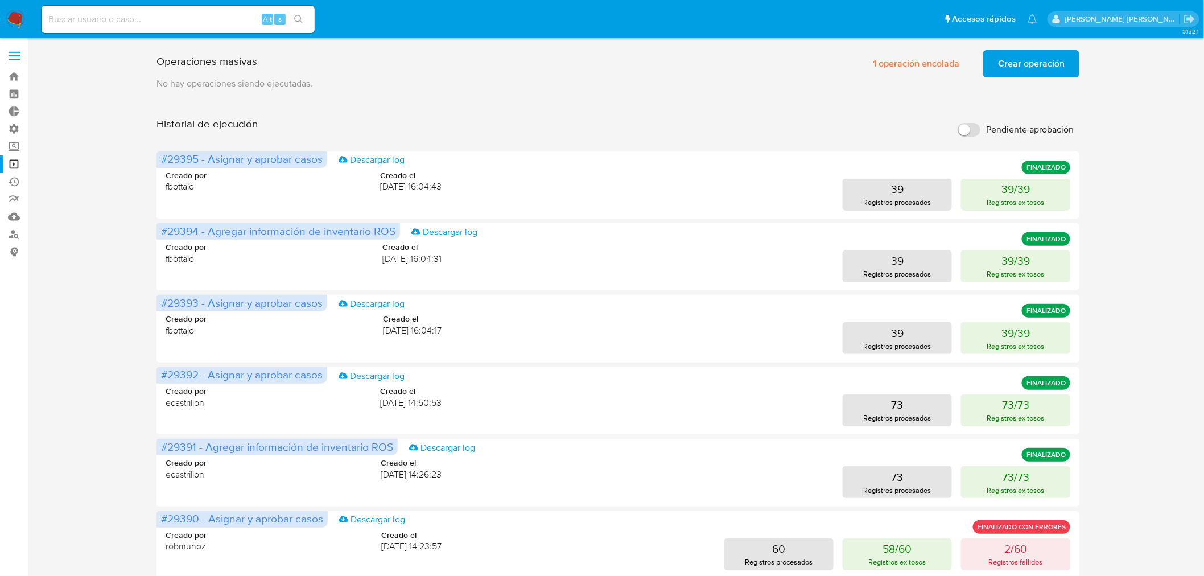
click at [1029, 61] on span "Crear operación" at bounding box center [1031, 63] width 67 height 25
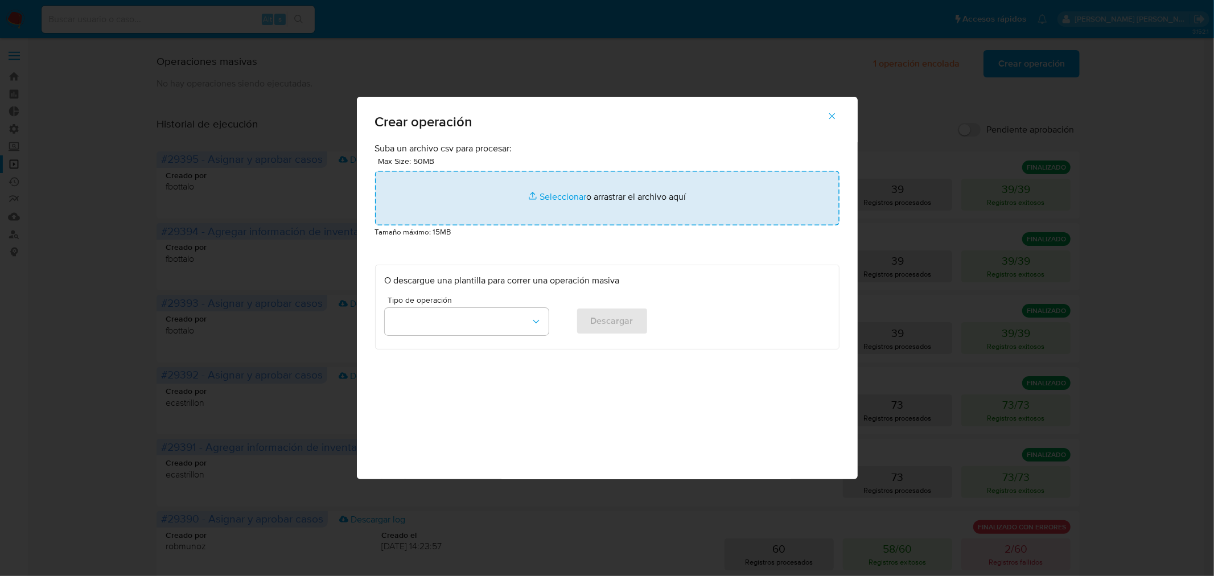
click at [553, 220] on input "file" at bounding box center [607, 198] width 464 height 55
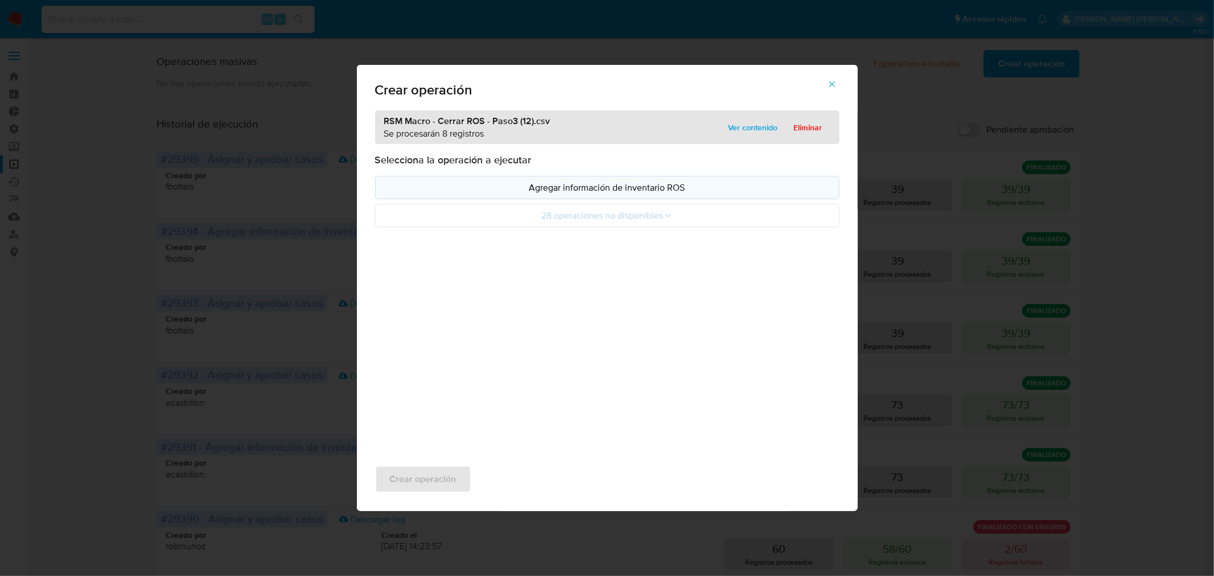
click at [553, 190] on p "Agregar información de inventario ROS" at bounding box center [607, 187] width 445 height 13
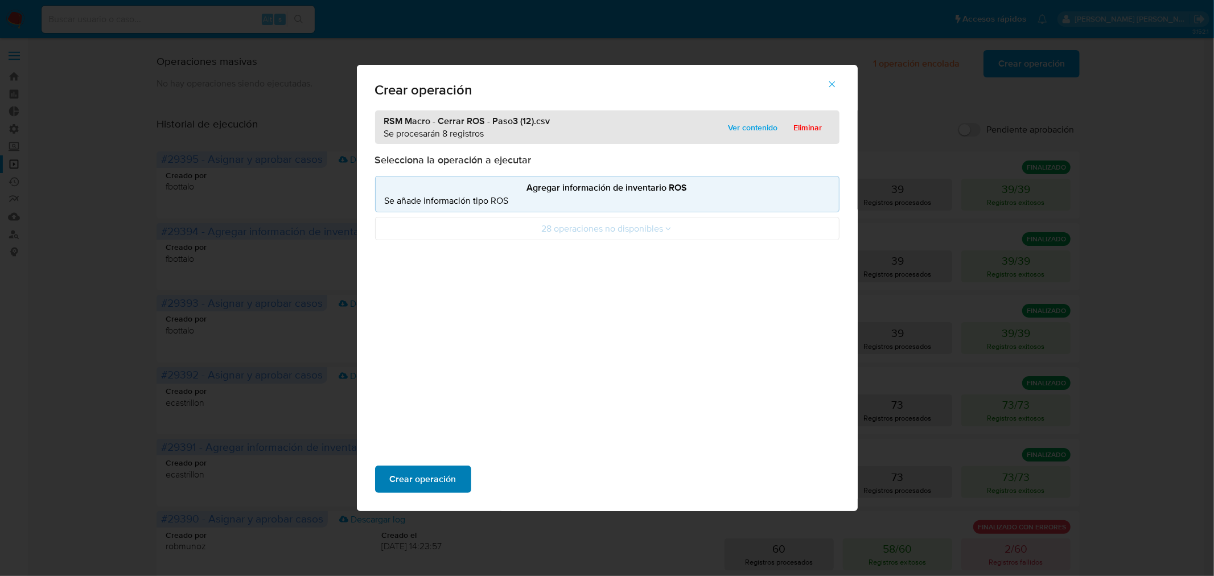
click at [447, 475] on span "Crear operación" at bounding box center [423, 479] width 67 height 25
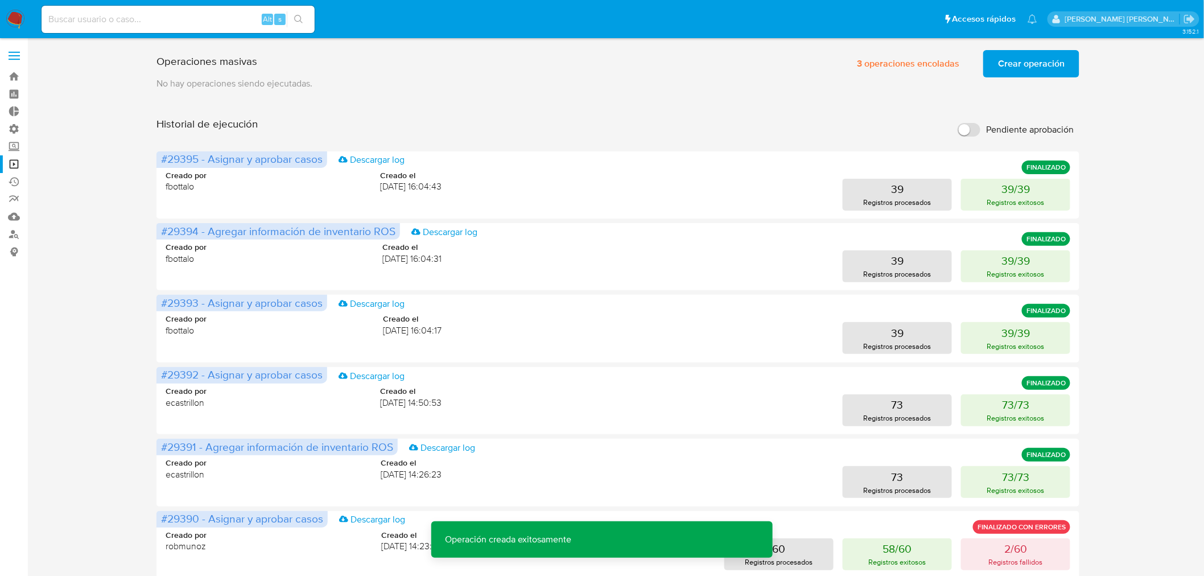
click at [1014, 71] on span "Crear operación" at bounding box center [1031, 63] width 67 height 25
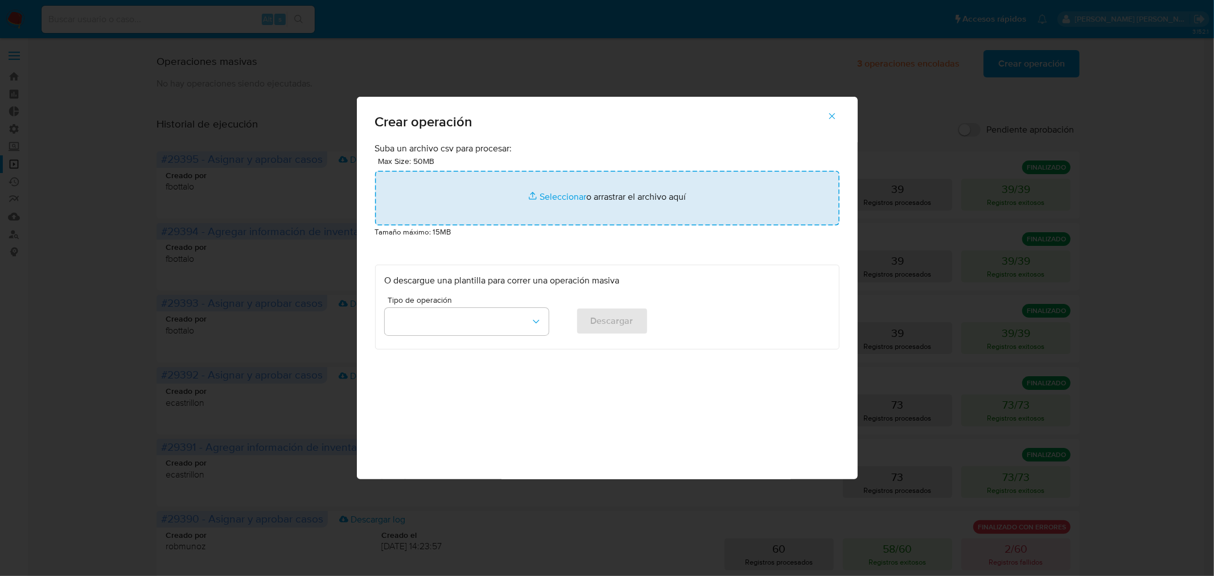
click at [654, 189] on input "file" at bounding box center [607, 198] width 464 height 55
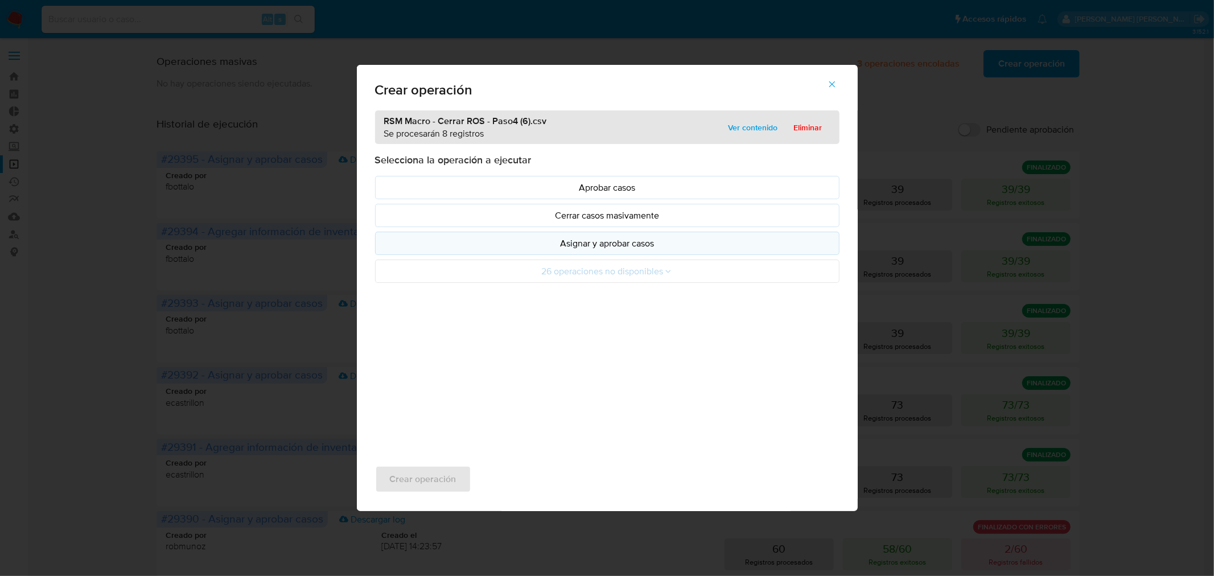
drag, startPoint x: 654, startPoint y: 189, endPoint x: 628, endPoint y: 239, distance: 56.8
click at [628, 239] on p "Asignar y aprobar casos" at bounding box center [607, 243] width 445 height 13
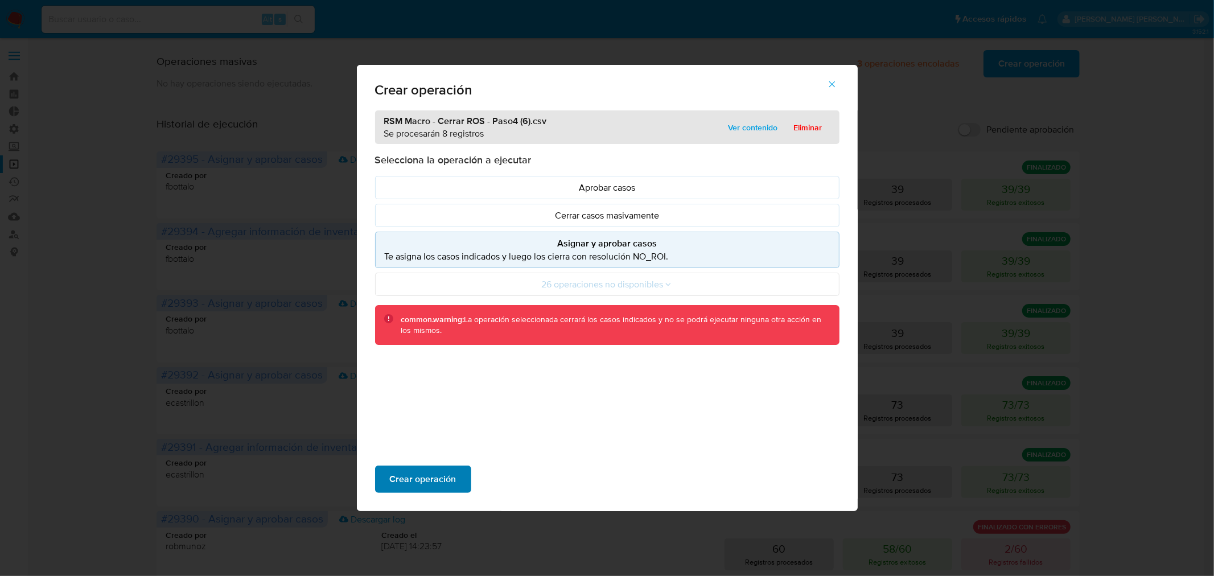
click at [439, 473] on span "Crear operación" at bounding box center [423, 479] width 67 height 25
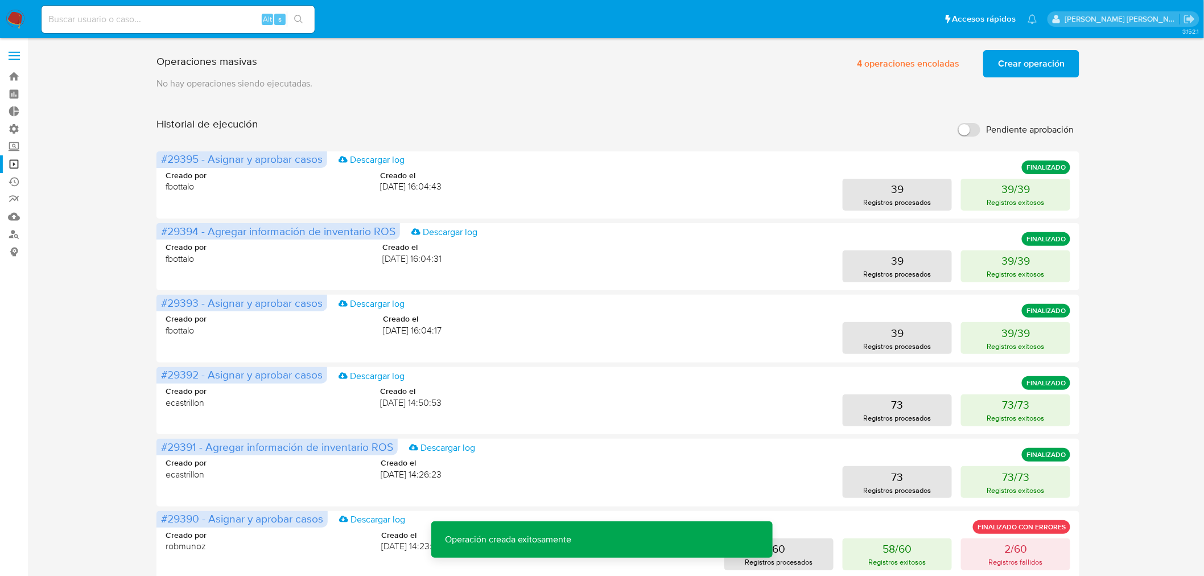
click at [11, 18] on img at bounding box center [15, 19] width 19 height 19
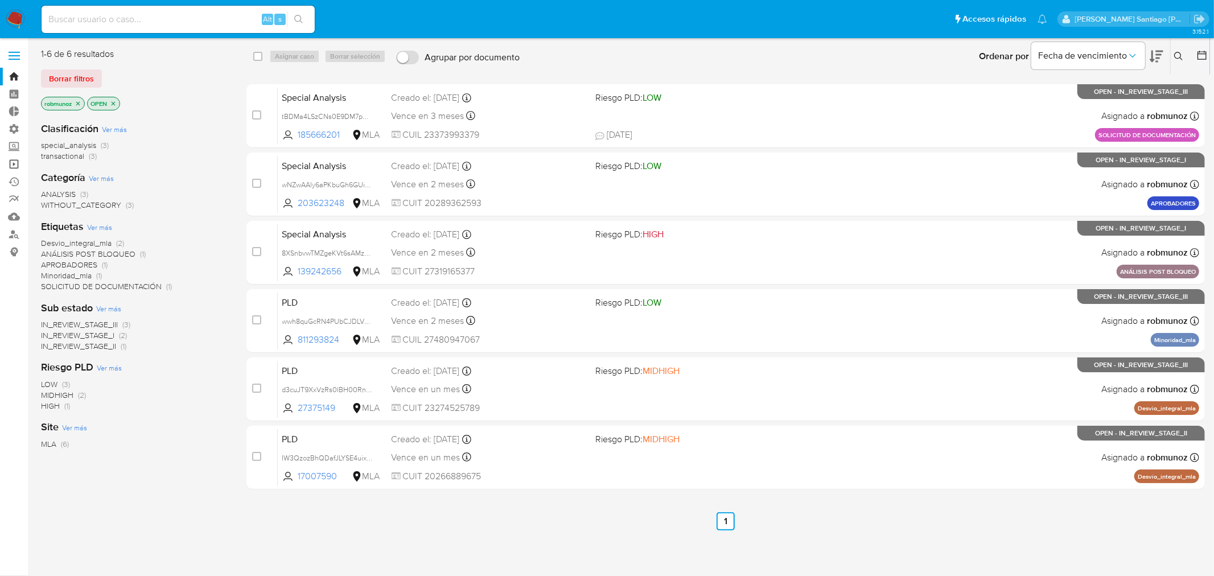
click at [15, 167] on link "Operaciones masivas" at bounding box center [67, 164] width 135 height 18
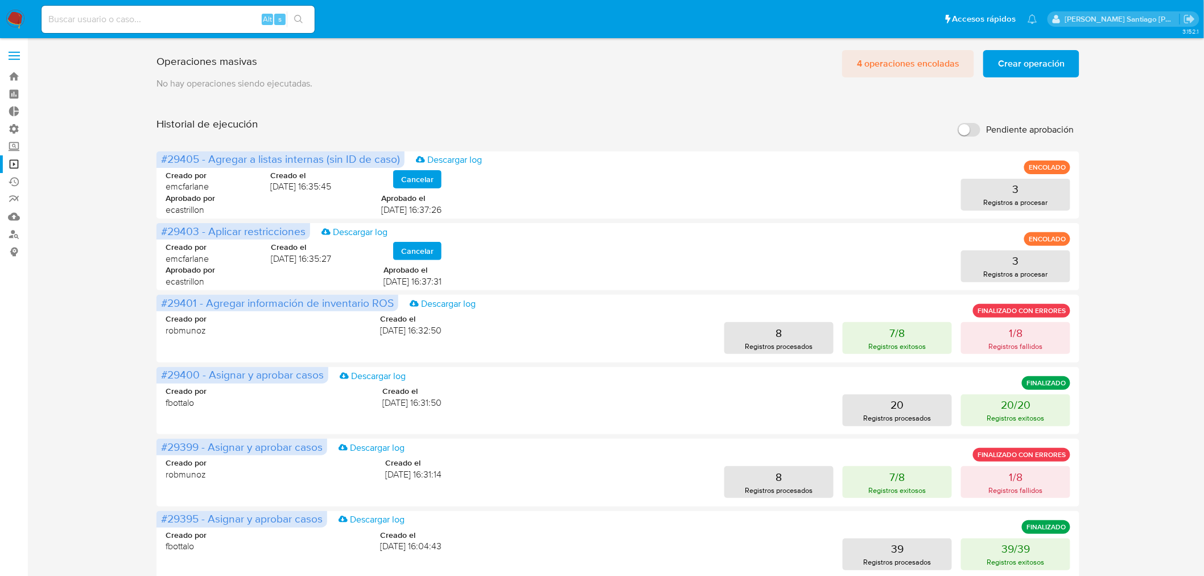
click at [895, 68] on span "4 operaciones encoladas" at bounding box center [908, 63] width 102 height 25
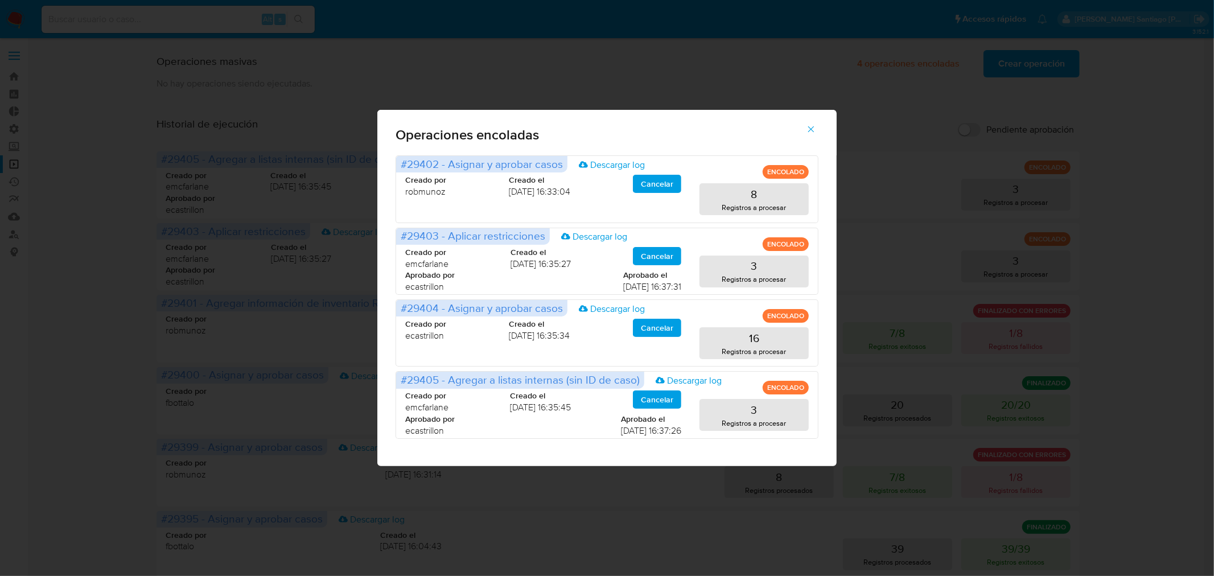
click at [1118, 166] on div "Operaciones encoladas #29402 - Asignar y aprobar casos Descargar log ENCOLADO C…" at bounding box center [607, 288] width 1214 height 576
click at [813, 126] on icon "button" at bounding box center [811, 129] width 10 height 10
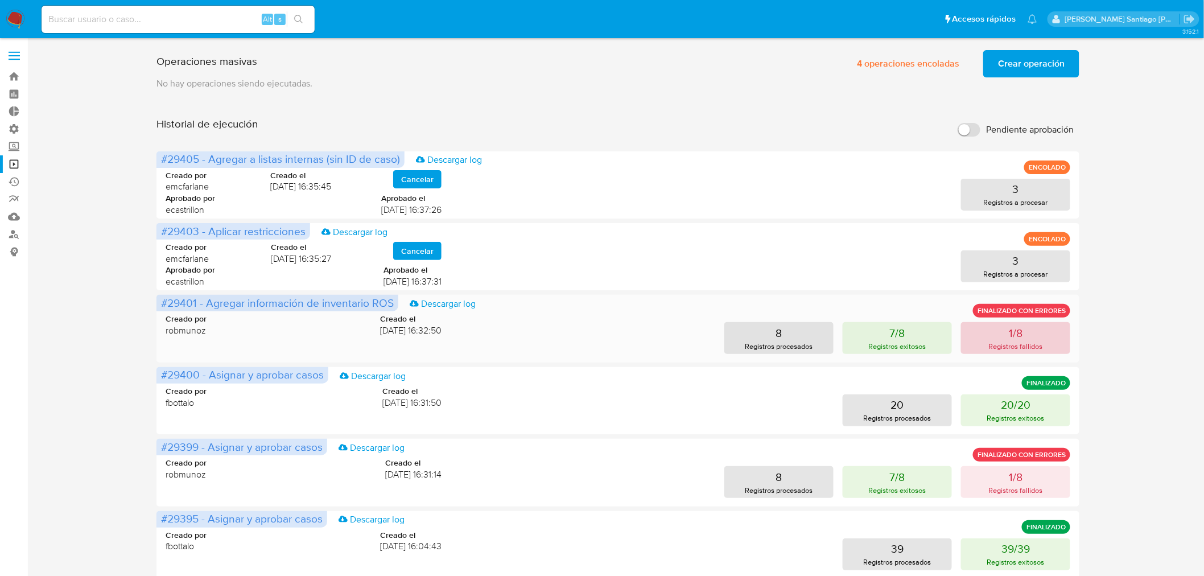
click at [1001, 346] on p "Registros fallidos" at bounding box center [1016, 346] width 54 height 11
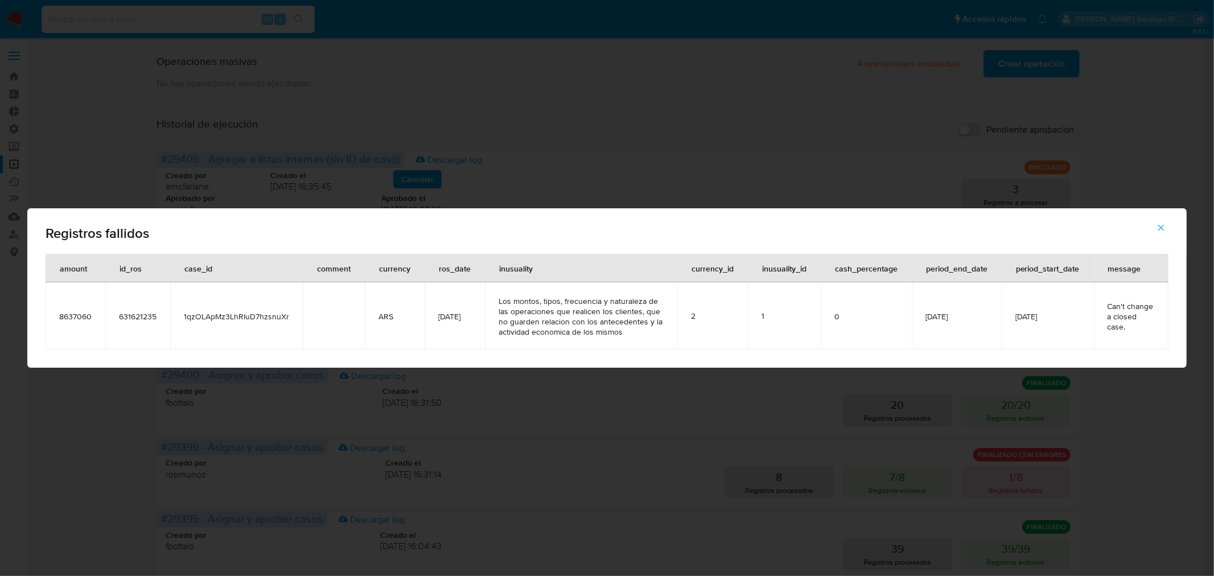
click at [1146, 418] on div "Registros fallidos amount id_ros case_id comment currency ros_date inusuality c…" at bounding box center [607, 288] width 1214 height 576
click at [1157, 224] on icon "button" at bounding box center [1161, 228] width 10 height 10
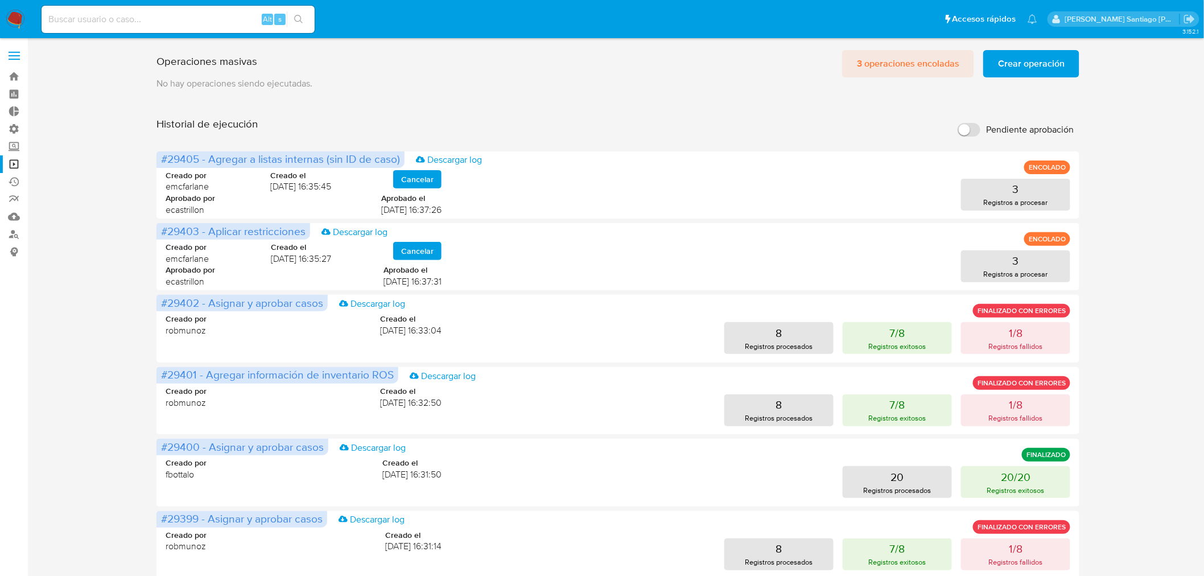
click at [895, 69] on span "3 operaciones encoladas" at bounding box center [908, 63] width 102 height 25
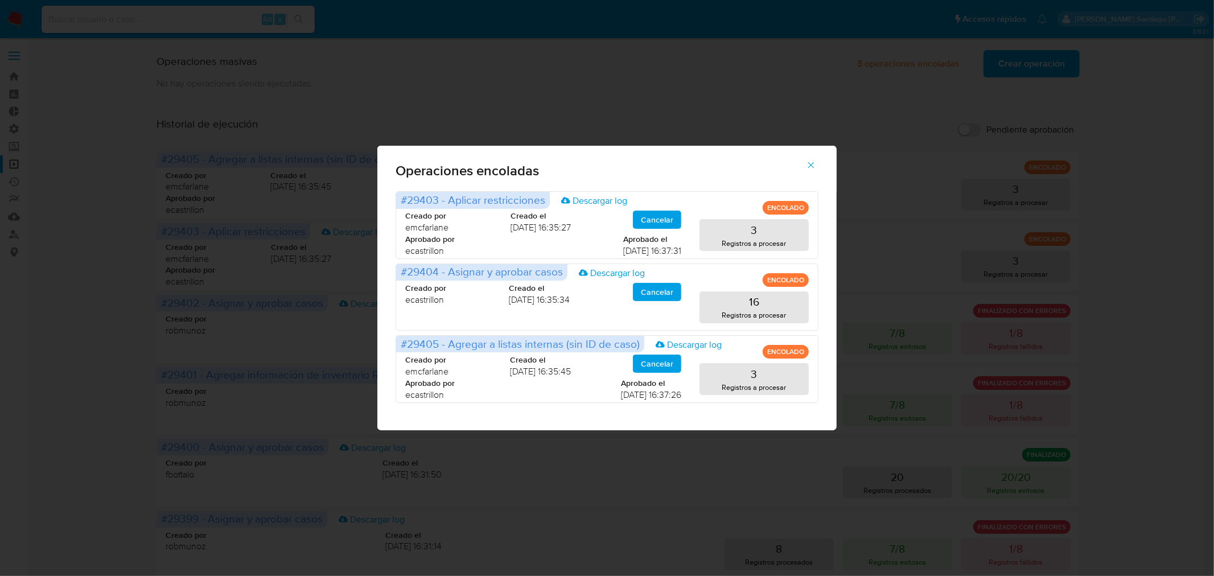
click at [1139, 222] on div "Operaciones encoladas #29403 - Aplicar restricciones Descargar log ENCOLADO Cre…" at bounding box center [607, 288] width 1214 height 576
click at [812, 164] on icon "button" at bounding box center [811, 165] width 10 height 10
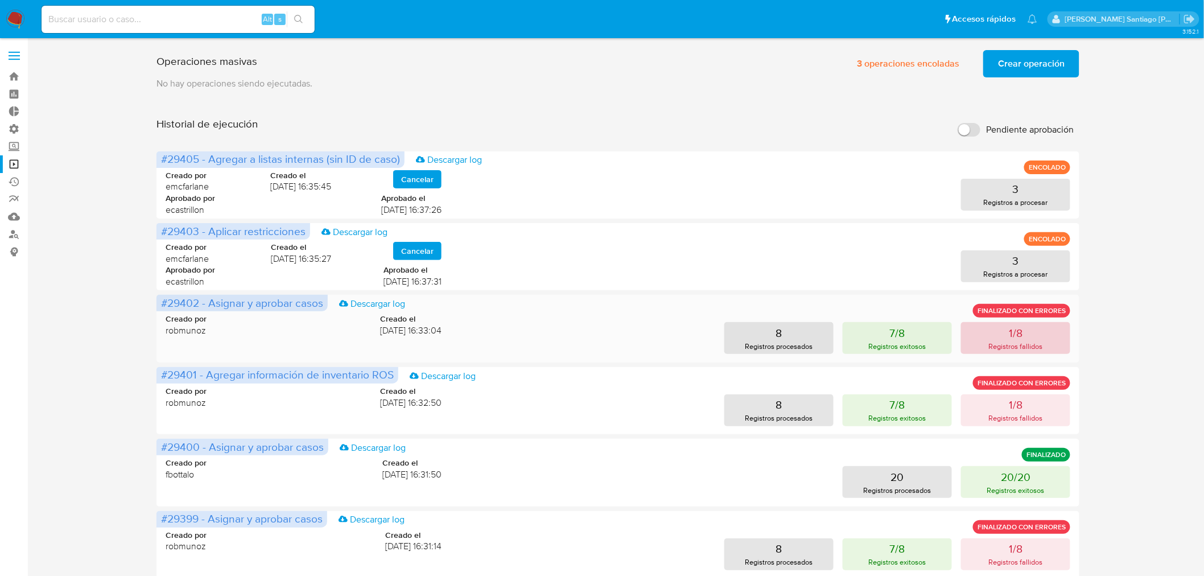
click at [1007, 334] on button "1/8 Registros fallidos" at bounding box center [1015, 338] width 109 height 32
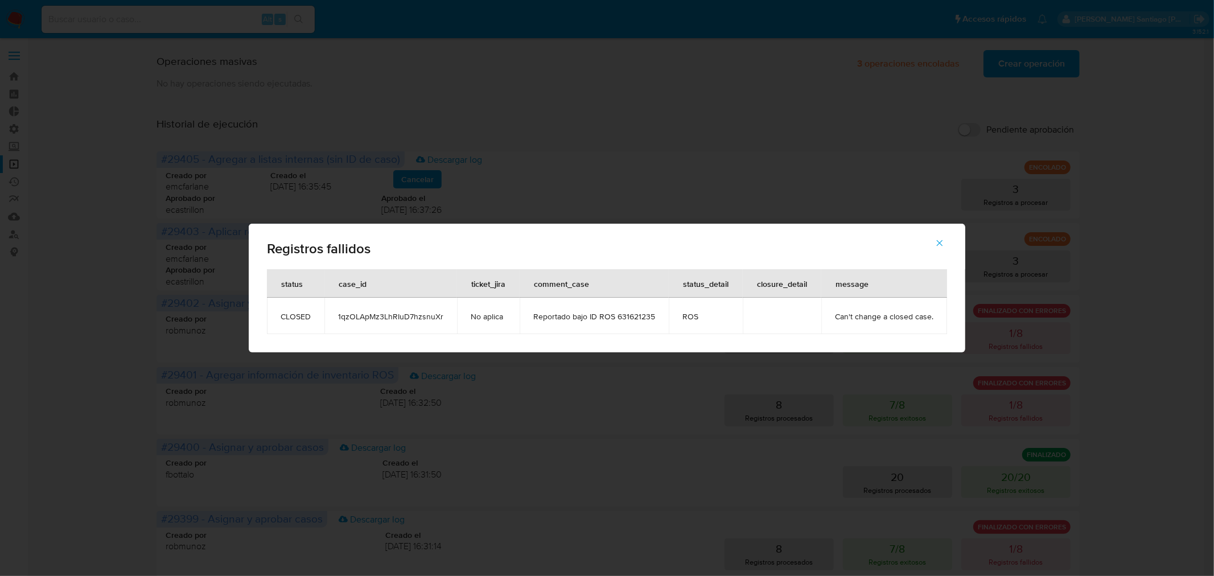
click at [939, 242] on icon "button" at bounding box center [940, 243] width 6 height 6
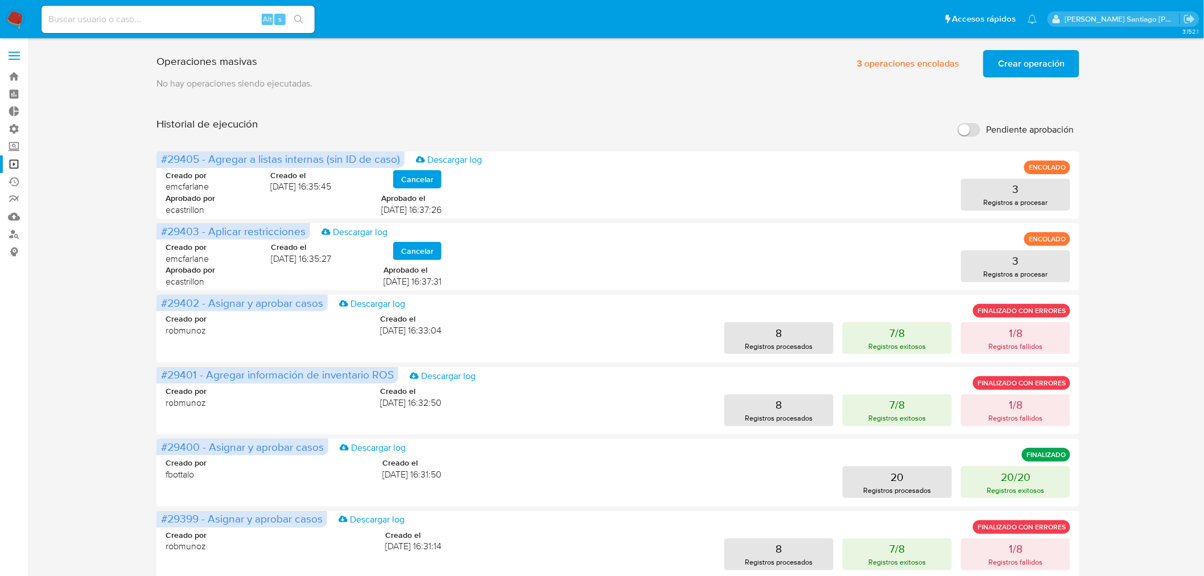
click at [14, 20] on img at bounding box center [15, 19] width 19 height 19
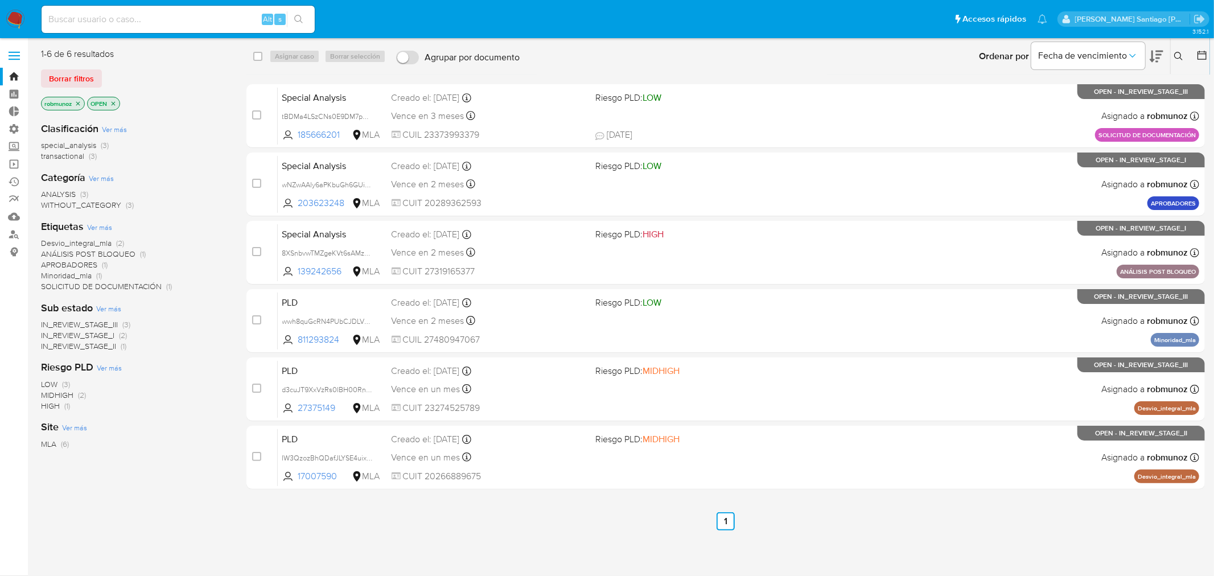
click at [1195, 61] on div at bounding box center [1199, 56] width 20 height 35
click at [1202, 55] on icon at bounding box center [1201, 55] width 11 height 11
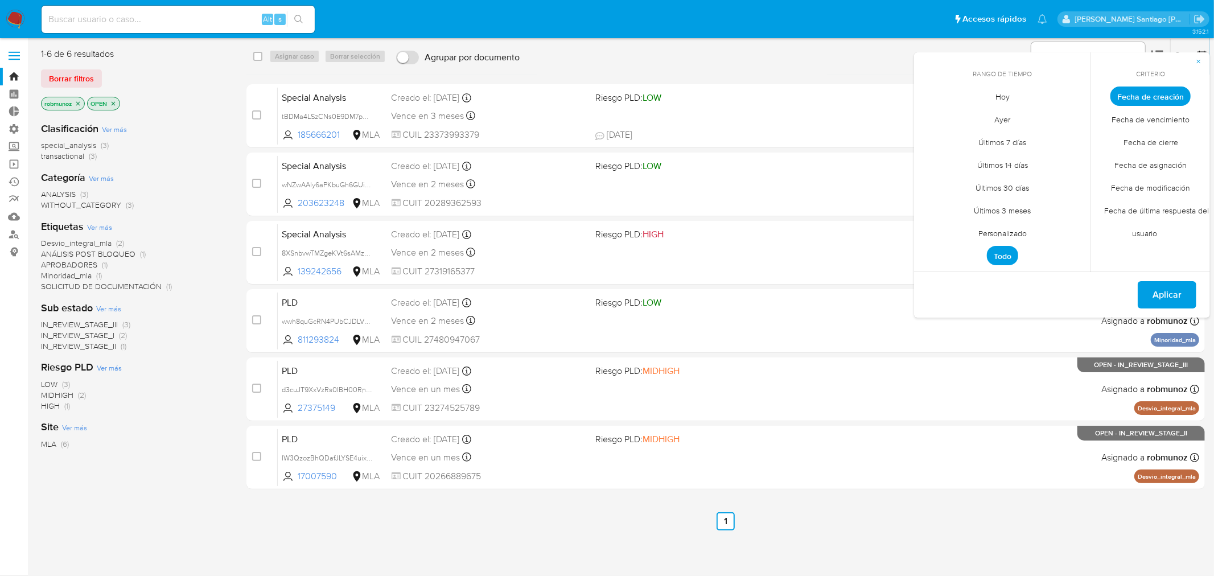
click at [1014, 228] on span "Personalizado" at bounding box center [1002, 233] width 72 height 23
click at [930, 115] on icon "Mes anterior" at bounding box center [932, 117] width 14 height 14
click at [931, 116] on icon "Mes anterior" at bounding box center [932, 117] width 14 height 14
click at [1078, 120] on icon "Mes siguiente" at bounding box center [1073, 117] width 14 height 14
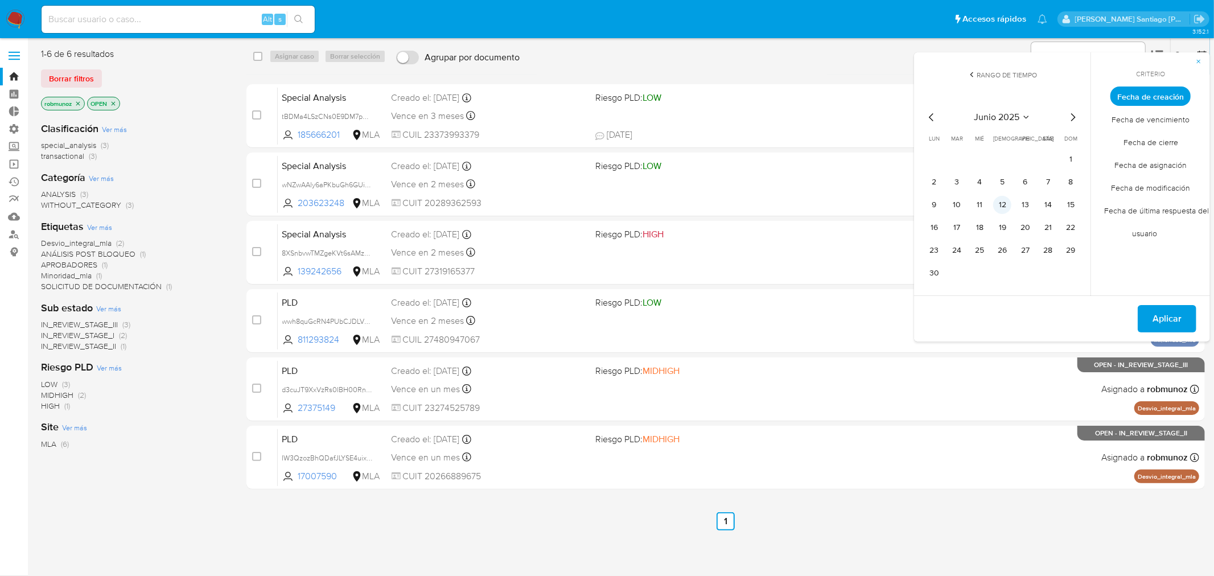
click at [995, 205] on button "12" at bounding box center [1002, 205] width 18 height 18
click at [937, 226] on button "16" at bounding box center [934, 228] width 18 height 18
click at [1156, 315] on span "Aplicar" at bounding box center [1166, 318] width 29 height 25
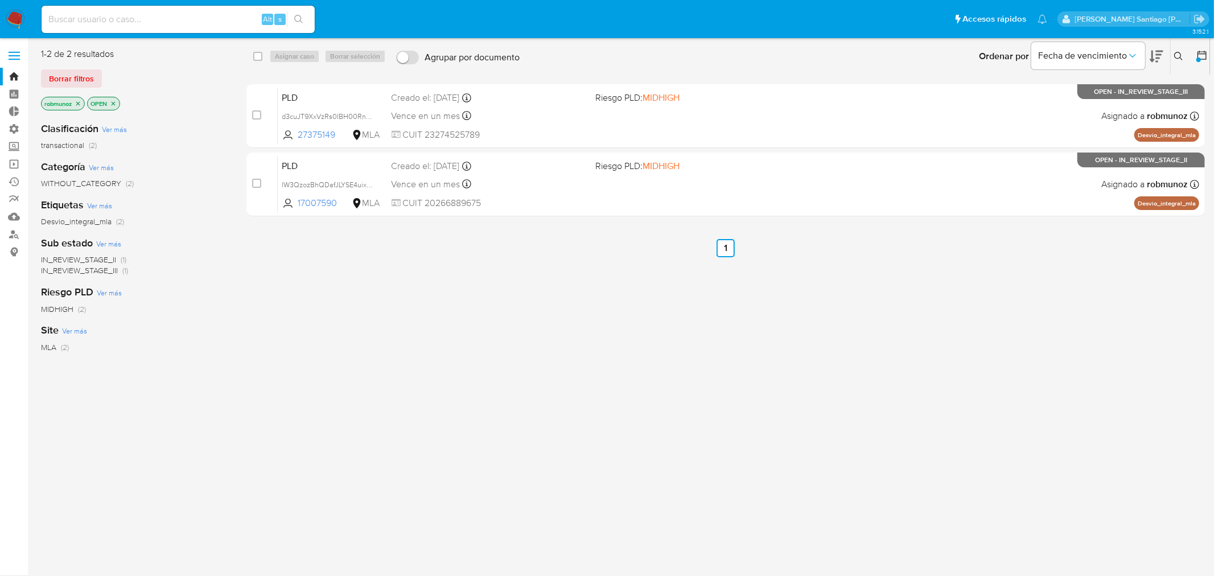
click at [77, 101] on icon "close-filter" at bounding box center [78, 103] width 7 height 7
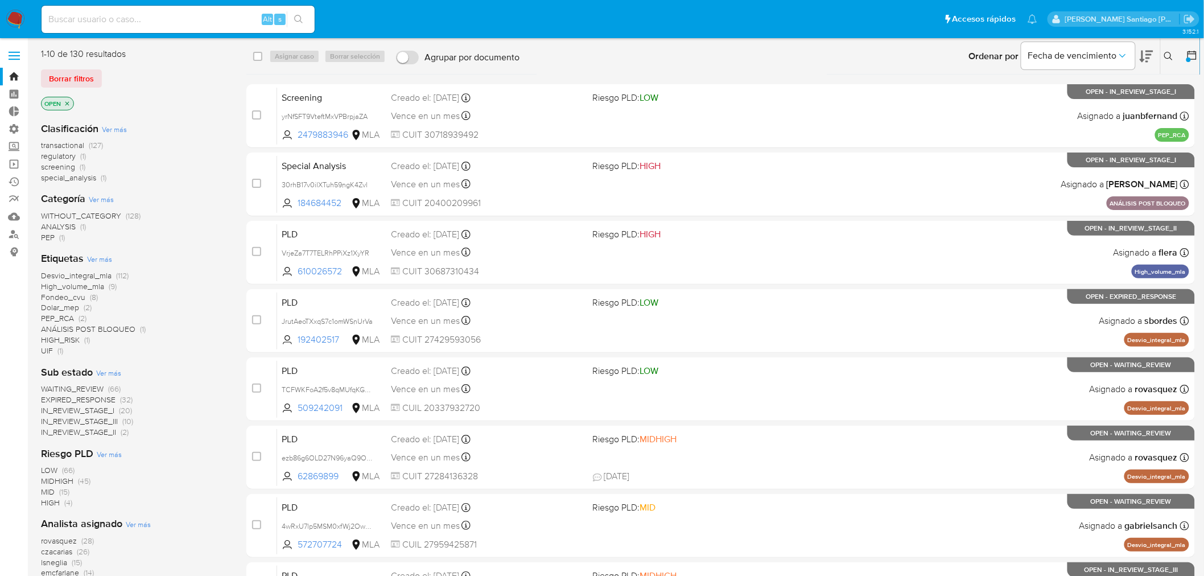
click at [65, 102] on icon "close-filter" at bounding box center [67, 103] width 7 height 7
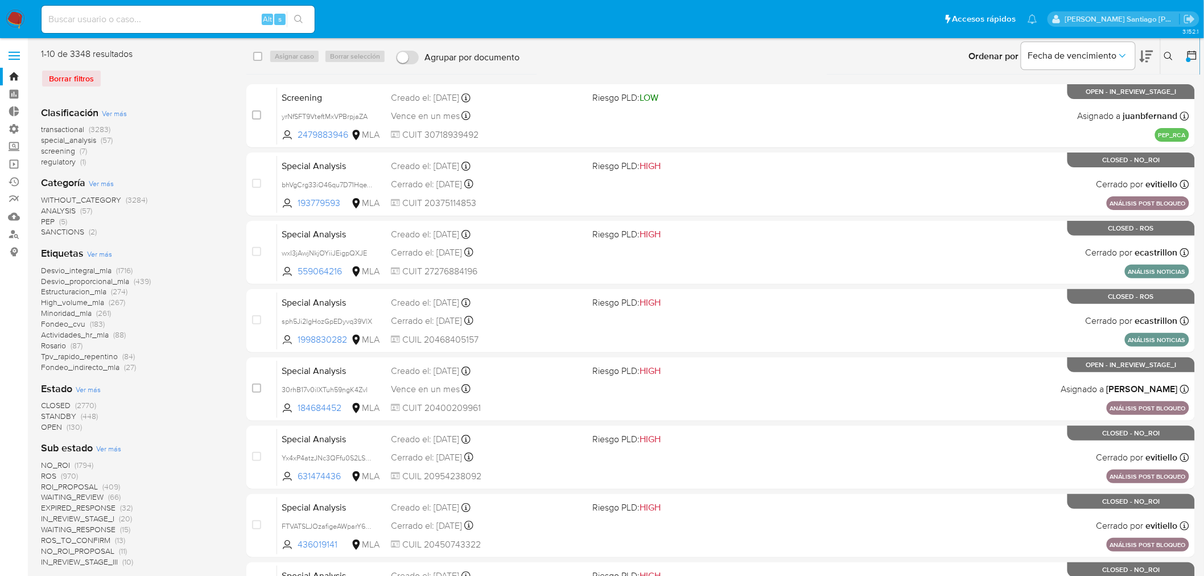
click at [91, 386] on span "Ver más" at bounding box center [88, 389] width 25 height 10
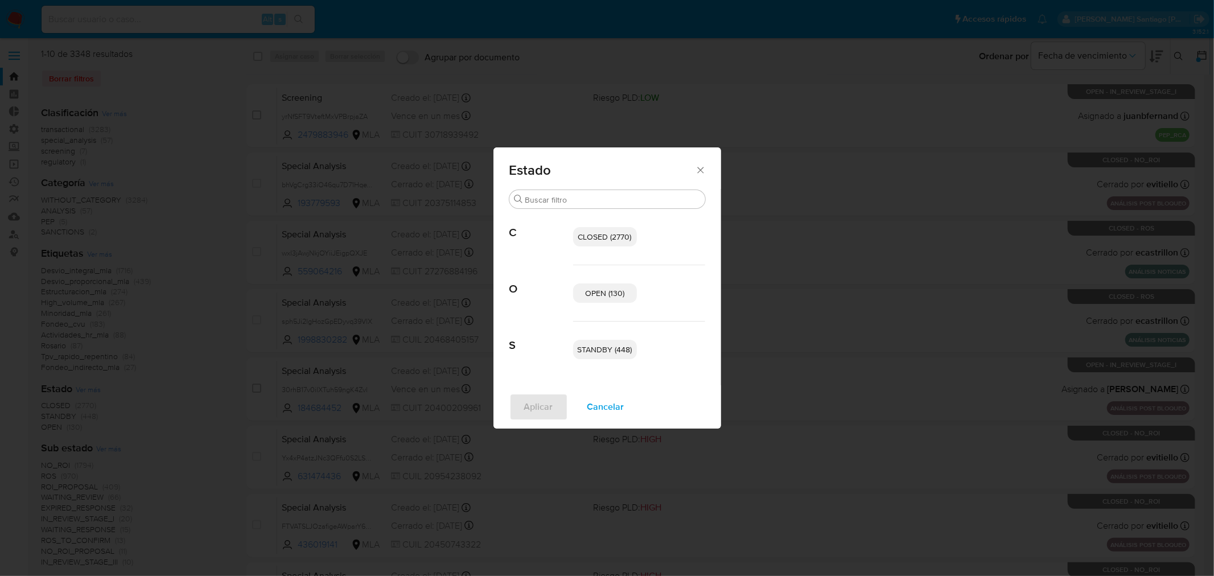
click at [150, 355] on div "Estado Buscar C CLOSED (2770) O OPEN (130) S STANDBY (448) Aplicar Cancelar" at bounding box center [607, 288] width 1214 height 576
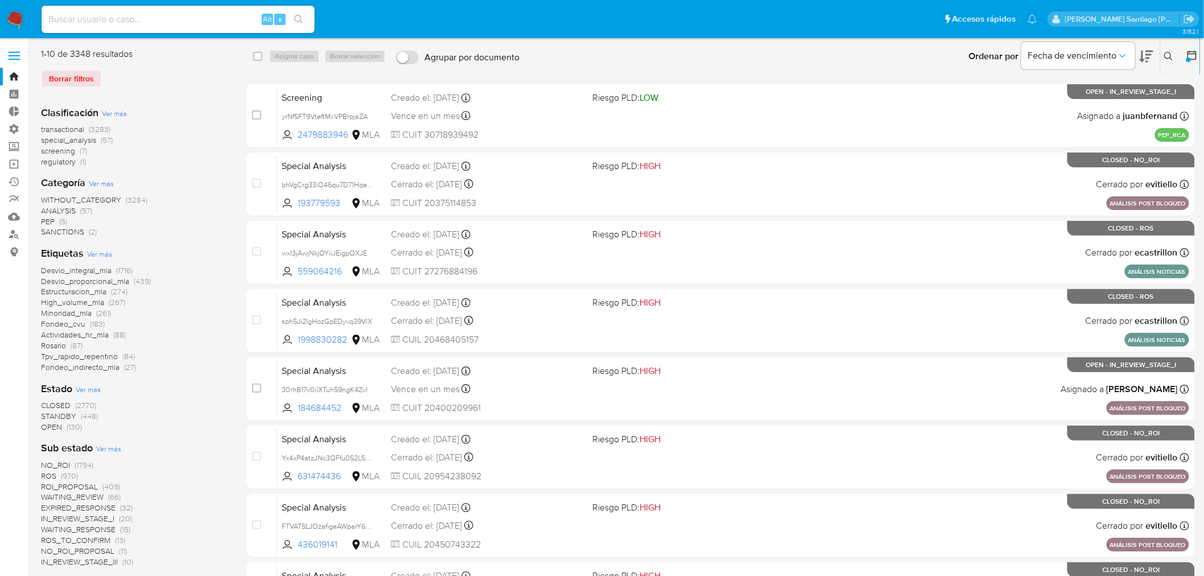
click at [98, 251] on span "Ver más" at bounding box center [99, 254] width 25 height 10
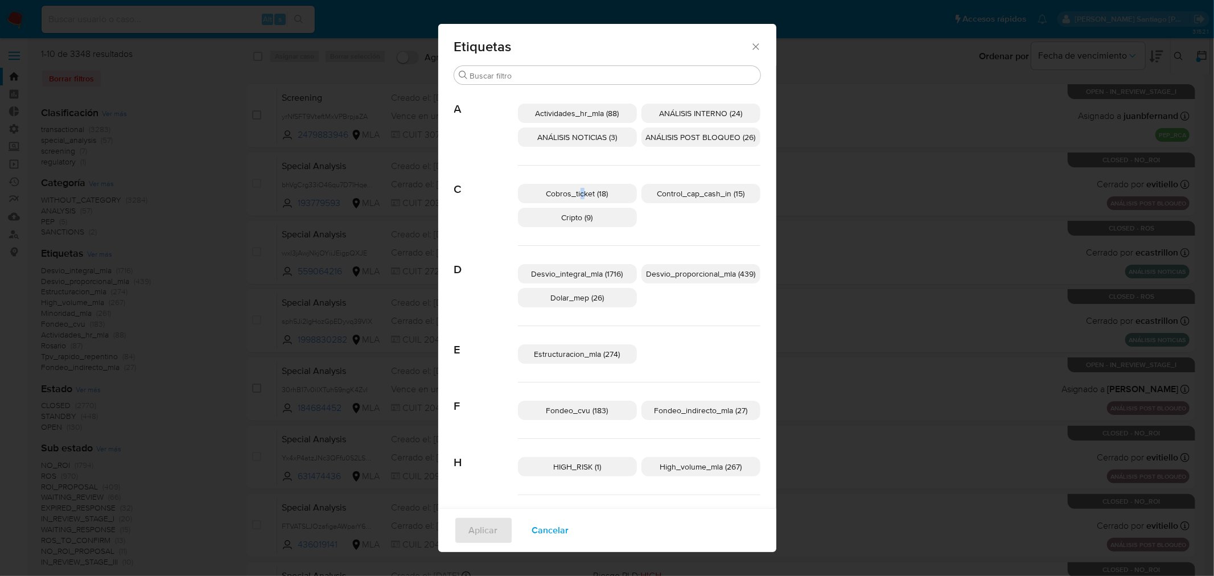
drag, startPoint x: 577, startPoint y: 192, endPoint x: 595, endPoint y: 200, distance: 19.9
click at [578, 192] on span "Cobros_ticket (18)" at bounding box center [577, 193] width 62 height 11
click at [603, 352] on span "Estructuracion_mla (274)" at bounding box center [577, 353] width 86 height 11
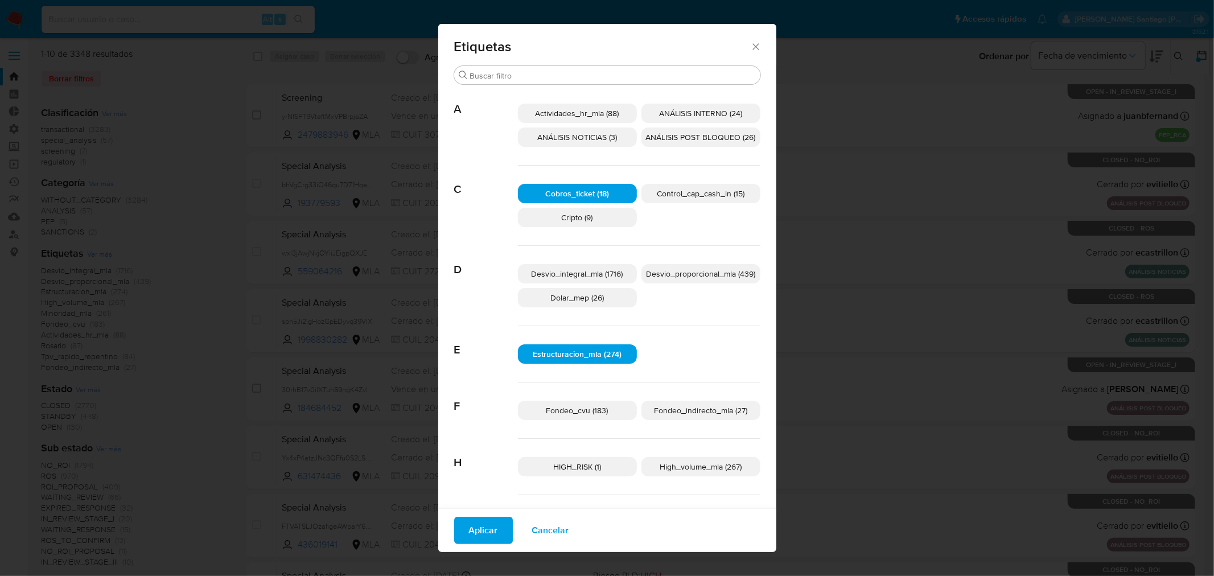
click at [691, 405] on span "Fondeo_indirecto_mla (27)" at bounding box center [700, 410] width 93 height 11
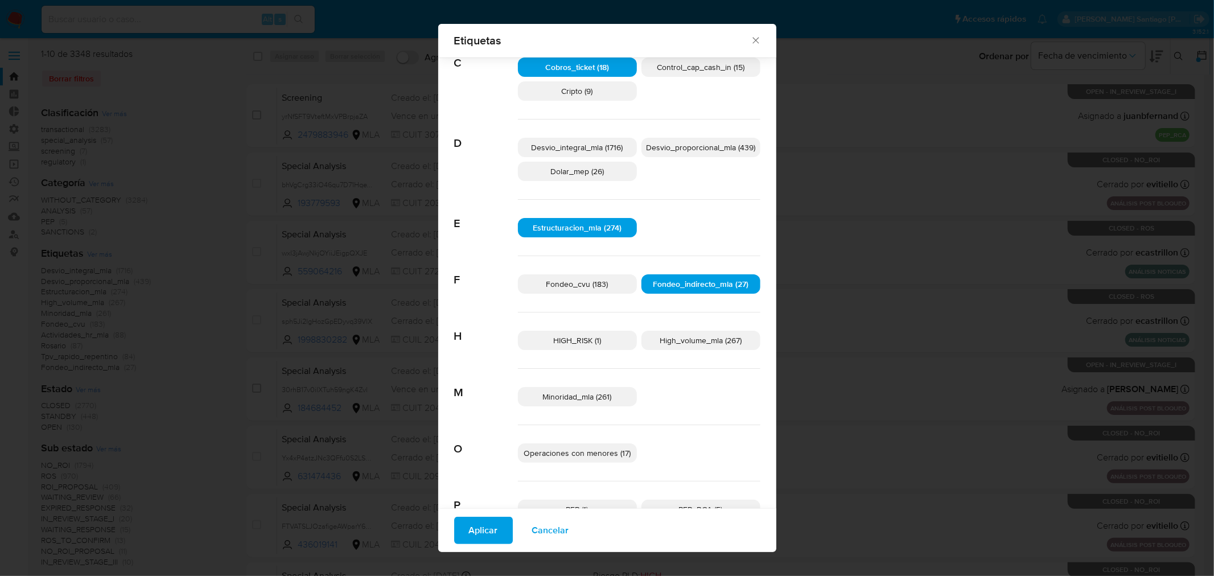
scroll to position [181, 0]
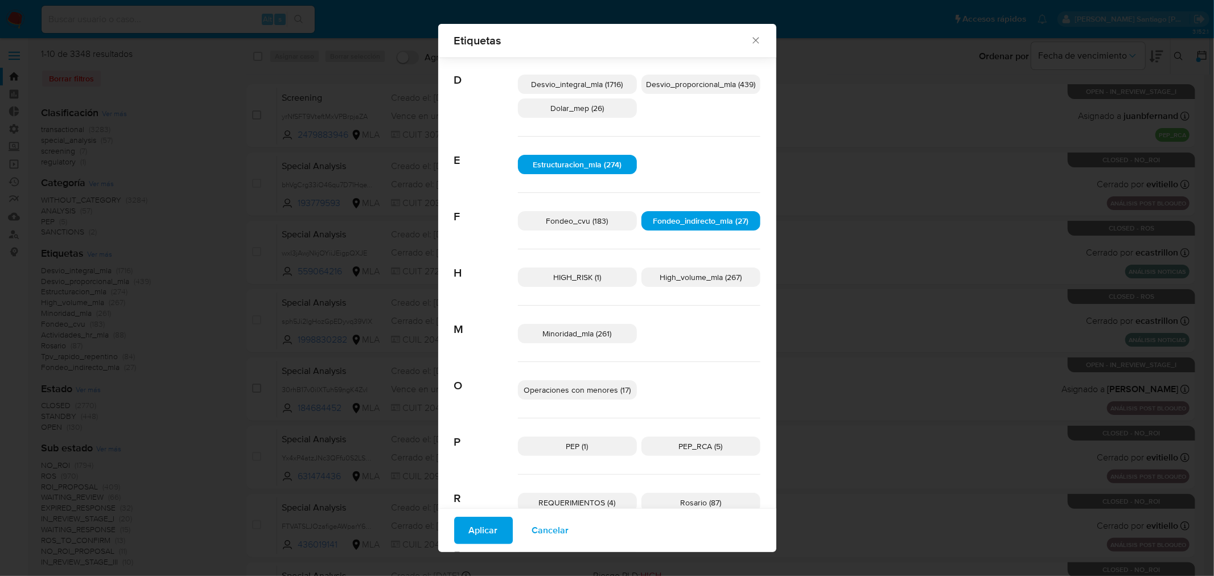
click at [606, 340] on p "Minoridad_mla (261)" at bounding box center [577, 333] width 119 height 19
click at [613, 387] on span "Operaciones con menores (17)" at bounding box center [577, 389] width 107 height 11
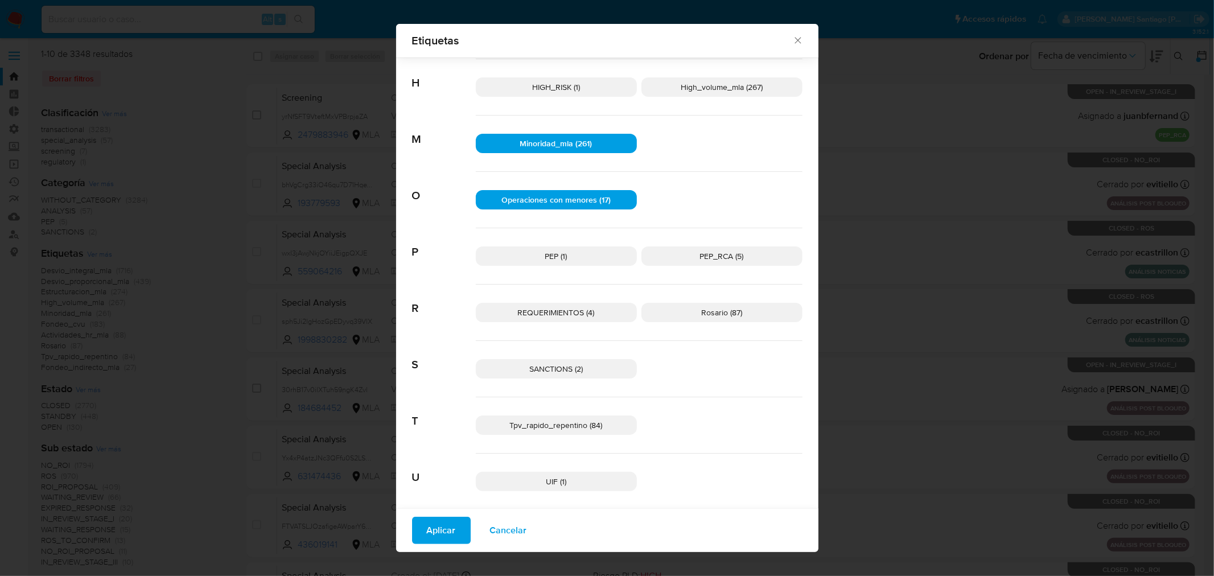
scroll to position [420, 0]
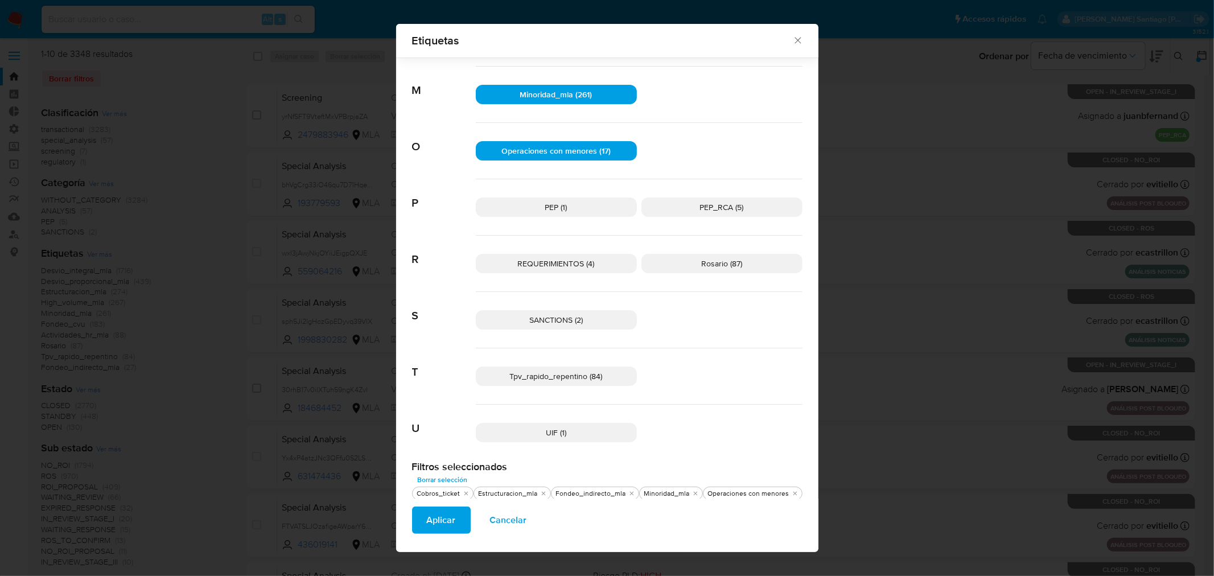
click at [599, 373] on span "Tpv_rapido_repentino (84)" at bounding box center [556, 375] width 93 height 11
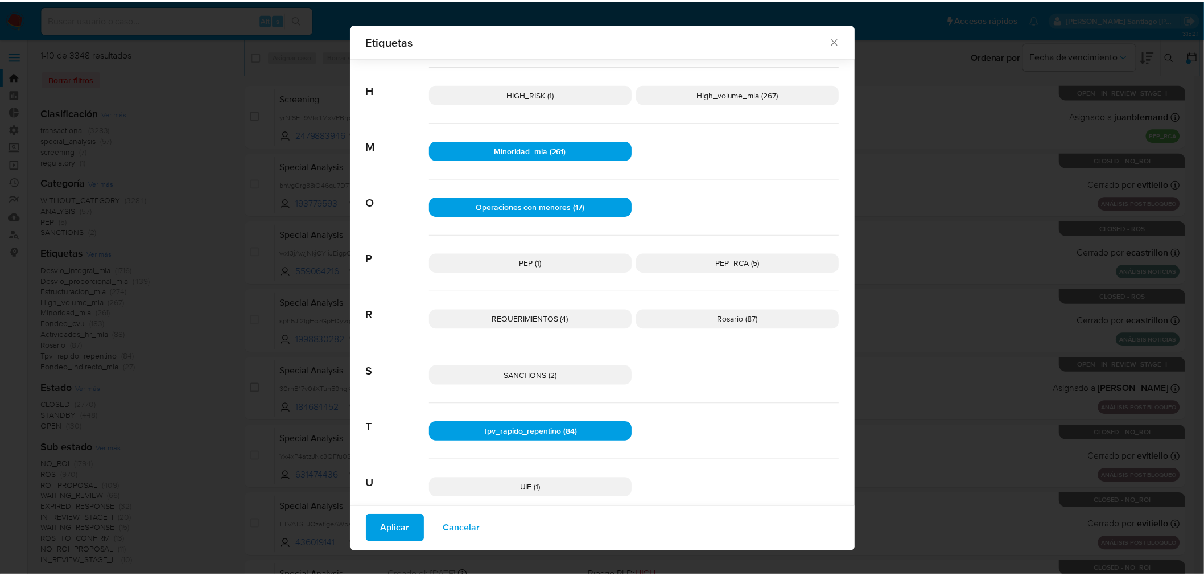
scroll to position [422, 0]
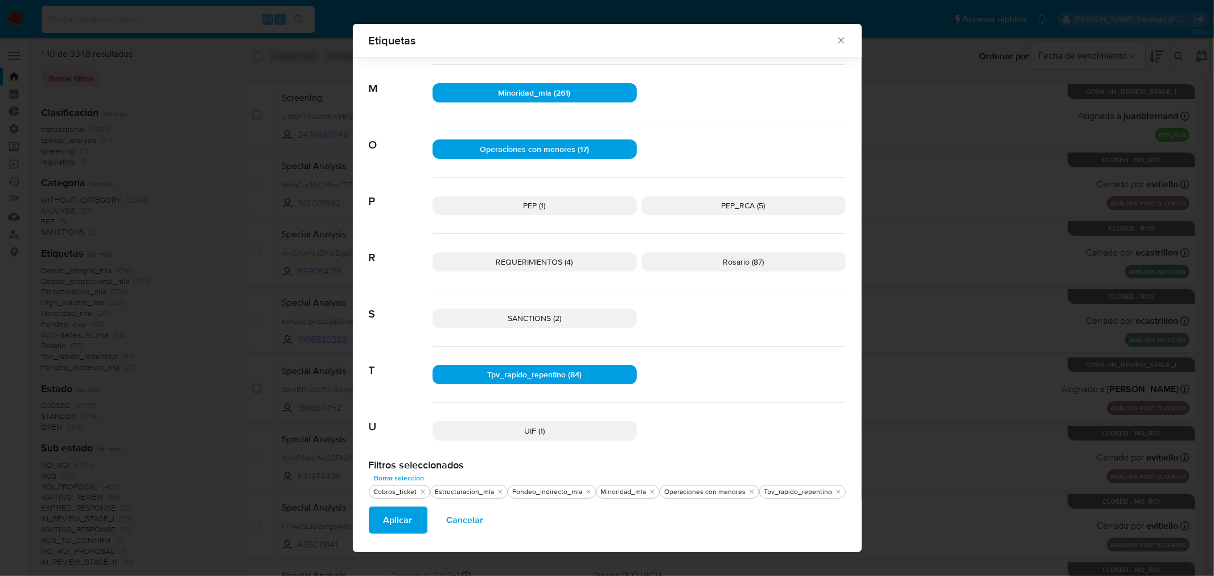
click at [402, 517] on span "Aplicar" at bounding box center [398, 520] width 29 height 25
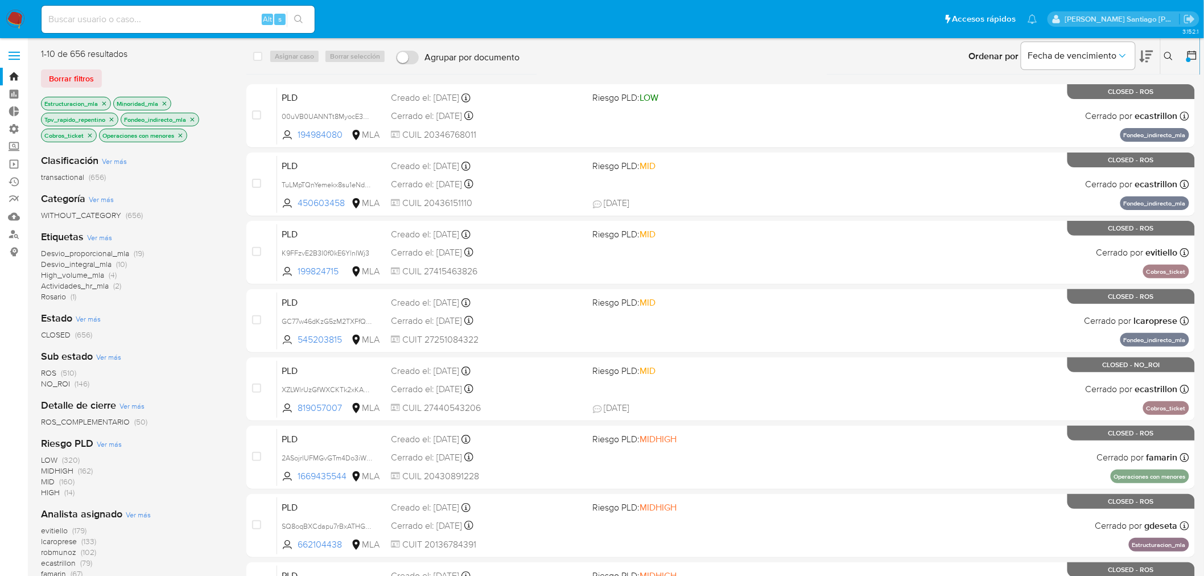
click at [106, 236] on span "Ver más" at bounding box center [99, 237] width 25 height 10
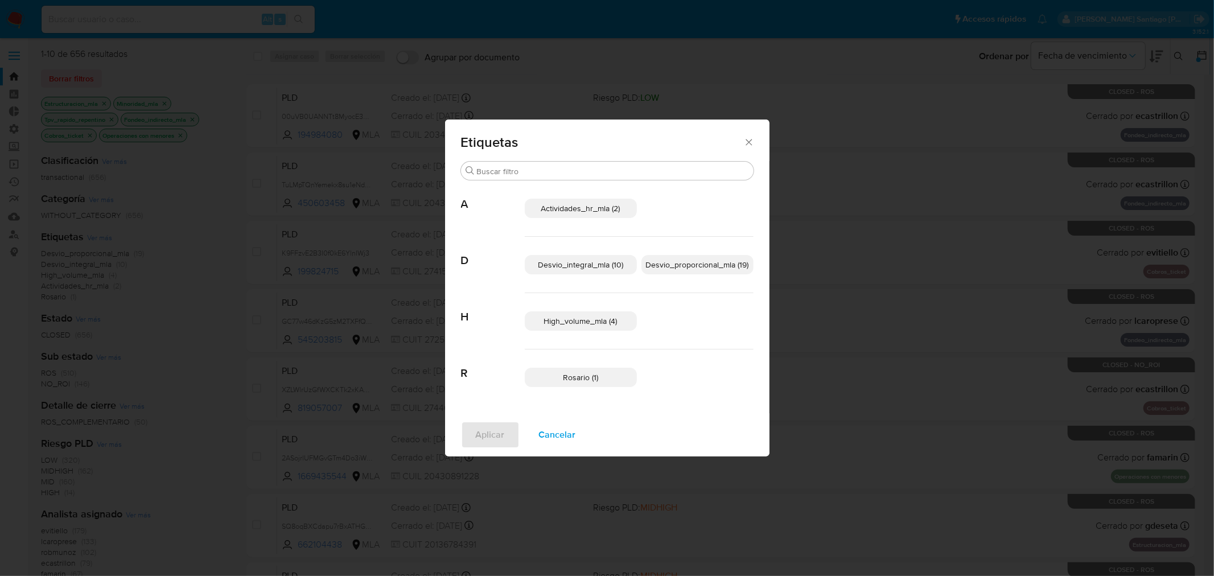
click at [673, 262] on span "Desvio_proporcional_mla (19)" at bounding box center [697, 264] width 103 height 11
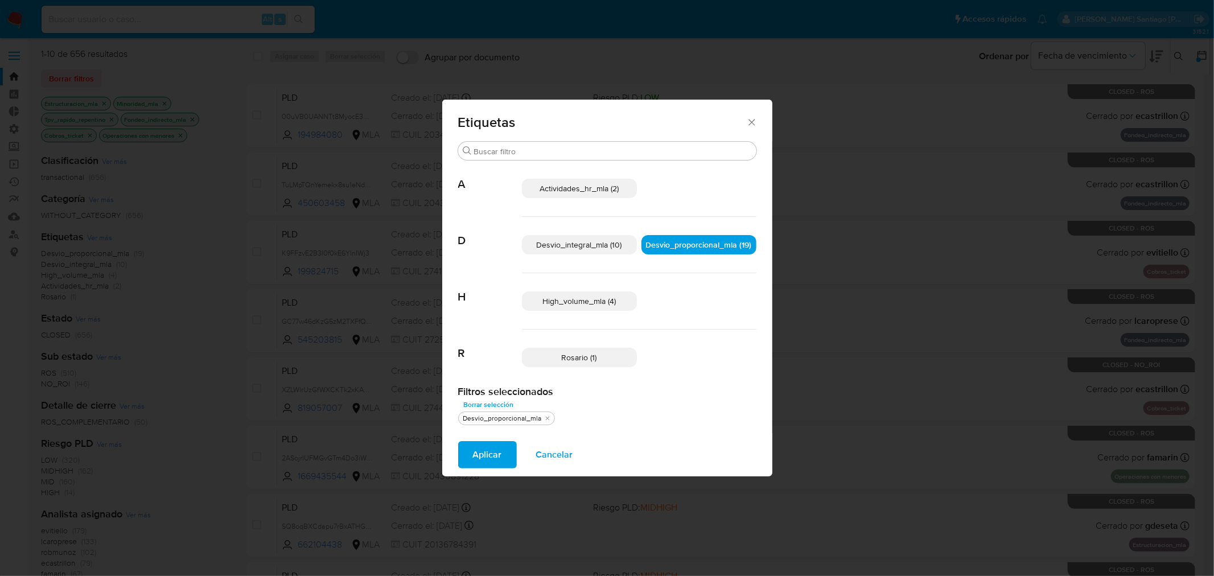
click at [464, 452] on button "Aplicar" at bounding box center [487, 454] width 59 height 27
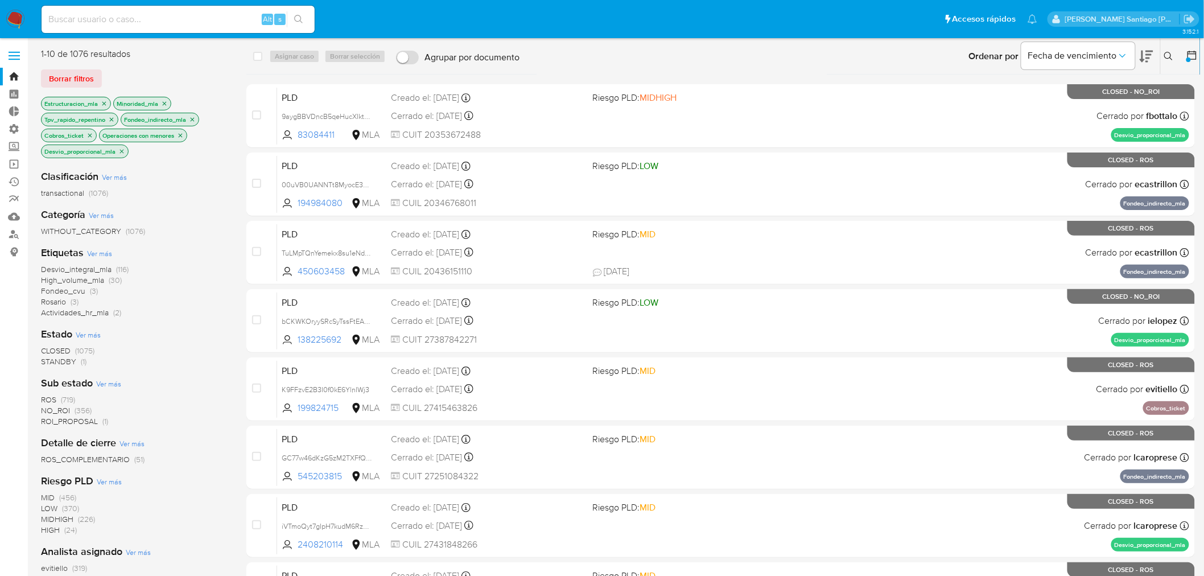
click at [64, 356] on span "STANDBY" at bounding box center [58, 361] width 35 height 11
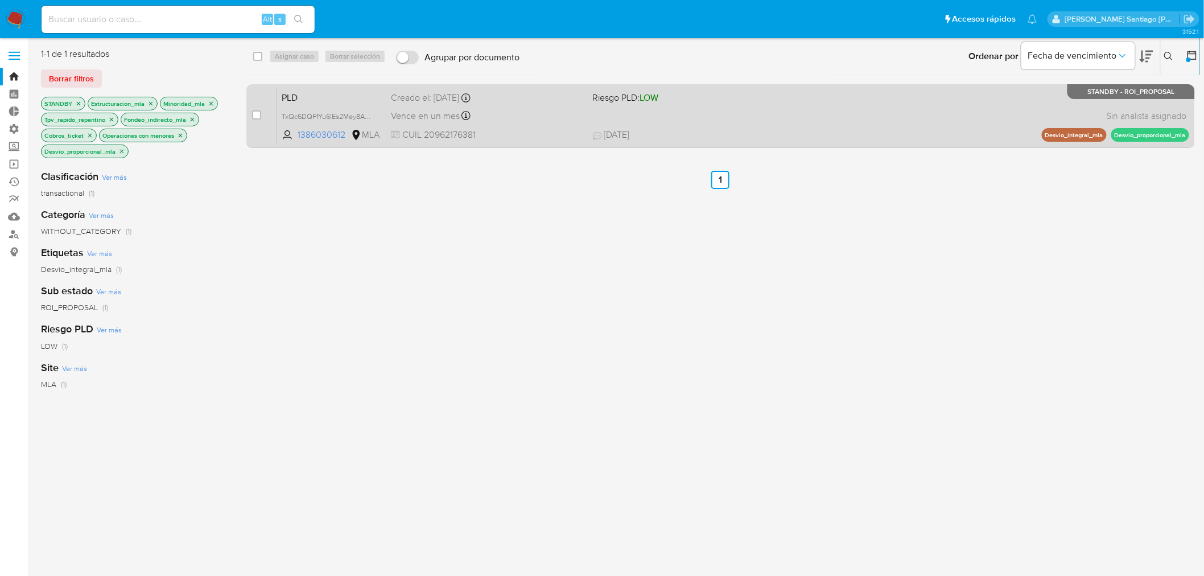
click at [892, 121] on div "PLD TxQc6DQFfYu6IEs2Mey8AaBD 1386030612 MLA Riesgo PLD: LOW Creado el: [DATE] C…" at bounding box center [733, 115] width 912 height 57
click at [887, 127] on div "PLD TxQc6DQFfYu6IEs2Mey8AaBD 1386030612 MLA Riesgo PLD: LOW Creado el: [DATE] C…" at bounding box center [733, 115] width 912 height 57
click at [257, 115] on input "checkbox" at bounding box center [256, 114] width 9 height 9
checkbox input "true"
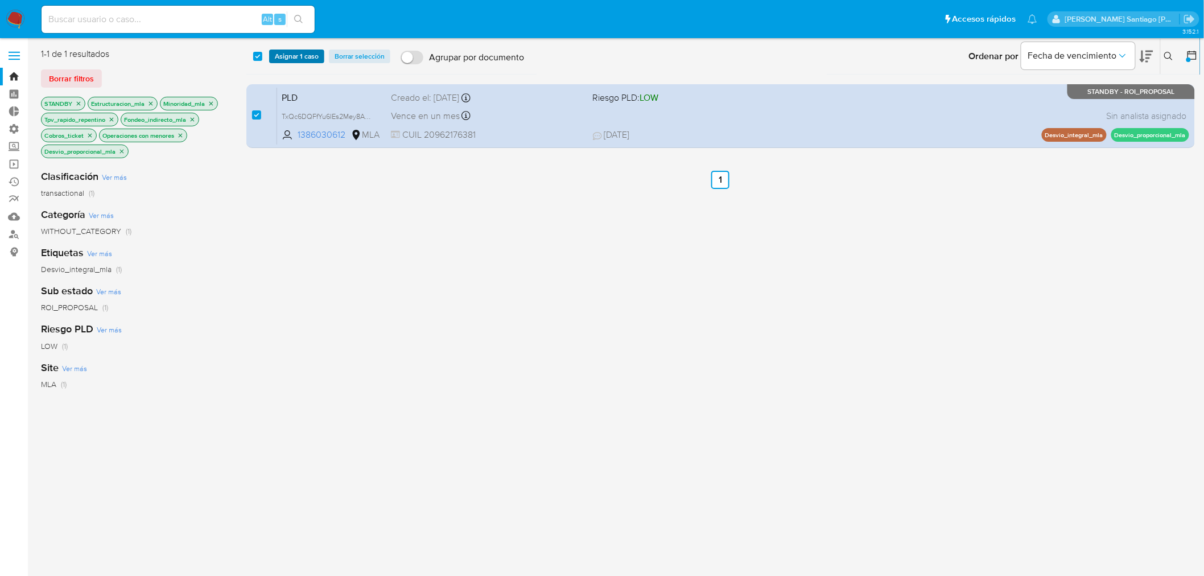
drag, startPoint x: 291, startPoint y: 48, endPoint x: 290, endPoint y: 56, distance: 7.4
click at [291, 49] on div "select-all-cases-checkbox Asignar 1 caso Borrar selección Agrupar por documento…" at bounding box center [723, 56] width 954 height 35
click at [289, 56] on span "Asignar 1 caso" at bounding box center [297, 56] width 44 height 11
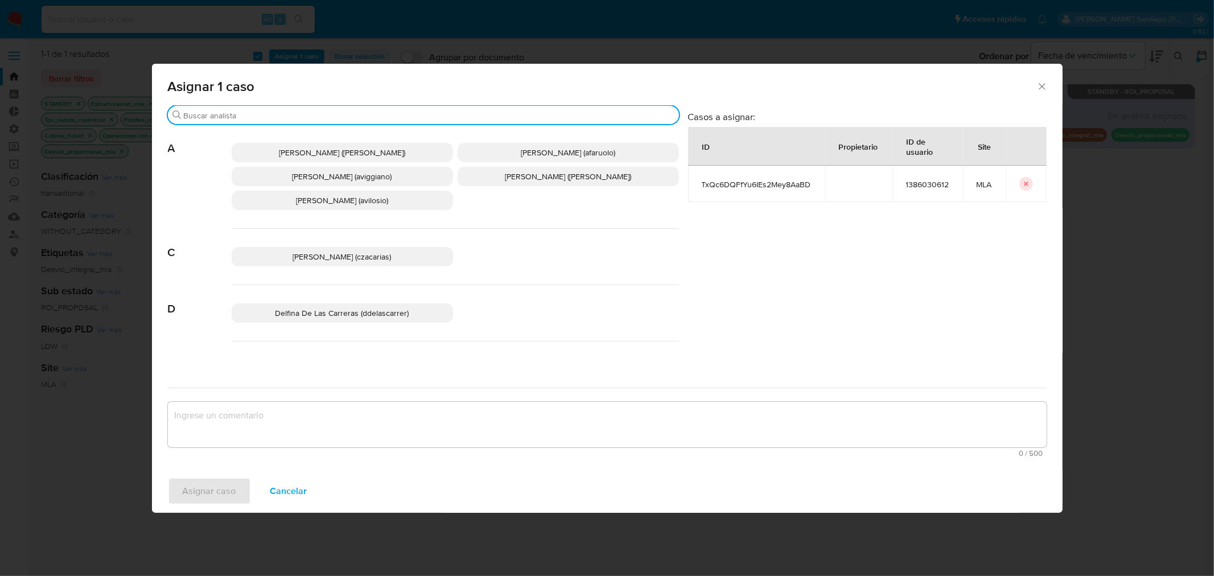
click at [279, 115] on input "Buscar" at bounding box center [429, 115] width 491 height 10
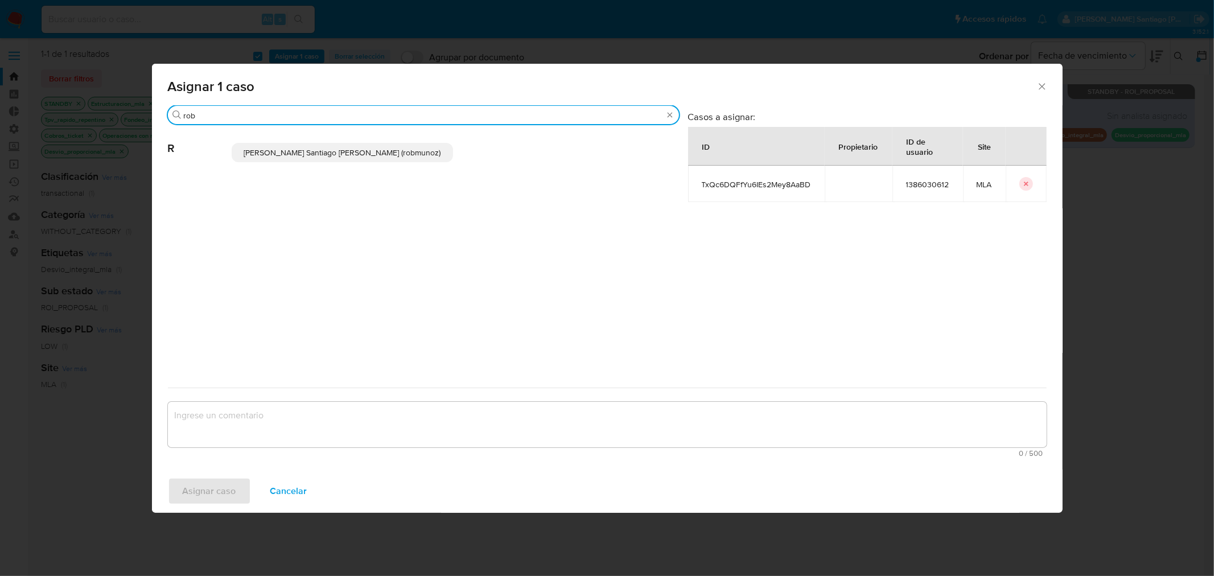
type input "rob"
click at [327, 157] on span "[PERSON_NAME] Santiago [PERSON_NAME] (robmunoz)" at bounding box center [342, 152] width 197 height 11
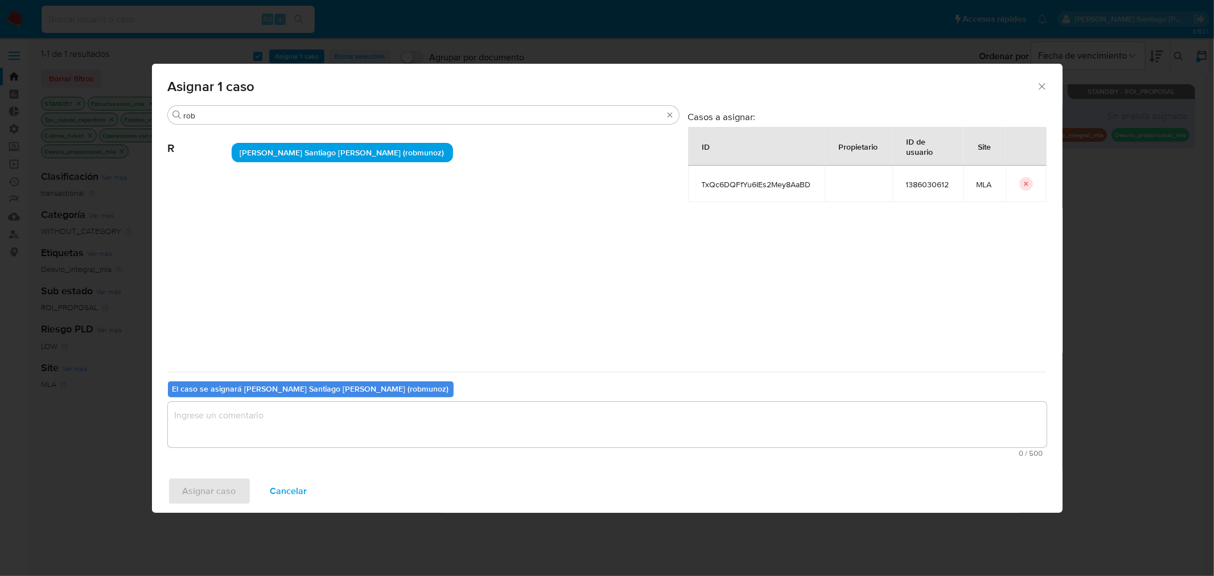
click at [307, 433] on textarea "assign-modal" at bounding box center [607, 425] width 879 height 46
click at [220, 479] on span "Asignar caso" at bounding box center [209, 491] width 53 height 25
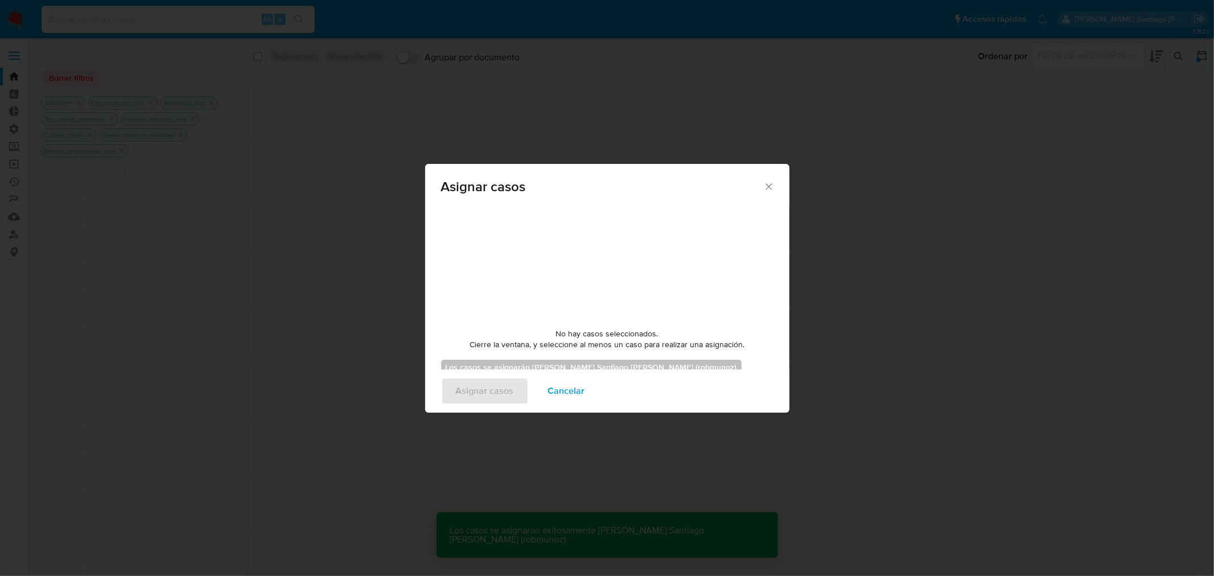
checkbox input "false"
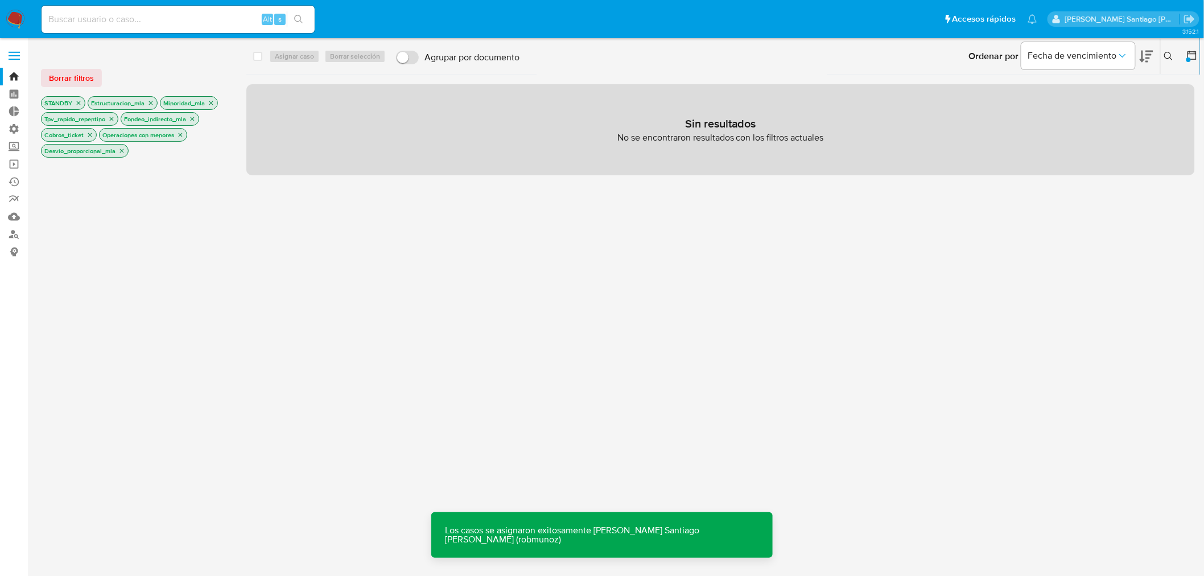
click at [165, 23] on input at bounding box center [178, 19] width 273 height 15
paste input "TxQc6DQFfYu6IEs2Mey8AaBD"
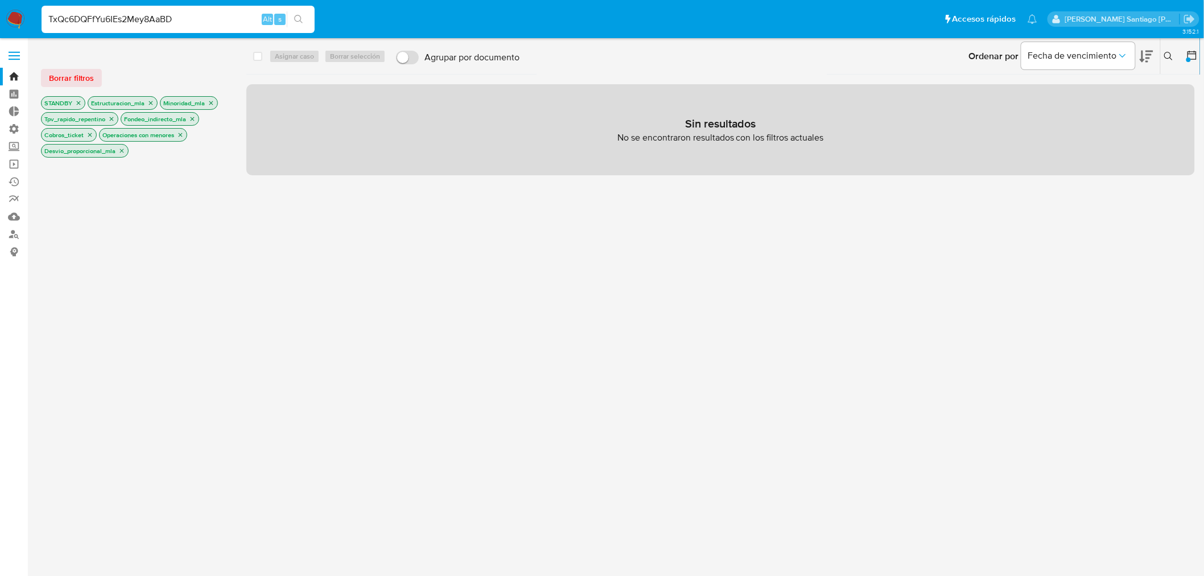
type input "TxQc6DQFfYu6IEs2Mey8AaBD"
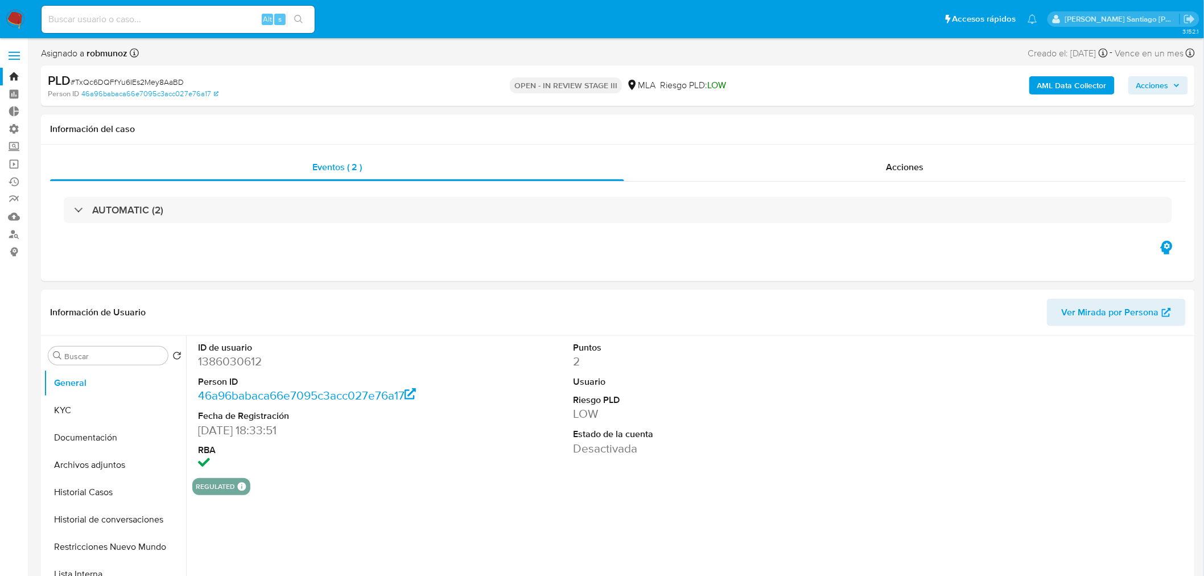
select select "10"
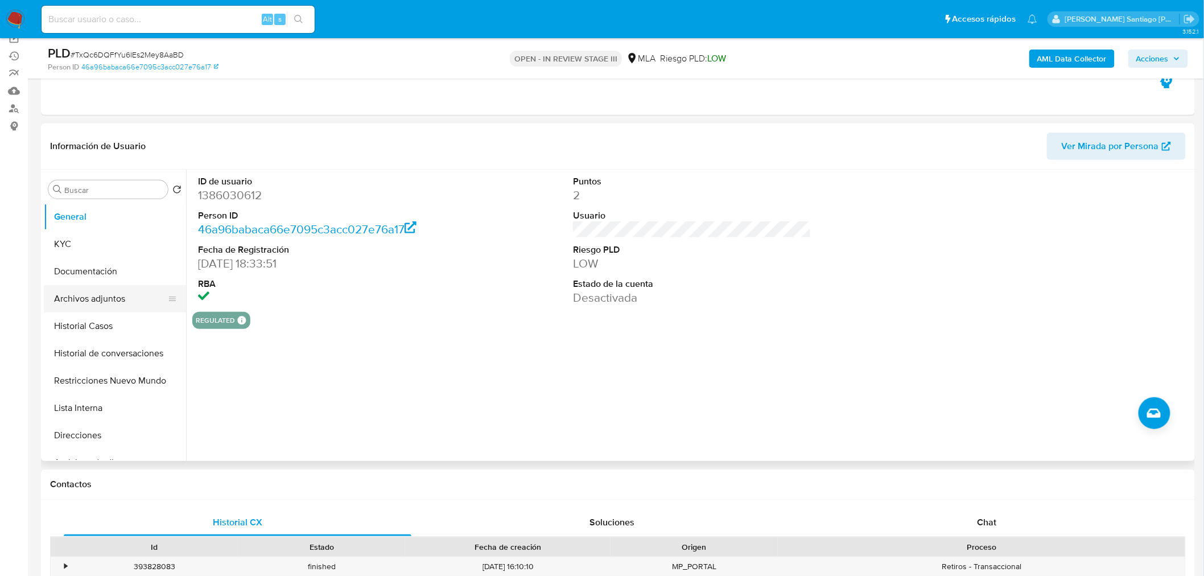
scroll to position [126, 0]
click at [121, 335] on button "Historial Casos" at bounding box center [110, 325] width 133 height 27
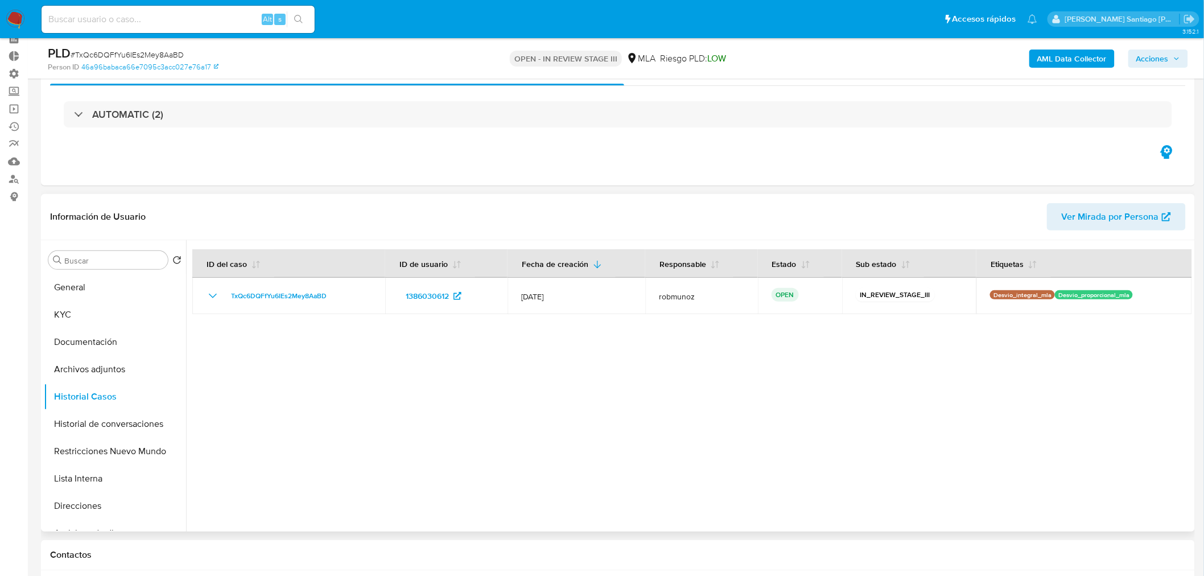
scroll to position [0, 0]
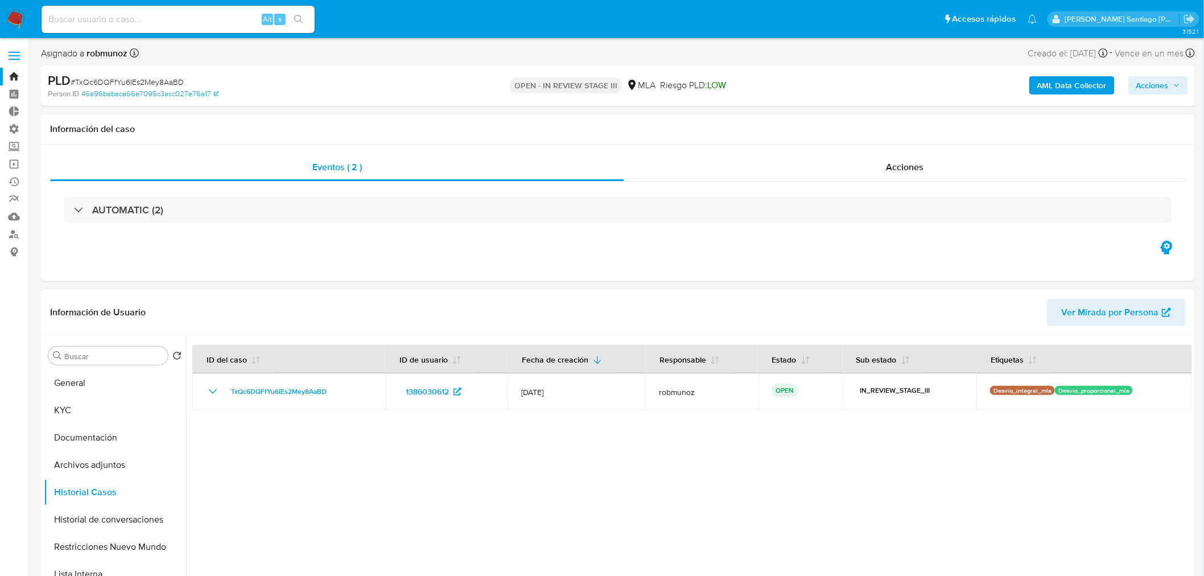
click at [1151, 80] on span "Acciones" at bounding box center [1153, 85] width 32 height 18
click at [868, 109] on div "Resolución del caso Alt r" at bounding box center [848, 122] width 109 height 30
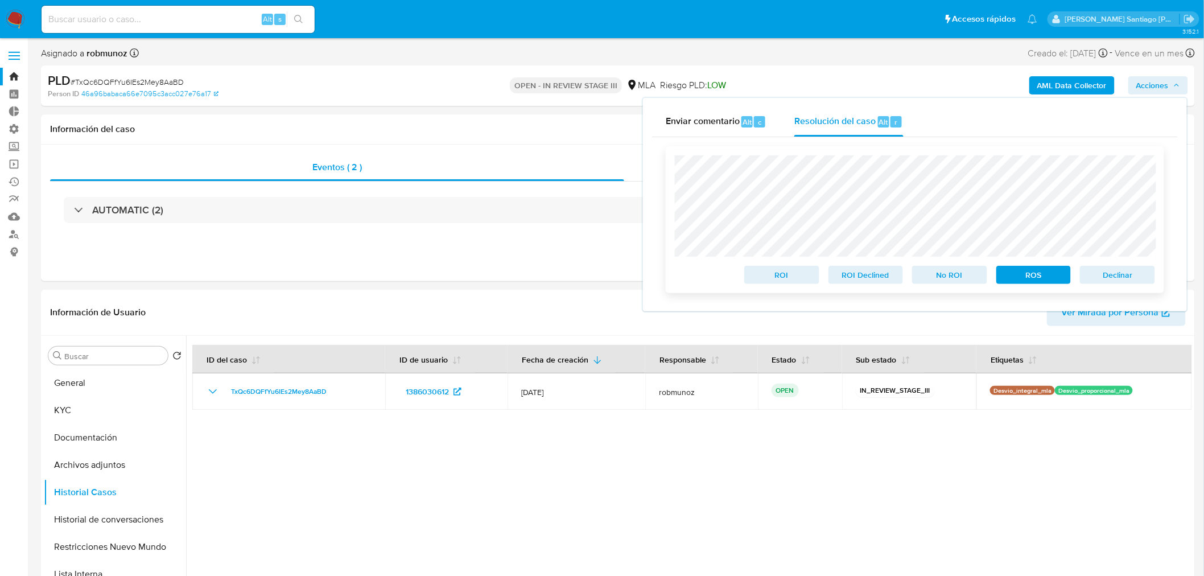
click at [1054, 274] on span "ROS" at bounding box center [1033, 275] width 59 height 16
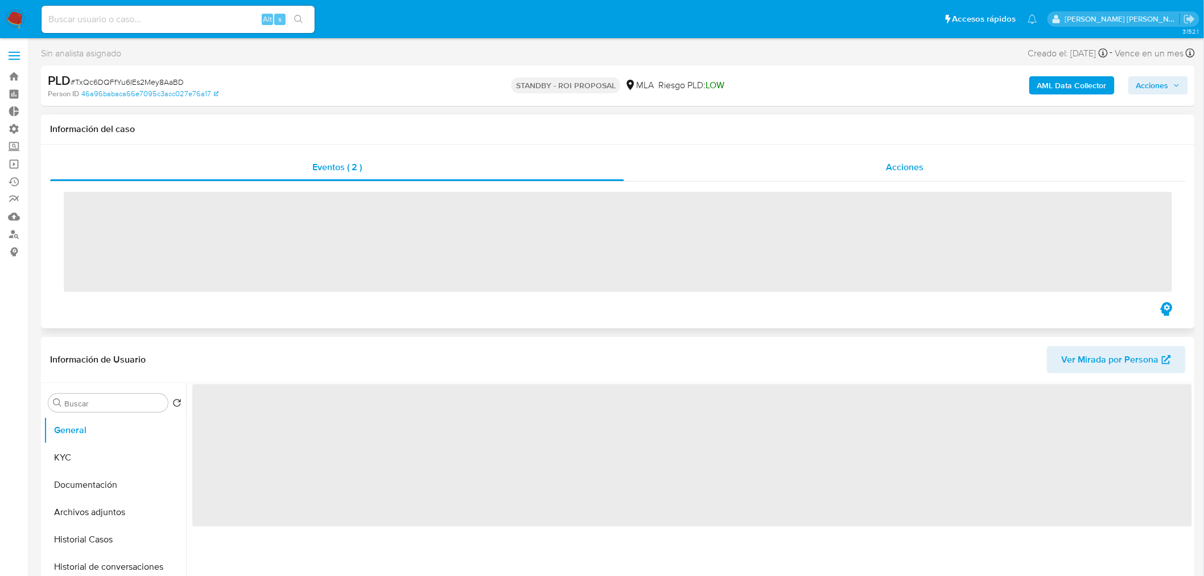
click at [851, 171] on div "Acciones" at bounding box center [905, 167] width 562 height 27
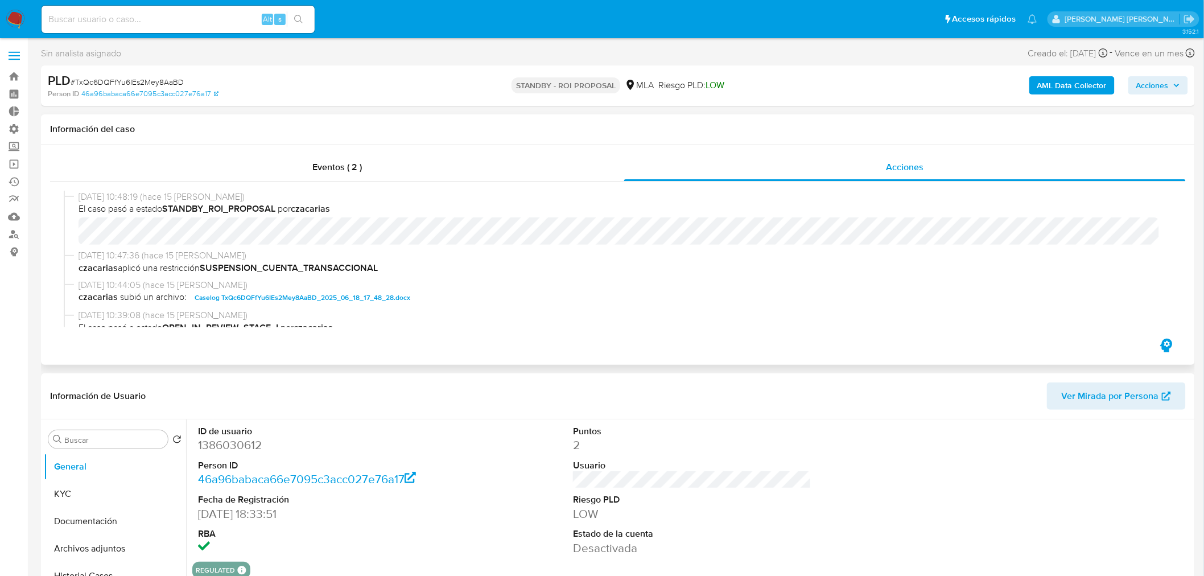
select select "10"
click at [166, 76] on span "# TxQc6DQFfYu6IEs2Mey8AaBD" at bounding box center [127, 81] width 113 height 11
copy span "TxQc6DQFfYu6IEs2Mey8AaBD"
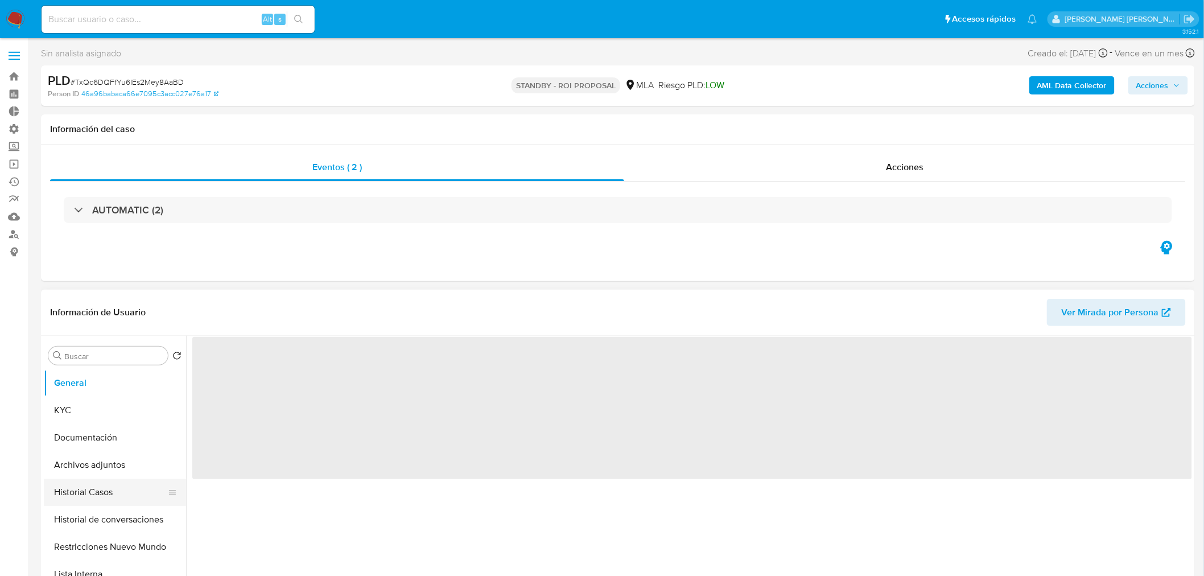
click at [108, 496] on button "Historial Casos" at bounding box center [110, 492] width 133 height 27
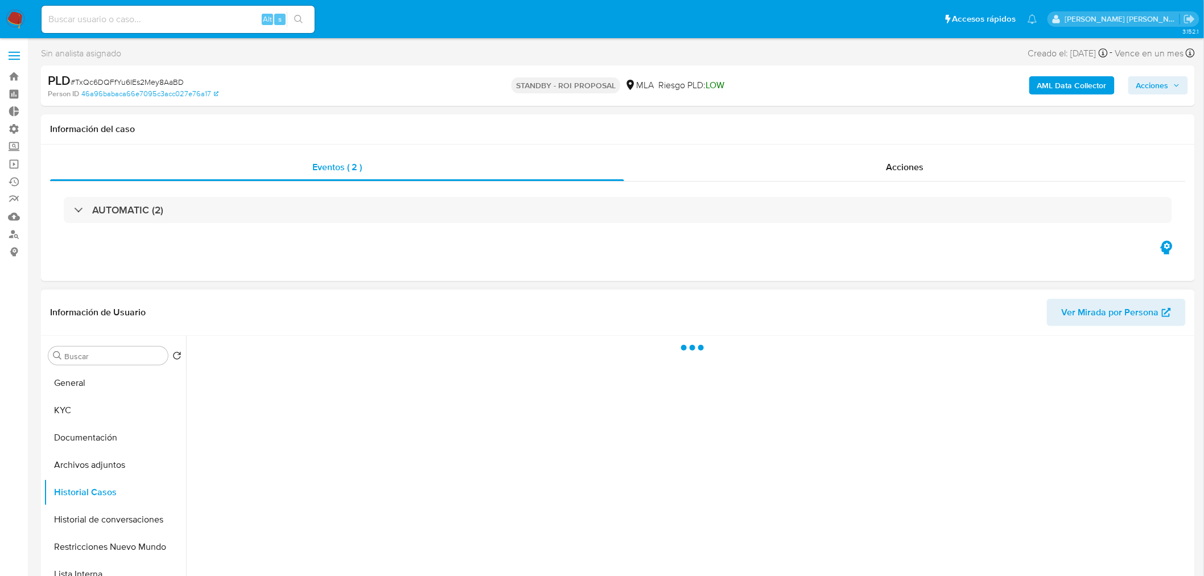
select select "10"
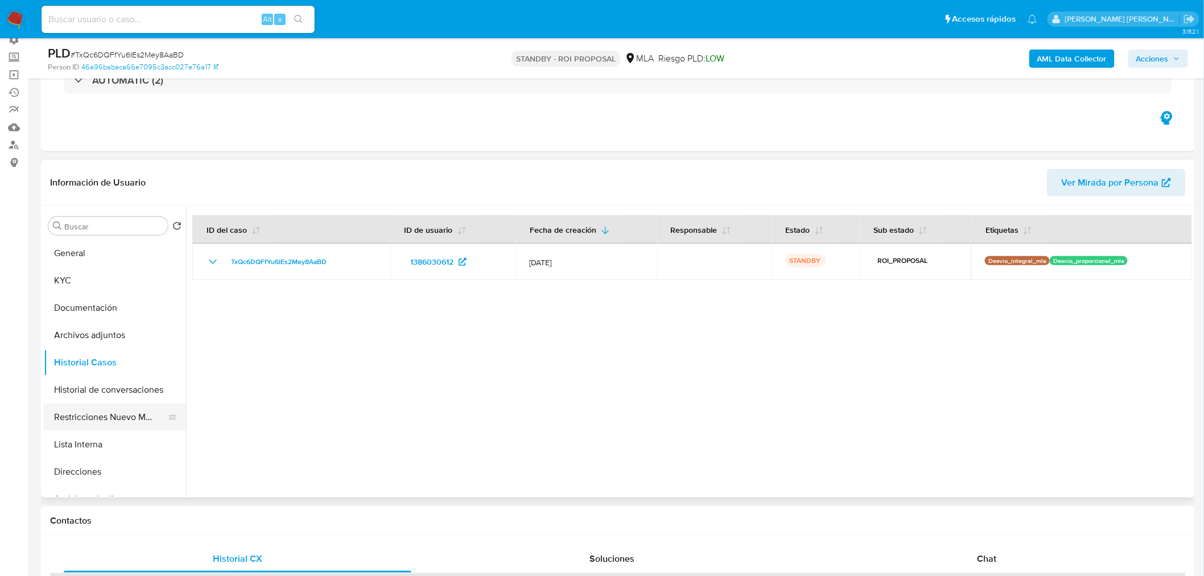
scroll to position [126, 0]
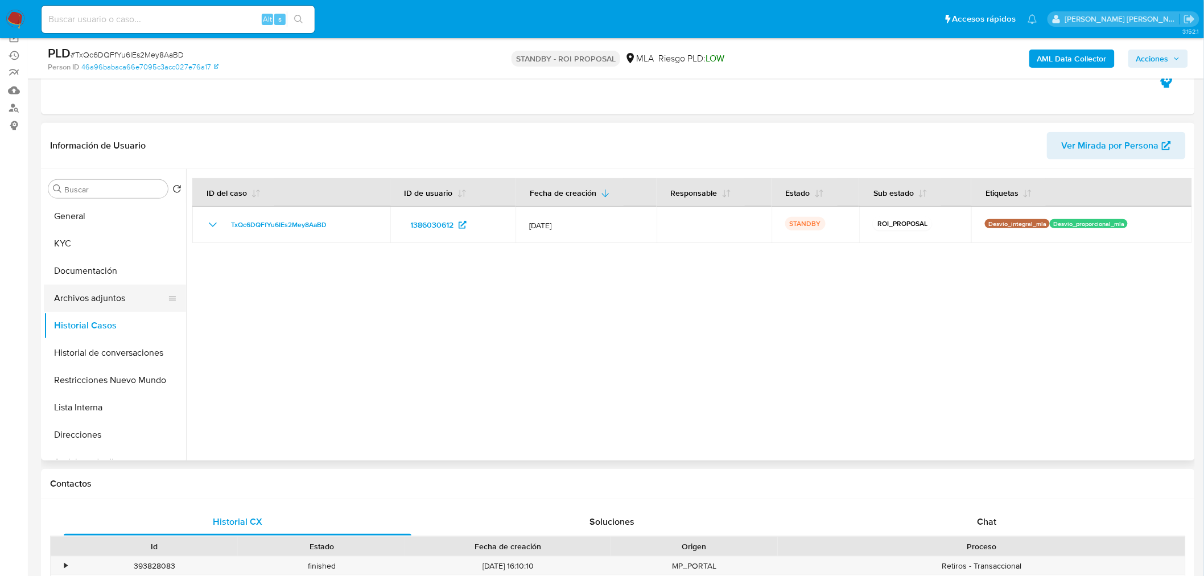
drag, startPoint x: 100, startPoint y: 291, endPoint x: 128, endPoint y: 297, distance: 29.0
click at [100, 291] on button "Archivos adjuntos" at bounding box center [110, 298] width 133 height 27
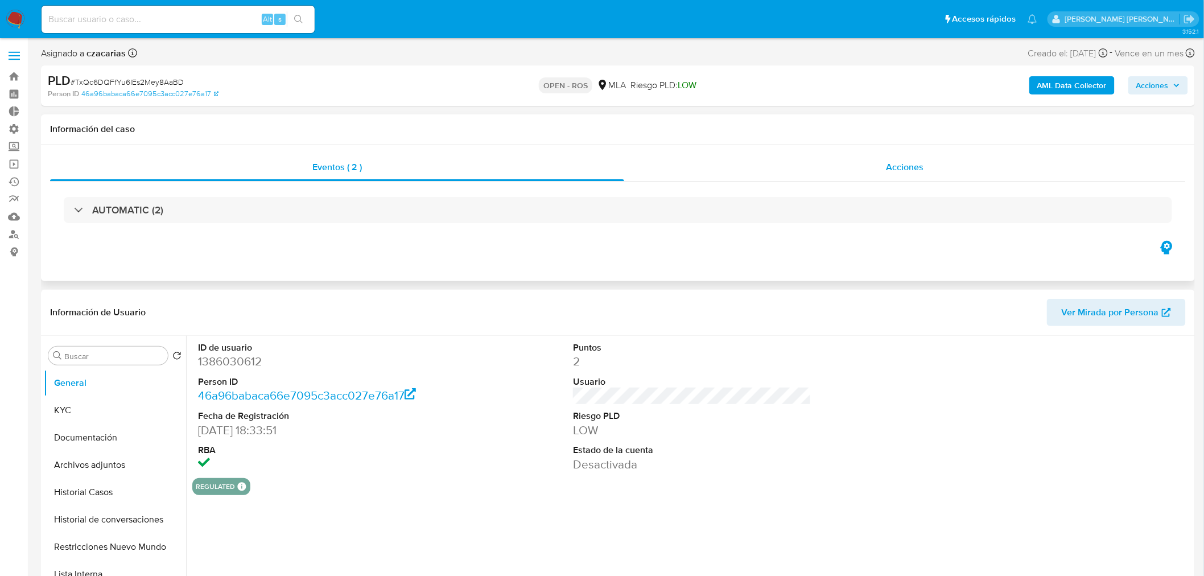
select select "10"
click at [124, 76] on span "# TxQc6DQFfYu6IEs2Mey8AaBD" at bounding box center [127, 81] width 113 height 11
copy span "TxQc6DQFfYu6IEs2Mey8AaBD"
click at [19, 11] on img at bounding box center [15, 19] width 19 height 19
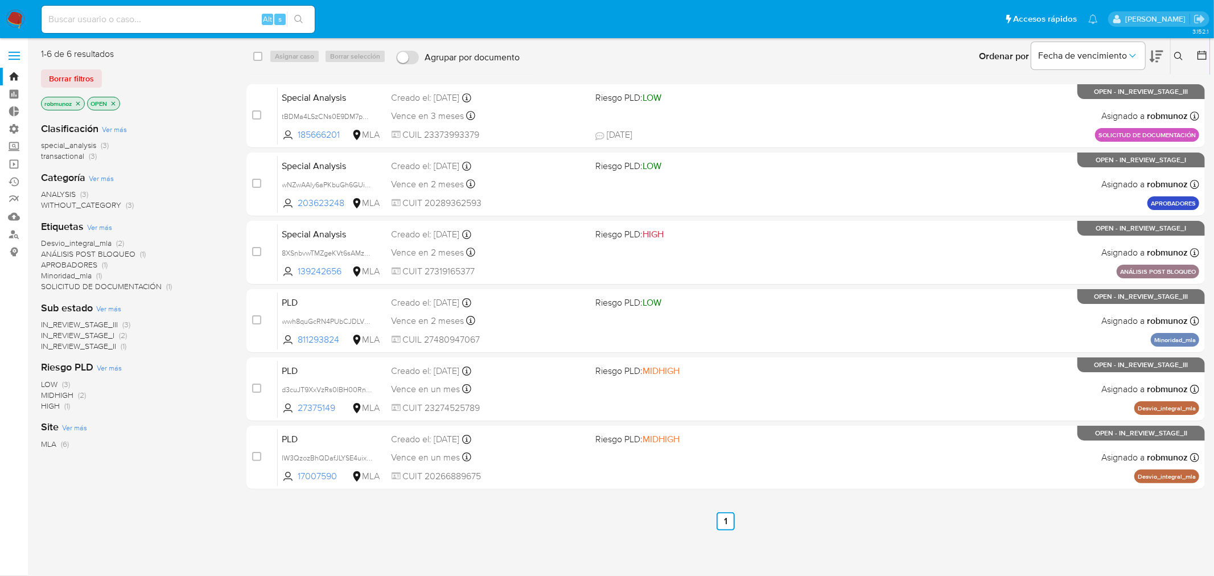
click at [1180, 54] on icon at bounding box center [1179, 56] width 9 height 9
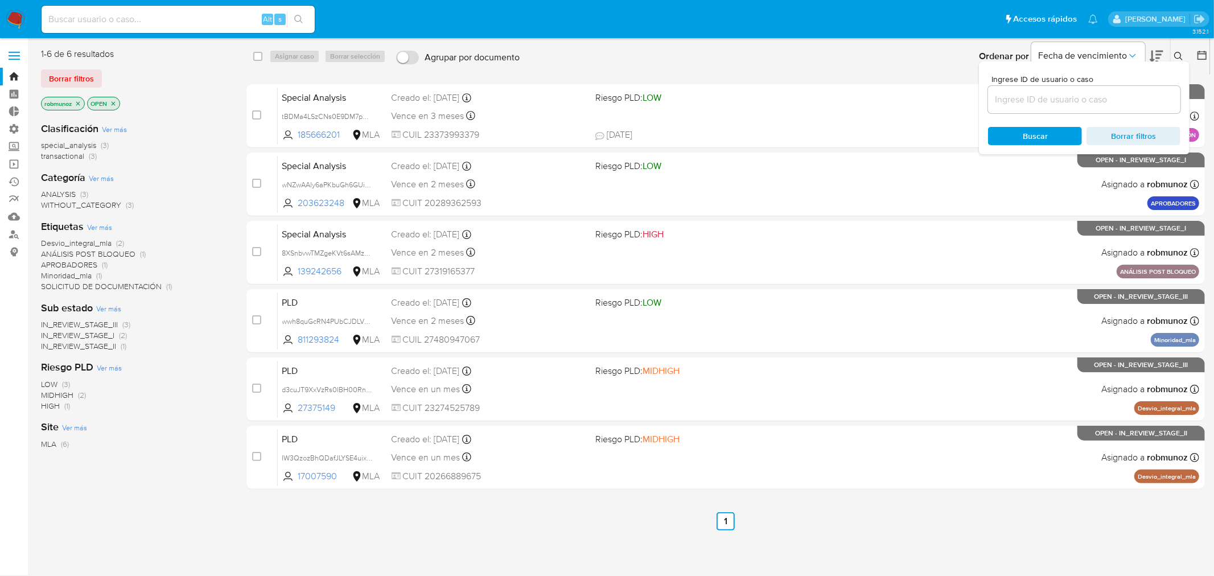
click at [1142, 96] on input at bounding box center [1084, 99] width 192 height 15
type input "TxQc6DQFfYu6IEs2Mey8AaBD"
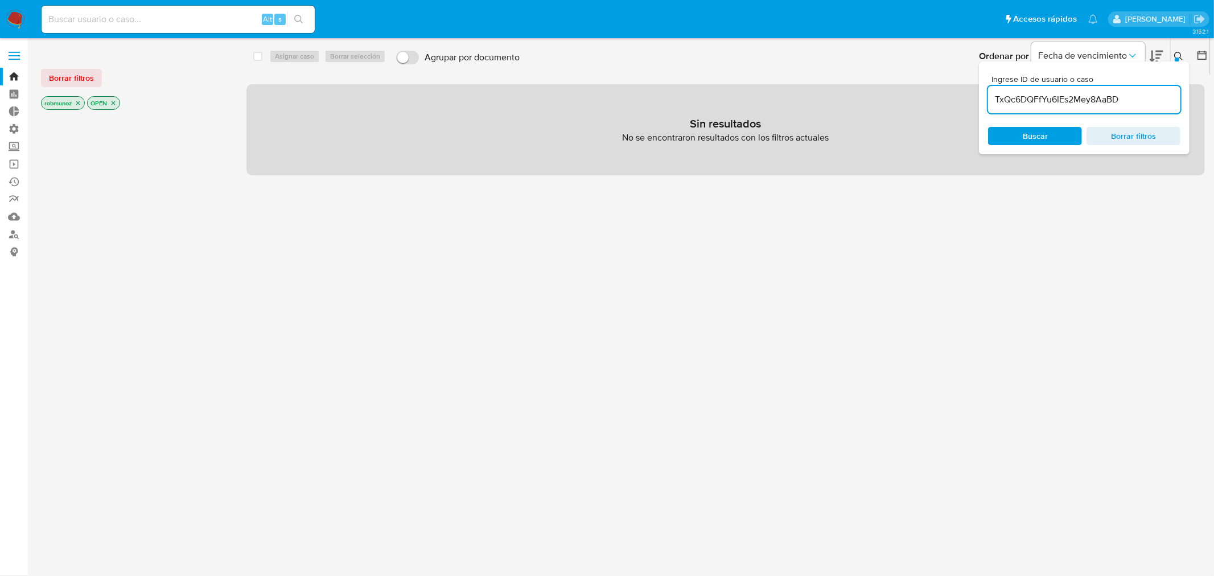
drag, startPoint x: 80, startPoint y: 79, endPoint x: 126, endPoint y: 71, distance: 47.3
click at [80, 77] on span "Borrar filtros" at bounding box center [71, 78] width 45 height 16
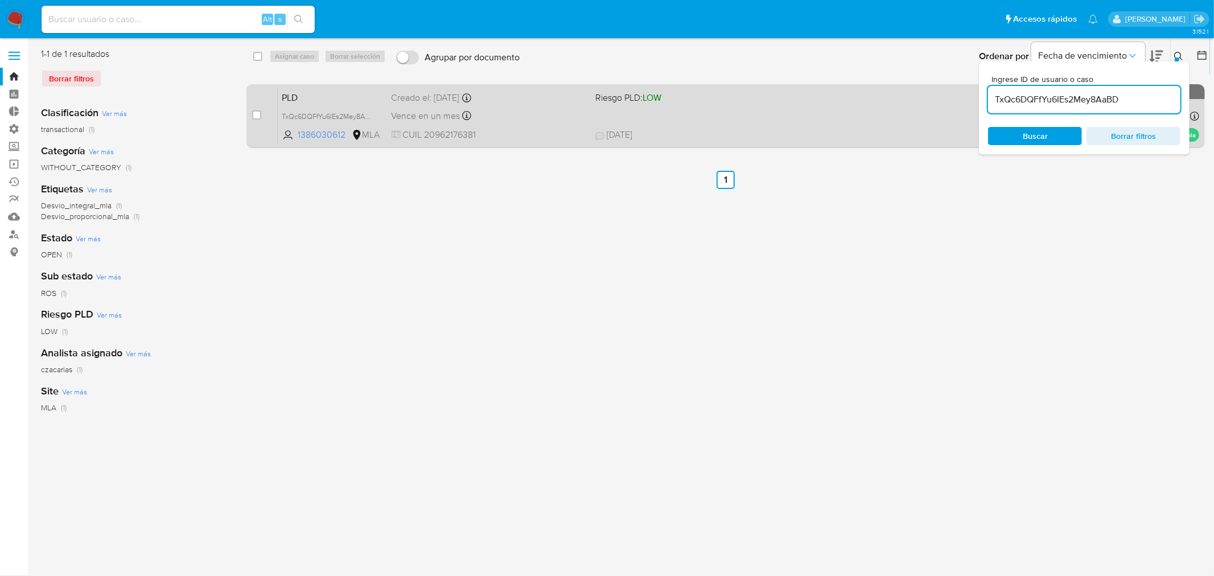
drag, startPoint x: 1181, startPoint y: 55, endPoint x: 1011, endPoint y: 104, distance: 177.2
click at [1180, 55] on icon at bounding box center [1178, 56] width 9 height 9
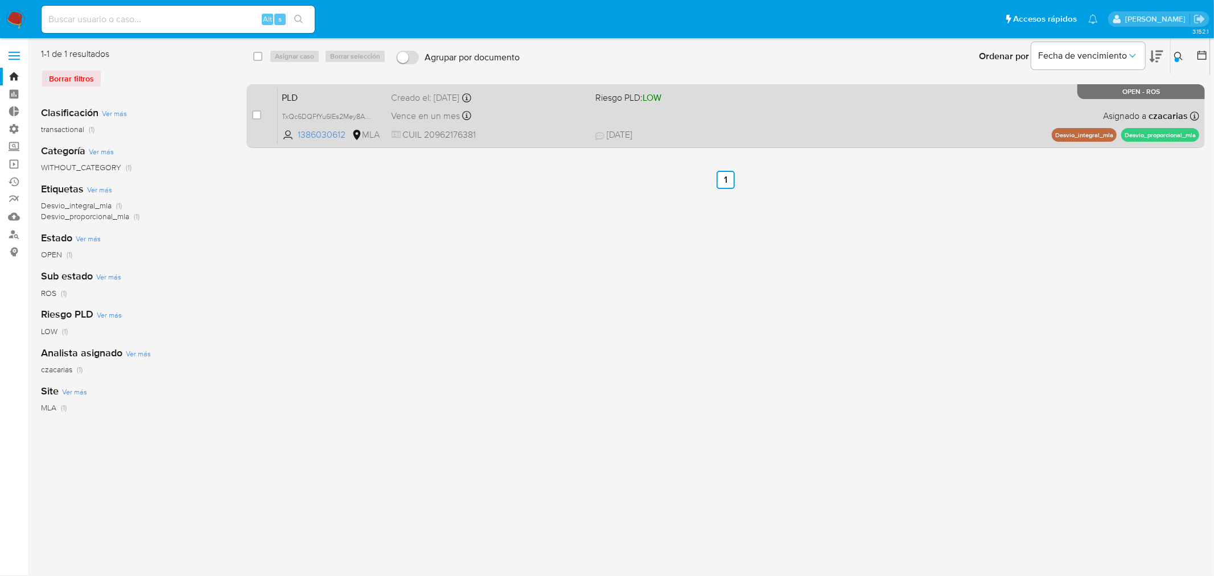
click at [252, 114] on div "case-item-checkbox No es posible asignar el caso PLD TxQc6DQFfYu6IEs2Mey8AaBD 1…" at bounding box center [725, 116] width 958 height 64
click at [257, 114] on input "checkbox" at bounding box center [256, 114] width 9 height 9
checkbox input "true"
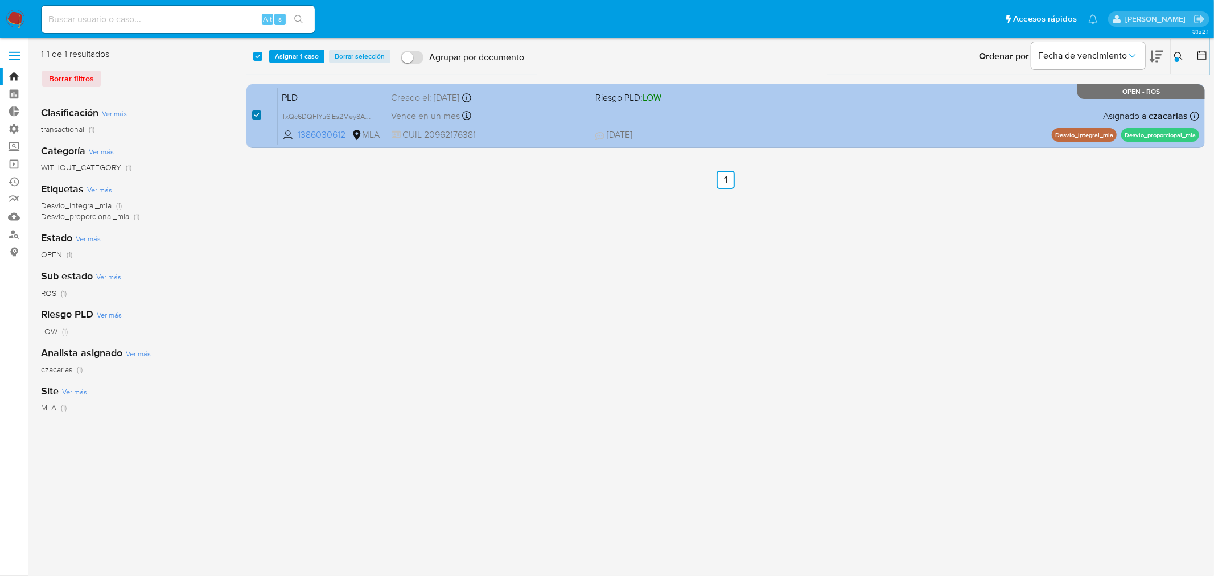
checkbox input "true"
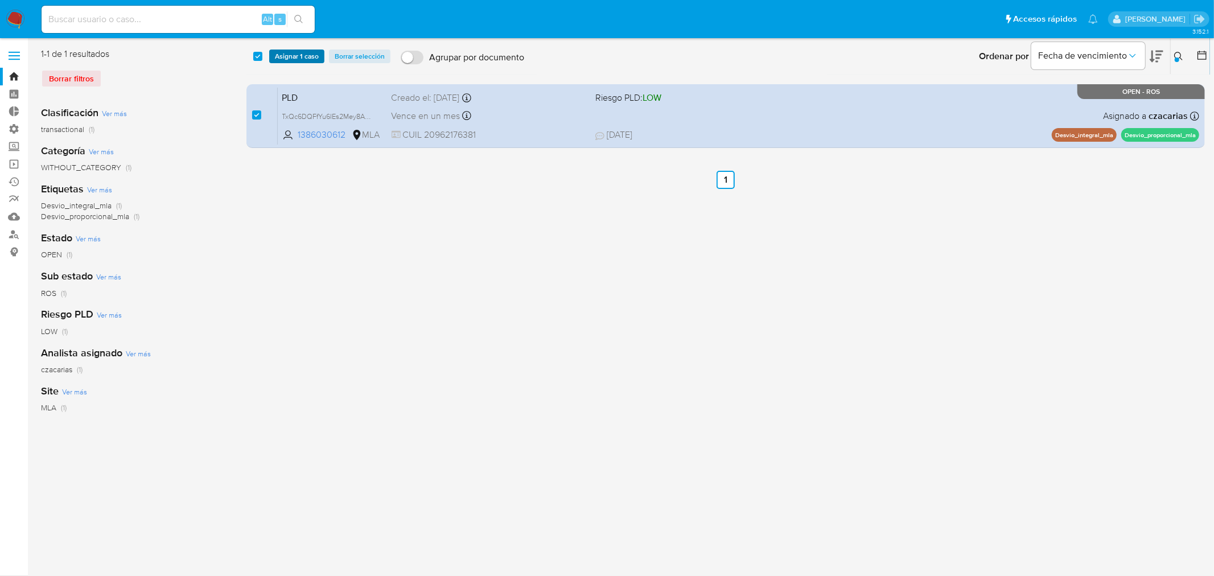
click at [298, 57] on span "Asignar 1 caso" at bounding box center [297, 56] width 44 height 11
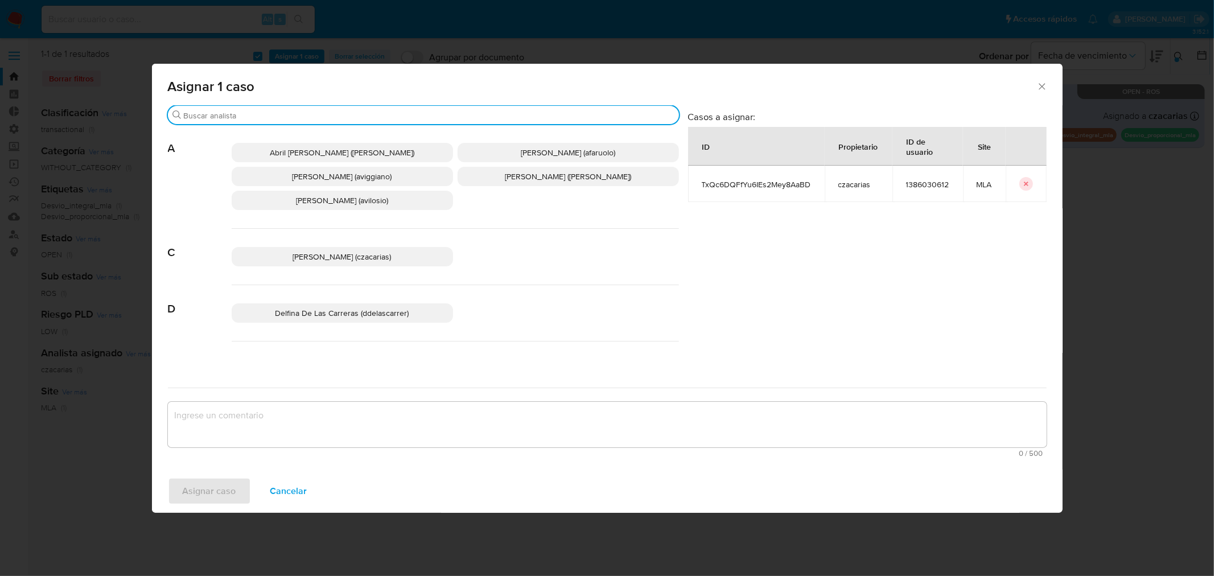
click at [331, 117] on input "Buscar" at bounding box center [429, 115] width 491 height 10
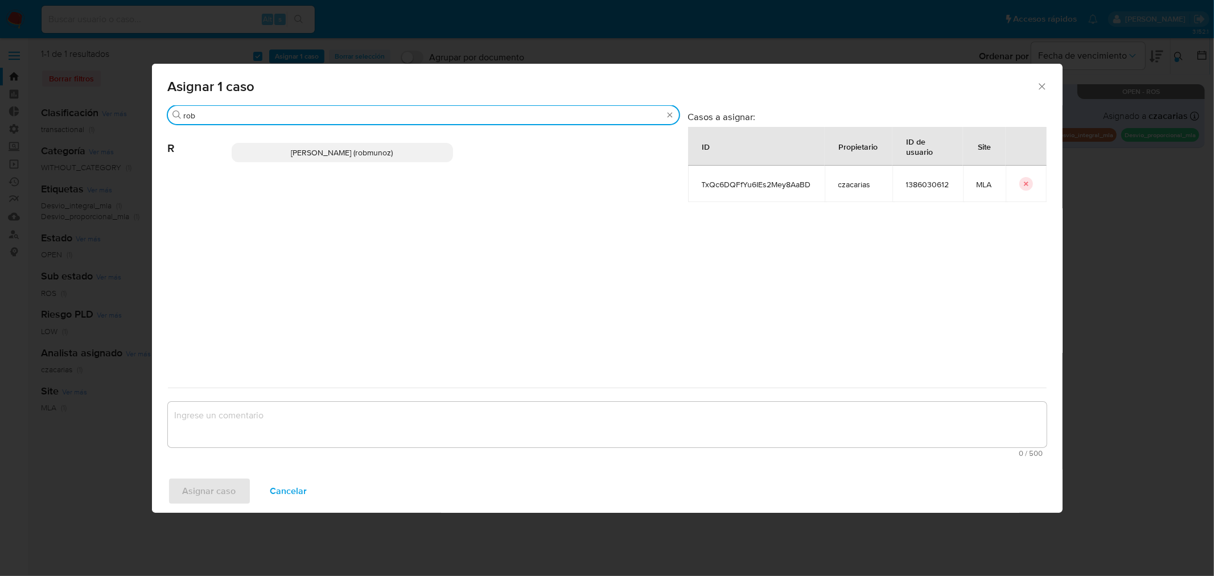
type input "rob"
click at [415, 150] on p "Roberto Santiago Munoz (robmunoz)" at bounding box center [342, 152] width 221 height 19
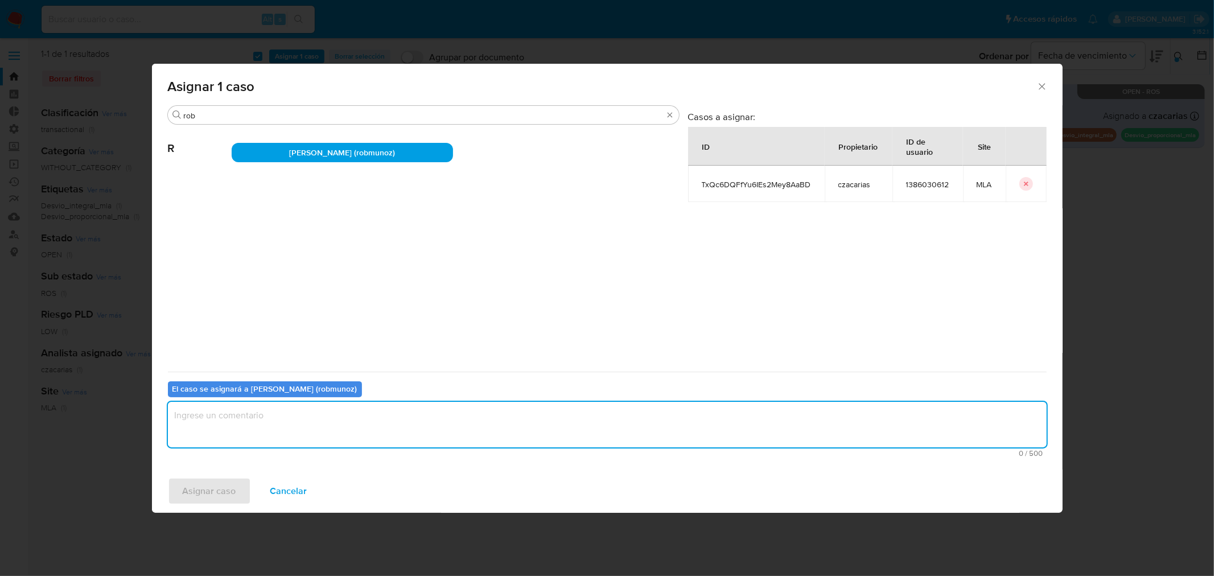
click at [488, 427] on textarea "assign-modal" at bounding box center [607, 425] width 879 height 46
click at [204, 495] on span "Asignar caso" at bounding box center [209, 491] width 53 height 25
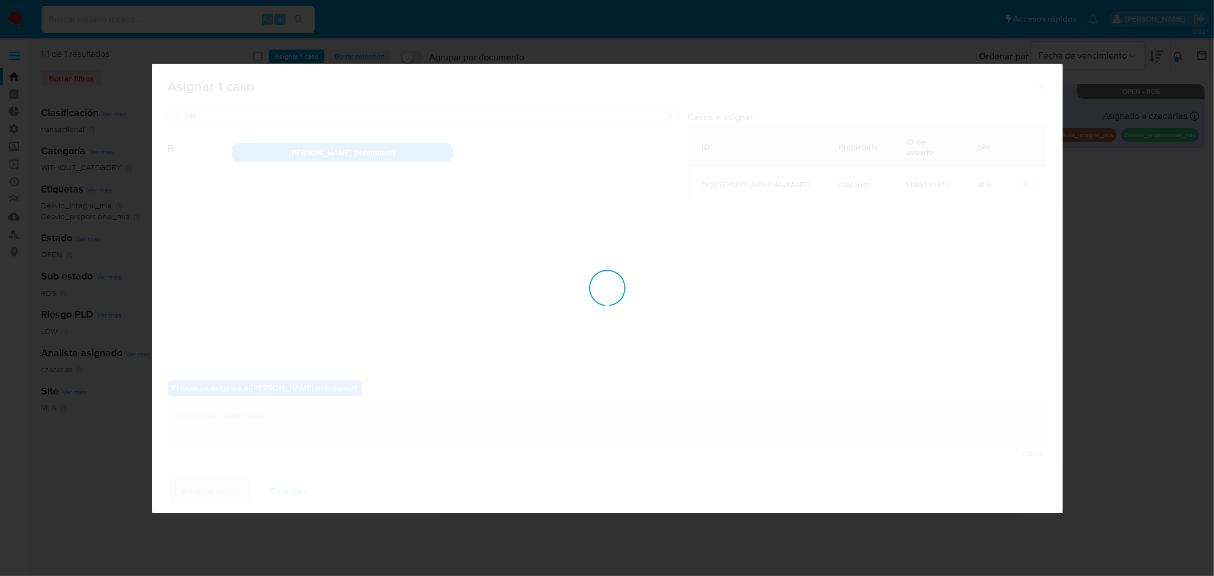
checkbox input "false"
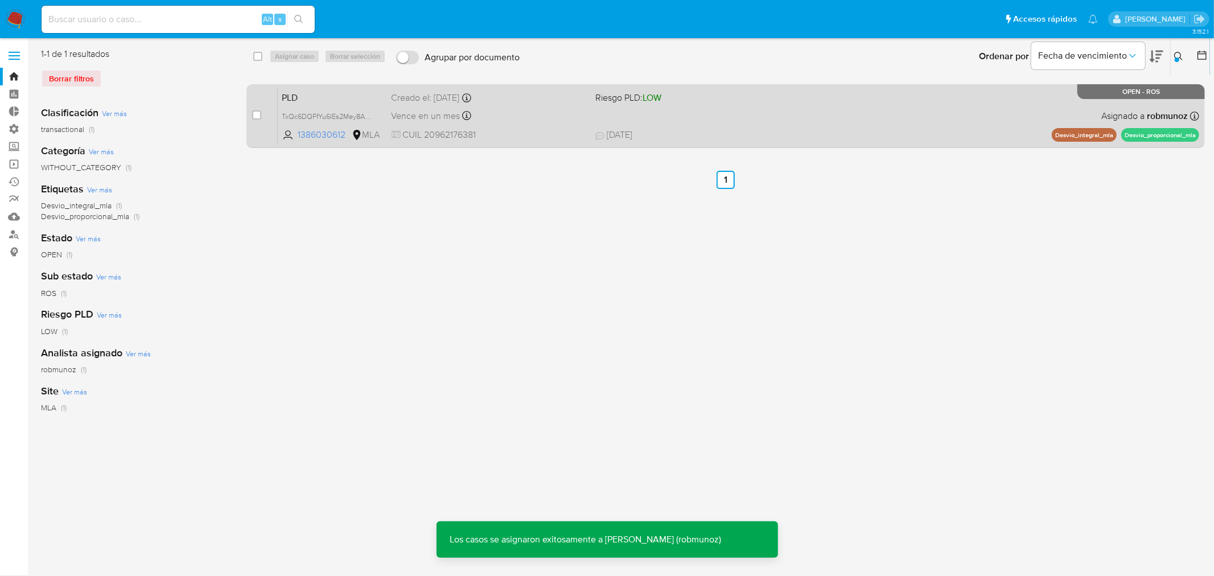
click at [817, 137] on span "24/07/2025 24/07/2025 14:19" at bounding box center [795, 135] width 400 height 13
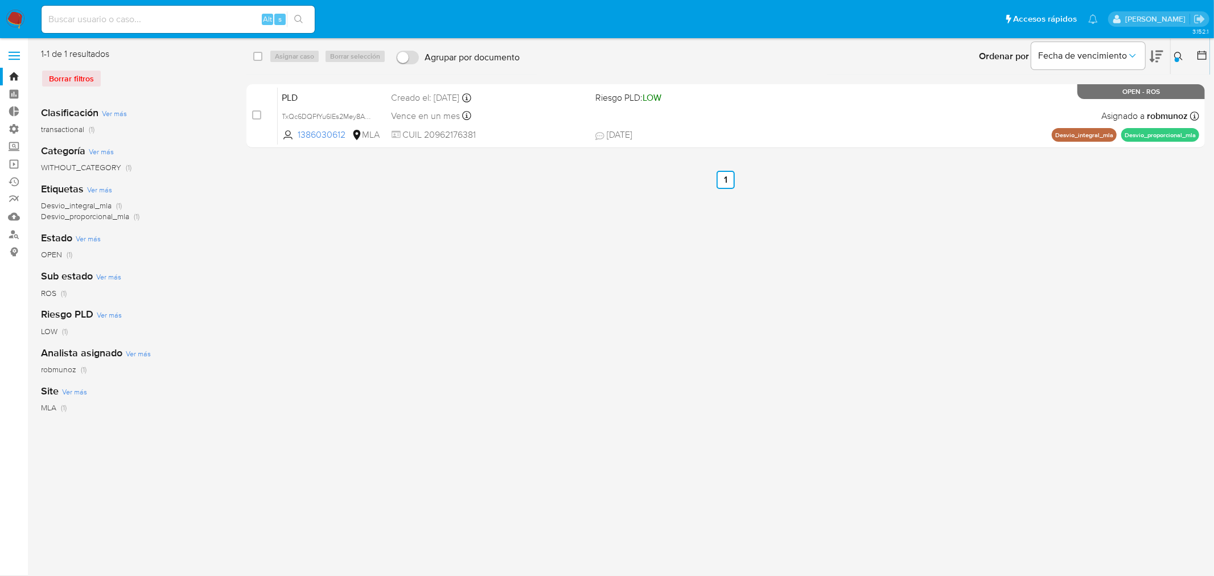
click at [15, 11] on img at bounding box center [15, 19] width 19 height 19
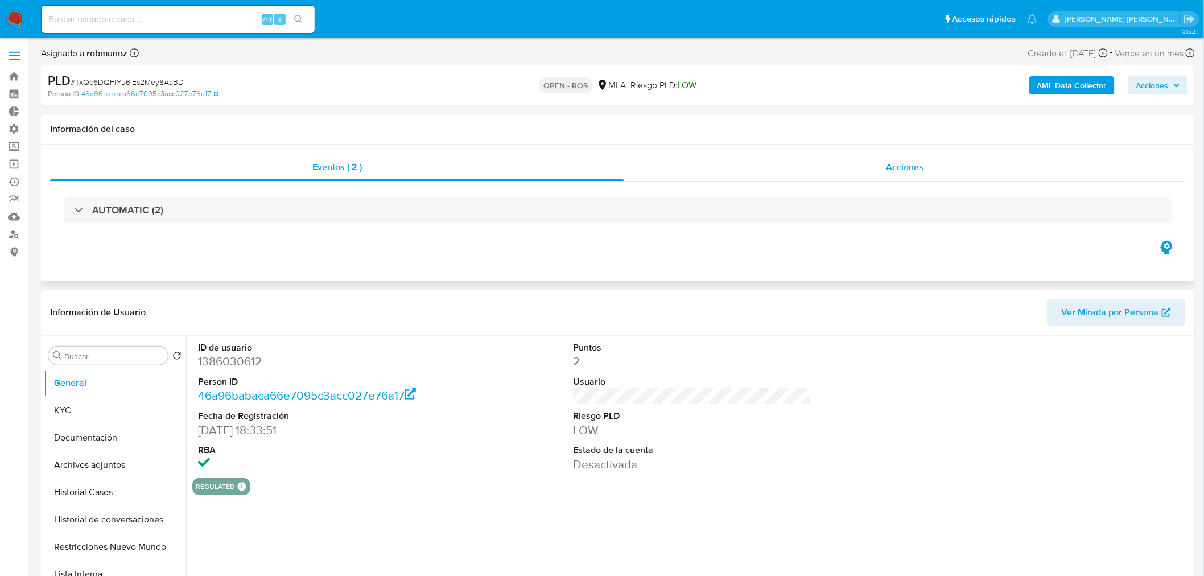
select select "10"
click at [143, 542] on button "Restricciones Nuevo Mundo" at bounding box center [110, 546] width 133 height 27
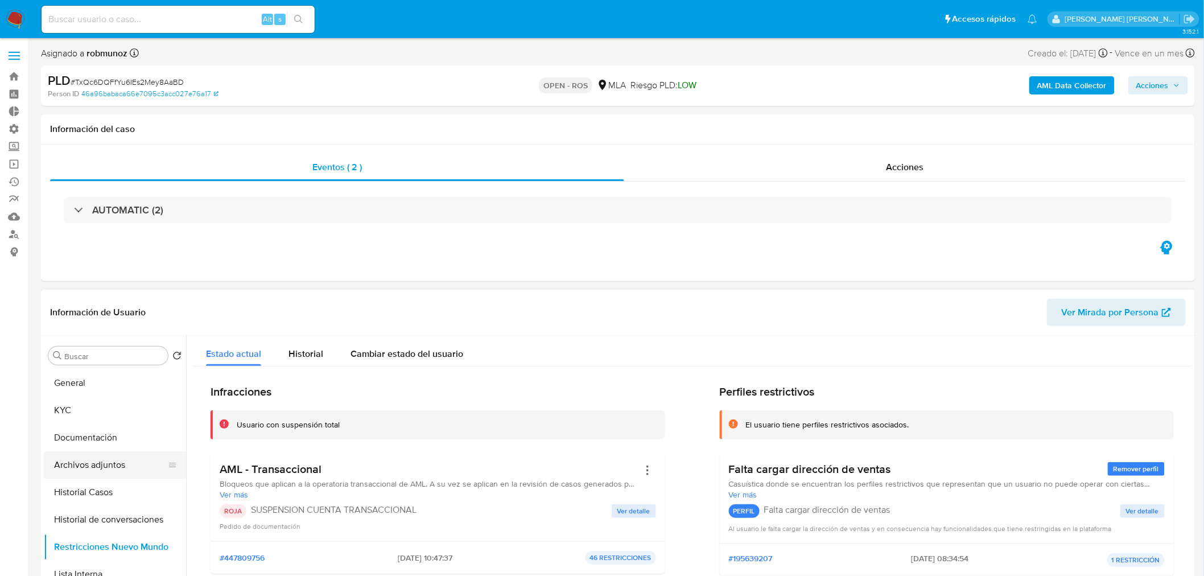
click at [94, 466] on button "Archivos adjuntos" at bounding box center [110, 464] width 133 height 27
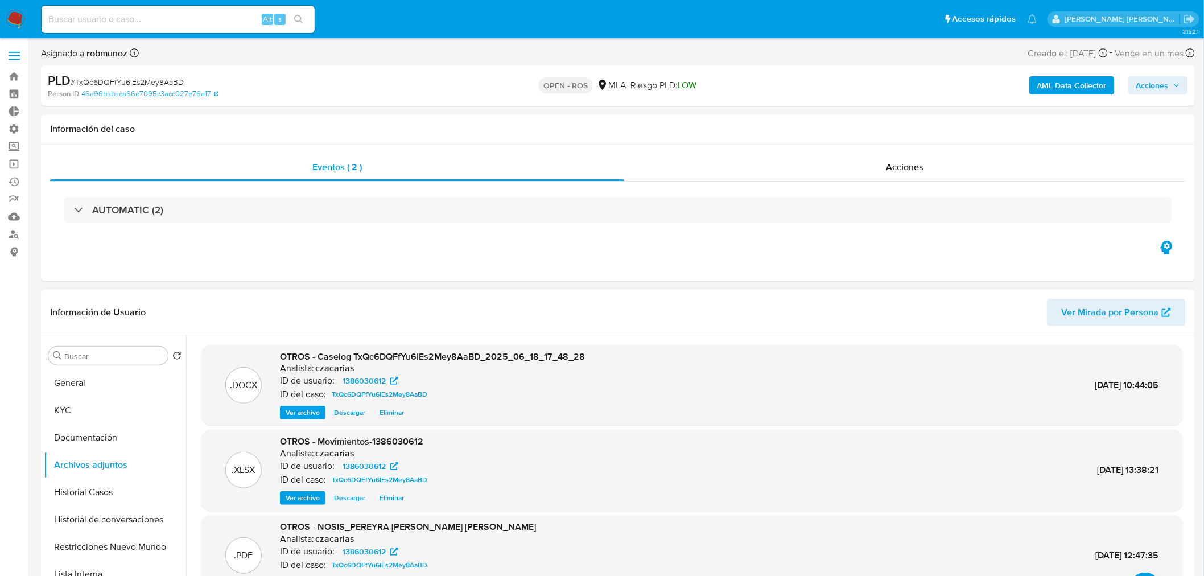
click at [319, 411] on span "Ver archivo" at bounding box center [303, 412] width 34 height 11
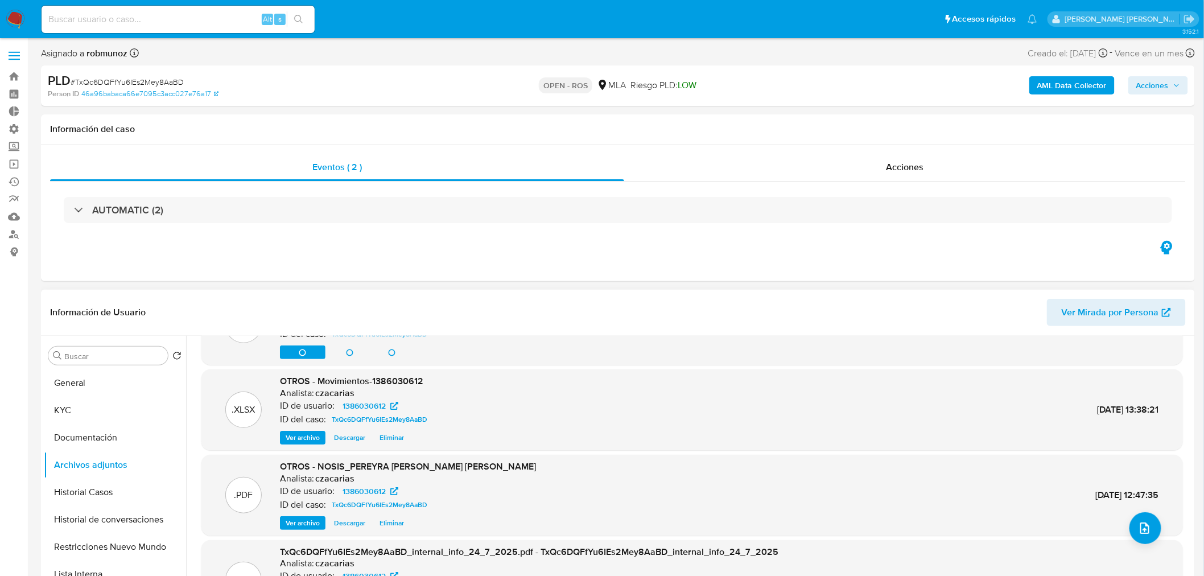
scroll to position [32, 0]
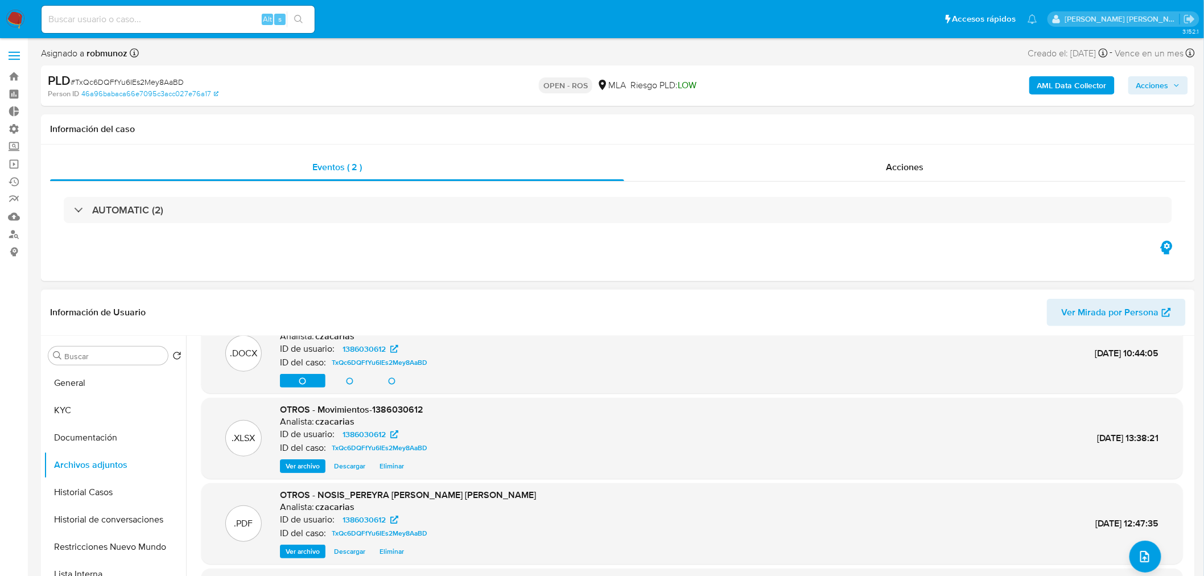
click at [313, 380] on div "Ver archivo Ver archivo Descargar Eliminar" at bounding box center [432, 381] width 305 height 14
click at [314, 378] on div "Ver archivo Ver archivo Descargar Eliminar" at bounding box center [432, 381] width 305 height 14
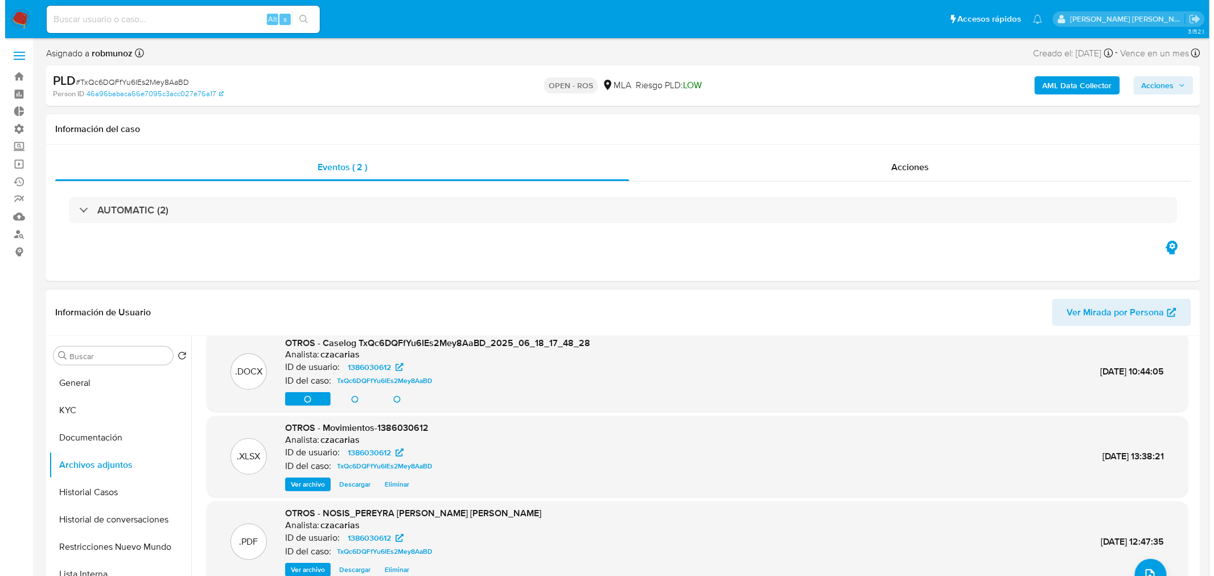
scroll to position [0, 0]
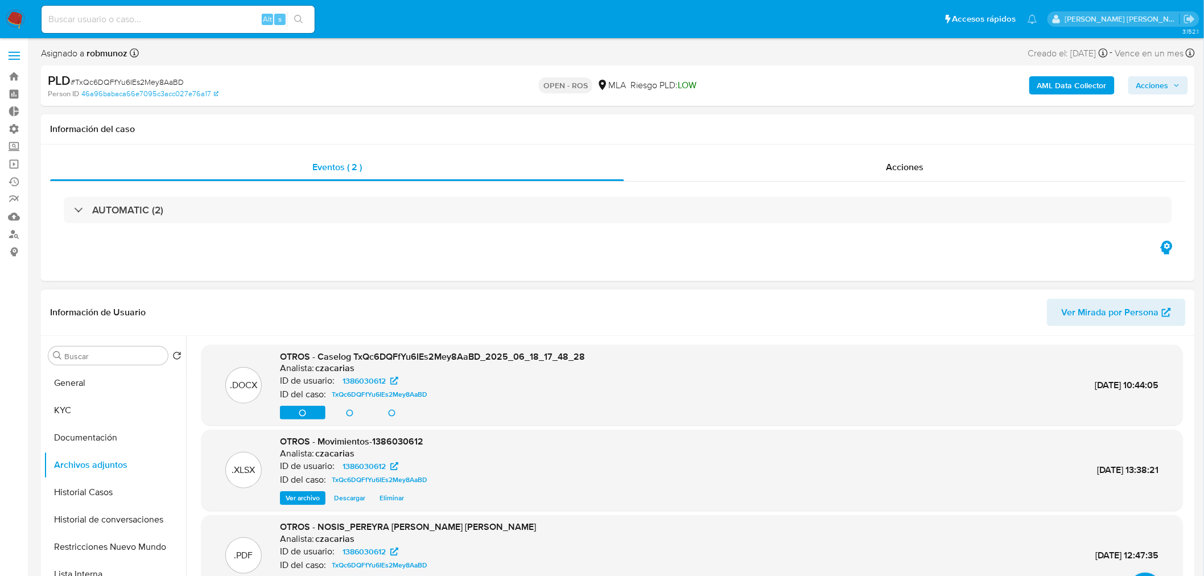
click at [300, 410] on div "Ver archivo Ver archivo Descargar Eliminar" at bounding box center [432, 413] width 305 height 14
click at [297, 419] on div "Ver archivo Ver archivo Descargar Eliminar" at bounding box center [432, 413] width 305 height 14
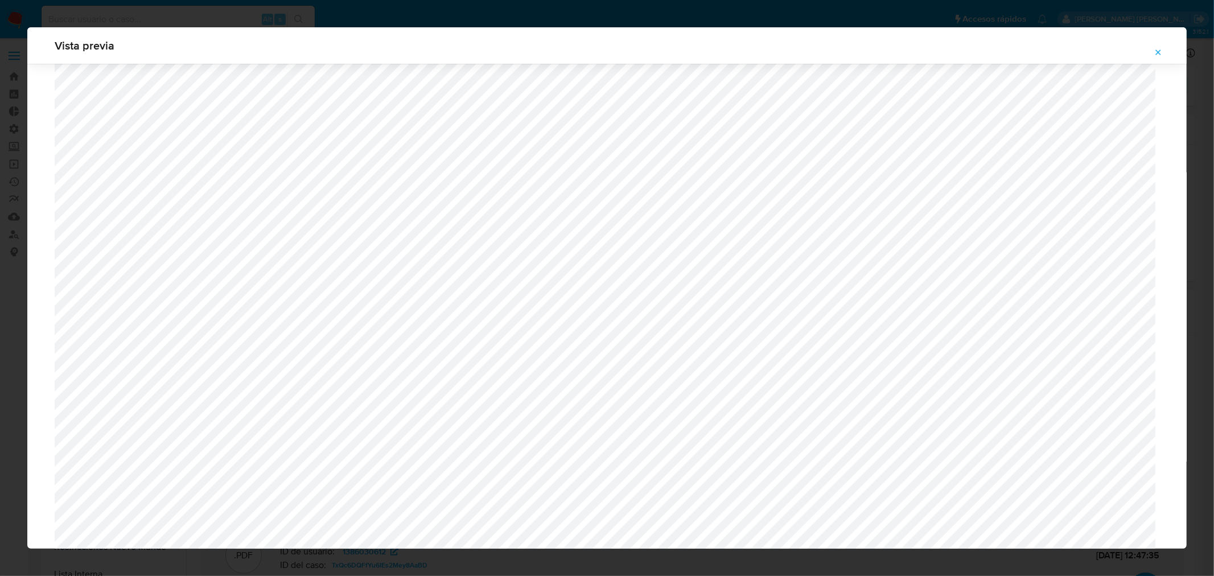
scroll to position [230, 0]
click at [1159, 52] on icon "Attachment preview" at bounding box center [1158, 52] width 9 height 9
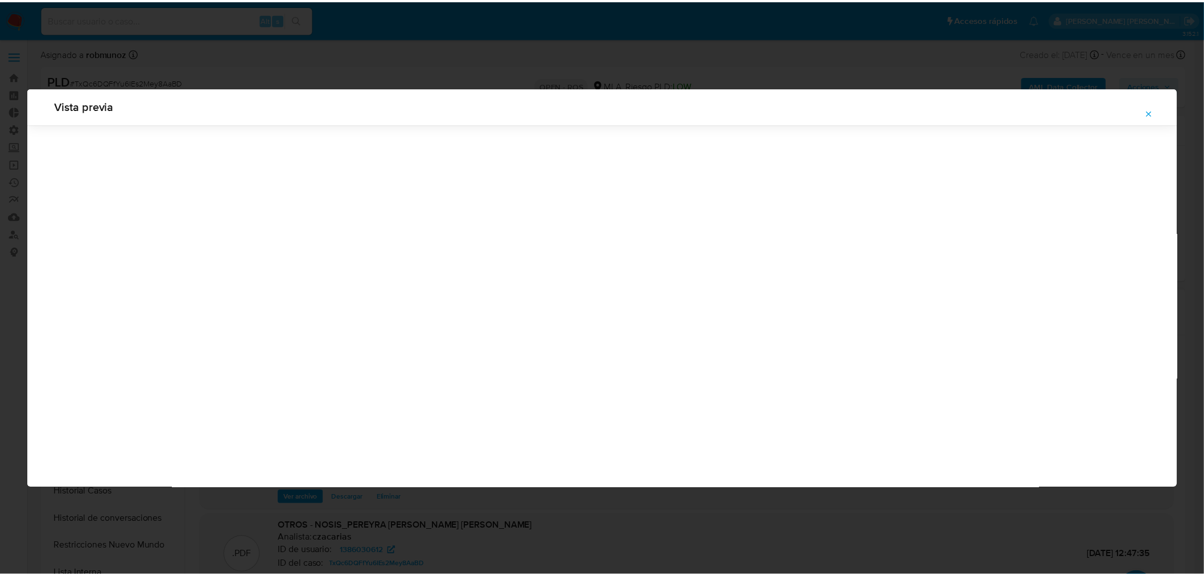
scroll to position [0, 0]
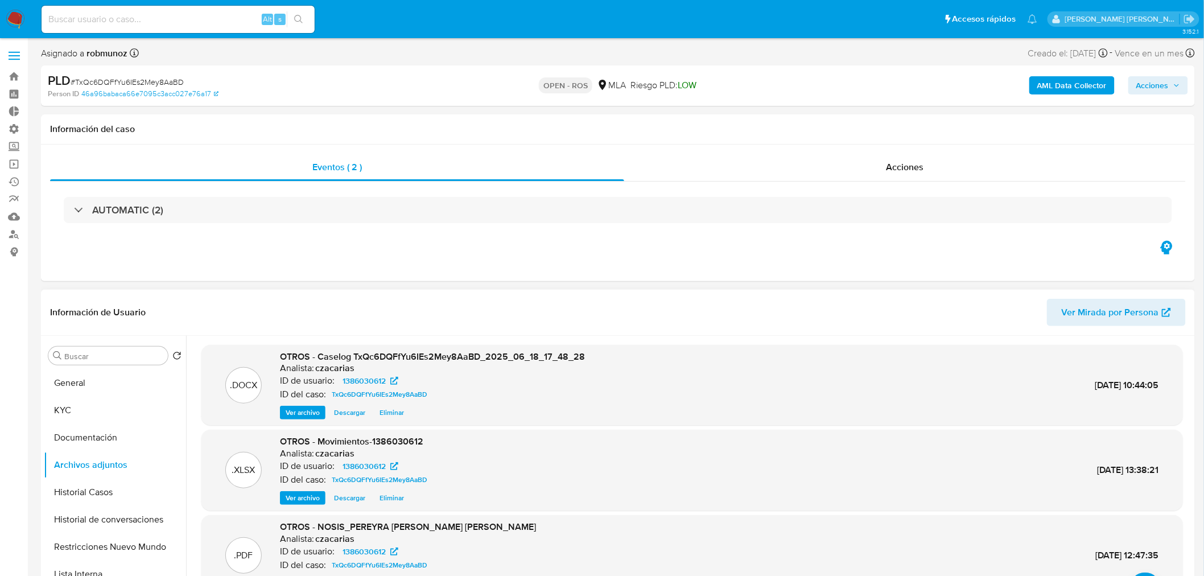
click at [1147, 86] on span "Acciones" at bounding box center [1153, 85] width 32 height 18
drag, startPoint x: 862, startPoint y: 123, endPoint x: 870, endPoint y: 143, distance: 21.2
click at [862, 124] on span "Resolución del caso" at bounding box center [834, 121] width 81 height 13
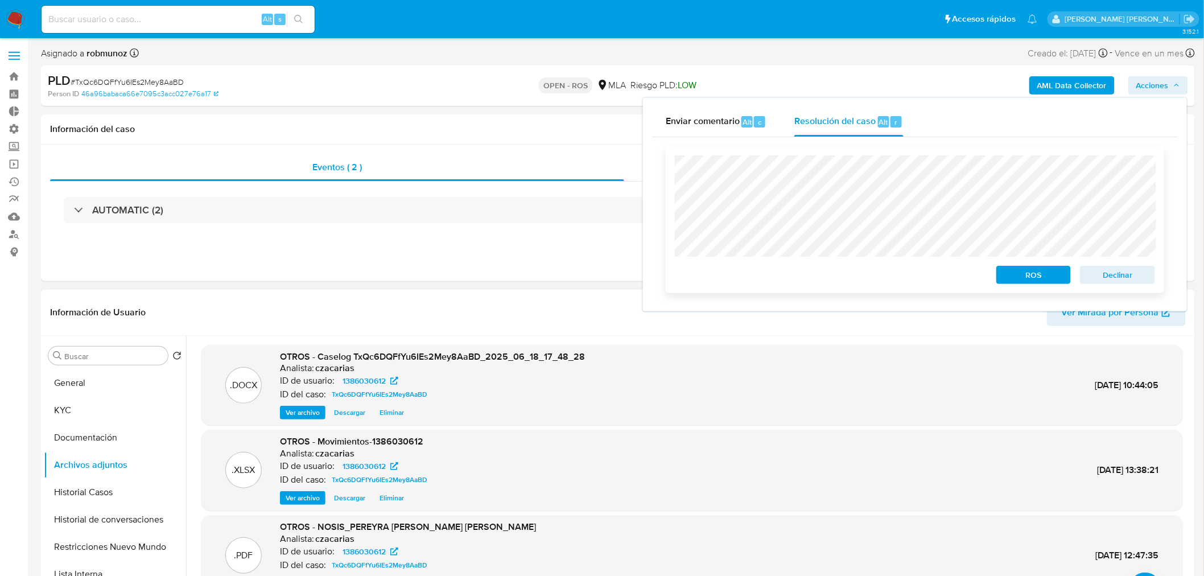
click at [1030, 277] on span "ROS" at bounding box center [1033, 275] width 59 height 16
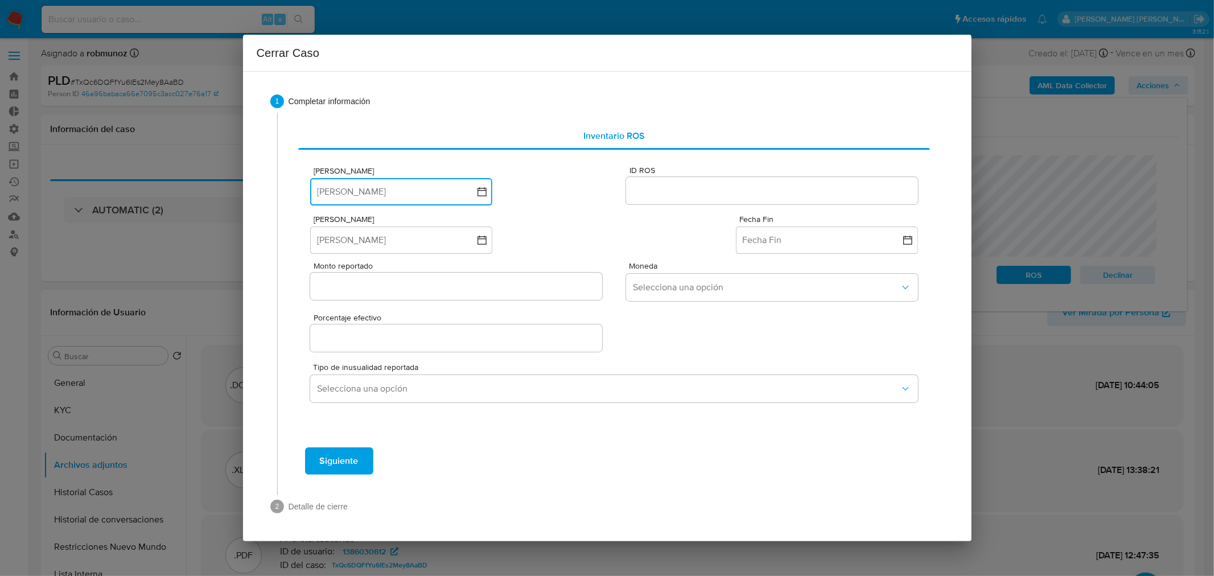
click at [444, 185] on button "Fecha ROS" at bounding box center [401, 191] width 182 height 27
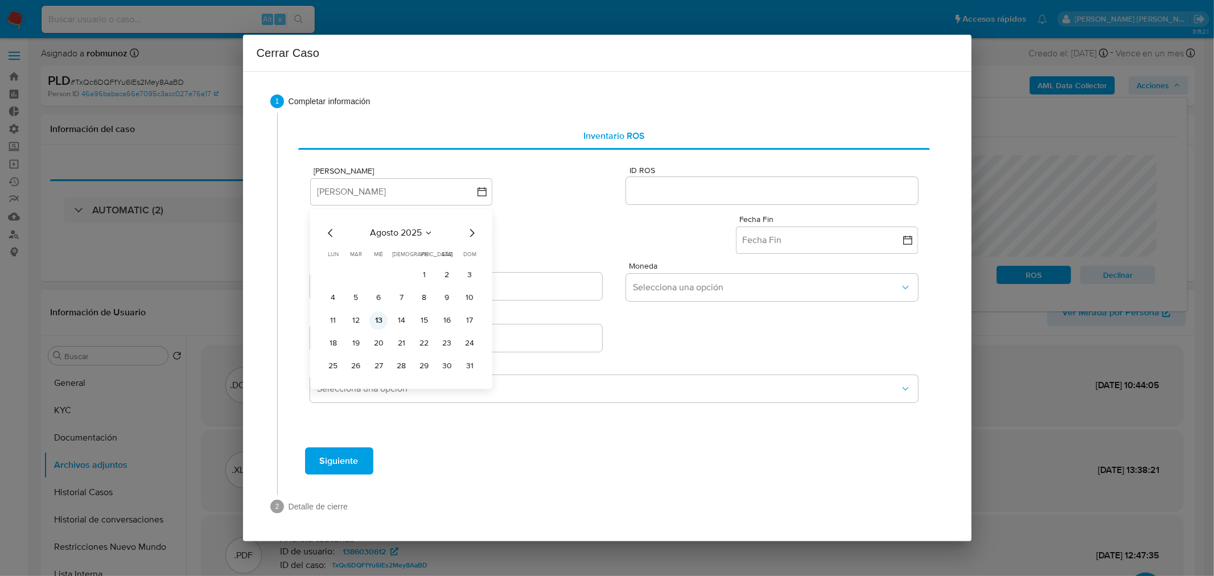
click at [378, 325] on button "13" at bounding box center [378, 320] width 18 height 18
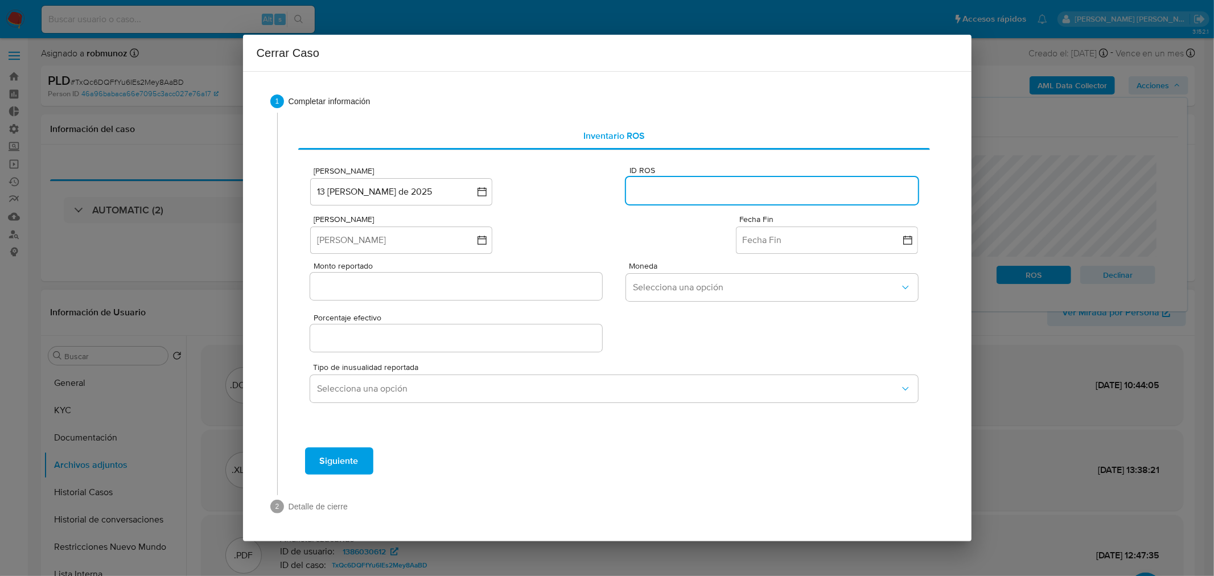
click at [687, 188] on input "ID ROS" at bounding box center [771, 190] width 291 height 15
paste input "634113470"
type input "634113470"
click at [388, 233] on button "Fecha Inicio" at bounding box center [401, 240] width 182 height 27
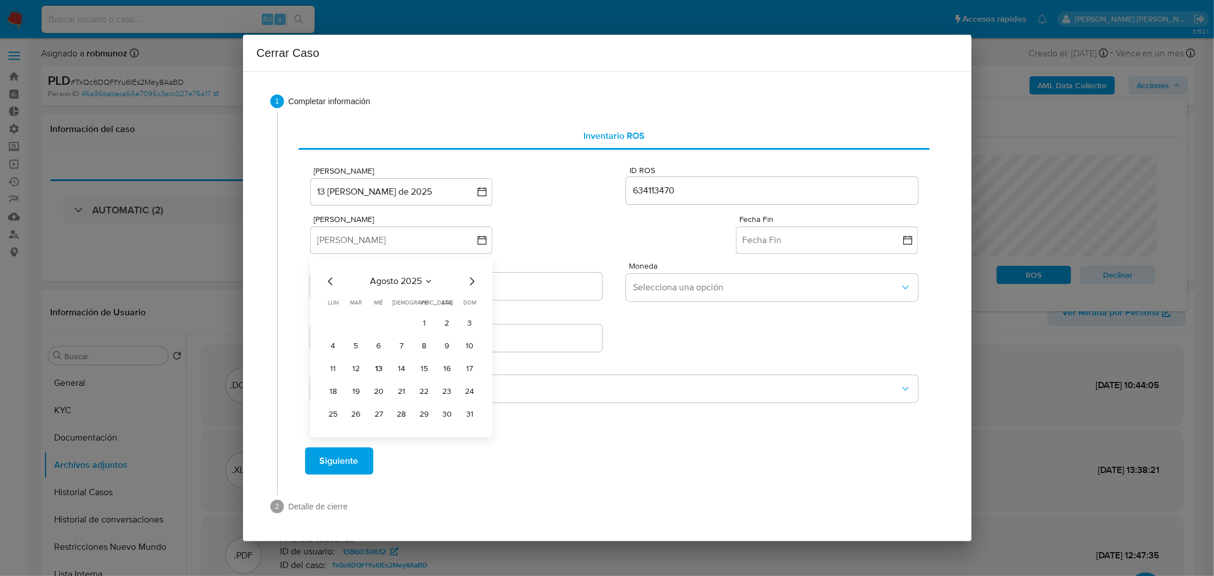
click at [330, 282] on icon "Mes anterior" at bounding box center [331, 281] width 14 height 14
click at [330, 281] on icon "Mes anterior" at bounding box center [331, 281] width 14 height 14
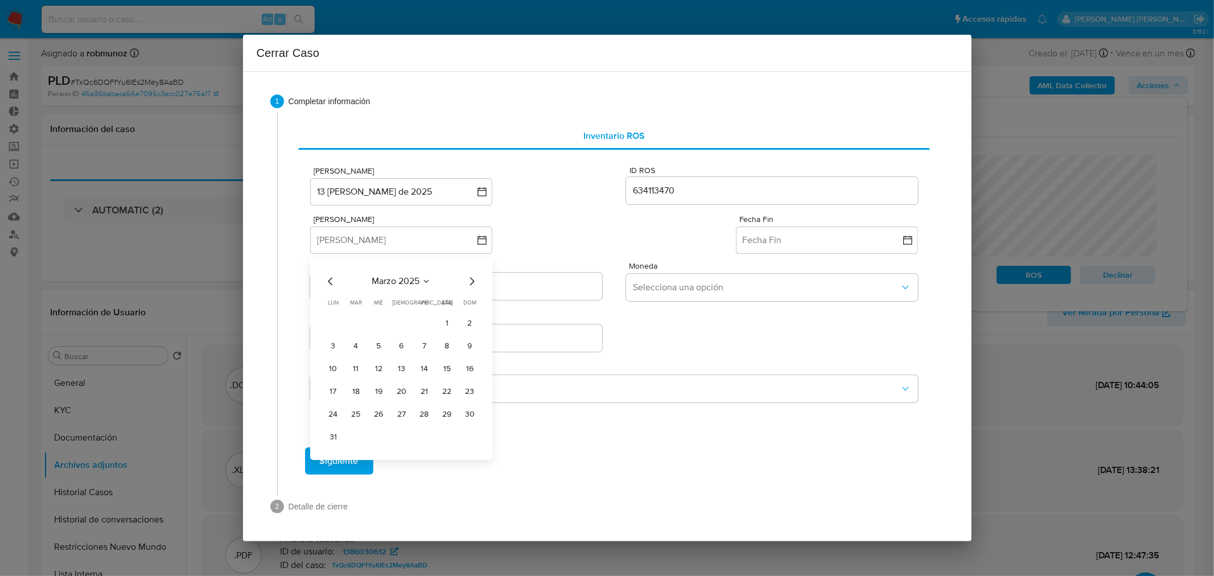
click at [331, 280] on icon "Mes anterior" at bounding box center [331, 281] width 14 height 14
click at [440, 323] on button "1" at bounding box center [447, 323] width 18 height 18
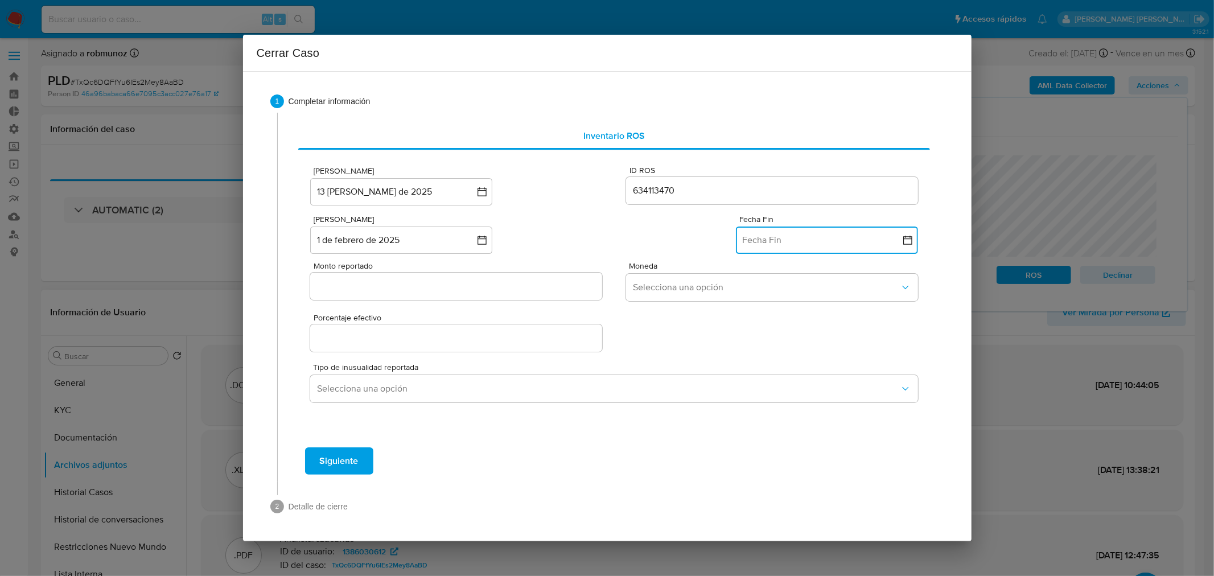
click at [771, 234] on button "Fecha Fin" at bounding box center [827, 240] width 182 height 27
click at [756, 282] on icon "Mes anterior" at bounding box center [757, 281] width 14 height 14
click at [757, 283] on icon "Mes anterior" at bounding box center [756, 281] width 5 height 8
click at [759, 285] on icon "Mes anterior" at bounding box center [757, 281] width 14 height 14
click at [872, 411] on button "31" at bounding box center [872, 414] width 18 height 18
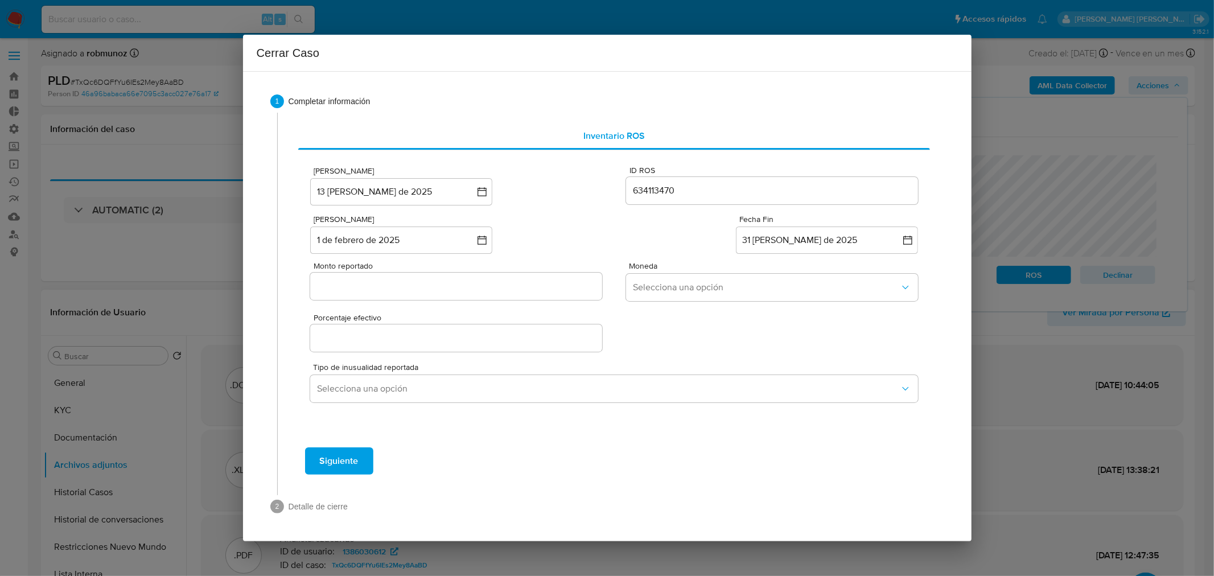
click at [551, 282] on input "Monto reportado" at bounding box center [455, 286] width 291 height 15
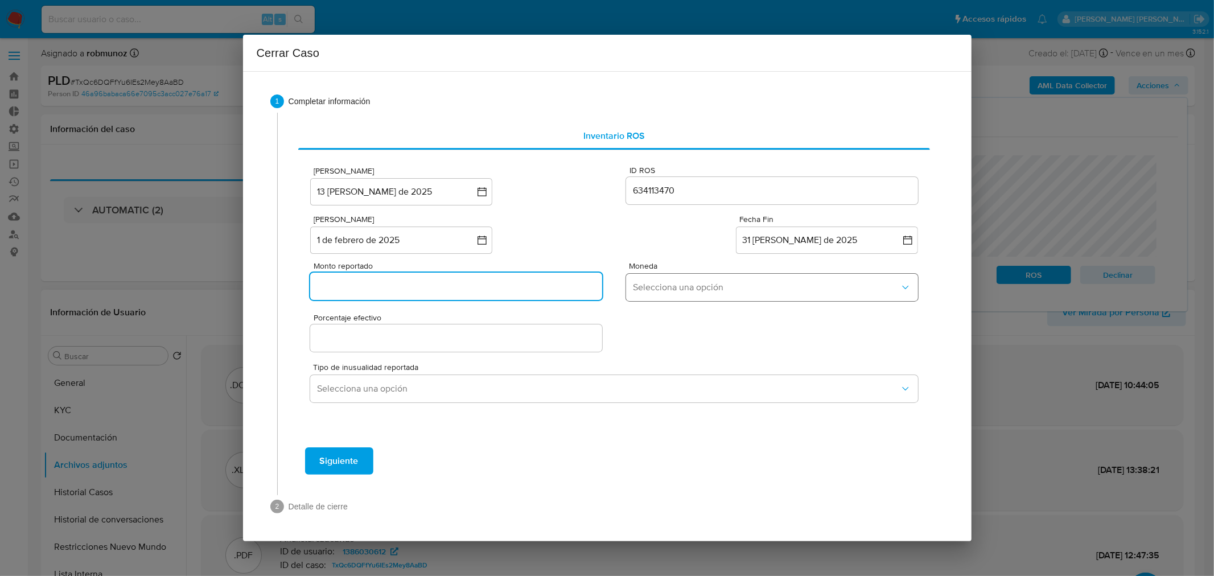
paste input "496629209"
type input "496629209"
click at [687, 290] on span "Selecciona una opción" at bounding box center [766, 287] width 266 height 11
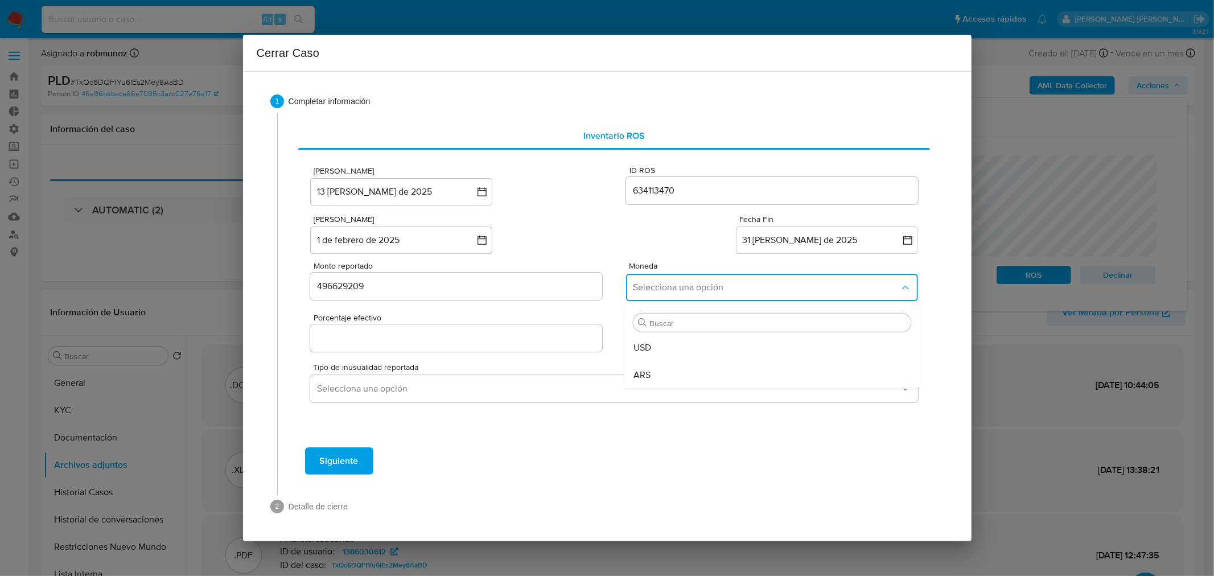
drag, startPoint x: 677, startPoint y: 373, endPoint x: 660, endPoint y: 367, distance: 18.0
click at [674, 372] on div "ARS" at bounding box center [768, 374] width 271 height 27
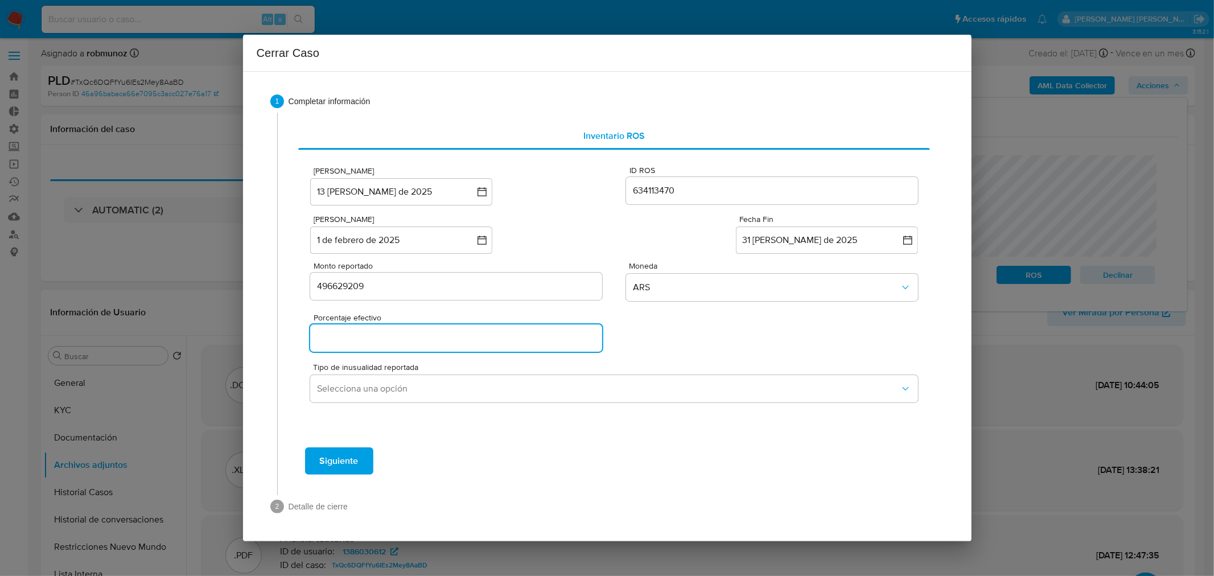
click at [499, 340] on input "Porcentaje efectivo" at bounding box center [455, 338] width 291 height 15
type input "0%"
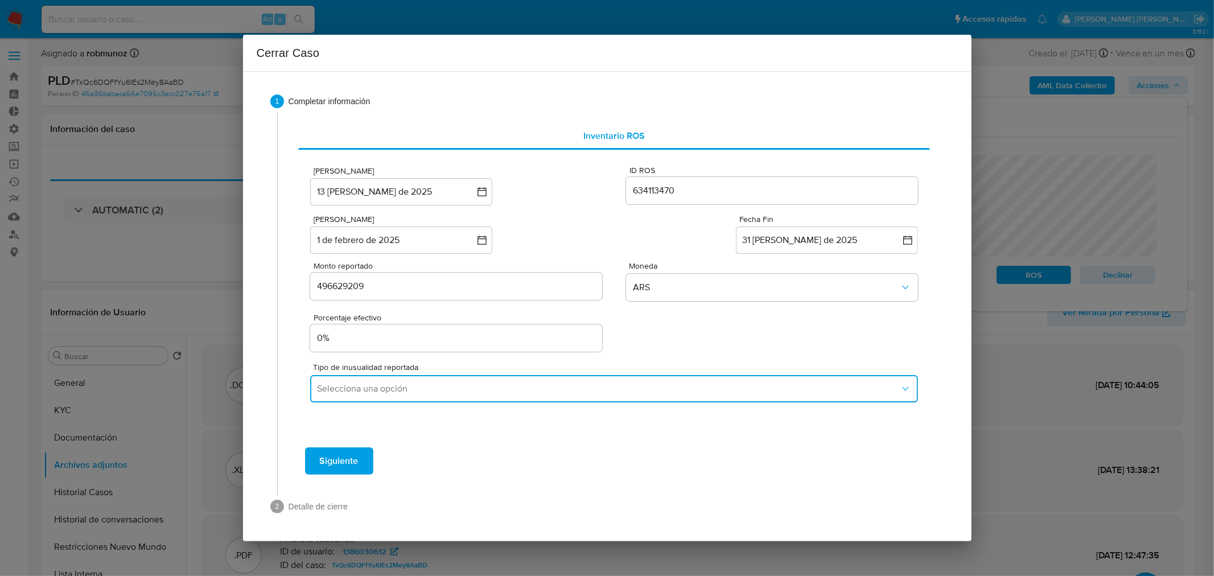
click at [536, 393] on span "Selecciona una opción" at bounding box center [608, 388] width 582 height 11
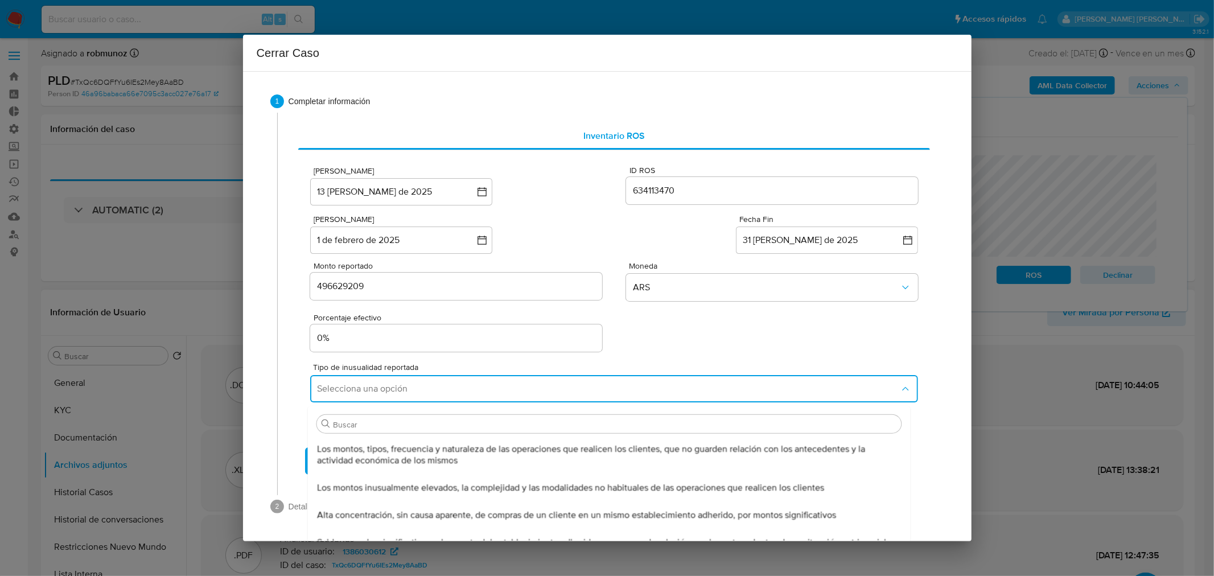
click at [522, 447] on span "Los montos, tipos, frecuencia y naturaleza de las operaciones que realicen los …" at bounding box center [606, 454] width 578 height 23
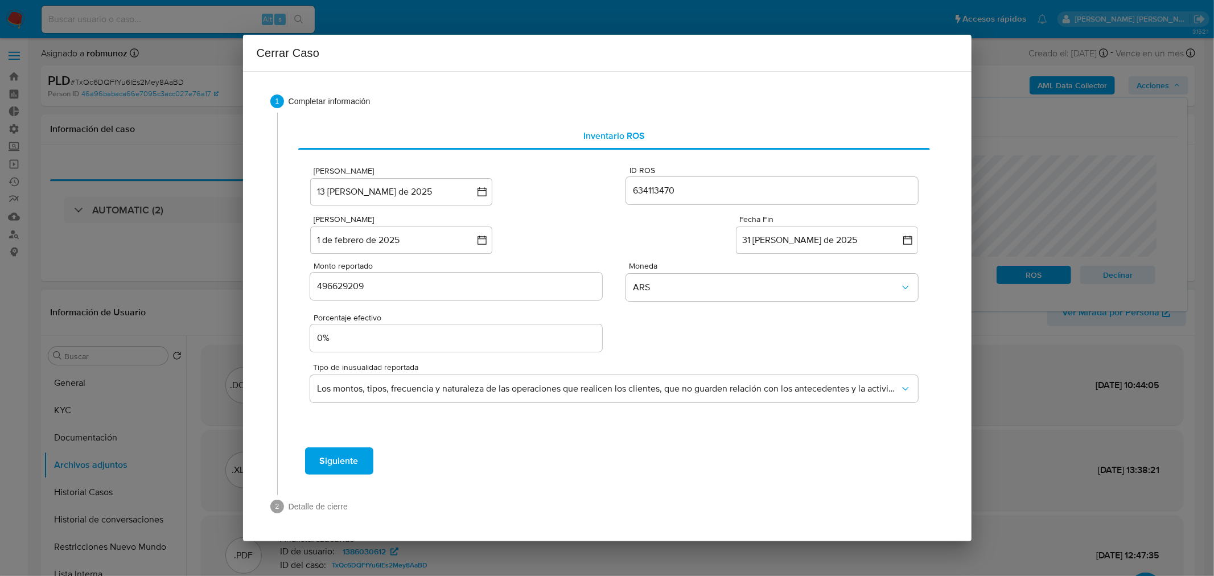
click at [364, 458] on button "Siguiente" at bounding box center [339, 460] width 68 height 27
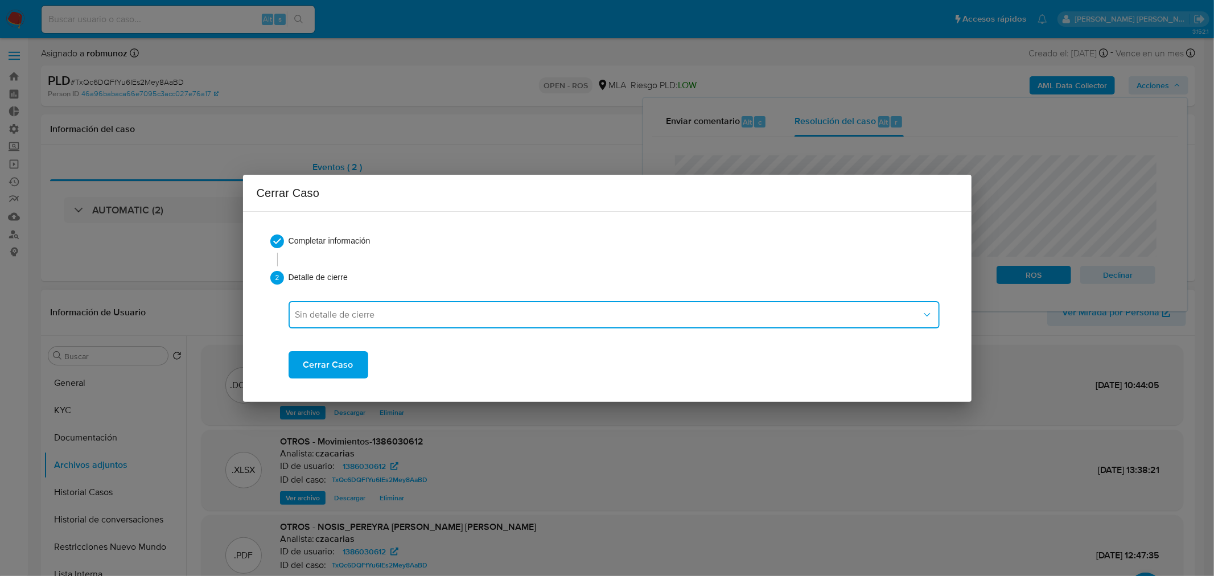
click at [350, 315] on span "Sin detalle de cierre" at bounding box center [608, 314] width 626 height 11
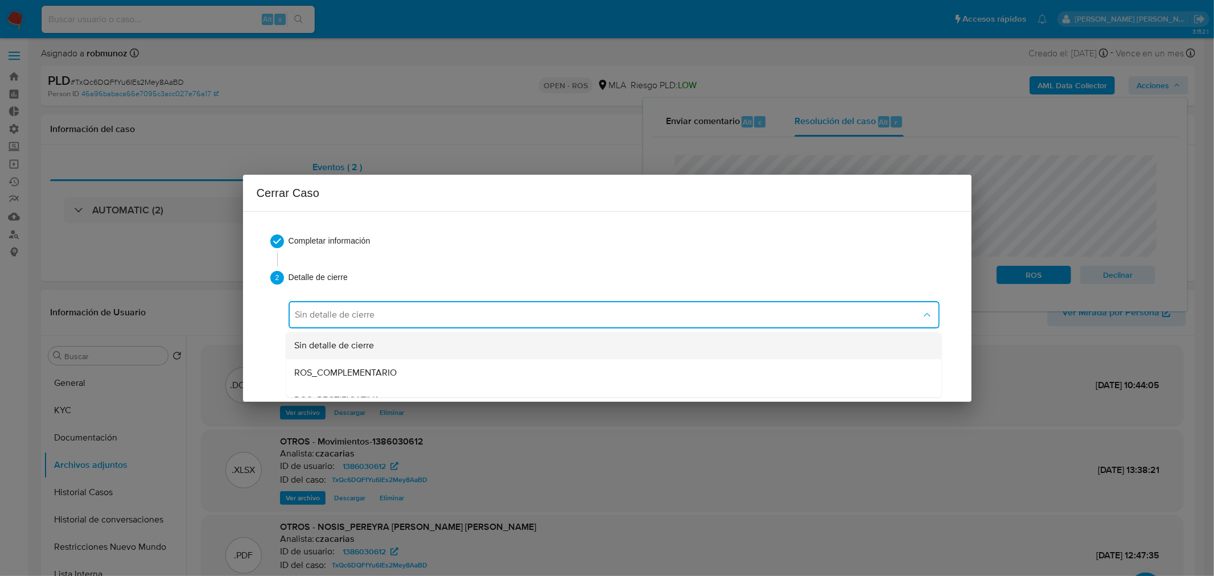
click at [413, 344] on div "Sin detalle de cierre" at bounding box center [610, 344] width 631 height 27
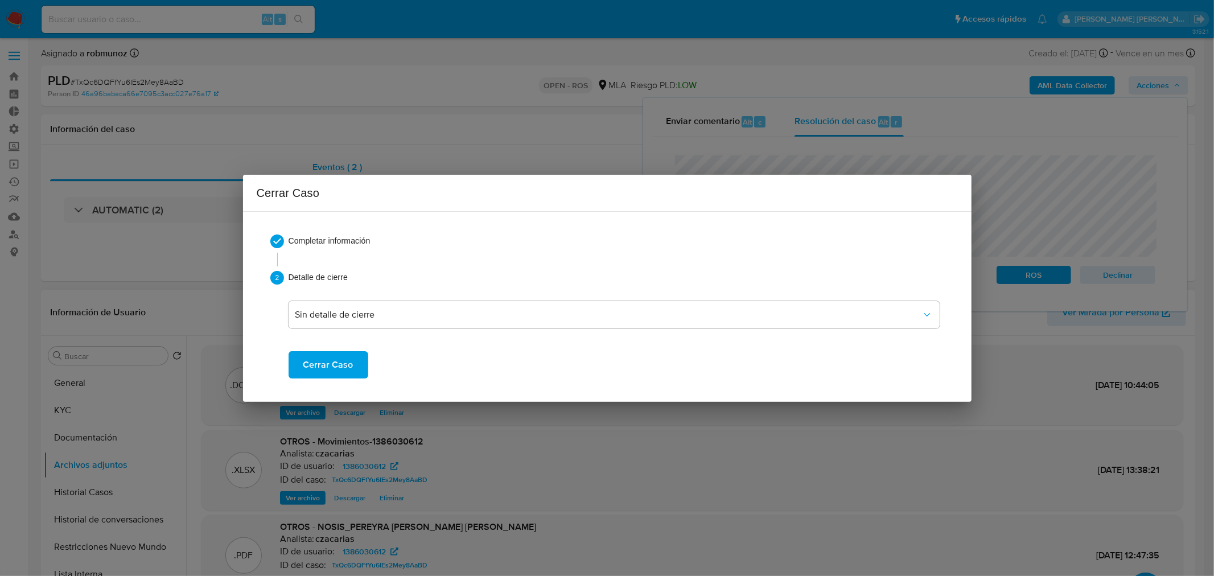
click at [340, 357] on span "Cerrar Caso" at bounding box center [328, 364] width 50 height 25
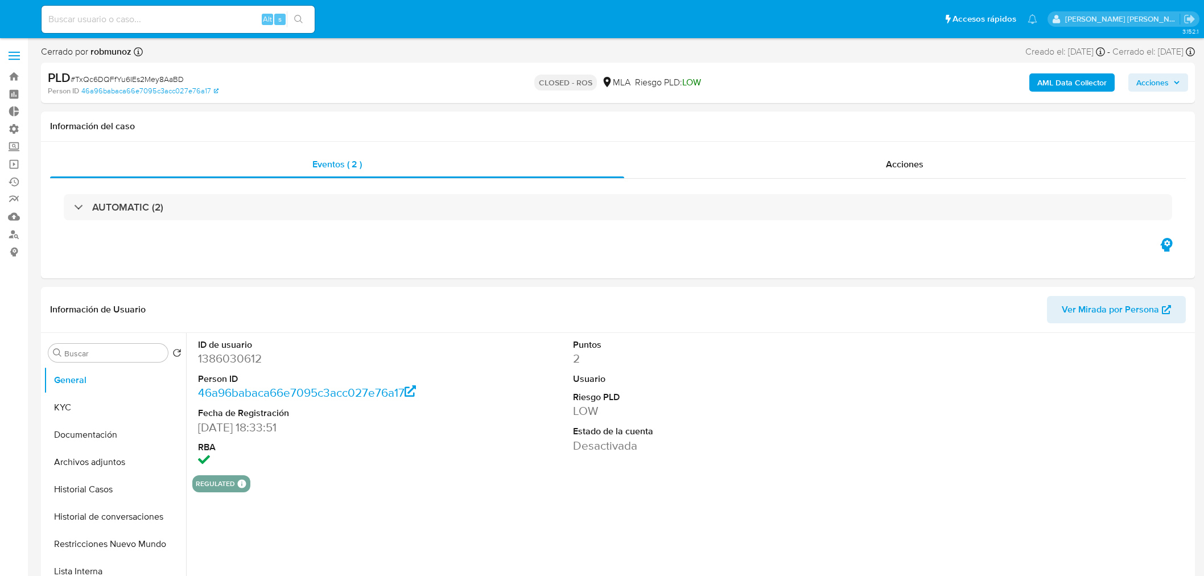
select select "10"
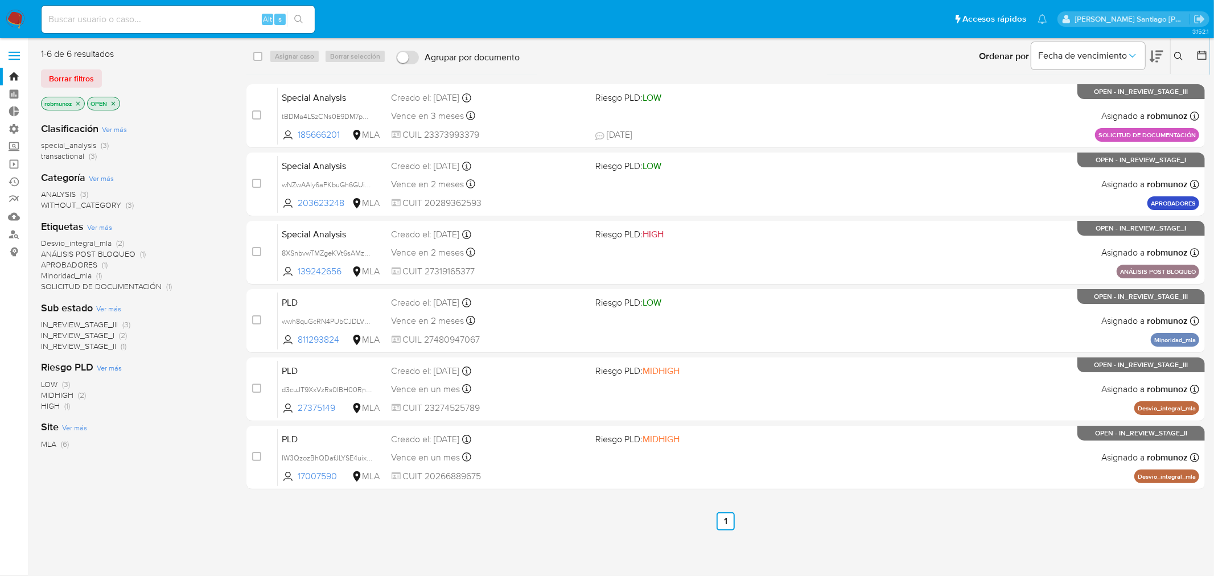
click at [1194, 55] on div at bounding box center [1199, 56] width 20 height 35
click at [1203, 57] on icon at bounding box center [1201, 55] width 11 height 11
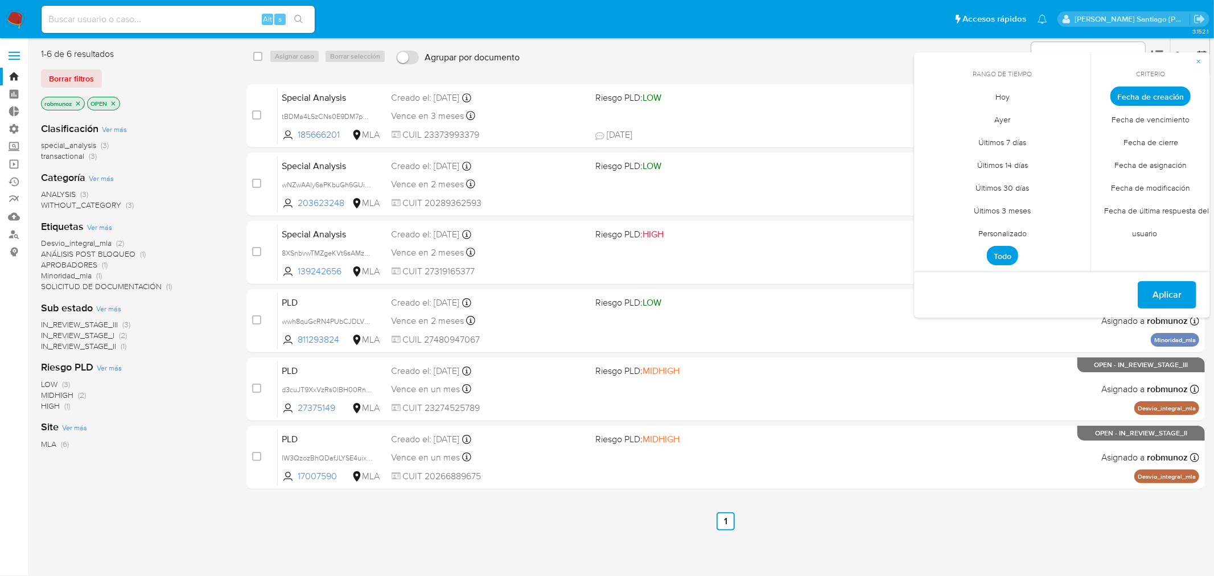
click at [1014, 232] on span "Personalizado" at bounding box center [1002, 233] width 72 height 23
drag, startPoint x: 1134, startPoint y: 94, endPoint x: 1016, endPoint y: 102, distance: 118.6
click at [1134, 95] on span "Fecha de creación" at bounding box center [1150, 96] width 80 height 19
click at [932, 116] on icon "Mes anterior" at bounding box center [932, 117] width 14 height 14
click at [932, 115] on icon "Mes anterior" at bounding box center [932, 117] width 14 height 14
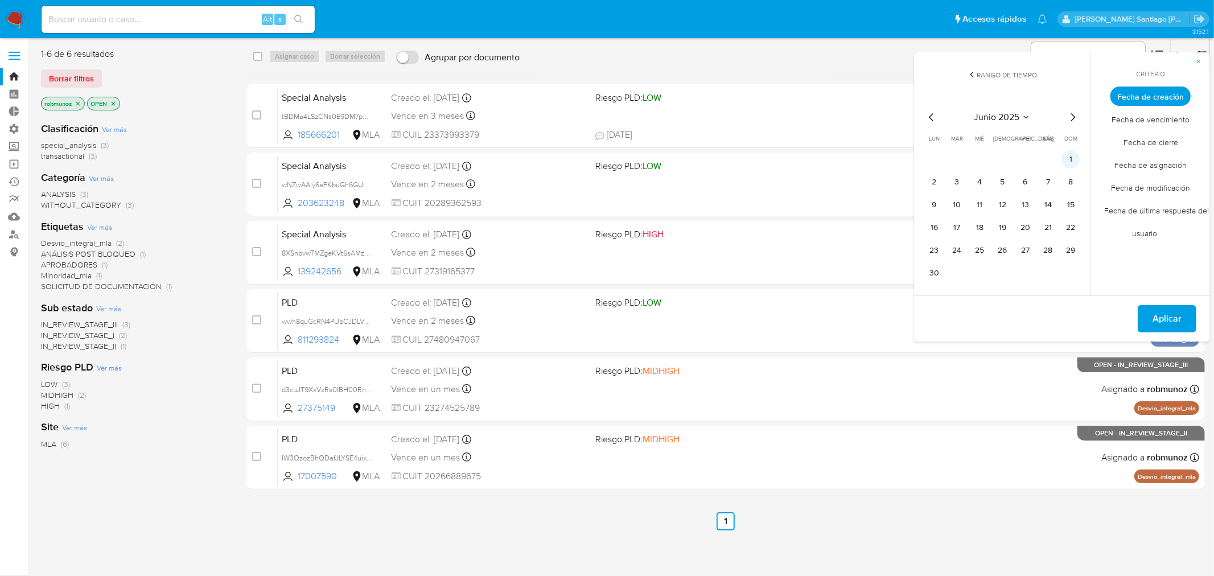
click at [1070, 157] on button "1" at bounding box center [1070, 159] width 18 height 18
click at [1005, 204] on button "12" at bounding box center [1002, 205] width 18 height 18
click at [928, 229] on button "16" at bounding box center [934, 228] width 18 height 18
click at [1004, 206] on button "12" at bounding box center [1002, 205] width 18 height 18
click at [1165, 314] on span "Aplicar" at bounding box center [1166, 318] width 29 height 25
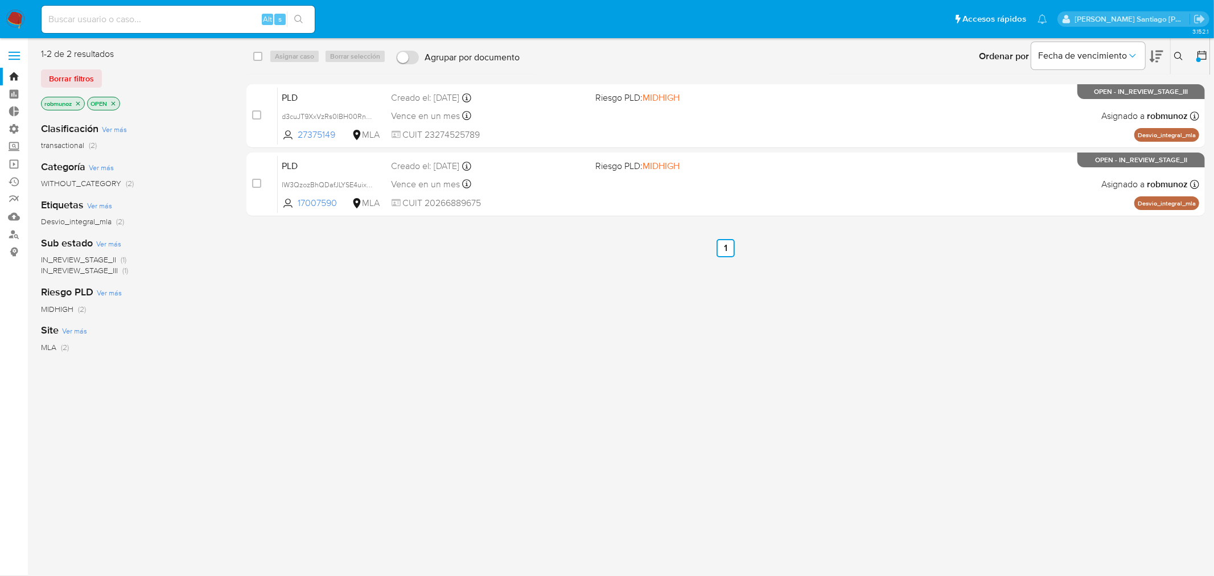
drag, startPoint x: 78, startPoint y: 101, endPoint x: 84, endPoint y: 111, distance: 11.7
click at [78, 102] on icon "close-filter" at bounding box center [78, 103] width 7 height 7
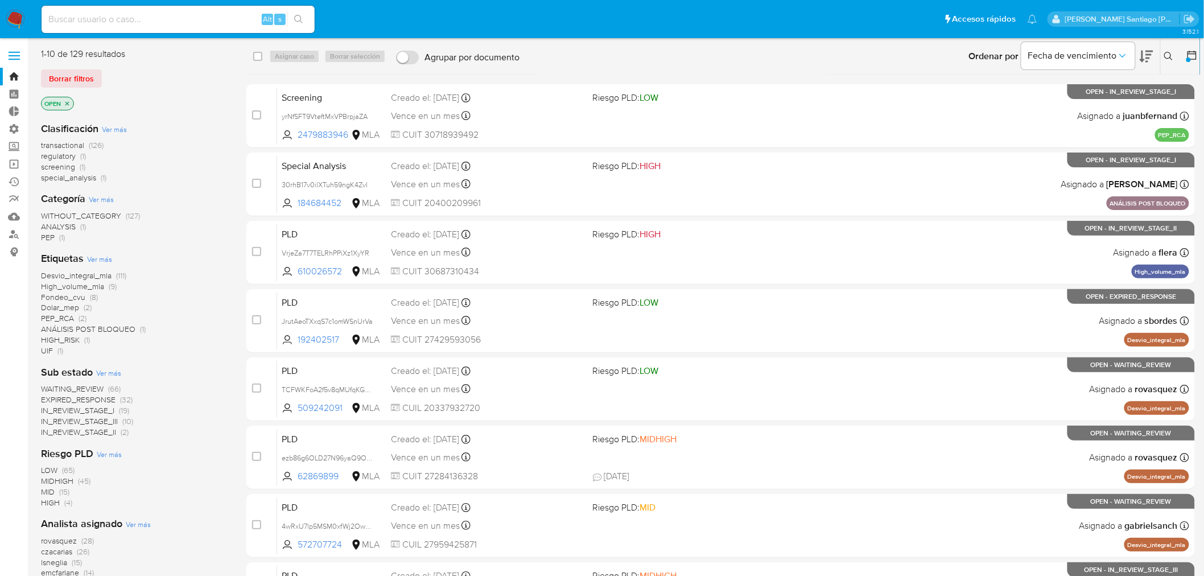
click at [69, 100] on icon "close-filter" at bounding box center [67, 103] width 7 height 7
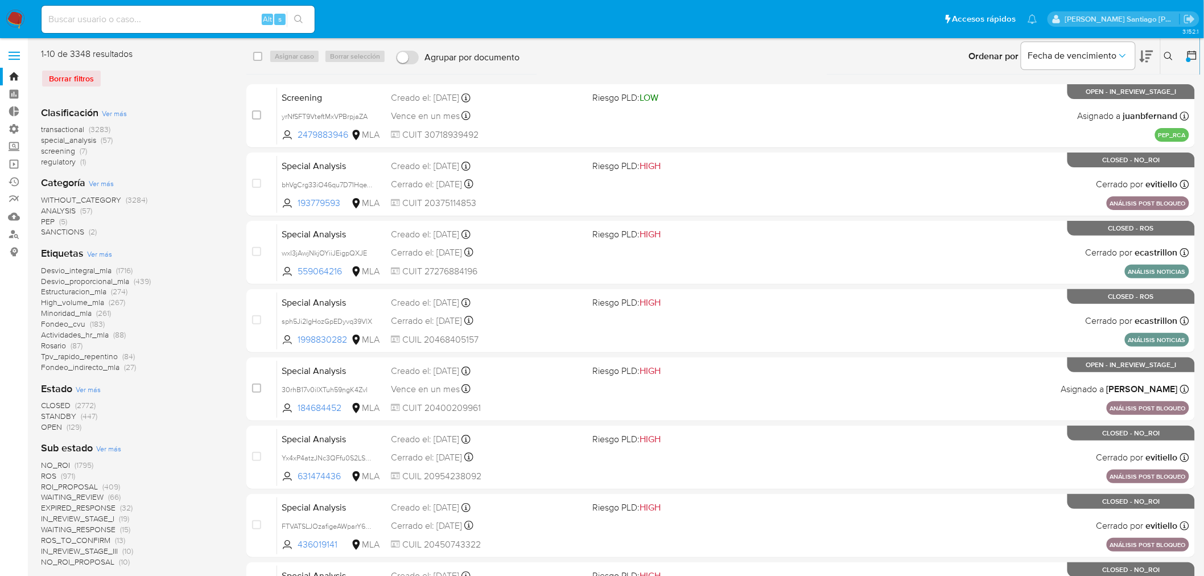
click at [108, 248] on div "Etiquetas Ver más Desvio_integral_mla (1716) Desvio_proporcional_mla (439) Estr…" at bounding box center [134, 309] width 187 height 126
click at [101, 250] on span "Ver más" at bounding box center [99, 254] width 25 height 10
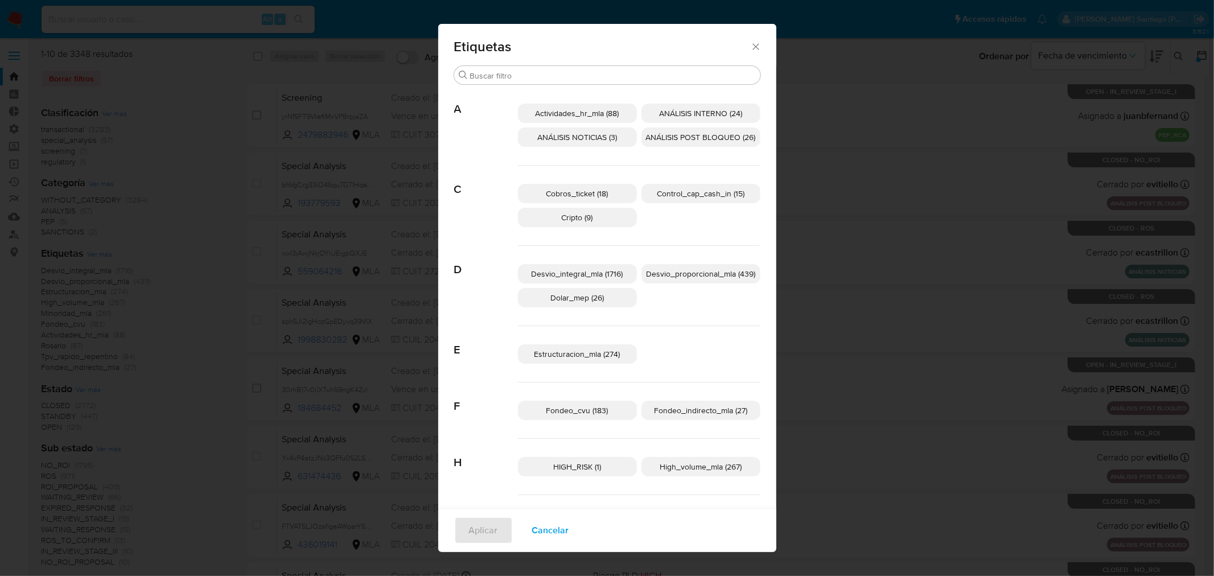
click at [590, 191] on span "Cobros_ticket (18)" at bounding box center [577, 193] width 62 height 11
click at [690, 274] on span "Desvio_proporcional_mla (439)" at bounding box center [700, 273] width 109 height 11
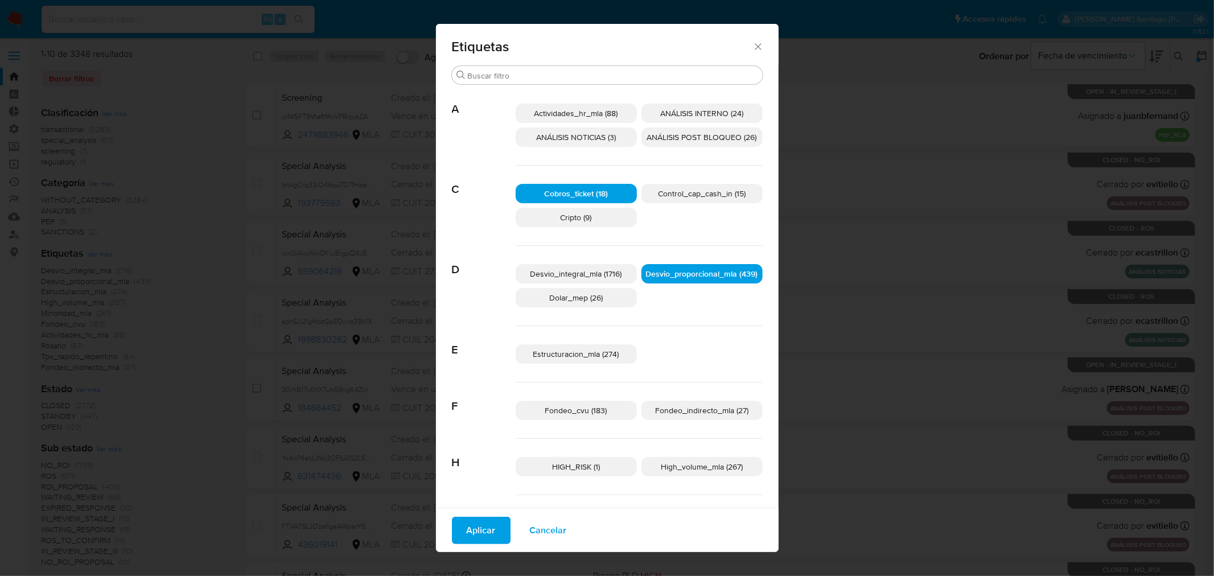
click at [687, 406] on span "Fondeo_indirecto_mla (27)" at bounding box center [701, 410] width 93 height 11
click at [604, 353] on span "Estructuracion_mla (274)" at bounding box center [576, 353] width 86 height 11
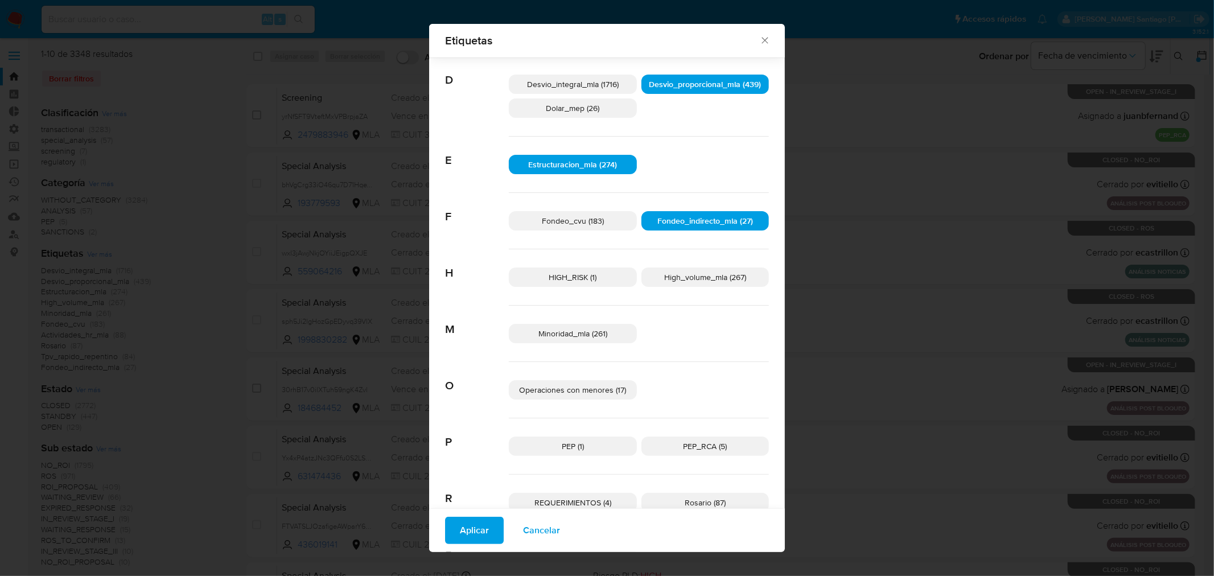
click at [608, 392] on span "Operaciones con menores (17)" at bounding box center [572, 389] width 107 height 11
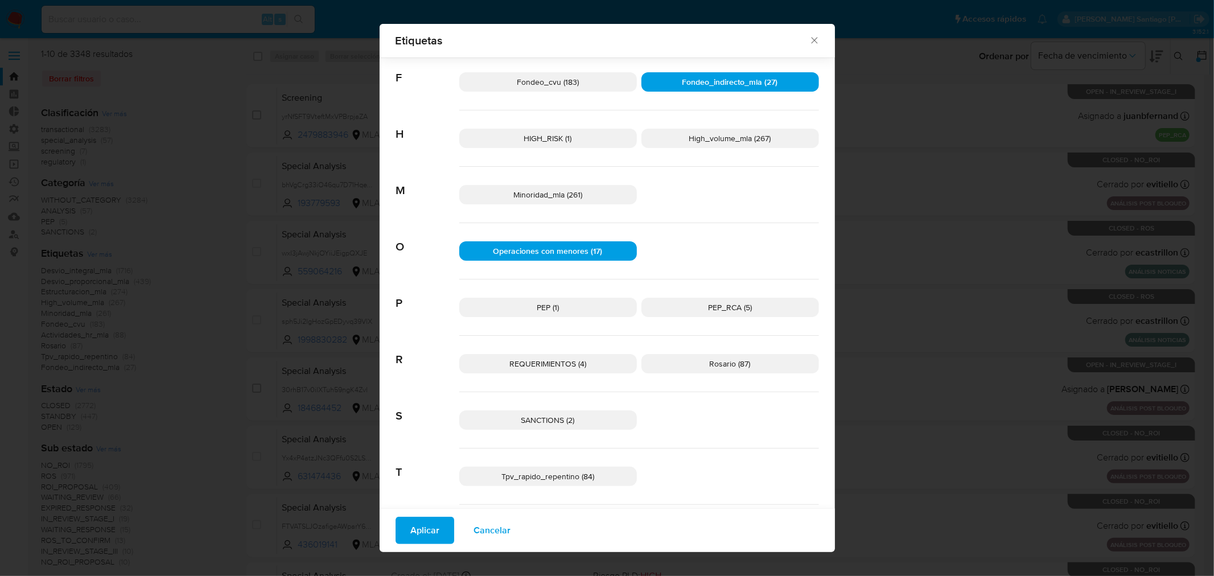
scroll to position [371, 0]
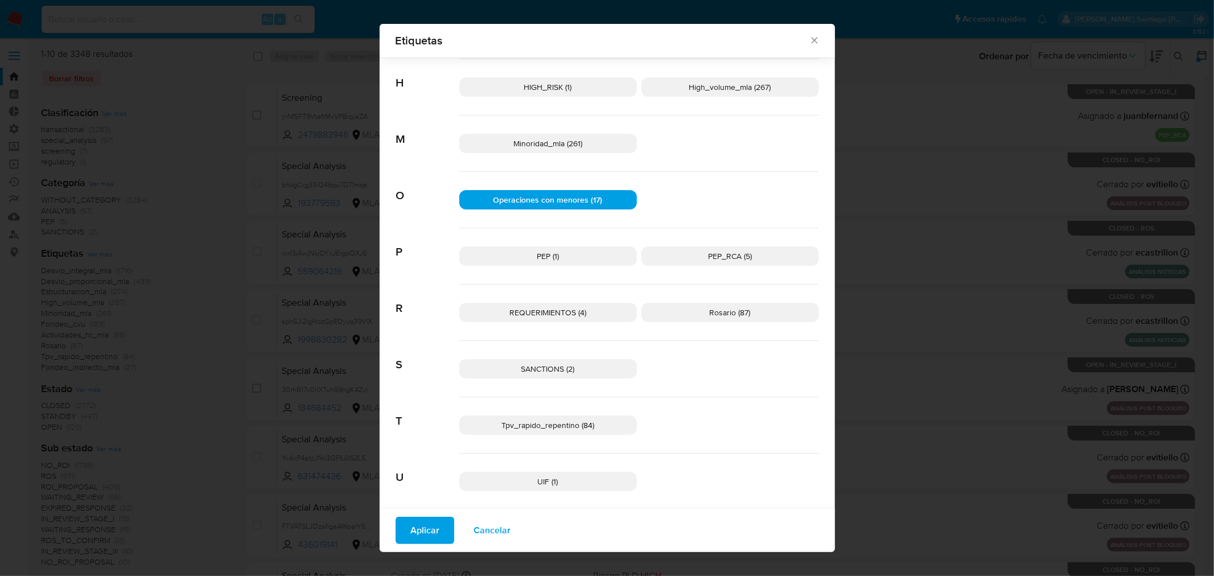
click at [572, 427] on span "Tpv_rapido_repentino (84)" at bounding box center [547, 424] width 93 height 11
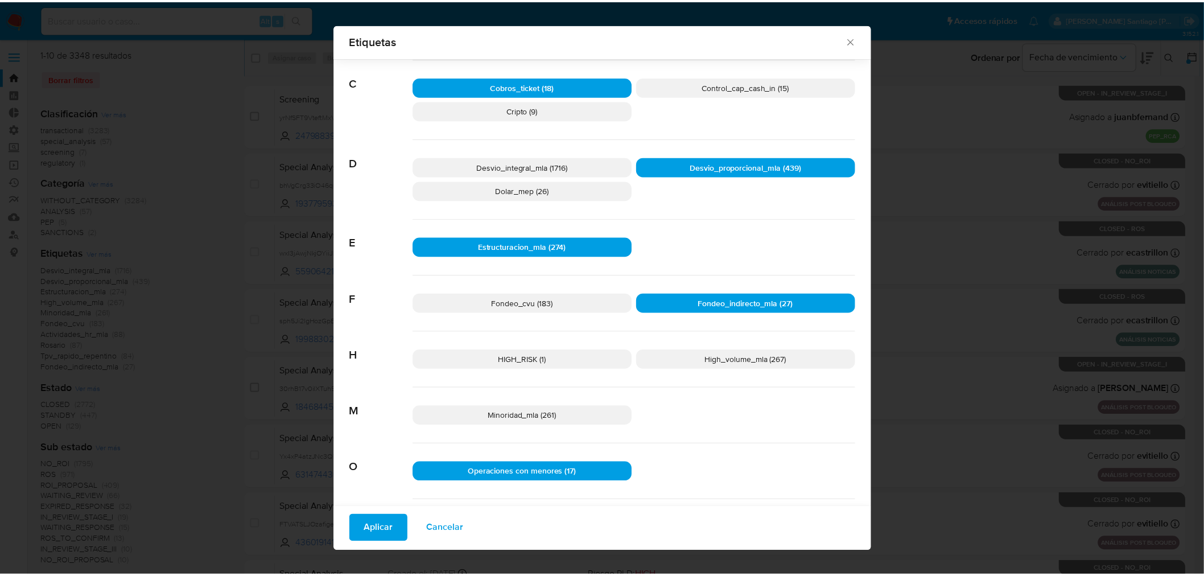
scroll to position [181, 0]
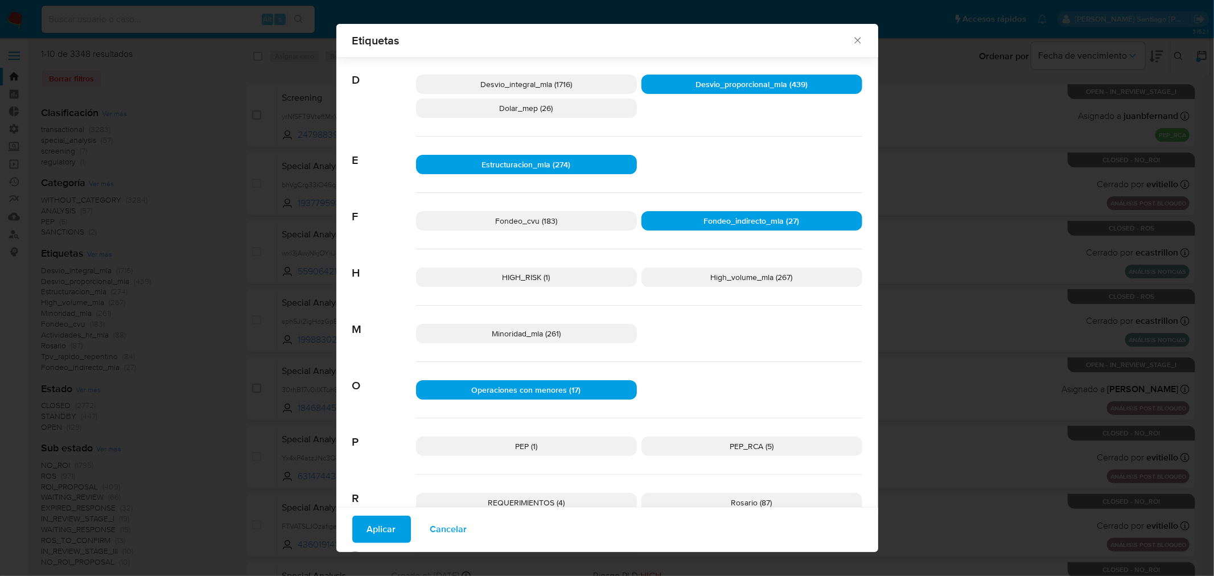
click at [576, 334] on p "Minoridad_mla (261)" at bounding box center [526, 333] width 221 height 19
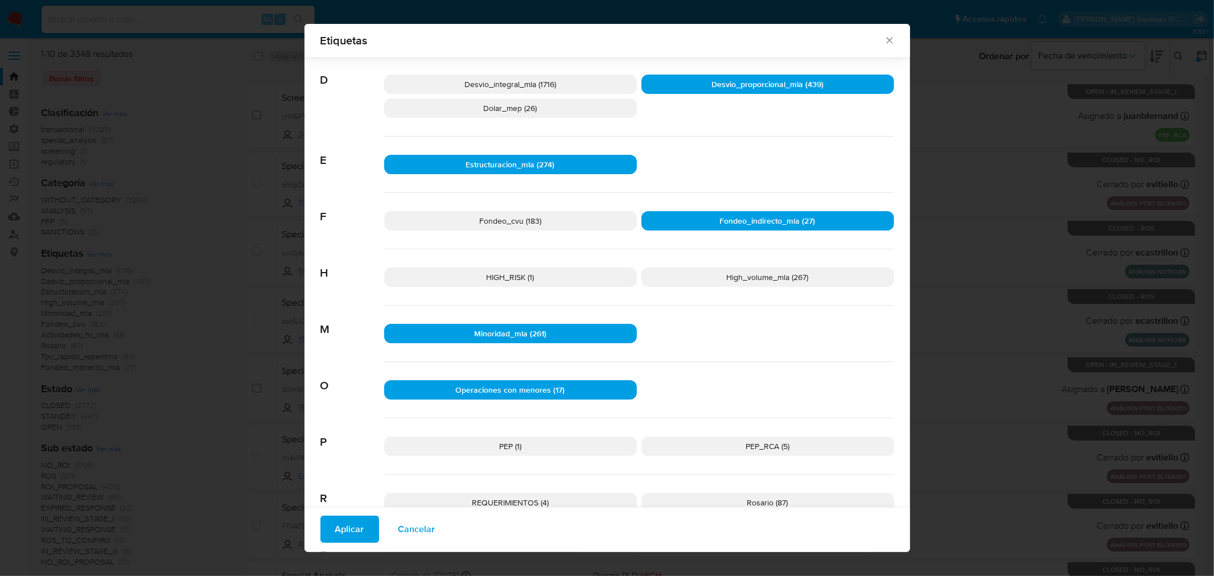
click at [344, 528] on span "Aplicar" at bounding box center [349, 529] width 29 height 25
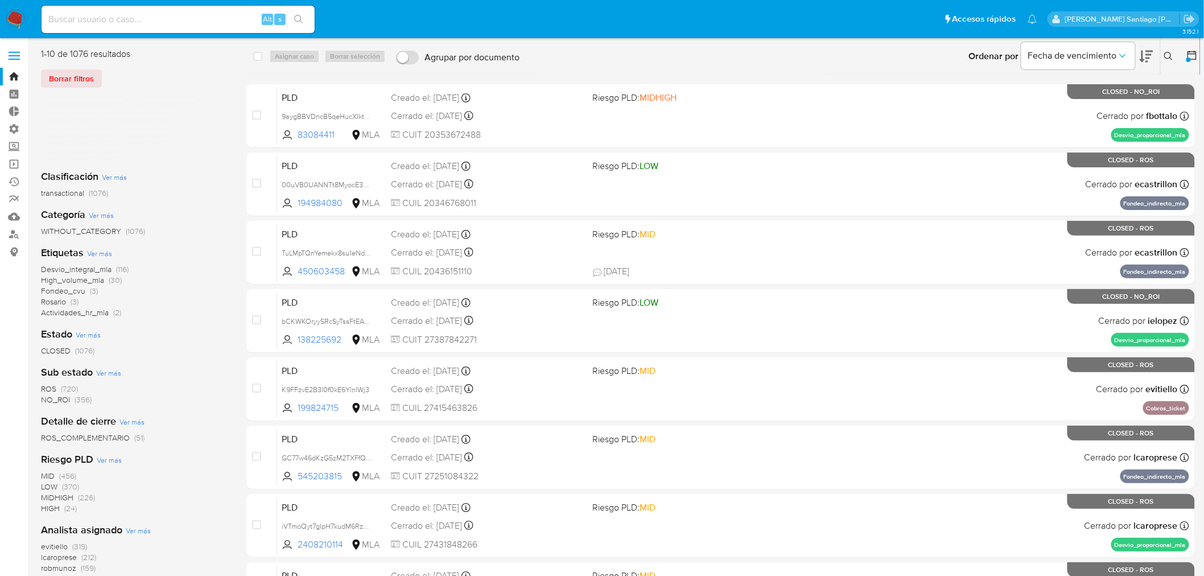
click at [205, 16] on input at bounding box center [178, 19] width 273 height 15
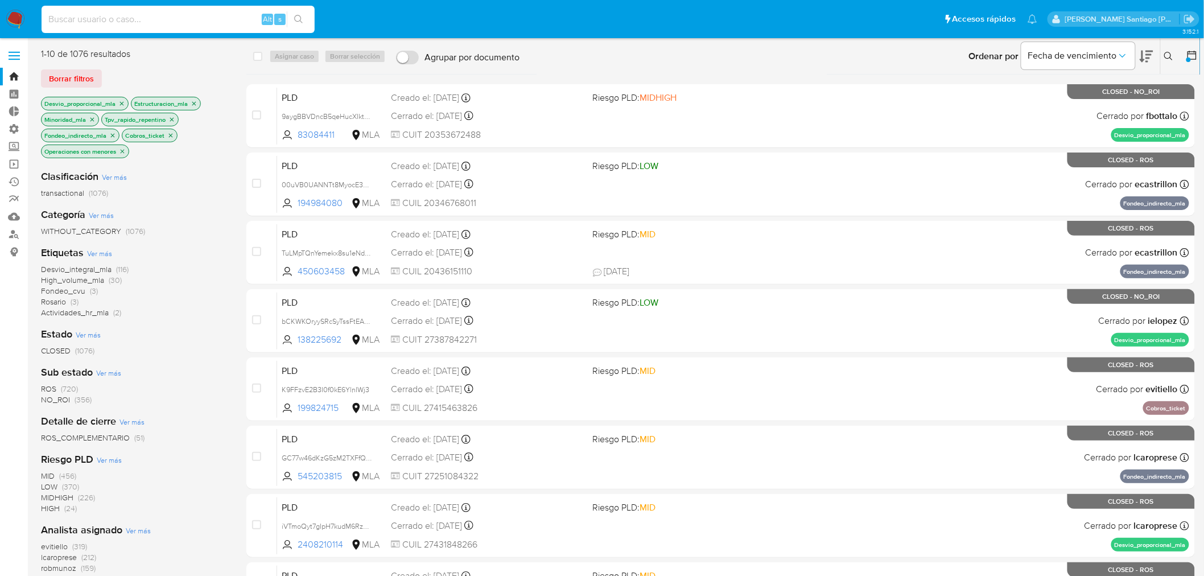
paste input "PM20240912224143"
type input "PM20240912224143"
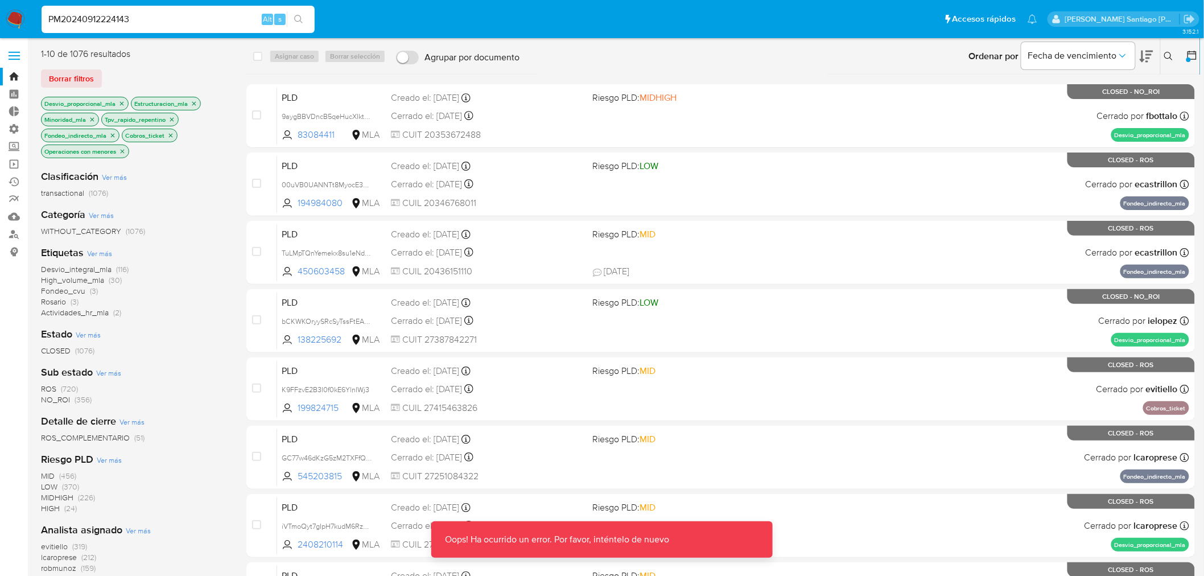
click at [19, 15] on img at bounding box center [15, 19] width 19 height 19
